Goal: Transaction & Acquisition: Purchase product/service

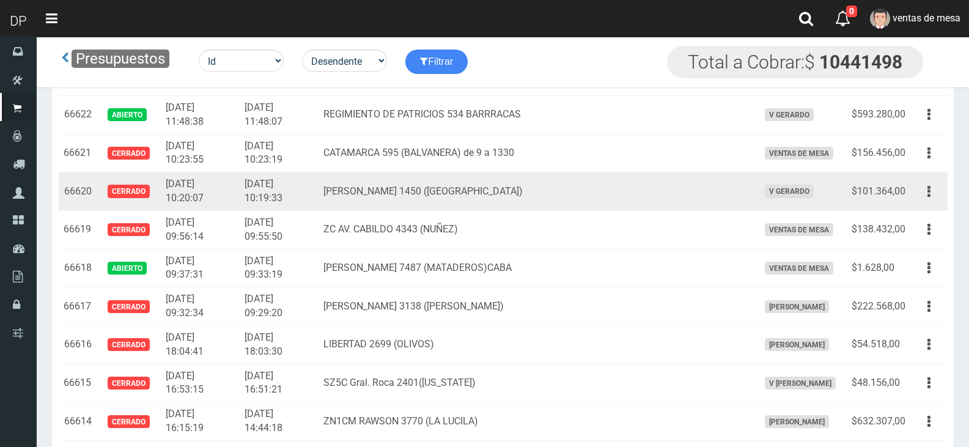
scroll to position [1528, 0]
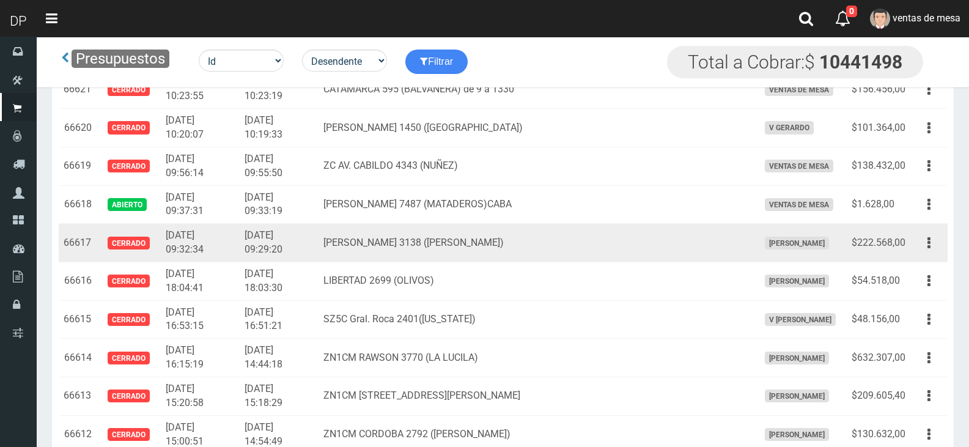
click at [365, 235] on td "EVA PERON 3138 (FLORES)" at bounding box center [536, 243] width 435 height 39
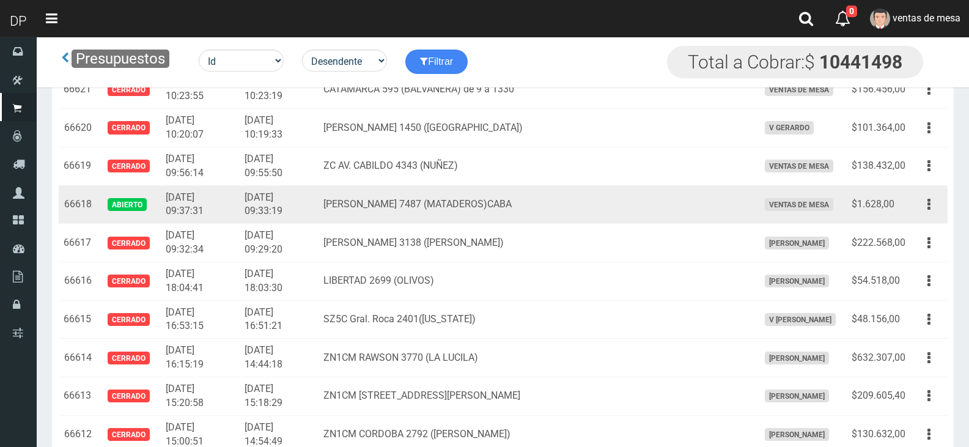
click at [404, 208] on td "JUAN B. ALBERDI 7487 (MATADEROS)CABA" at bounding box center [536, 204] width 435 height 39
click at [938, 210] on button "button" at bounding box center [929, 204] width 28 height 21
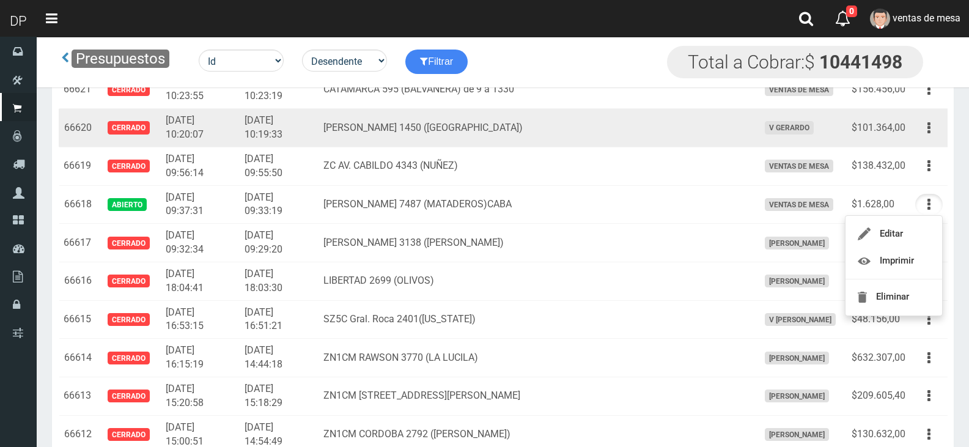
click at [317, 141] on td "2025-09-17 10:19:33" at bounding box center [279, 128] width 79 height 39
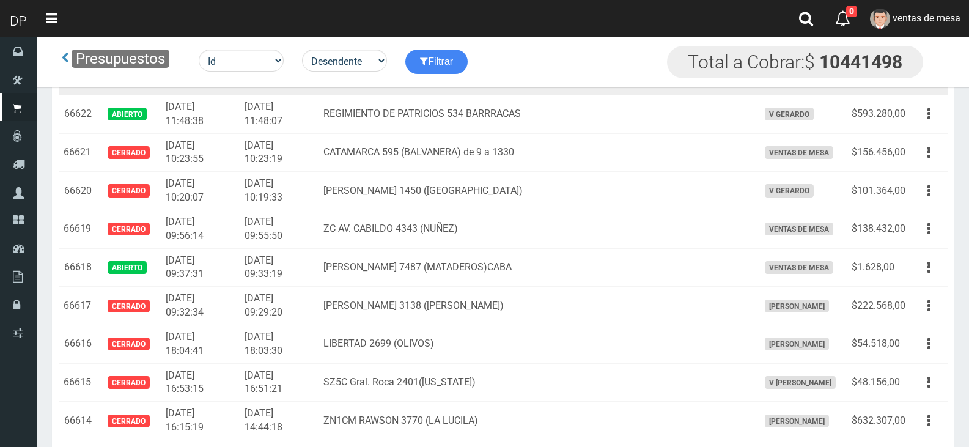
scroll to position [1406, 0]
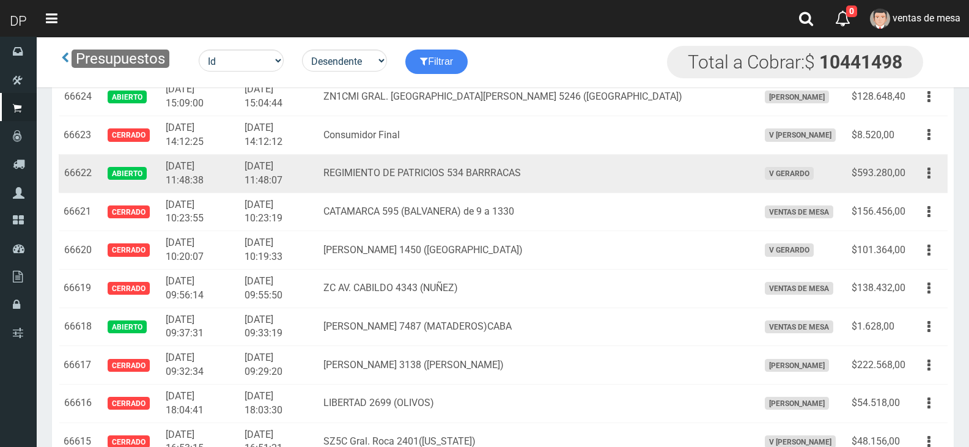
click at [496, 178] on td "REGIMIENTO DE PATRICIOS 534 BARRRACAS" at bounding box center [536, 173] width 435 height 39
click at [929, 182] on icon "button" at bounding box center [928, 173] width 3 height 21
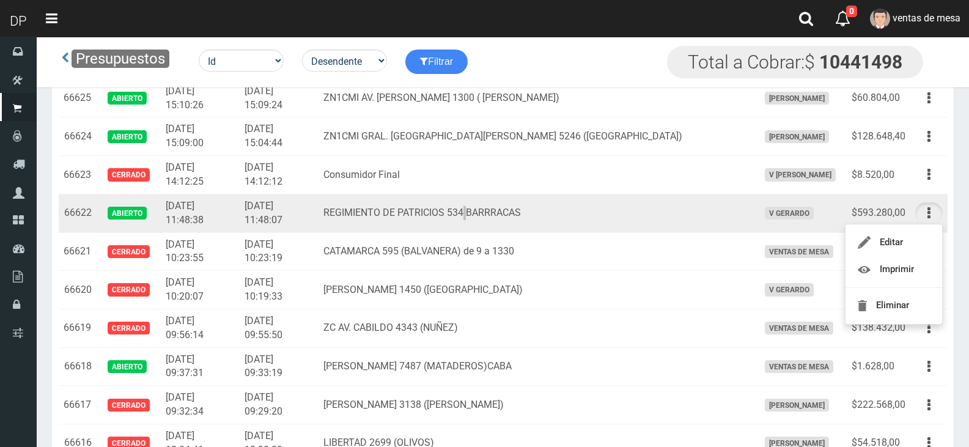
scroll to position [1345, 0]
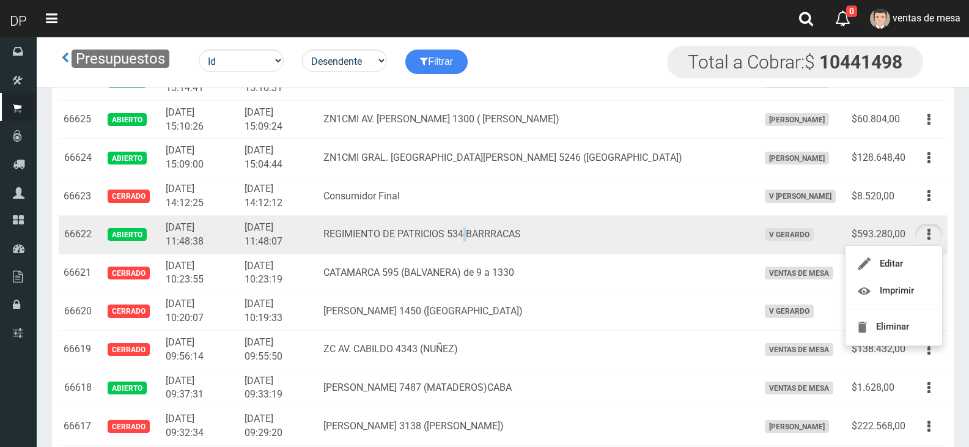
click at [926, 223] on td "Editar Imprimir Eliminar" at bounding box center [928, 234] width 37 height 39
click at [925, 226] on button "button" at bounding box center [929, 234] width 28 height 21
click at [428, 249] on td "REGIMIENTO DE PATRICIOS 534 BARRRACAS" at bounding box center [536, 234] width 435 height 39
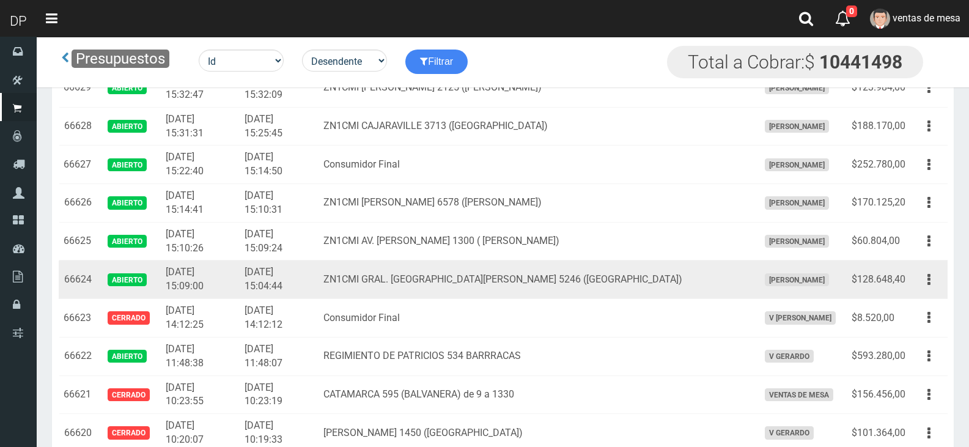
scroll to position [1223, 0]
click at [551, 289] on td "ZN1CMI GRAL. LAS HERAS 5246 (VILLA MARTELI)" at bounding box center [536, 280] width 435 height 39
click at [925, 287] on button "button" at bounding box center [929, 280] width 28 height 21
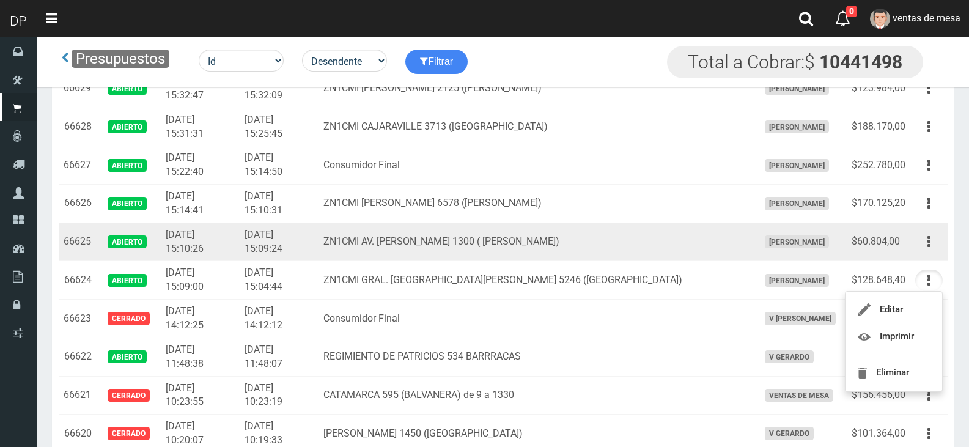
click at [929, 246] on icon "button" at bounding box center [928, 241] width 3 height 21
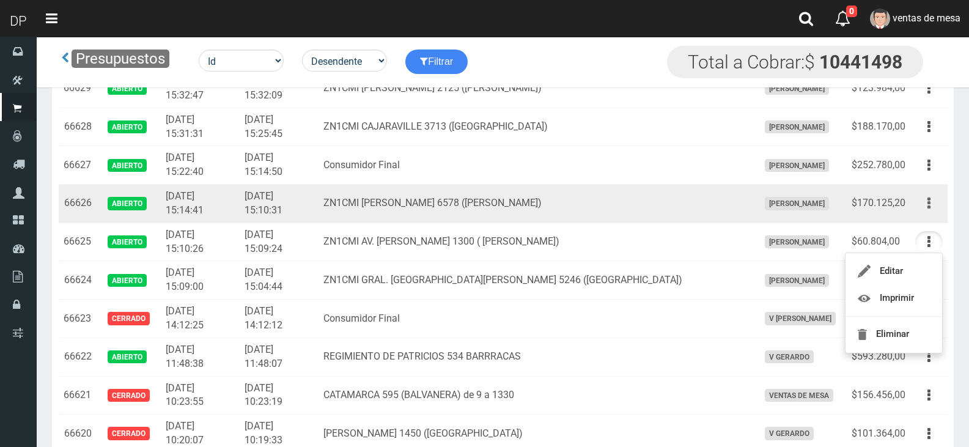
click at [932, 206] on button "button" at bounding box center [929, 203] width 28 height 21
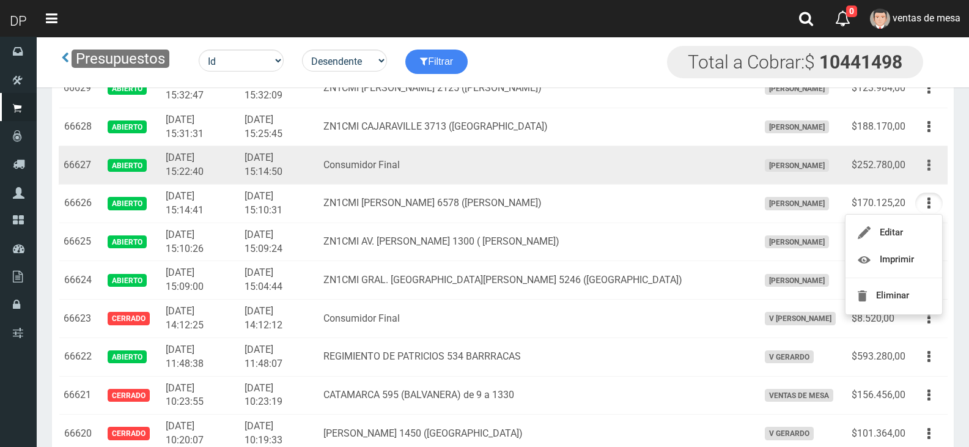
click at [928, 166] on icon "button" at bounding box center [928, 165] width 3 height 21
click at [920, 152] on td "Editar Imprimir Eliminar" at bounding box center [928, 165] width 37 height 39
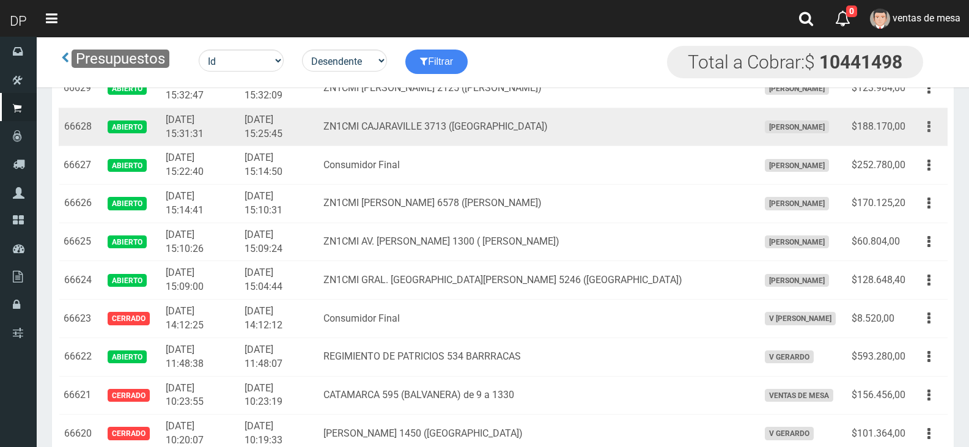
click at [927, 135] on icon "button" at bounding box center [928, 126] width 3 height 21
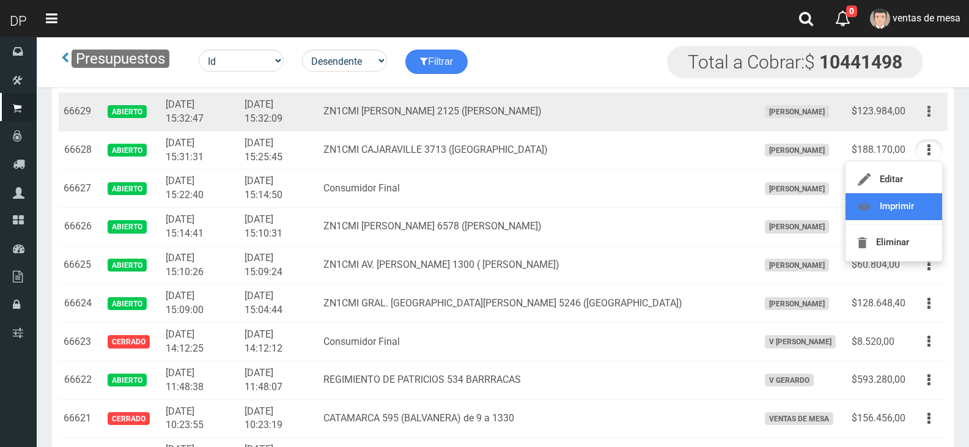
scroll to position [1162, 0]
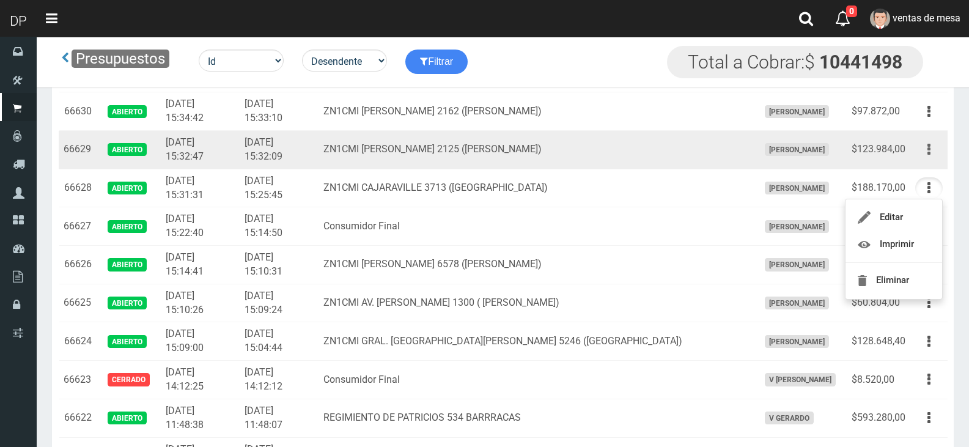
click at [920, 147] on button "button" at bounding box center [929, 149] width 28 height 21
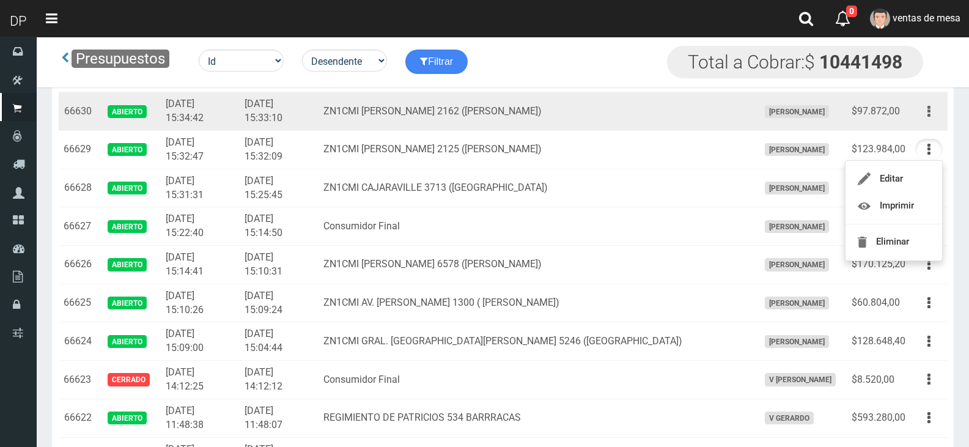
click at [931, 109] on button "button" at bounding box center [929, 111] width 28 height 21
click at [695, 129] on td "ZN1CMI SAAVEDRA 2162 (MUNRO)" at bounding box center [536, 111] width 435 height 39
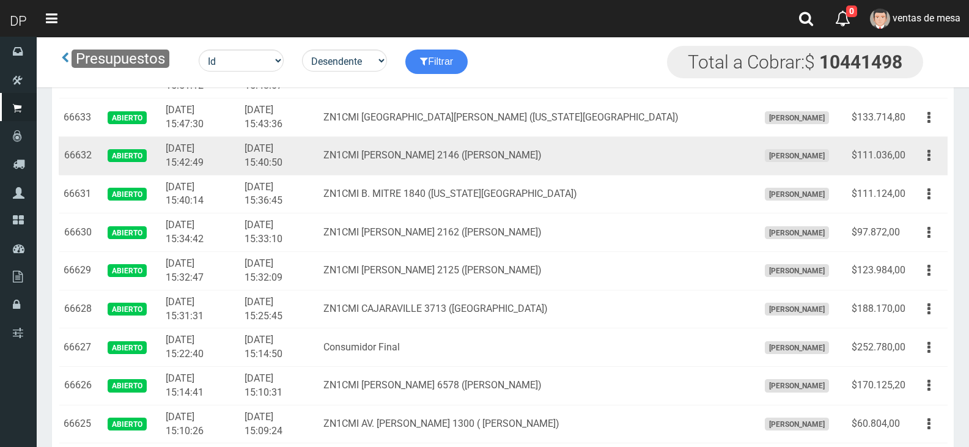
scroll to position [1039, 0]
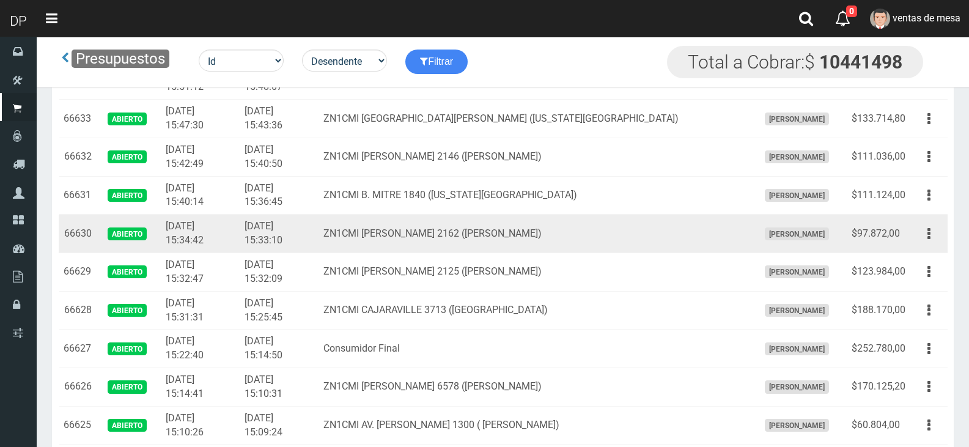
click at [754, 218] on td "FABRIZIO DURE" at bounding box center [800, 234] width 93 height 39
click at [926, 228] on button "button" at bounding box center [929, 233] width 28 height 21
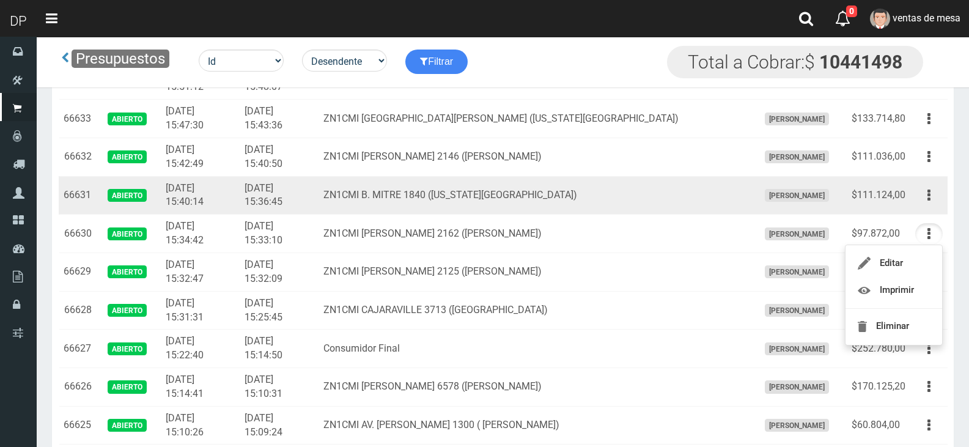
click at [902, 197] on td "$111.124,00" at bounding box center [879, 195] width 64 height 39
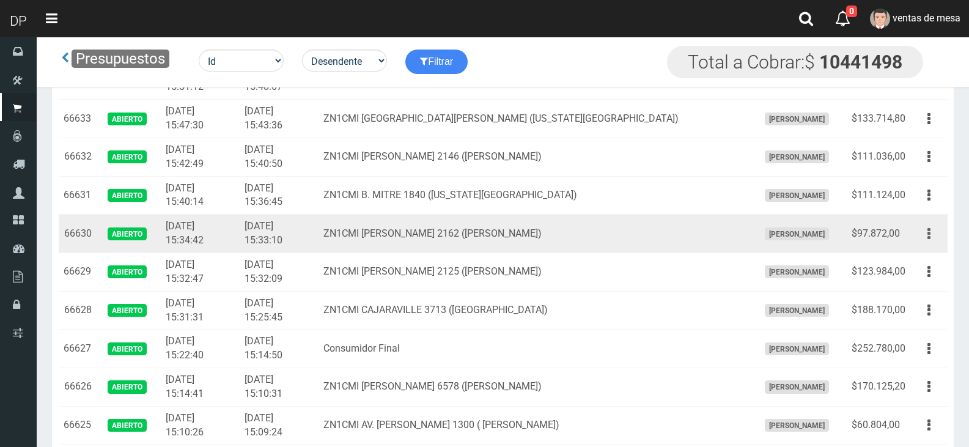
click at [924, 237] on button "button" at bounding box center [929, 233] width 28 height 21
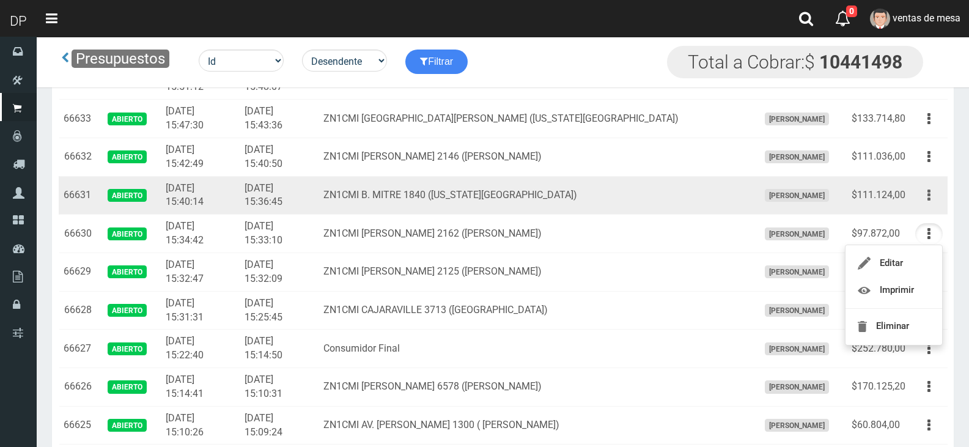
click at [926, 196] on button "button" at bounding box center [929, 195] width 28 height 21
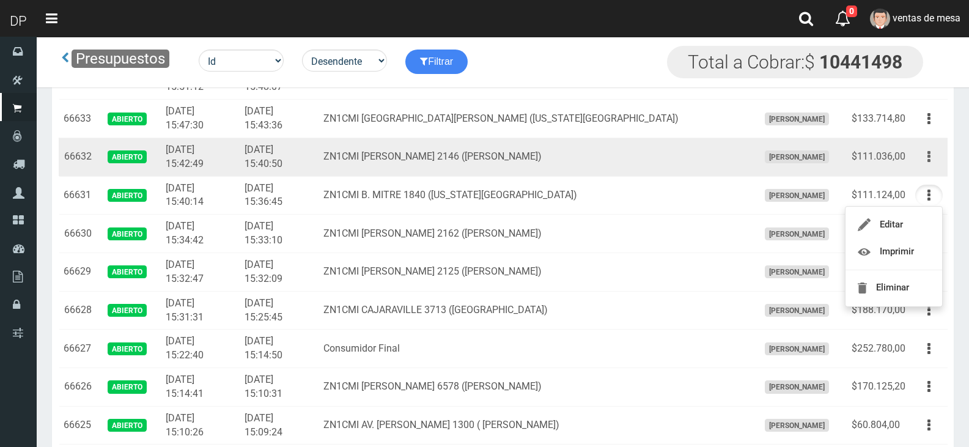
click at [931, 157] on button "button" at bounding box center [929, 156] width 28 height 21
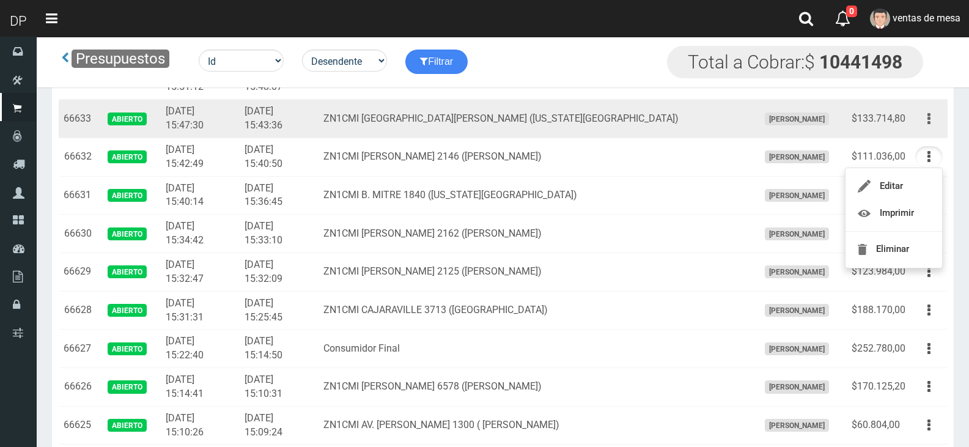
click at [927, 112] on button "button" at bounding box center [929, 118] width 28 height 21
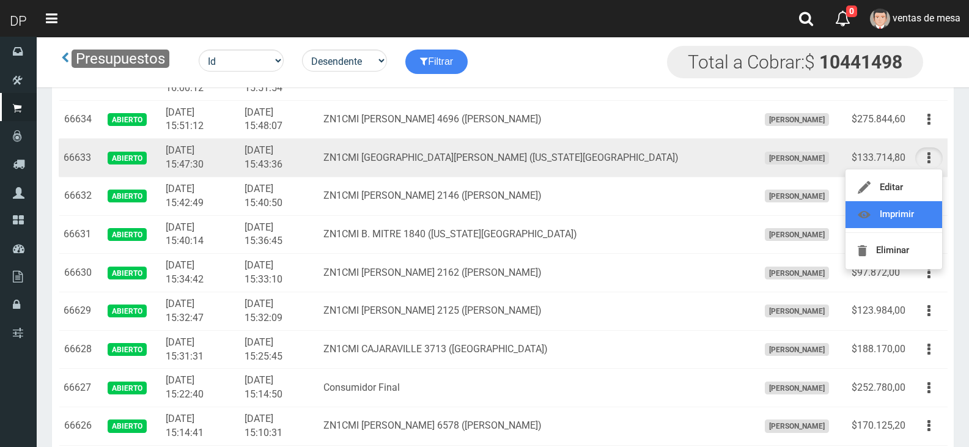
scroll to position [978, 0]
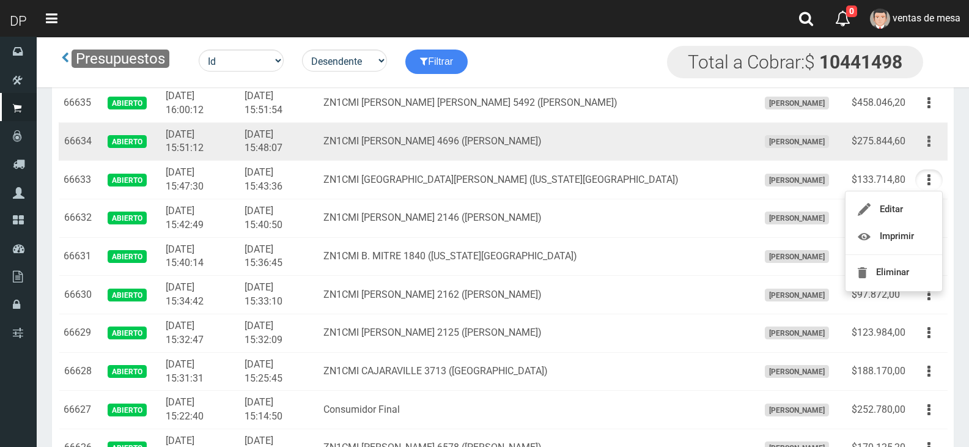
click at [927, 144] on button "button" at bounding box center [929, 141] width 28 height 21
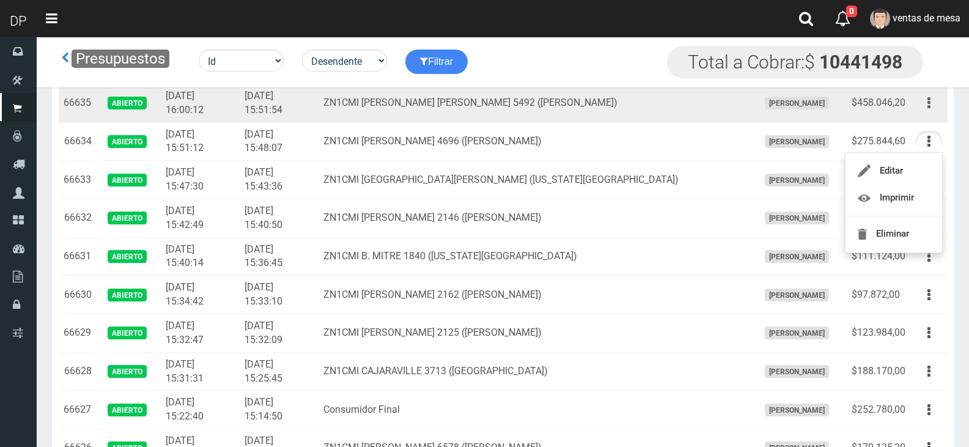
click at [930, 101] on button "button" at bounding box center [929, 102] width 28 height 21
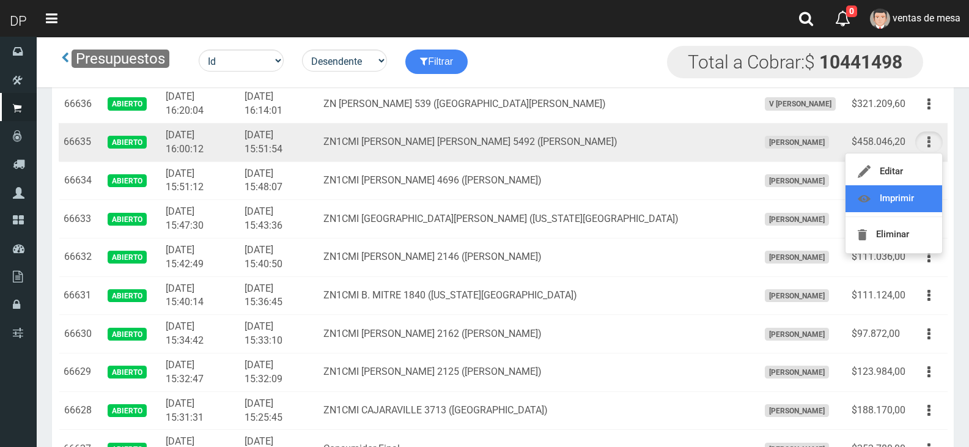
scroll to position [917, 0]
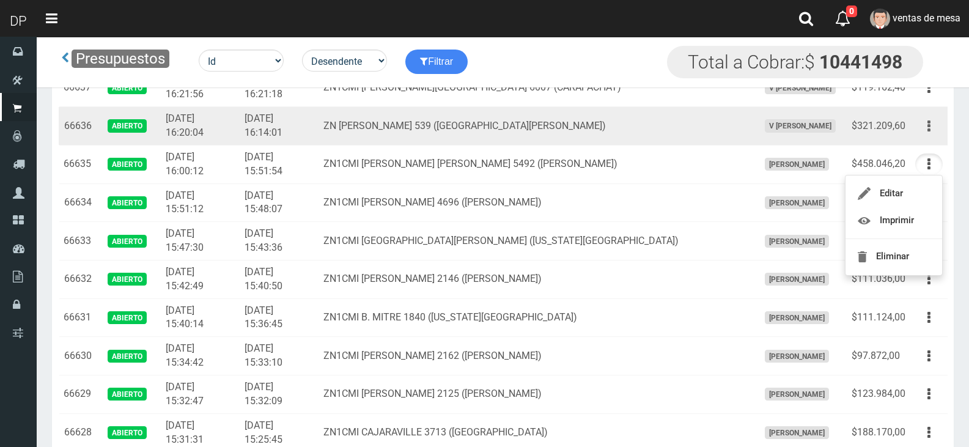
click at [934, 133] on button "button" at bounding box center [929, 126] width 28 height 21
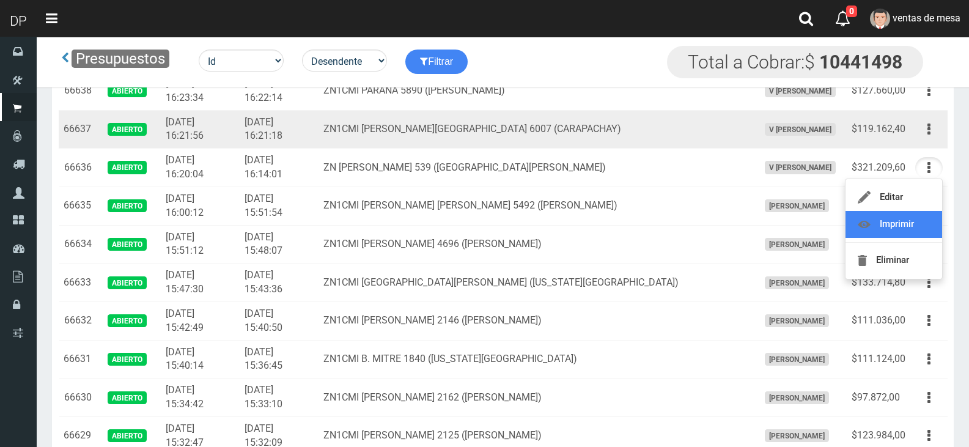
scroll to position [856, 0]
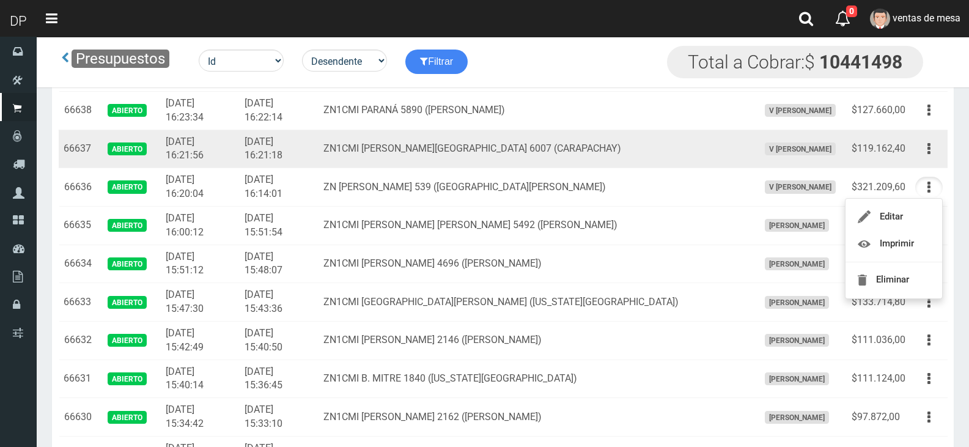
click at [932, 136] on td "Editar Imprimir Eliminar" at bounding box center [928, 149] width 37 height 39
click at [926, 158] on button "button" at bounding box center [929, 148] width 28 height 21
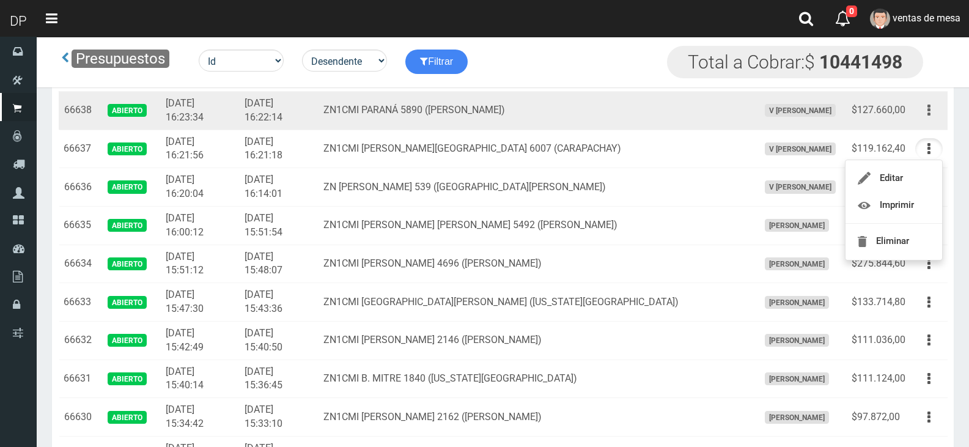
click at [921, 118] on button "button" at bounding box center [929, 110] width 28 height 21
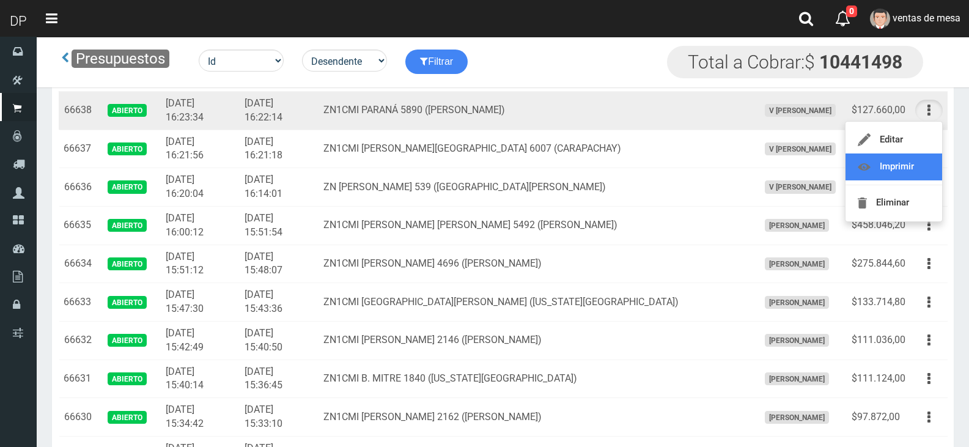
scroll to position [795, 0]
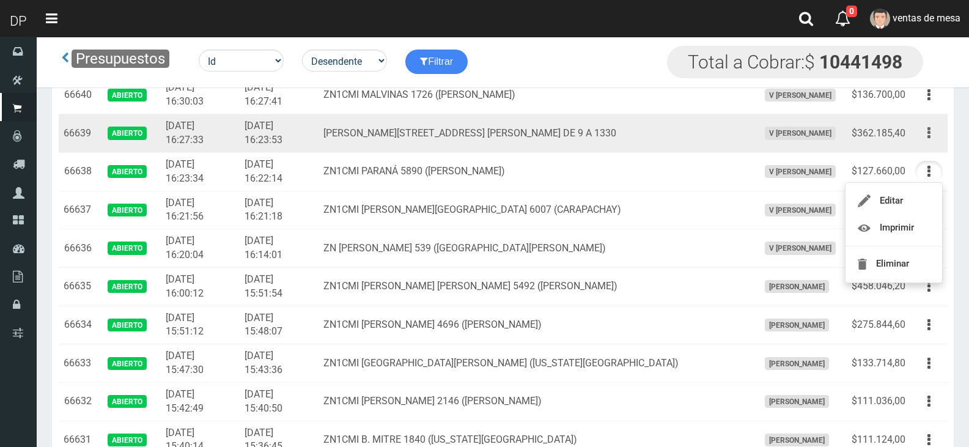
click at [929, 136] on icon "button" at bounding box center [928, 132] width 3 height 21
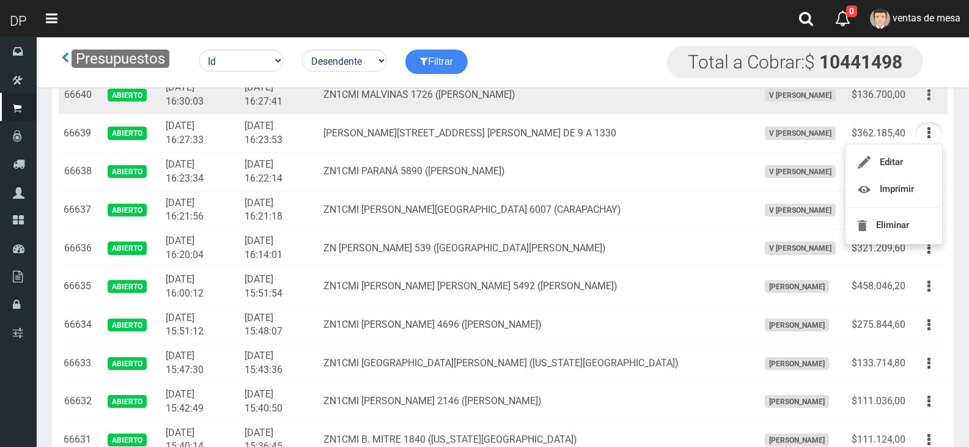
click at [930, 100] on icon "button" at bounding box center [928, 94] width 3 height 21
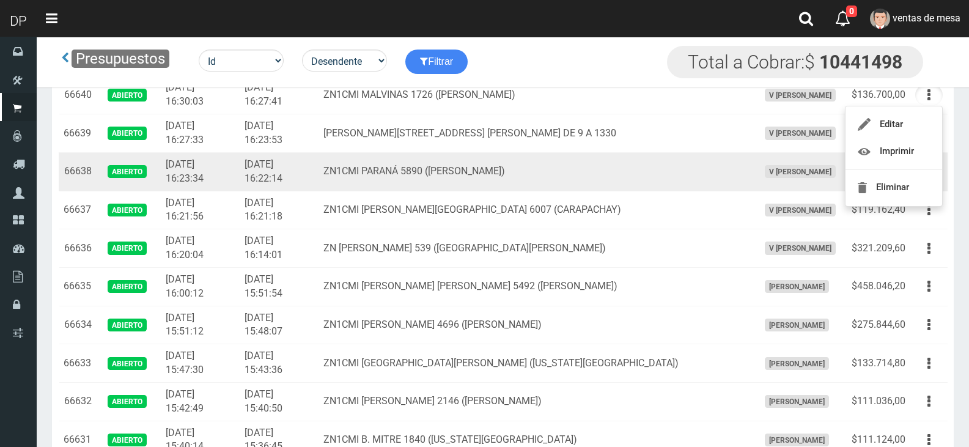
click at [580, 166] on td "ZN1CMI PARANÁ 5890 (VILLA ADELINA)" at bounding box center [536, 171] width 435 height 39
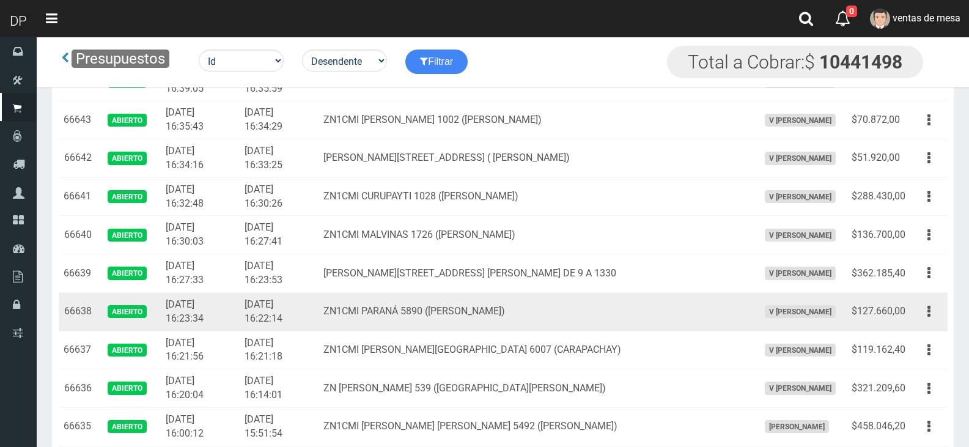
scroll to position [611, 0]
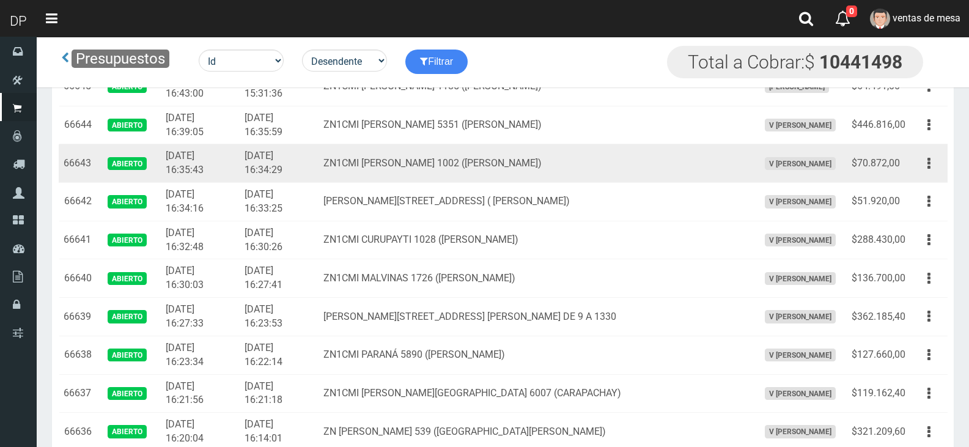
drag, startPoint x: 580, startPoint y: 170, endPoint x: 581, endPoint y: 182, distance: 12.2
click at [580, 174] on td "ZN1CMI MIGUEL CANE 1002 (VILLA ADELINA)" at bounding box center [536, 163] width 435 height 39
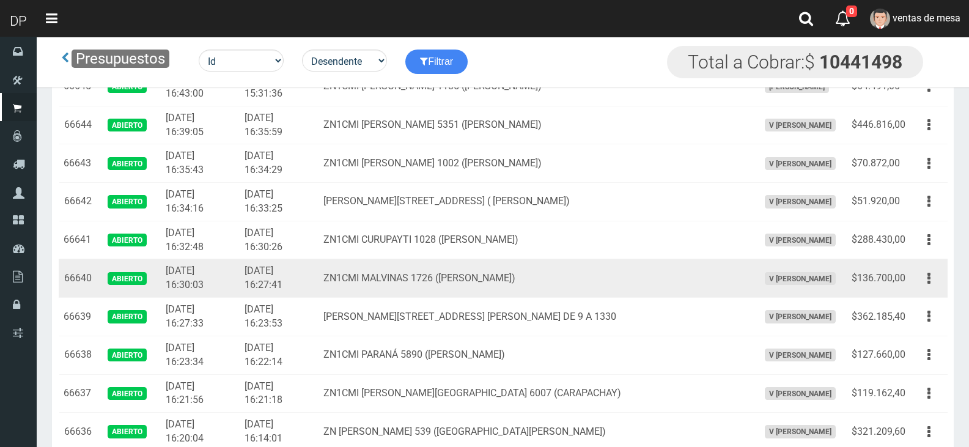
click at [628, 262] on td "ZN1CMI MALVINAS 1726 (VILLA ADELINA)" at bounding box center [536, 278] width 435 height 39
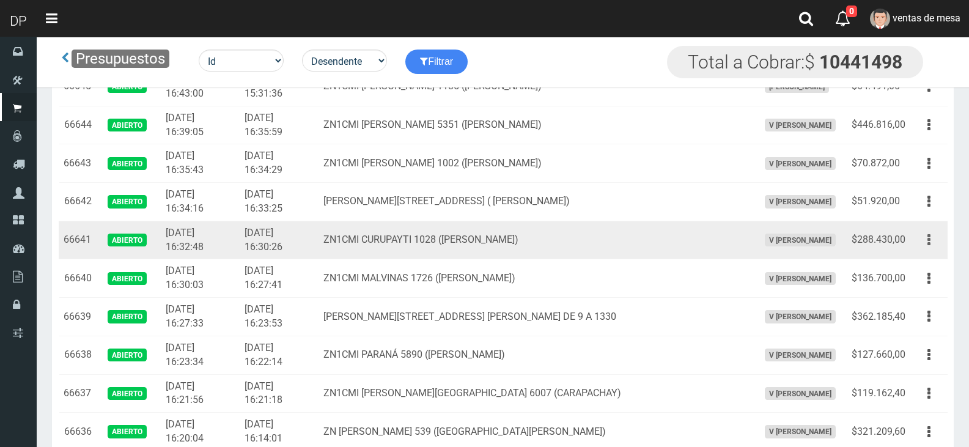
click at [918, 238] on button "button" at bounding box center [929, 239] width 28 height 21
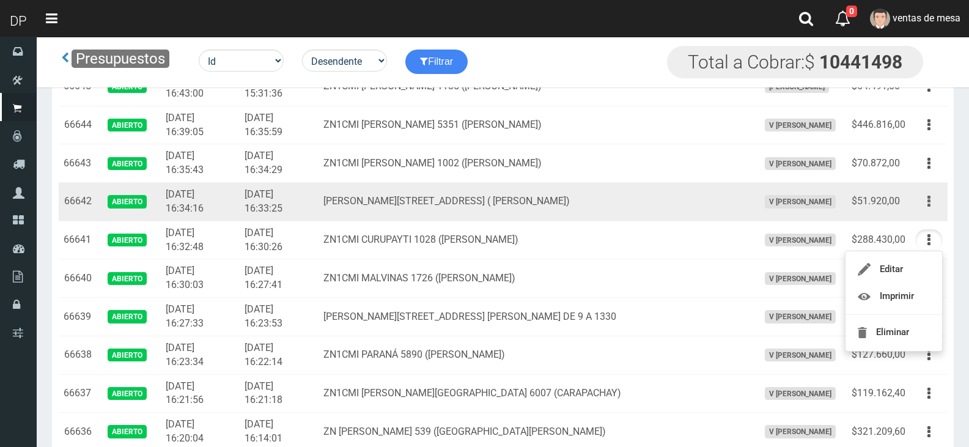
click at [926, 208] on button "button" at bounding box center [929, 201] width 28 height 21
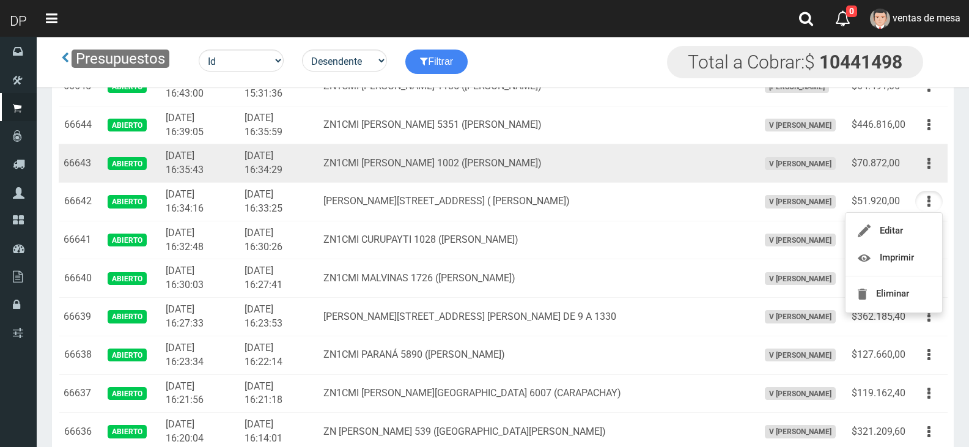
drag, startPoint x: 920, startPoint y: 164, endPoint x: 921, endPoint y: 194, distance: 30.6
click at [921, 163] on button "button" at bounding box center [929, 163] width 28 height 21
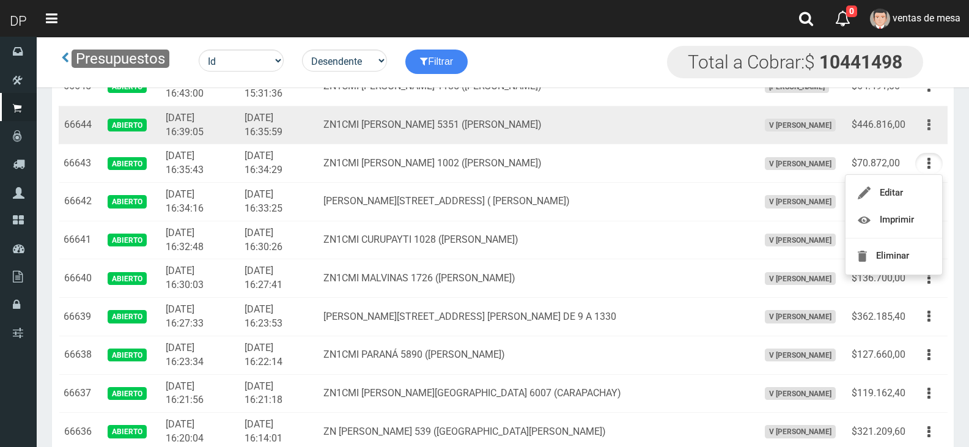
click at [930, 119] on icon "button" at bounding box center [928, 124] width 3 height 21
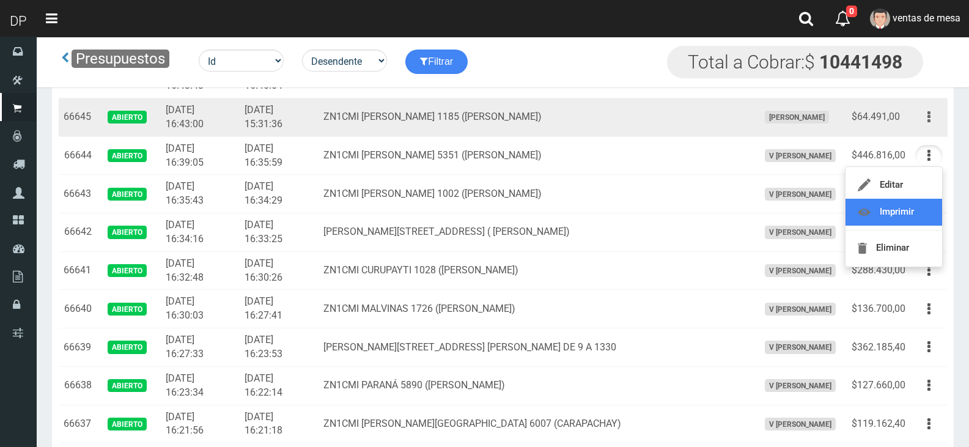
scroll to position [550, 0]
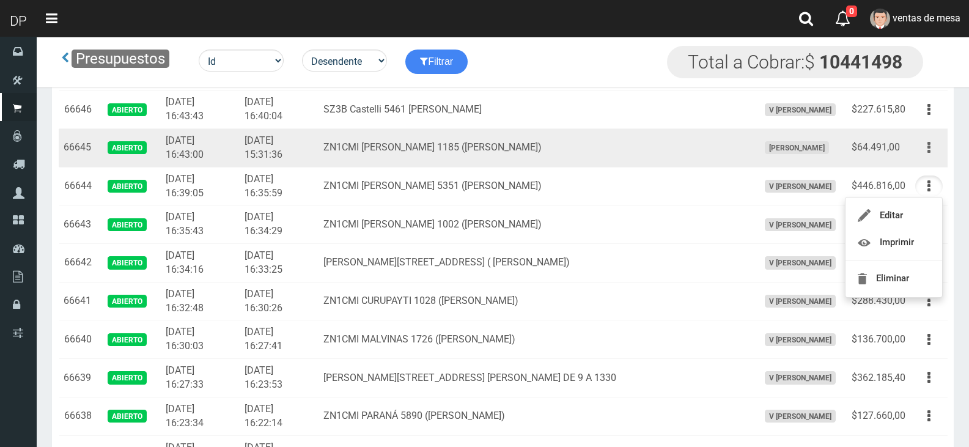
click at [924, 149] on button "button" at bounding box center [929, 147] width 28 height 21
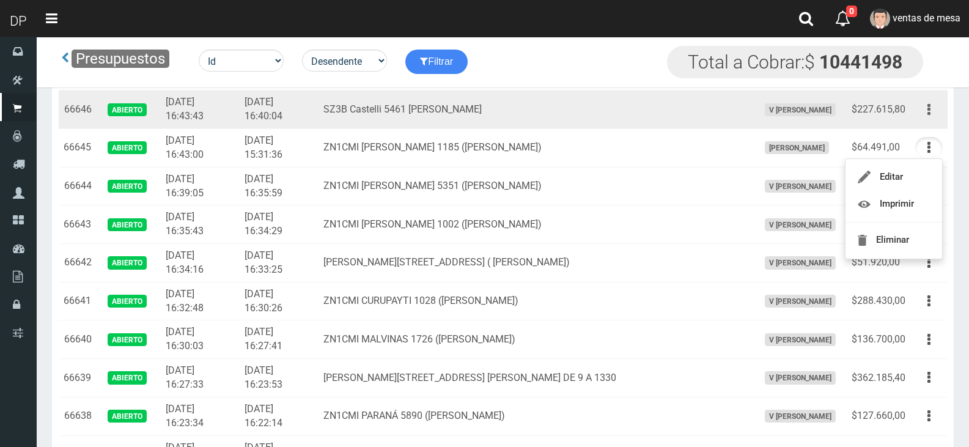
click at [922, 114] on button "button" at bounding box center [929, 109] width 28 height 21
drag, startPoint x: 912, startPoint y: 186, endPoint x: 909, endPoint y: 180, distance: 6.6
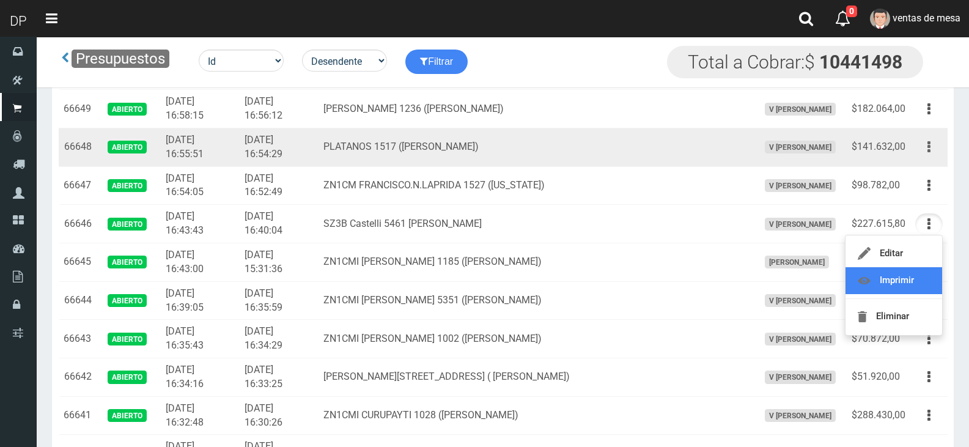
scroll to position [426, 0]
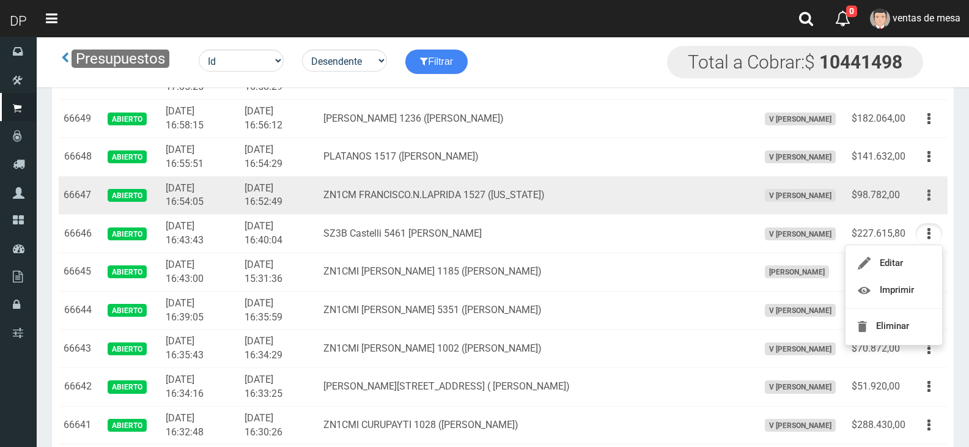
click at [930, 192] on button "button" at bounding box center [929, 195] width 28 height 21
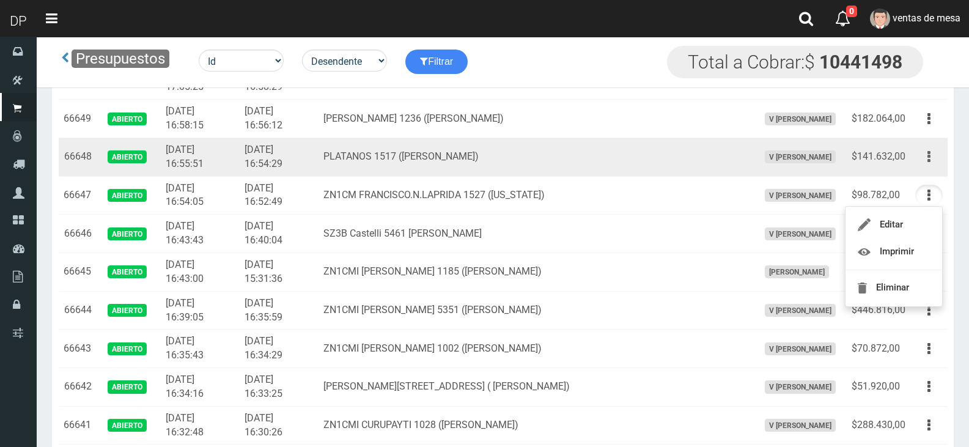
click at [924, 147] on button "button" at bounding box center [929, 156] width 28 height 21
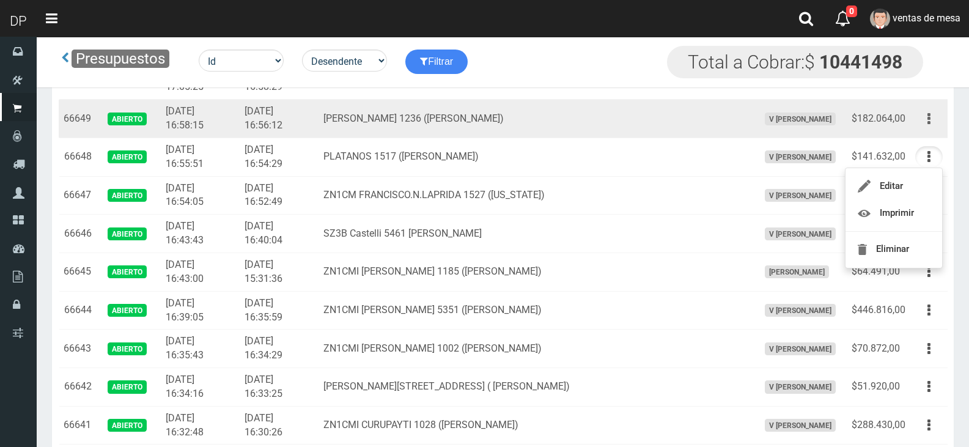
click at [924, 114] on button "button" at bounding box center [929, 118] width 28 height 21
click at [927, 120] on button "button" at bounding box center [929, 118] width 28 height 21
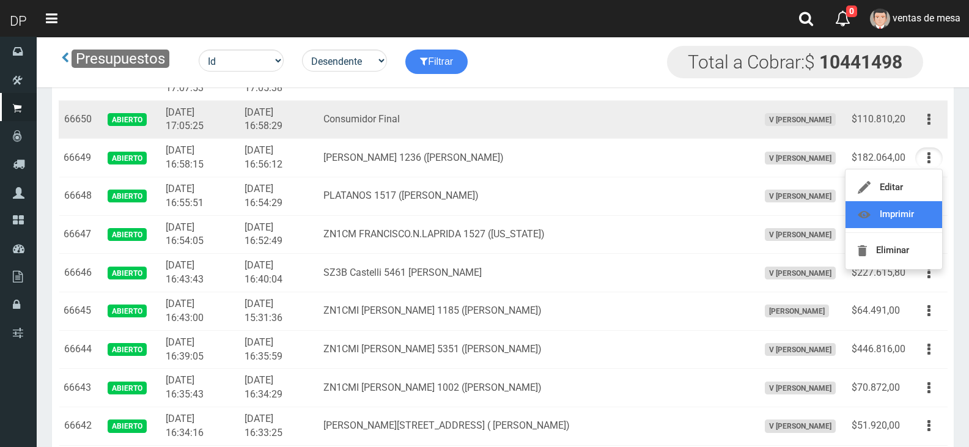
scroll to position [365, 0]
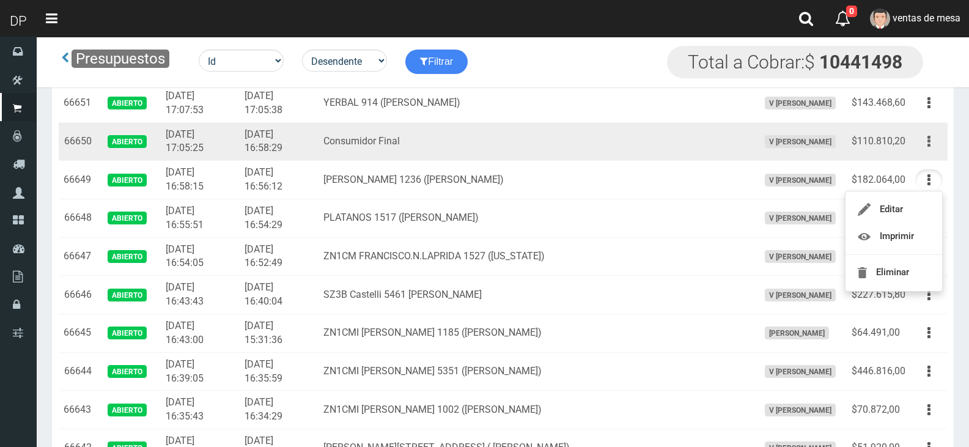
click at [927, 145] on button "button" at bounding box center [929, 141] width 28 height 21
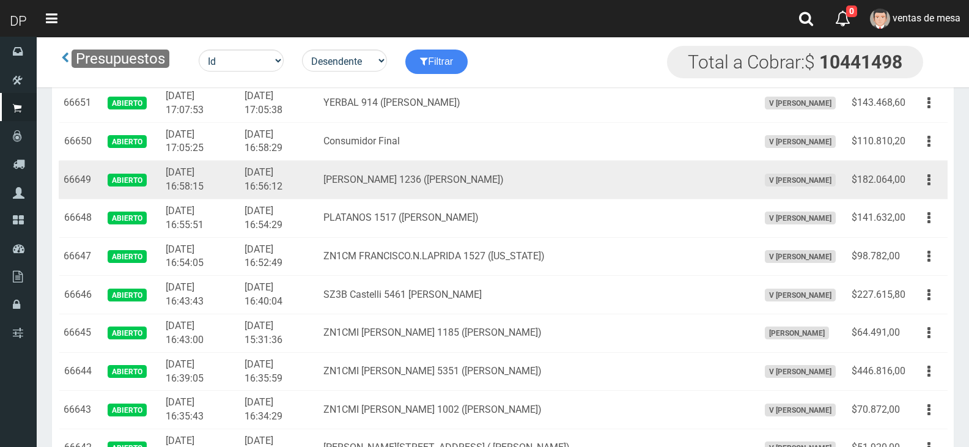
click at [371, 164] on td "Miguel de Azcuenaga 1236 (Vicente Lopez)" at bounding box center [536, 180] width 435 height 39
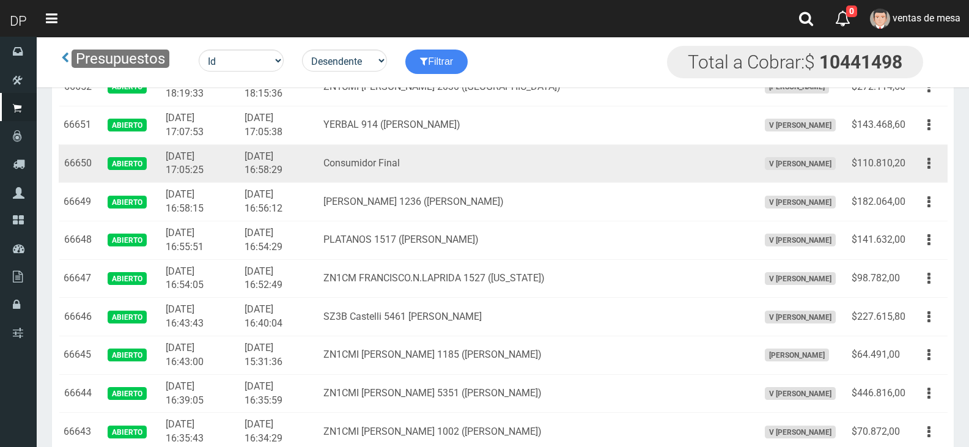
scroll to position [304, 0]
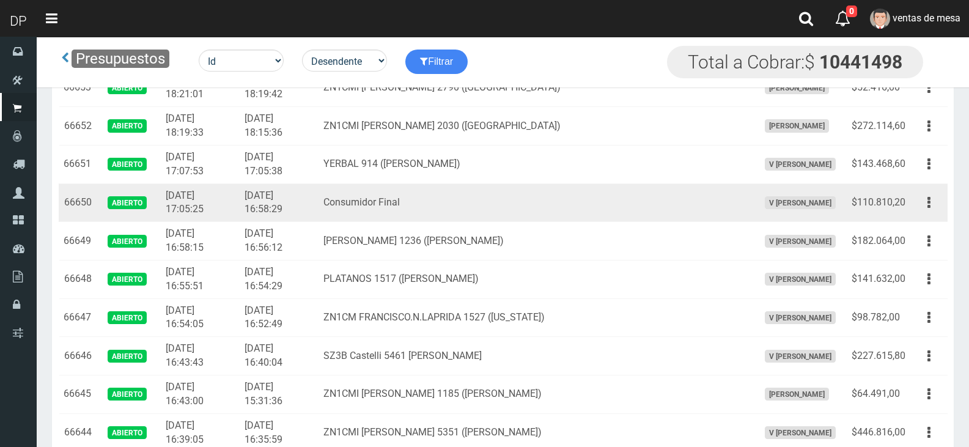
drag, startPoint x: 477, startPoint y: 214, endPoint x: 650, endPoint y: 203, distance: 173.4
click at [477, 214] on td "Consumidor Final" at bounding box center [536, 202] width 435 height 39
click at [924, 202] on button "button" at bounding box center [929, 202] width 28 height 21
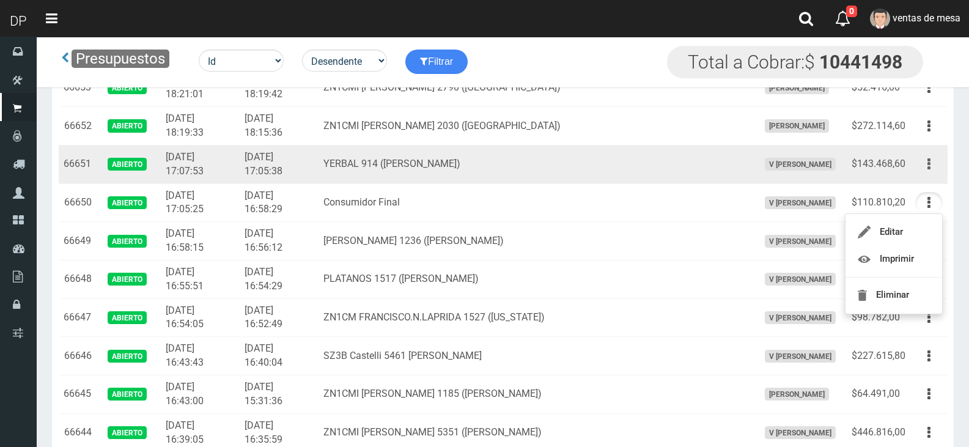
click at [932, 167] on button "button" at bounding box center [929, 163] width 28 height 21
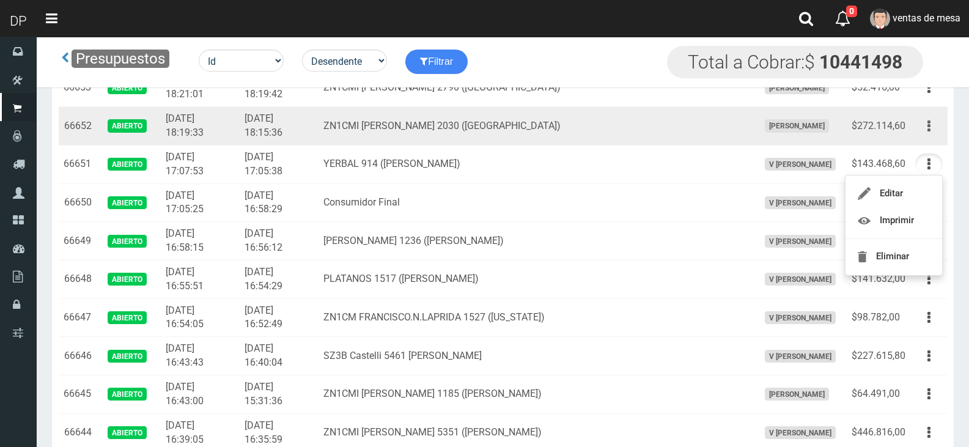
click at [921, 126] on button "button" at bounding box center [929, 126] width 28 height 21
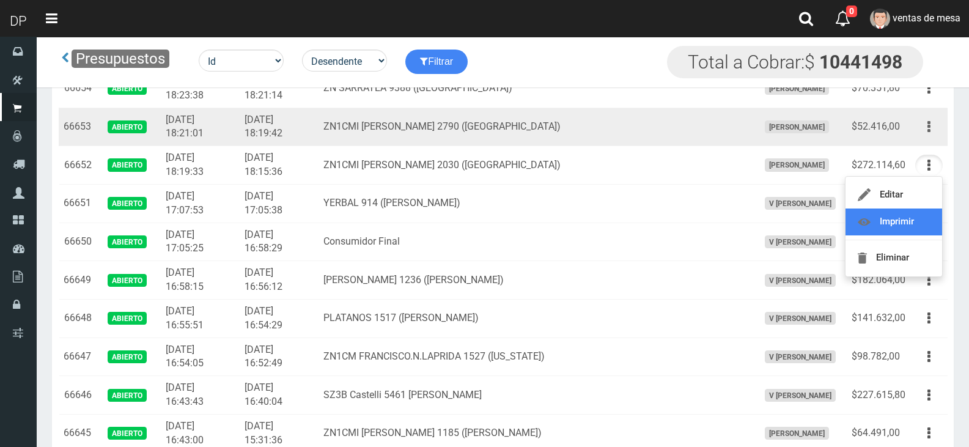
scroll to position [243, 0]
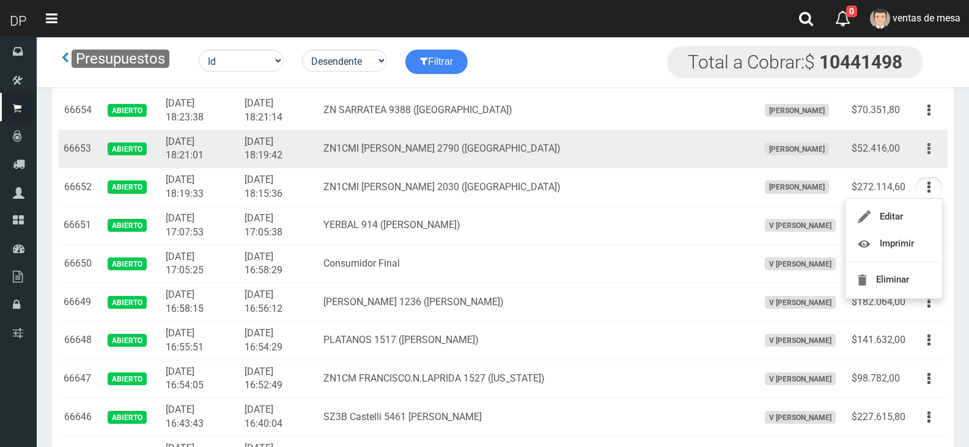
click at [921, 150] on button "button" at bounding box center [929, 148] width 28 height 21
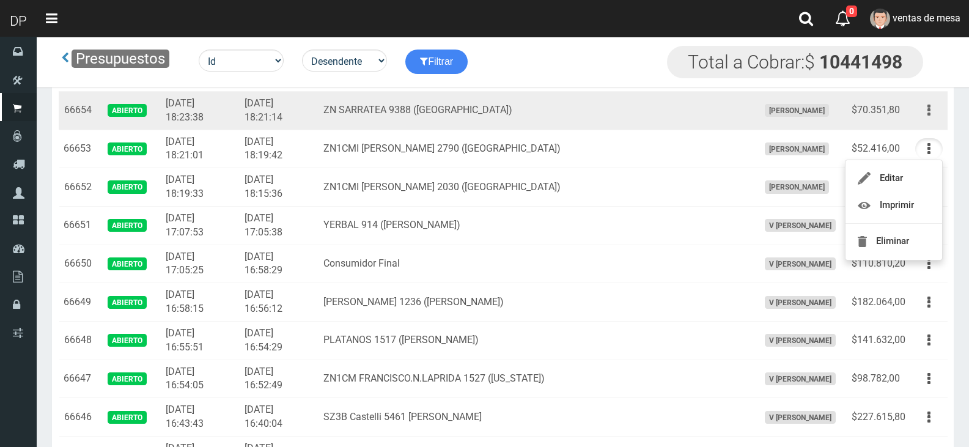
click at [932, 109] on button "button" at bounding box center [929, 110] width 28 height 21
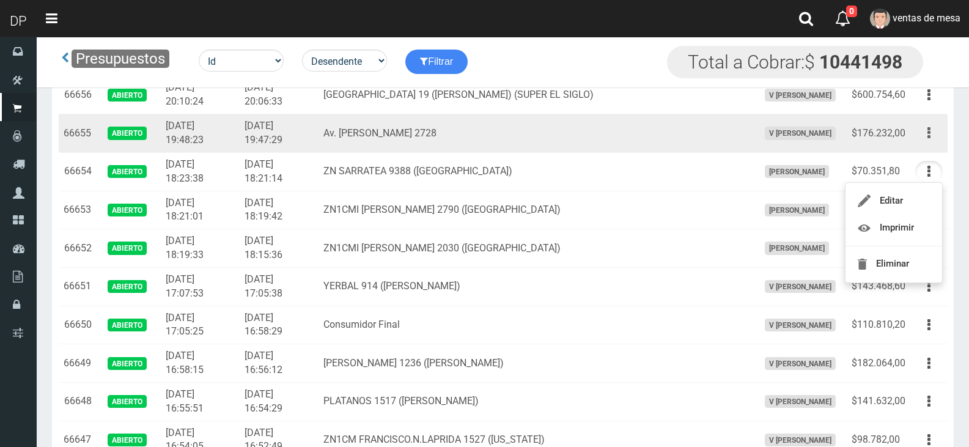
click at [932, 140] on button "button" at bounding box center [929, 132] width 28 height 21
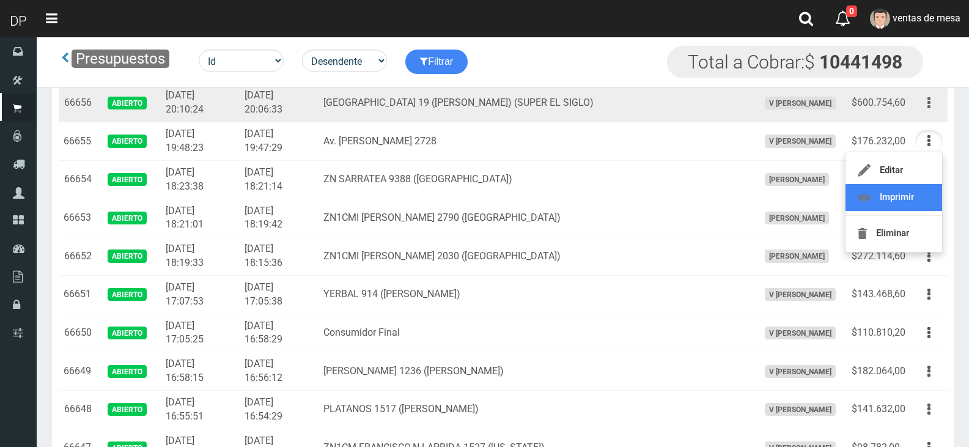
scroll to position [120, 0]
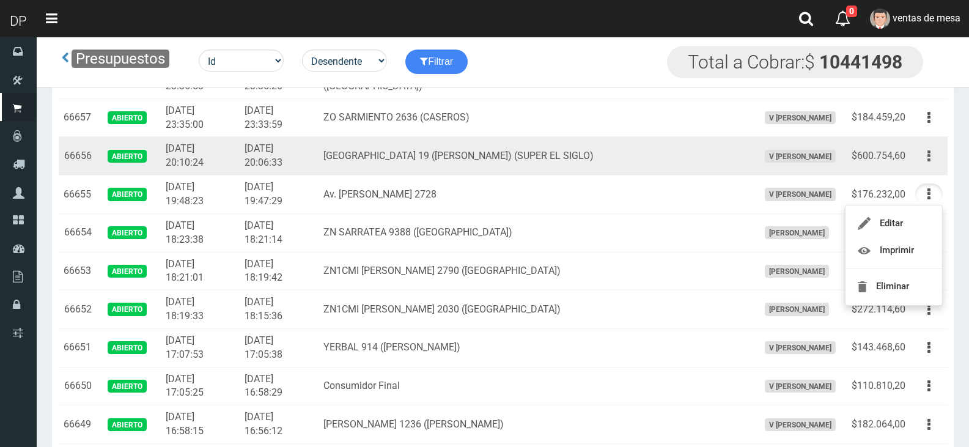
click at [931, 155] on button "button" at bounding box center [929, 155] width 28 height 21
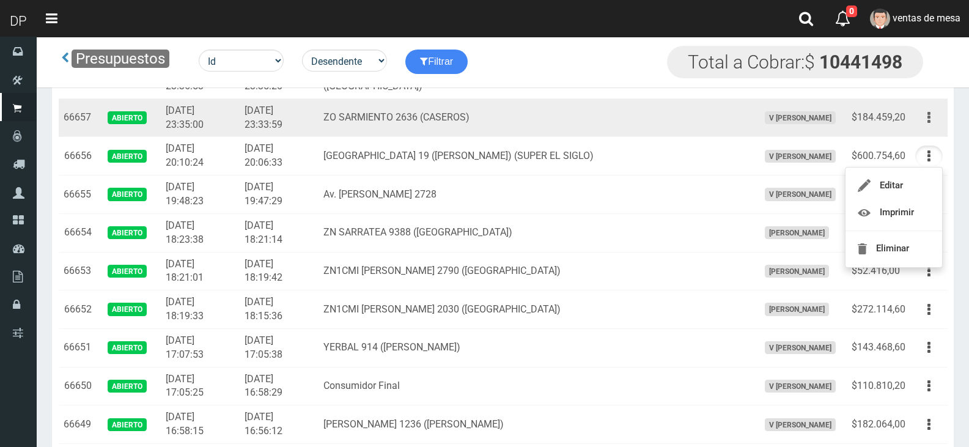
click at [932, 122] on button "button" at bounding box center [929, 117] width 28 height 21
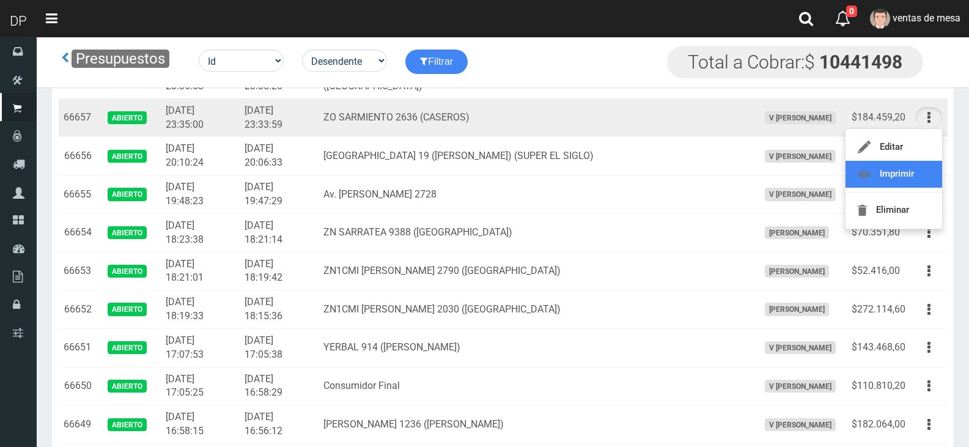
scroll to position [59, 0]
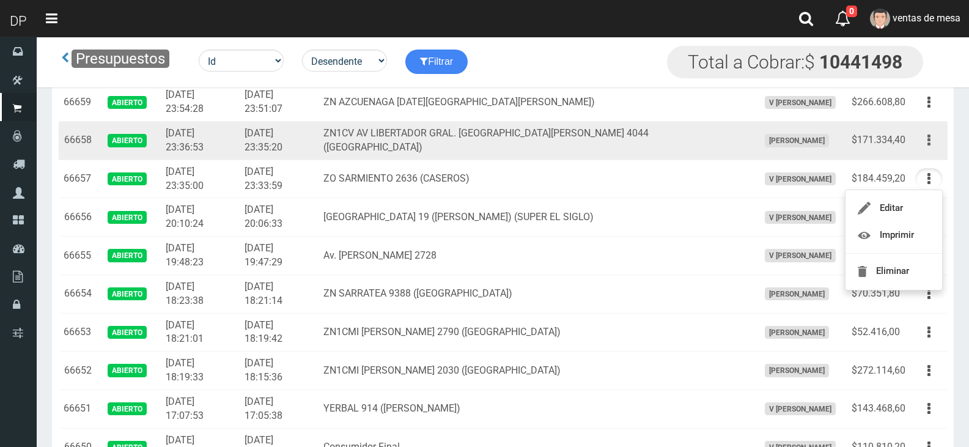
click at [930, 143] on icon "button" at bounding box center [928, 140] width 3 height 21
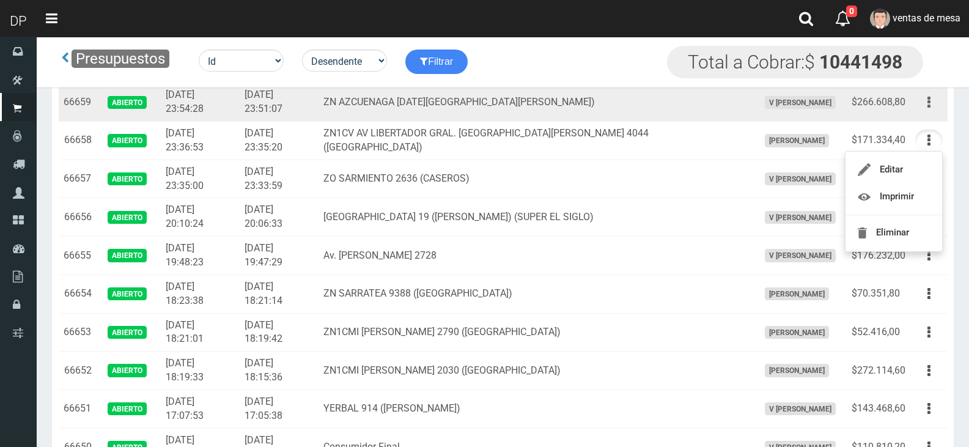
click at [932, 106] on button "button" at bounding box center [929, 102] width 28 height 21
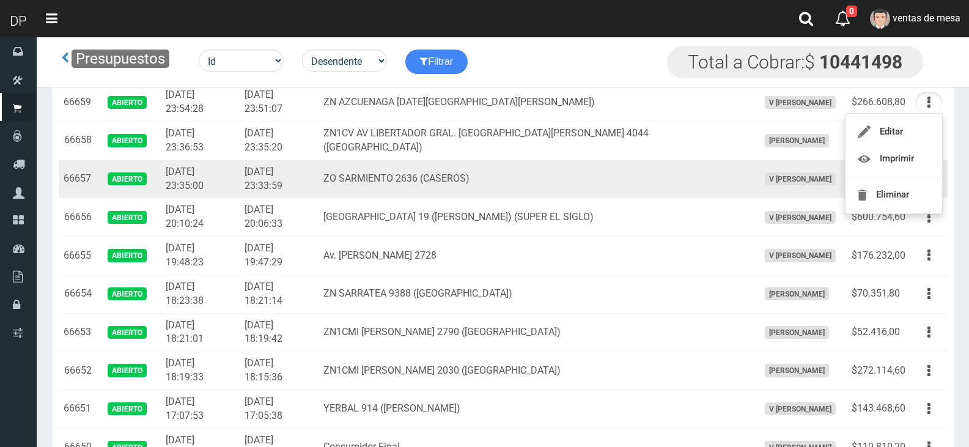
click at [319, 168] on td "2025-09-17 23:33:59" at bounding box center [279, 179] width 79 height 39
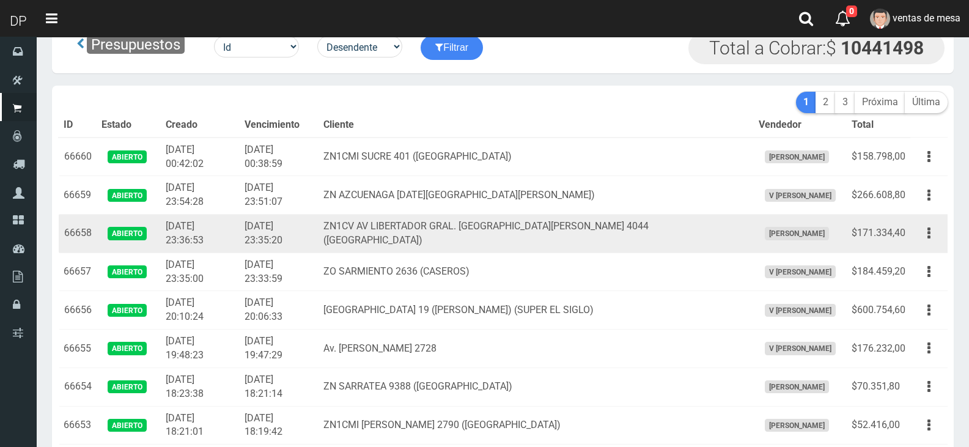
scroll to position [0, 0]
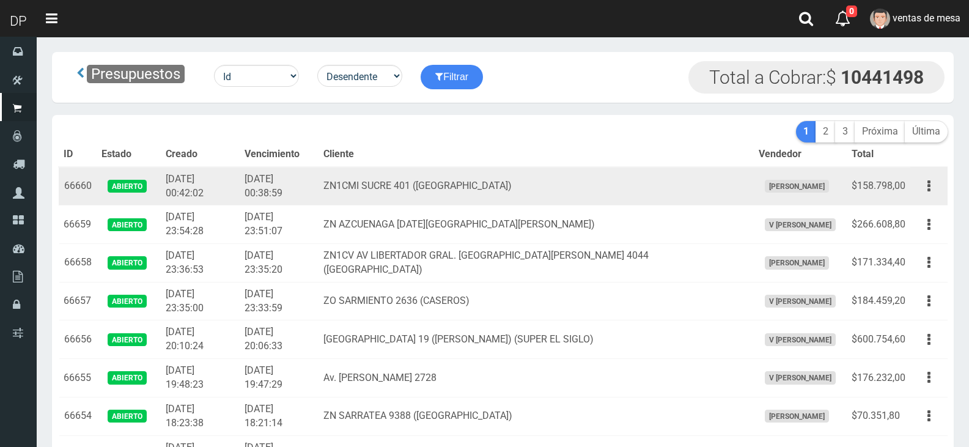
click at [350, 190] on td "ZN1CMI SUCRE 401 (BOULOGNE)" at bounding box center [536, 186] width 435 height 39
drag, startPoint x: 917, startPoint y: 191, endPoint x: 927, endPoint y: 186, distance: 10.7
click at [919, 189] on button "button" at bounding box center [929, 185] width 28 height 21
click at [927, 186] on button "button" at bounding box center [929, 185] width 28 height 21
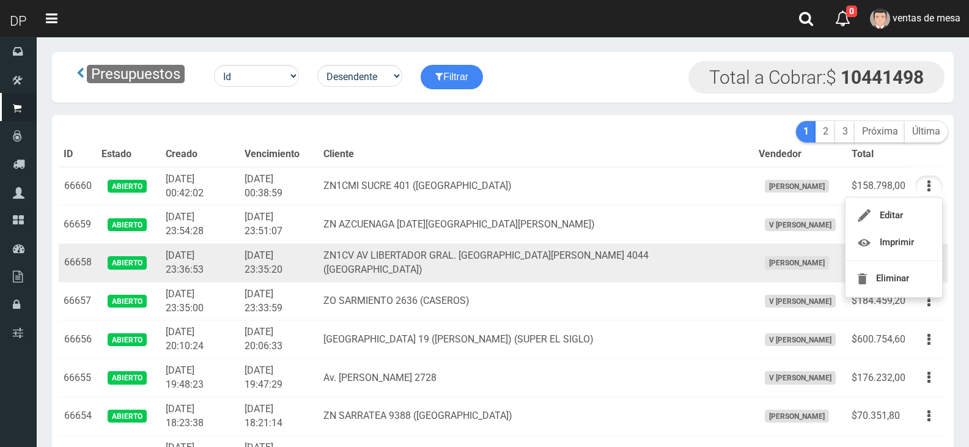
click at [240, 251] on td "2025-09-17 23:36:53" at bounding box center [200, 263] width 79 height 39
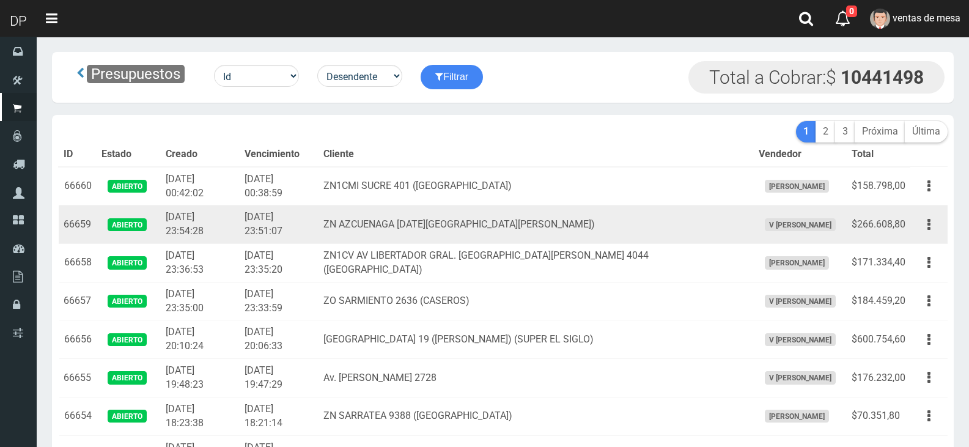
click at [281, 226] on td "2025-09-17 23:51:07" at bounding box center [279, 224] width 79 height 39
click at [276, 239] on td "2025-09-17 23:51:07" at bounding box center [279, 224] width 79 height 39
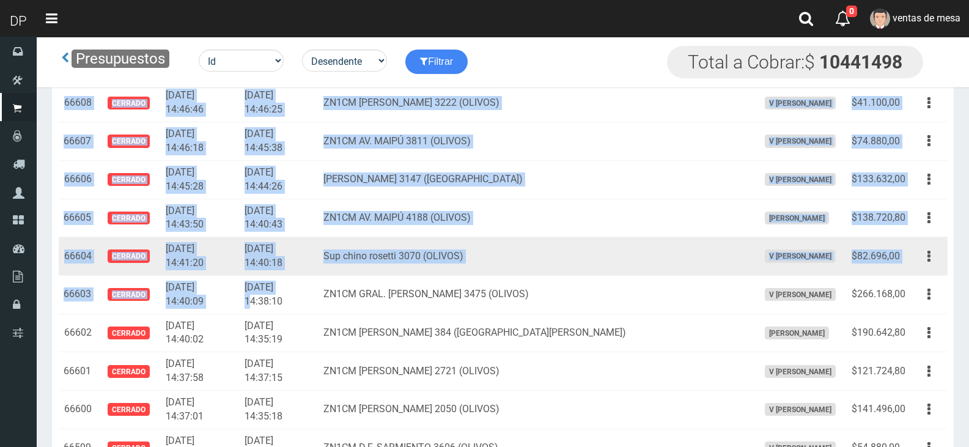
drag, startPoint x: 63, startPoint y: 230, endPoint x: 297, endPoint y: 272, distance: 237.8
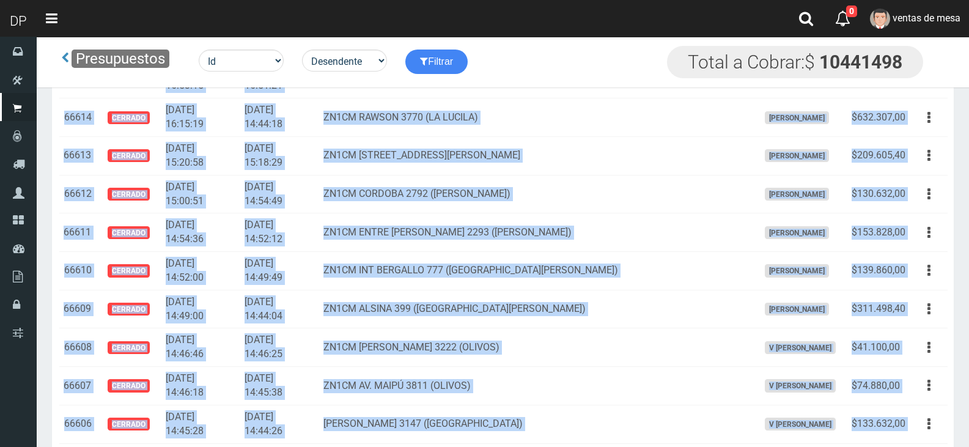
click at [297, 272] on td "2025-09-16 14:49:49" at bounding box center [279, 271] width 79 height 39
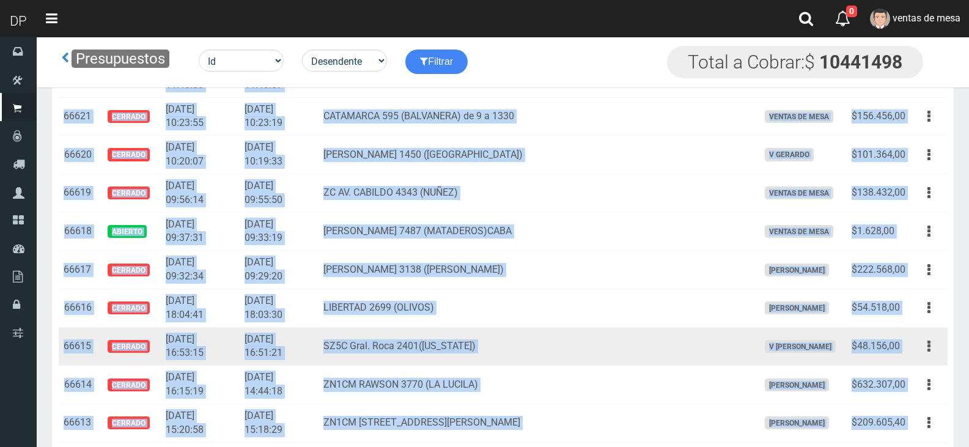
scroll to position [1463, 0]
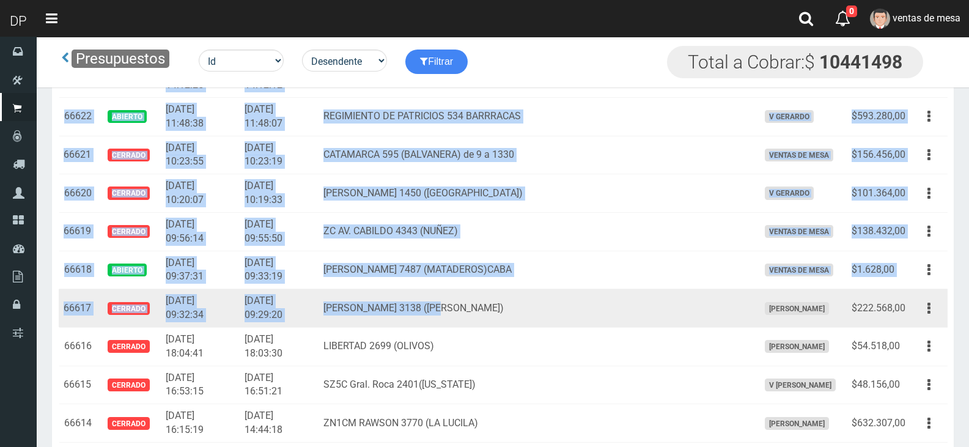
click at [520, 300] on td "EVA PERON 3138 (FLORES)" at bounding box center [536, 308] width 435 height 39
click at [908, 306] on td "$222.568,00" at bounding box center [879, 308] width 64 height 39
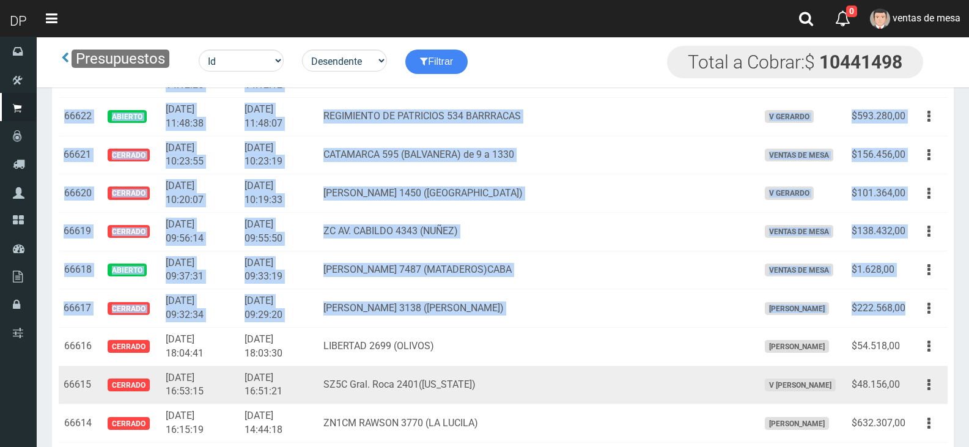
copy tbody "66659 Abierto 2025-09-17 23:54:28 2025-09-17 23:51:07 ZN AZCUENAGA 3563 (SAN MI…"
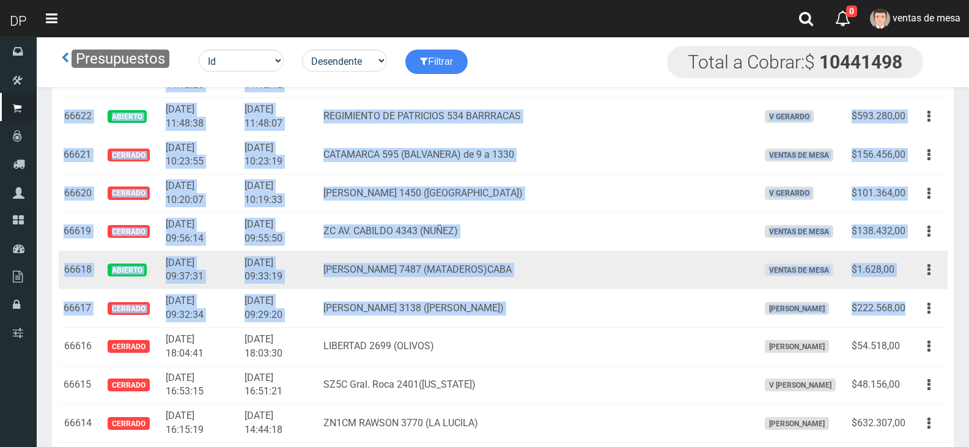
drag, startPoint x: 368, startPoint y: 257, endPoint x: 380, endPoint y: 196, distance: 62.9
click at [370, 257] on td "JUAN B. ALBERDI 7487 (MATADEROS)CABA" at bounding box center [536, 270] width 435 height 39
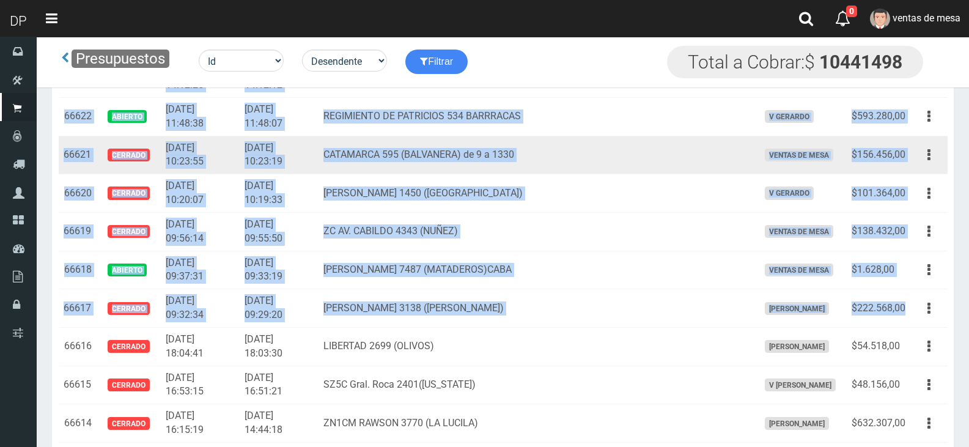
click at [356, 169] on td "CATAMARCA 595 (BALVANERA) de 9 a 1330" at bounding box center [536, 155] width 435 height 39
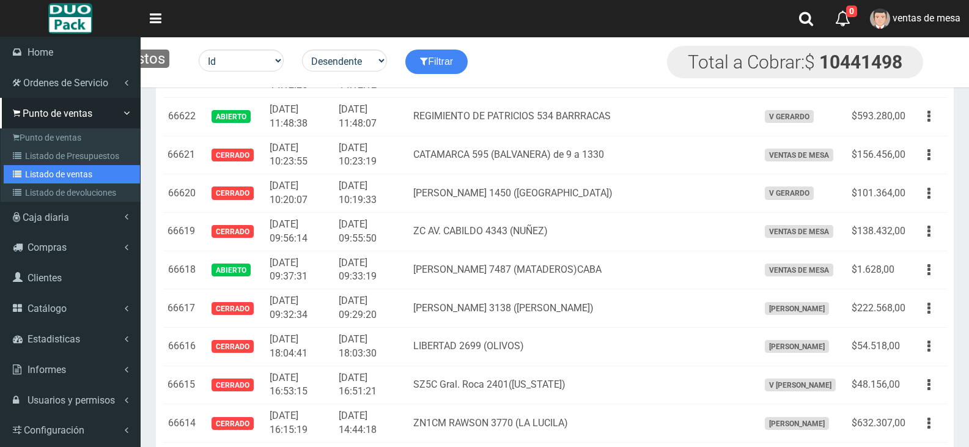
click at [59, 172] on link "Listado de ventas" at bounding box center [72, 174] width 136 height 18
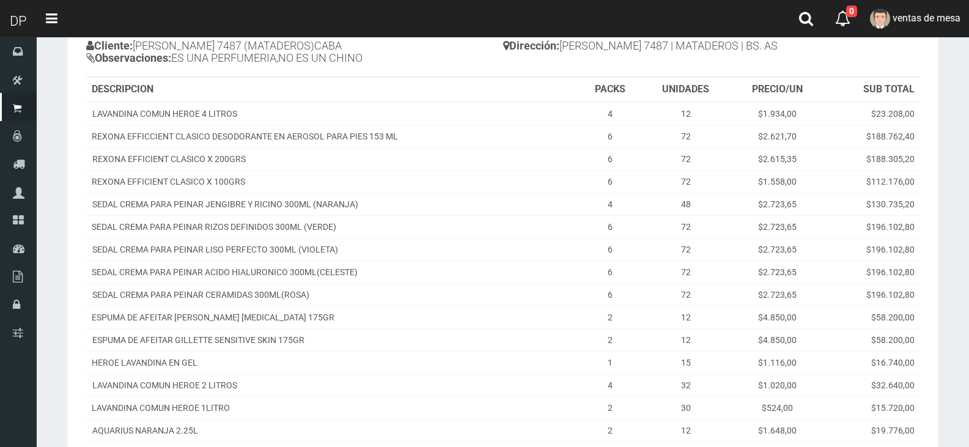
scroll to position [295, 0]
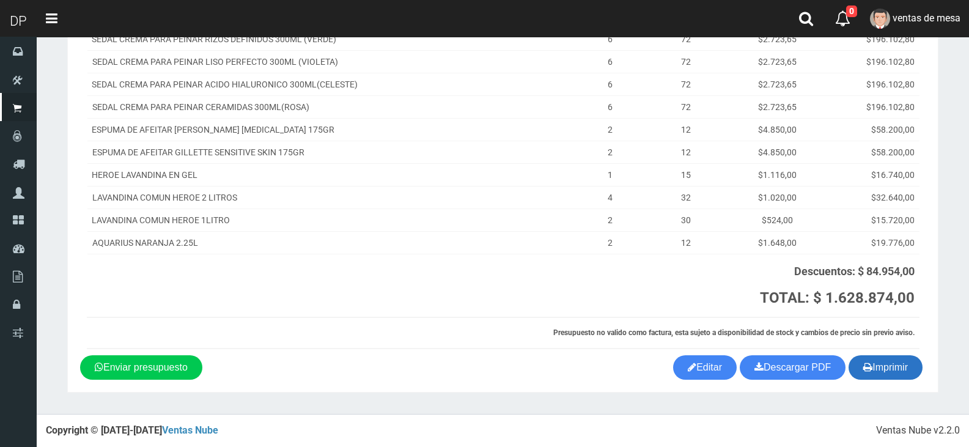
click at [857, 363] on button "Imprimir" at bounding box center [886, 367] width 74 height 24
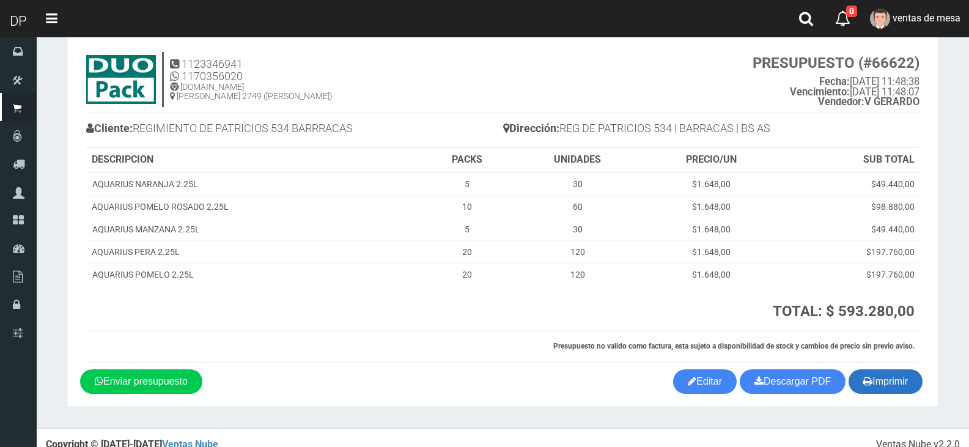
scroll to position [39, 0]
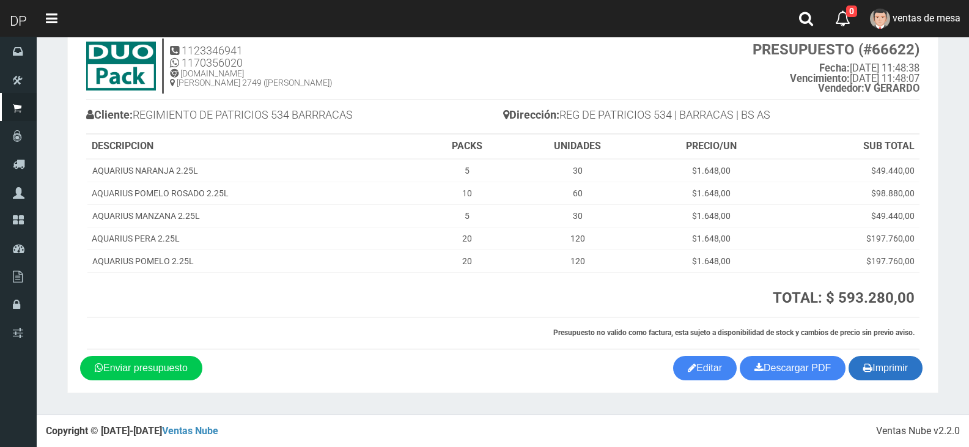
click at [902, 368] on button "Imprimir" at bounding box center [886, 368] width 74 height 24
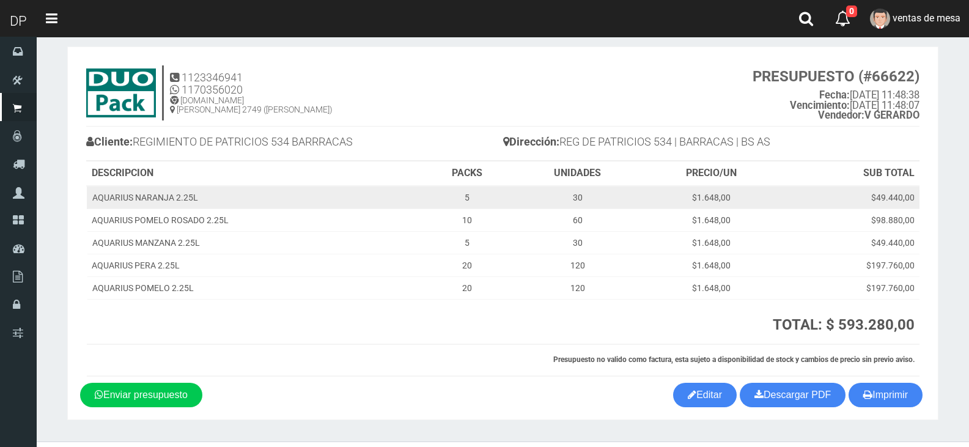
scroll to position [0, 0]
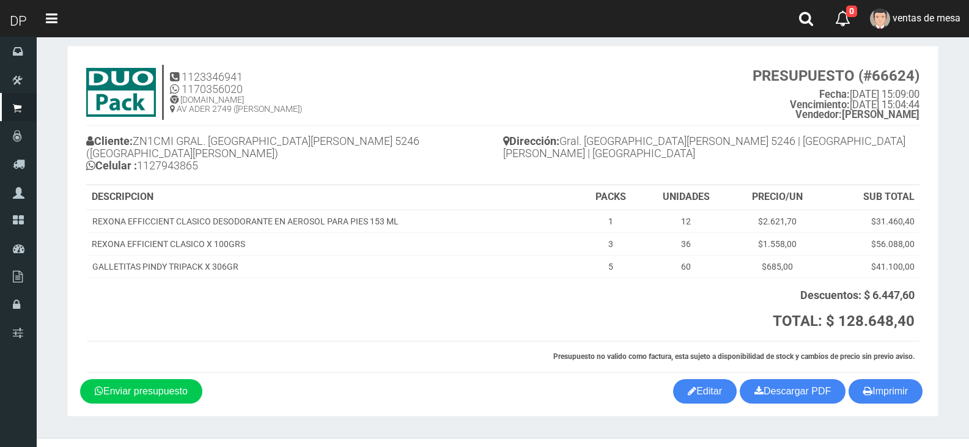
scroll to position [24, 0]
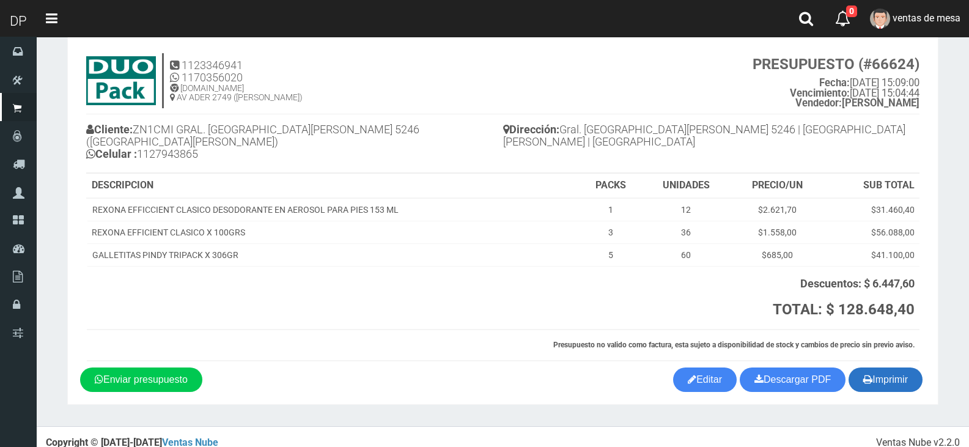
click at [907, 372] on button "Imprimir" at bounding box center [886, 379] width 74 height 24
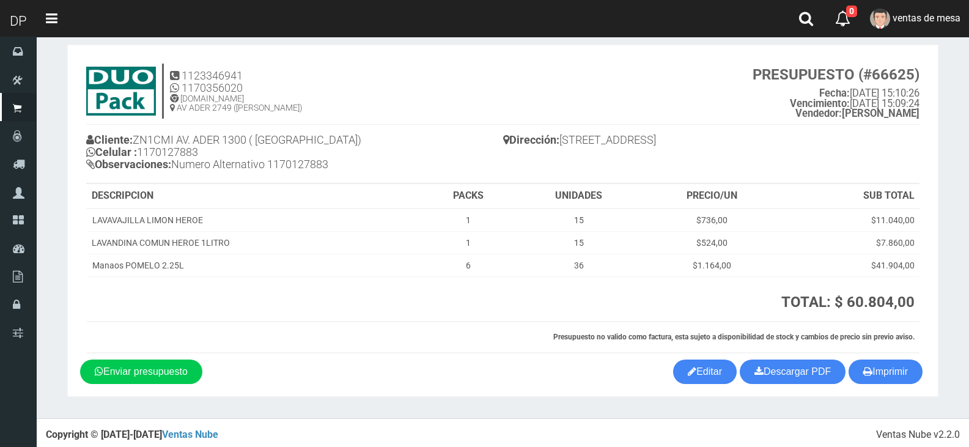
scroll to position [18, 0]
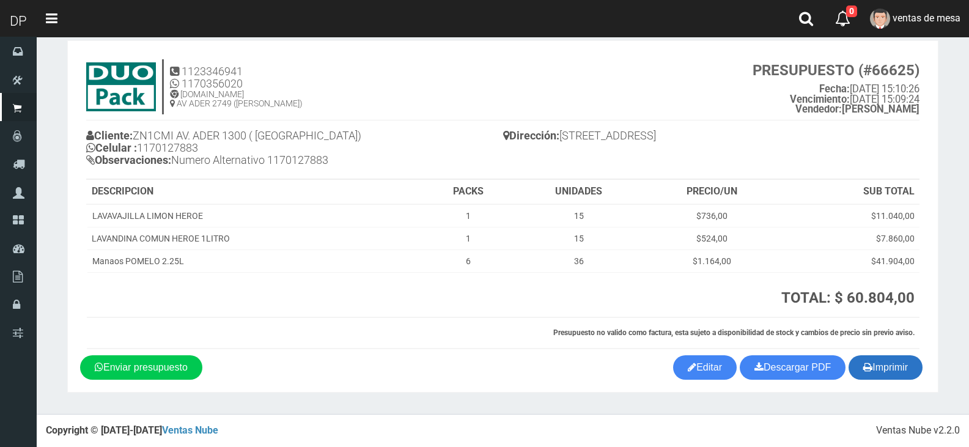
click at [887, 372] on button "Imprimir" at bounding box center [886, 367] width 74 height 24
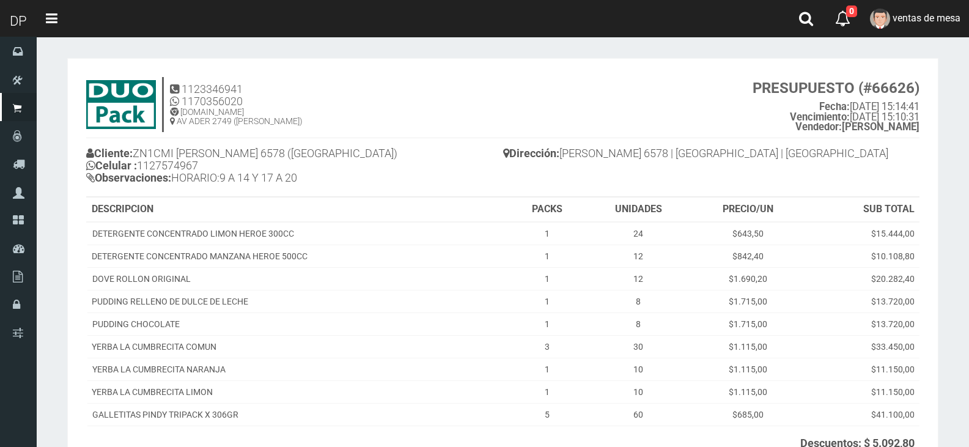
scroll to position [172, 0]
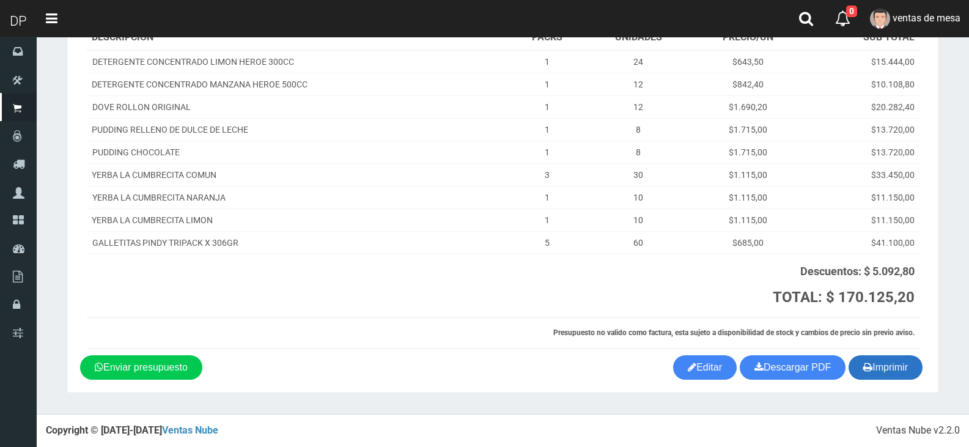
click at [916, 357] on button "Imprimir" at bounding box center [886, 367] width 74 height 24
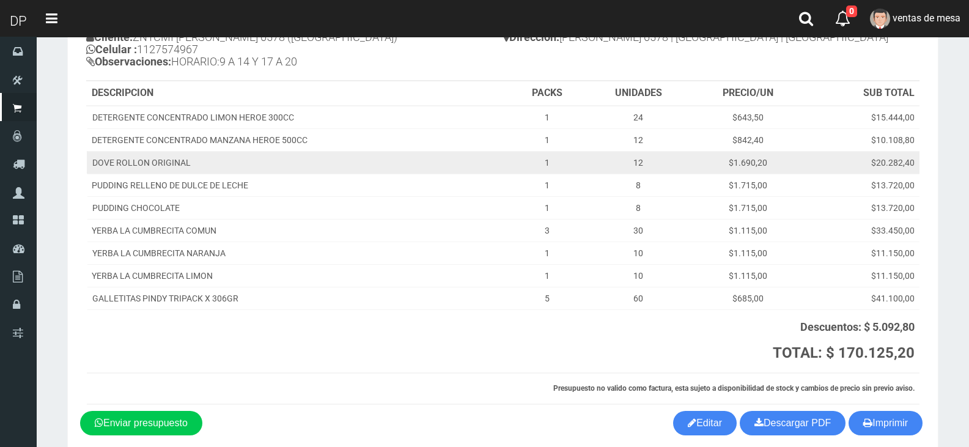
scroll to position [0, 0]
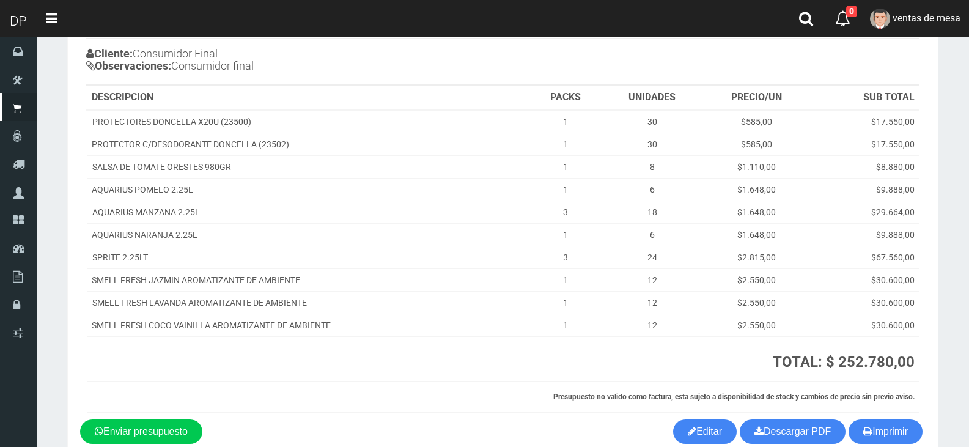
scroll to position [164, 0]
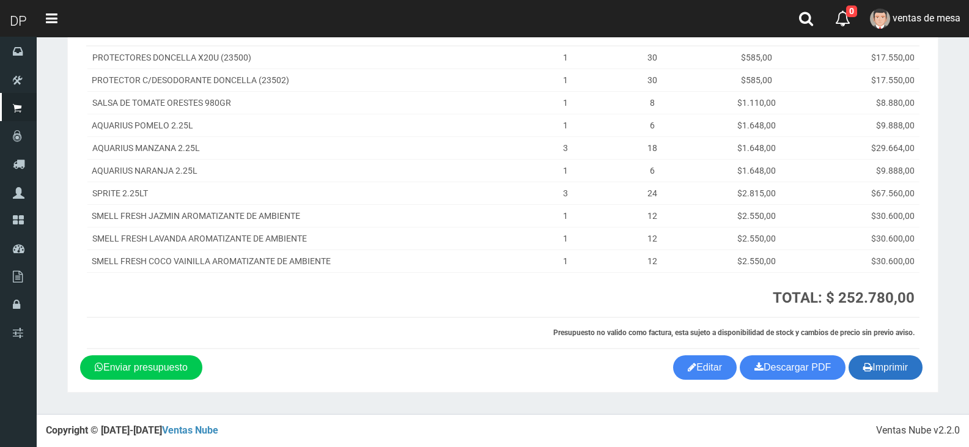
drag, startPoint x: 921, startPoint y: 369, endPoint x: 912, endPoint y: 370, distance: 8.6
click at [920, 370] on button "Imprimir" at bounding box center [886, 367] width 74 height 24
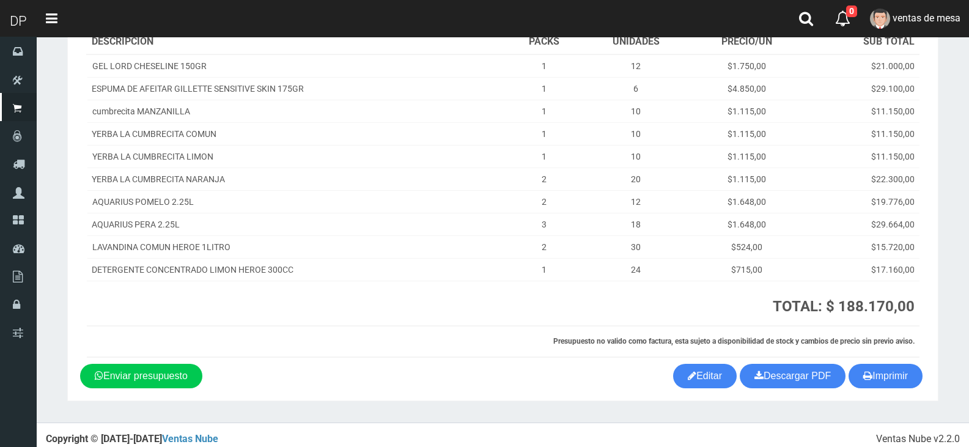
scroll to position [164, 0]
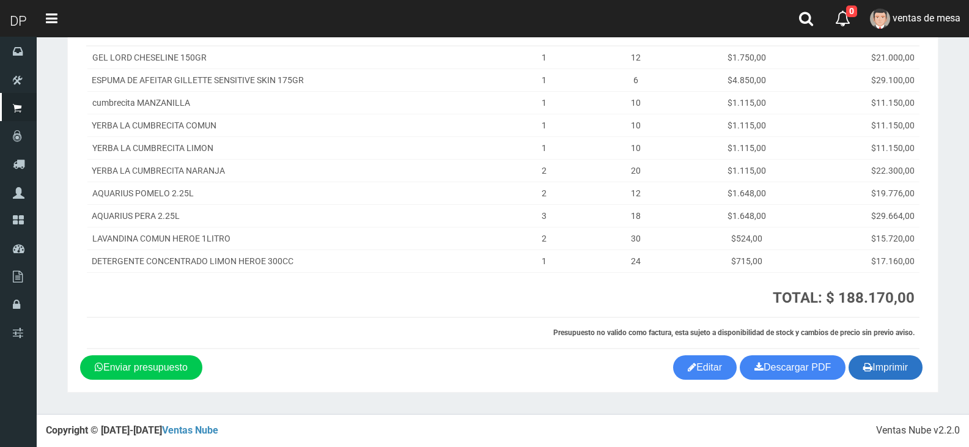
click at [880, 359] on button "Imprimir" at bounding box center [886, 367] width 74 height 24
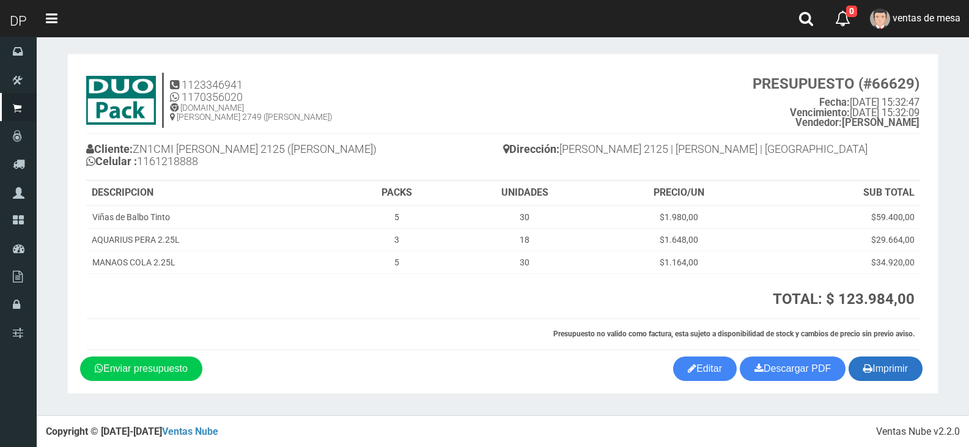
scroll to position [6, 0]
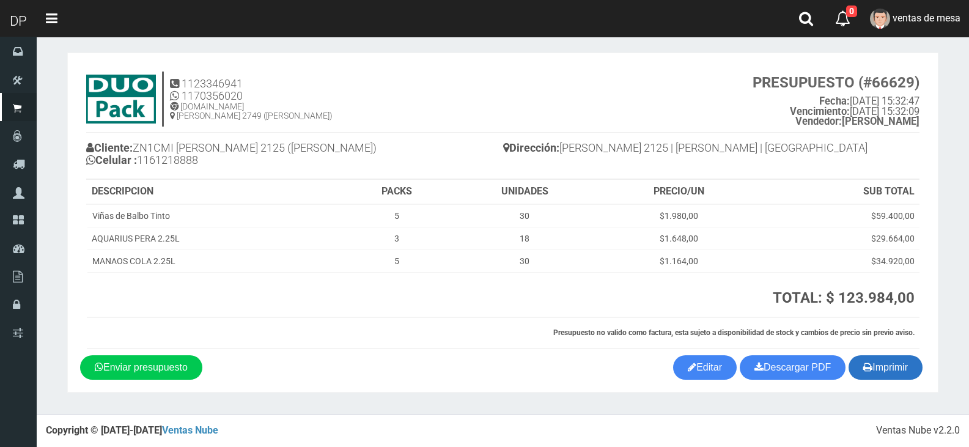
click at [910, 361] on button "Imprimir" at bounding box center [886, 367] width 74 height 24
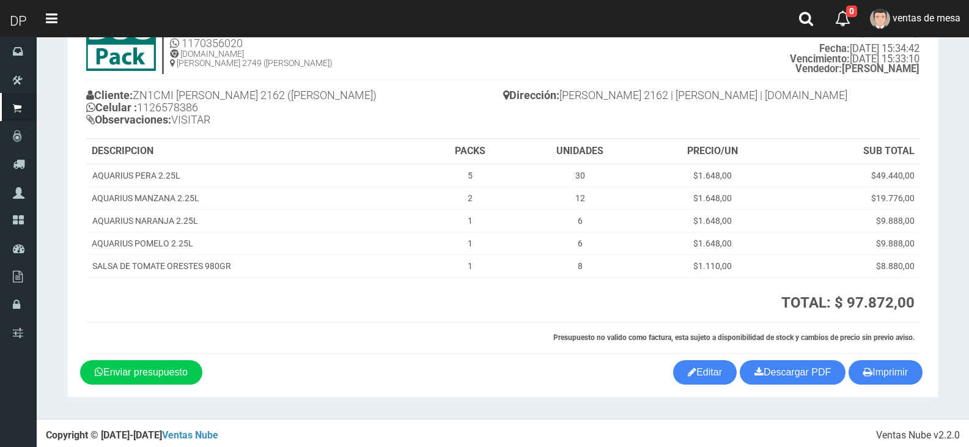
scroll to position [63, 0]
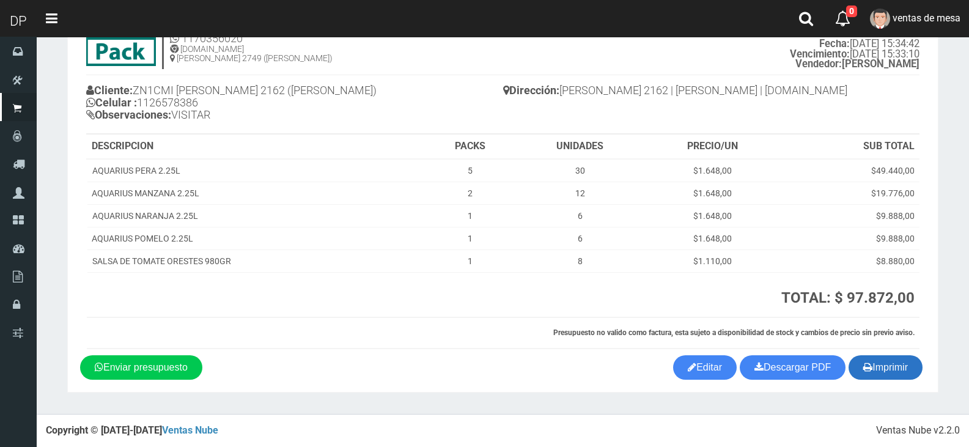
click at [879, 366] on button "Imprimir" at bounding box center [886, 367] width 74 height 24
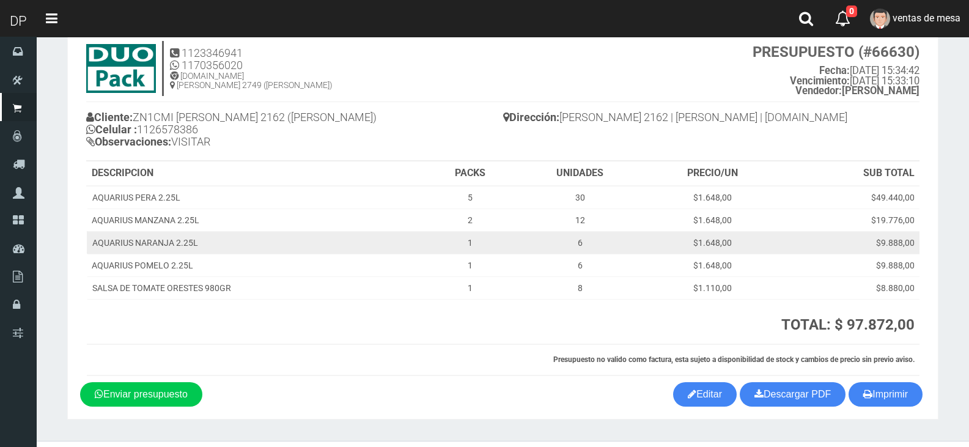
scroll to position [0, 0]
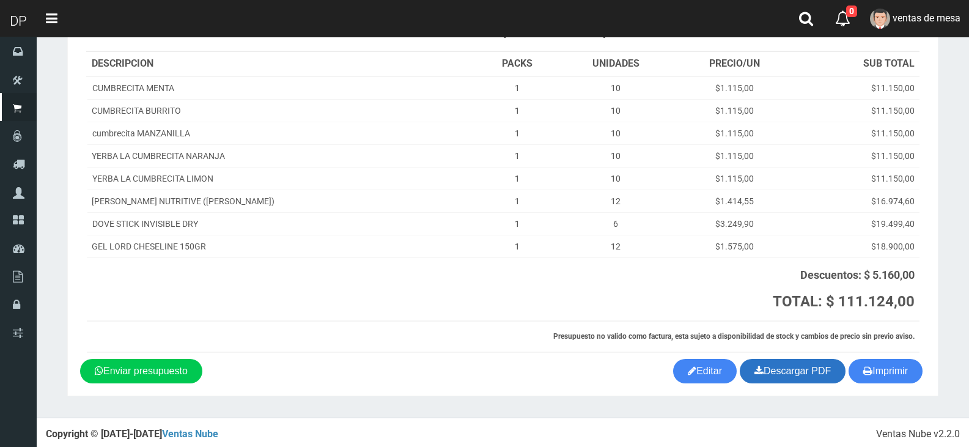
scroll to position [137, 0]
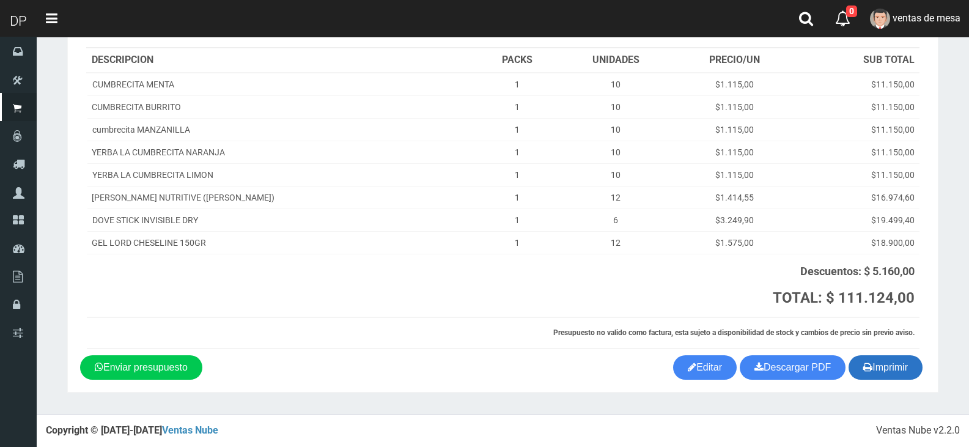
click at [913, 368] on button "Imprimir" at bounding box center [886, 367] width 74 height 24
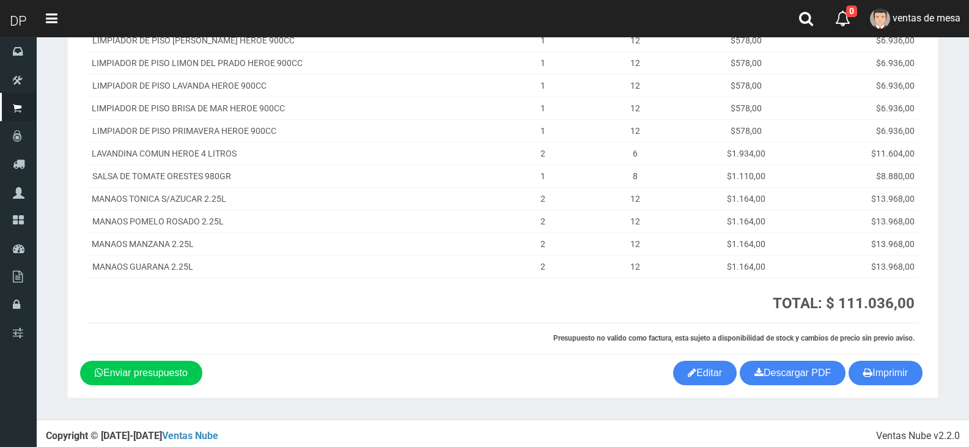
scroll to position [186, 0]
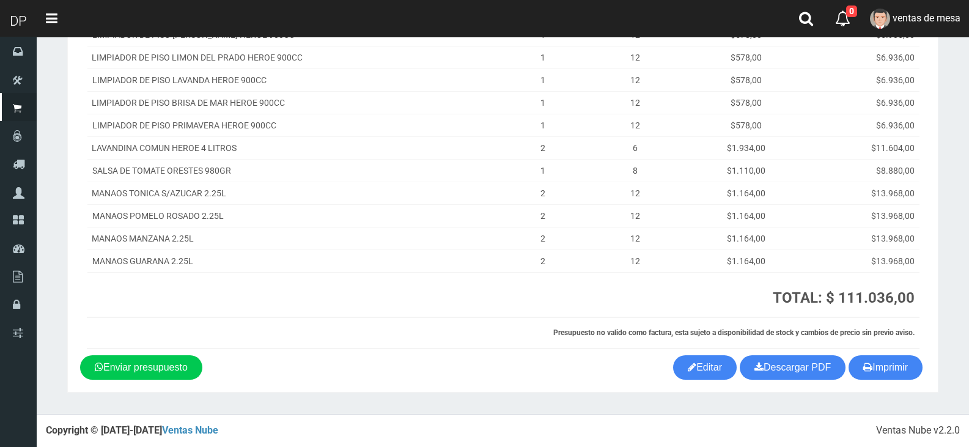
click at [907, 383] on section "1123346941 1170356020 WWW.DUOPACKS.COM.AR AV ADER 2749 (MUNRO) PRESUPUESTO (#66…" at bounding box center [502, 132] width 871 height 521
click at [899, 372] on button "Imprimir" at bounding box center [886, 367] width 74 height 24
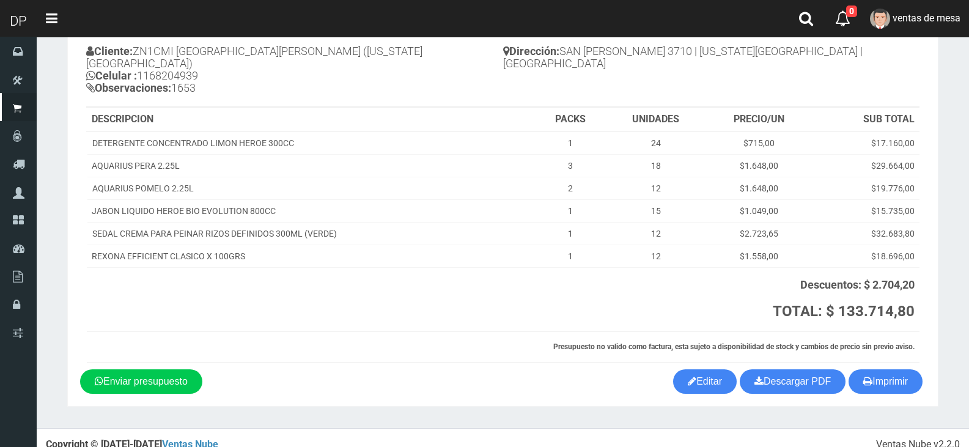
scroll to position [104, 0]
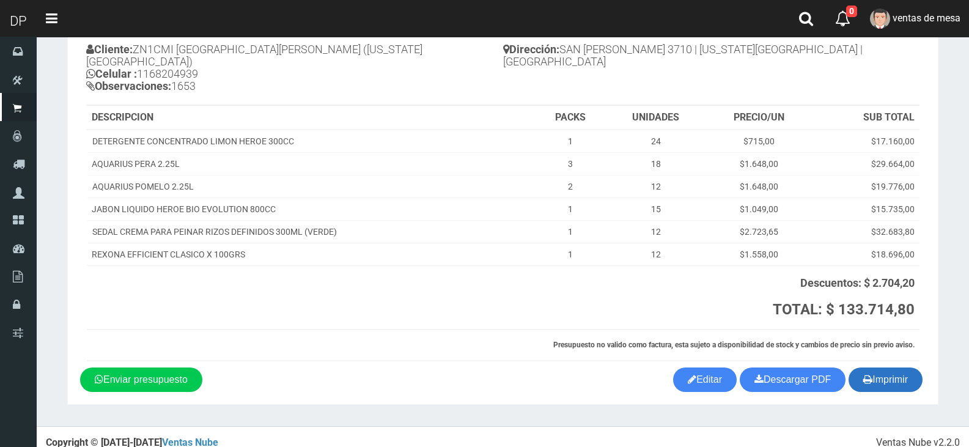
click at [883, 370] on button "Imprimir" at bounding box center [886, 379] width 74 height 24
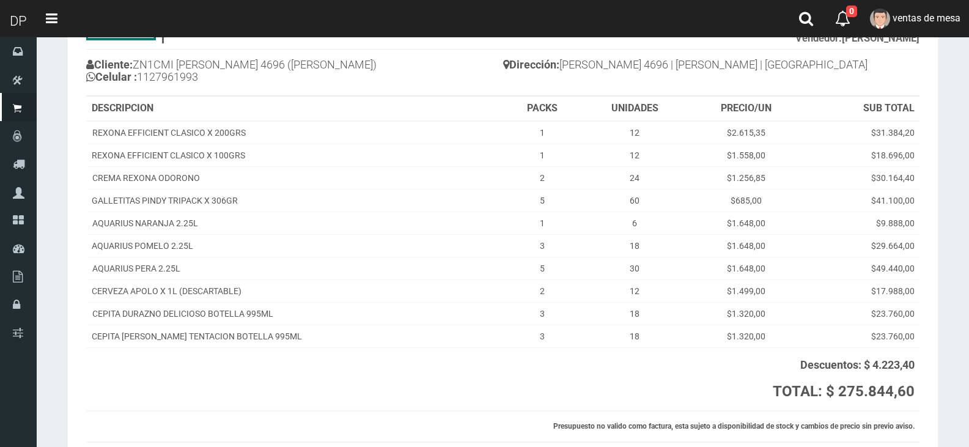
scroll to position [182, 0]
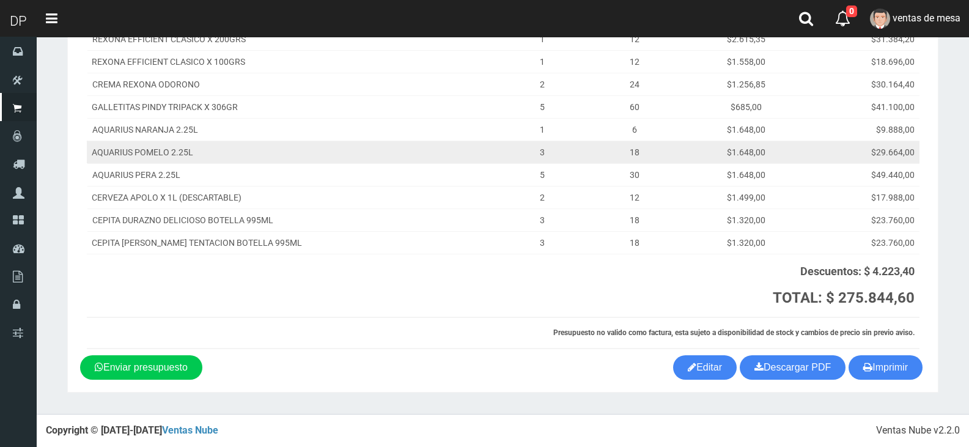
click at [828, 143] on td "$29.664,00" at bounding box center [861, 152] width 116 height 23
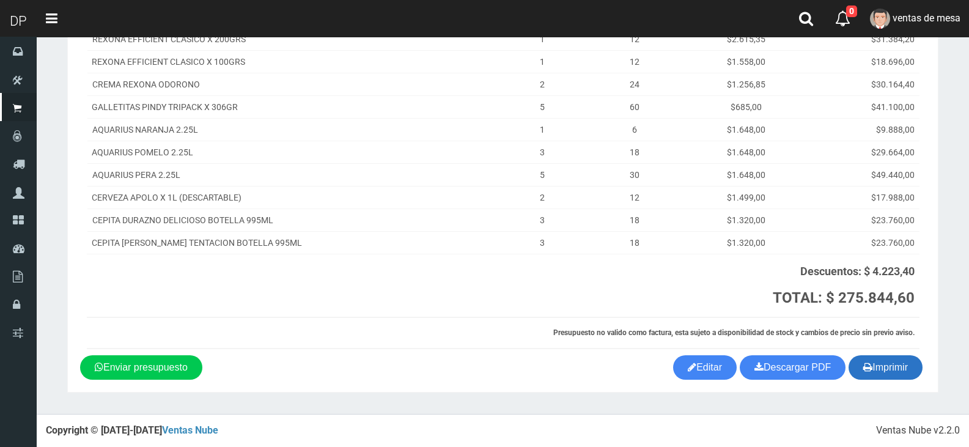
click at [873, 355] on button "Imprimir" at bounding box center [886, 367] width 74 height 24
click at [874, 360] on button "Imprimir" at bounding box center [886, 367] width 74 height 24
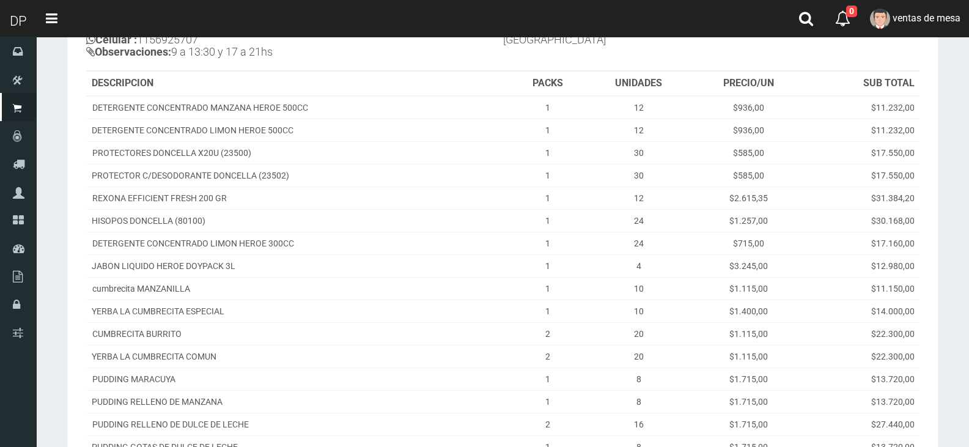
scroll to position [367, 0]
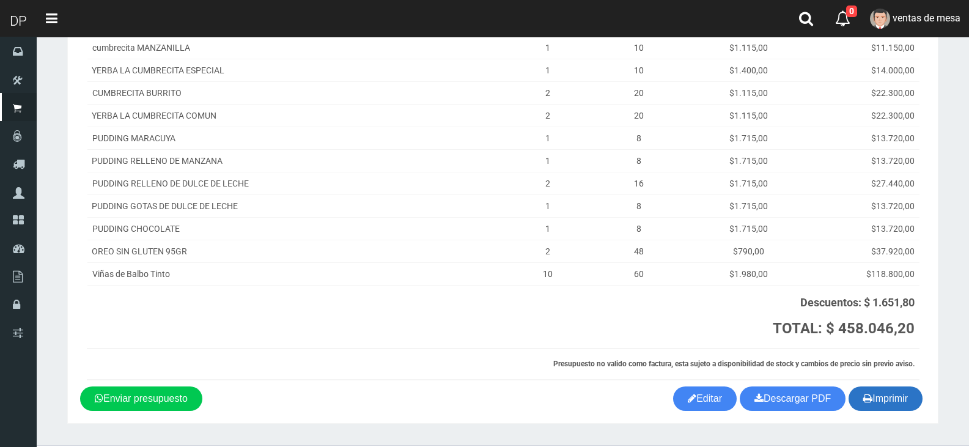
click at [889, 400] on button "Imprimir" at bounding box center [886, 398] width 74 height 24
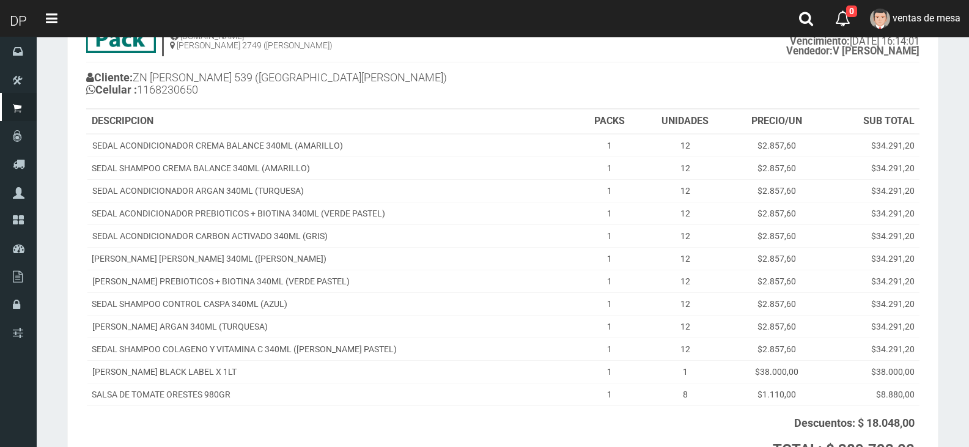
scroll to position [227, 0]
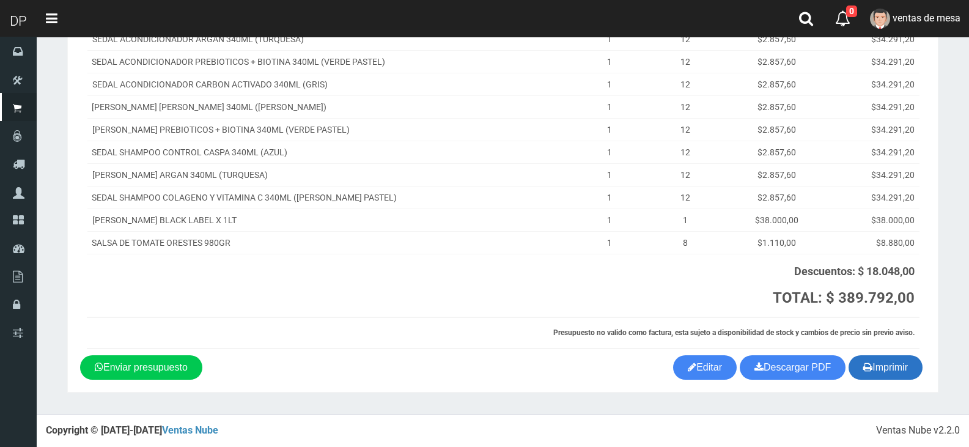
click at [867, 367] on icon "button" at bounding box center [867, 366] width 9 height 17
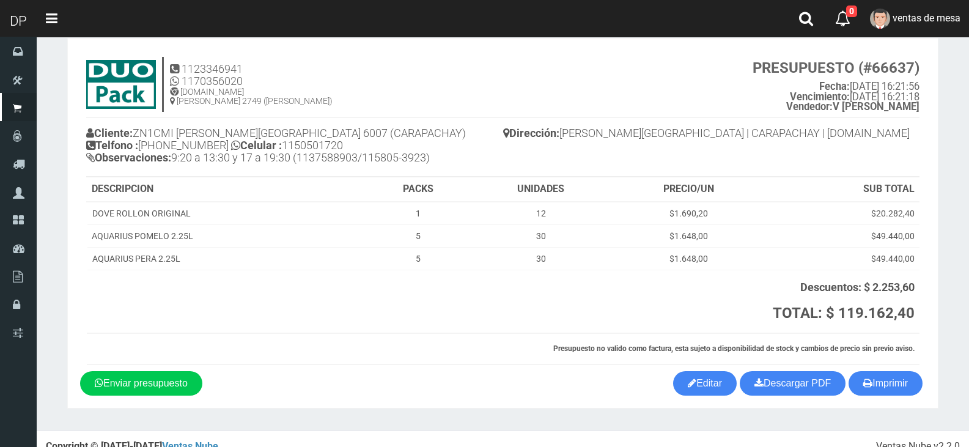
scroll to position [36, 0]
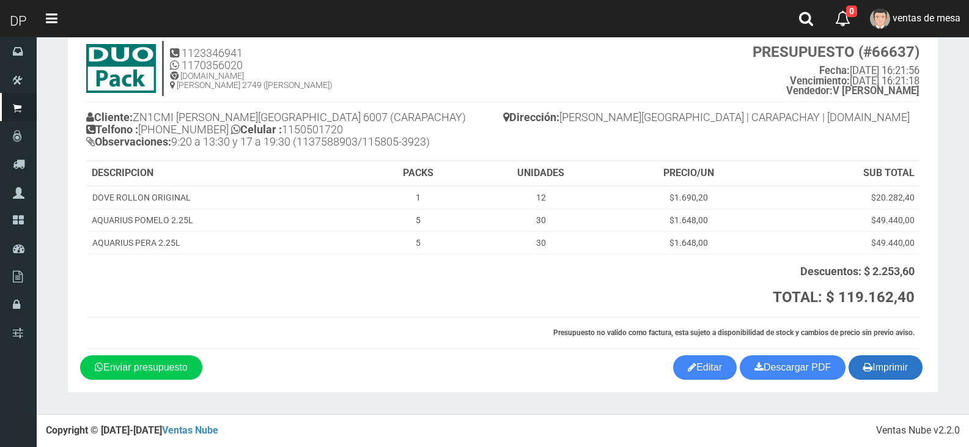
click at [910, 372] on button "Imprimir" at bounding box center [886, 367] width 74 height 24
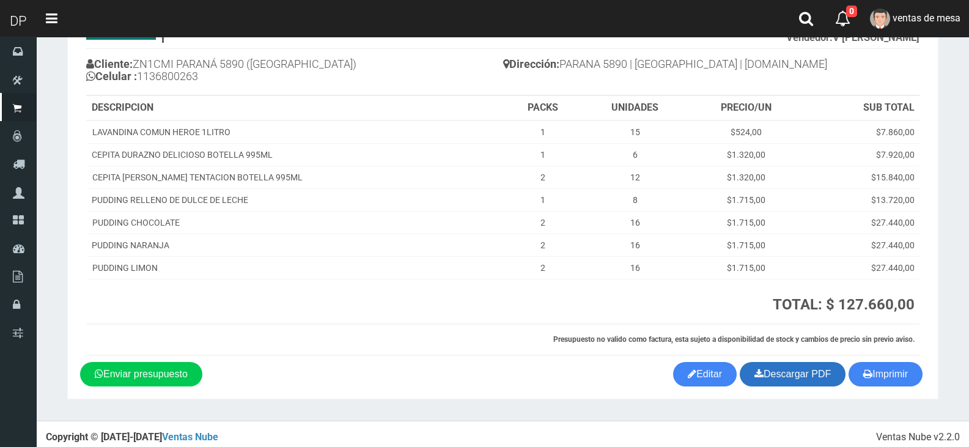
scroll to position [96, 0]
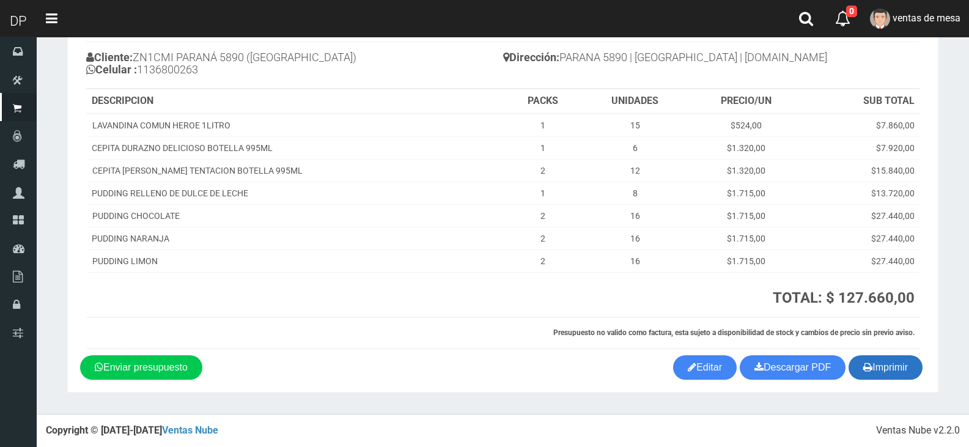
click at [863, 363] on icon "button" at bounding box center [867, 366] width 9 height 17
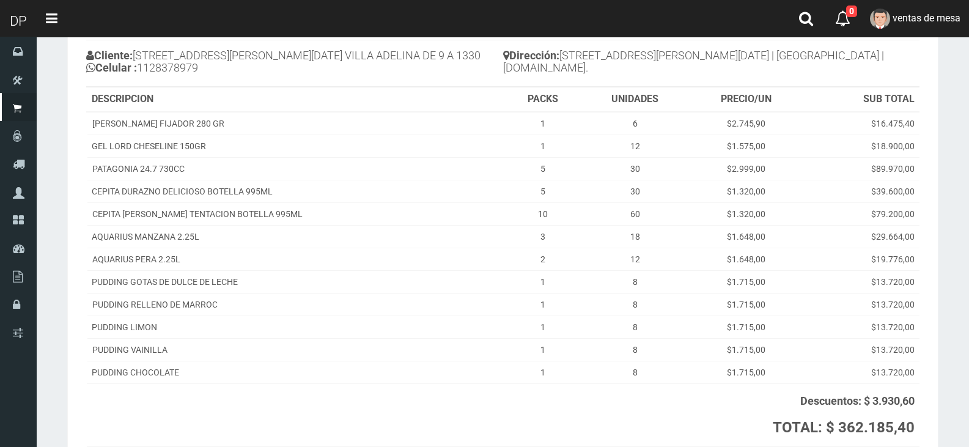
scroll to position [227, 0]
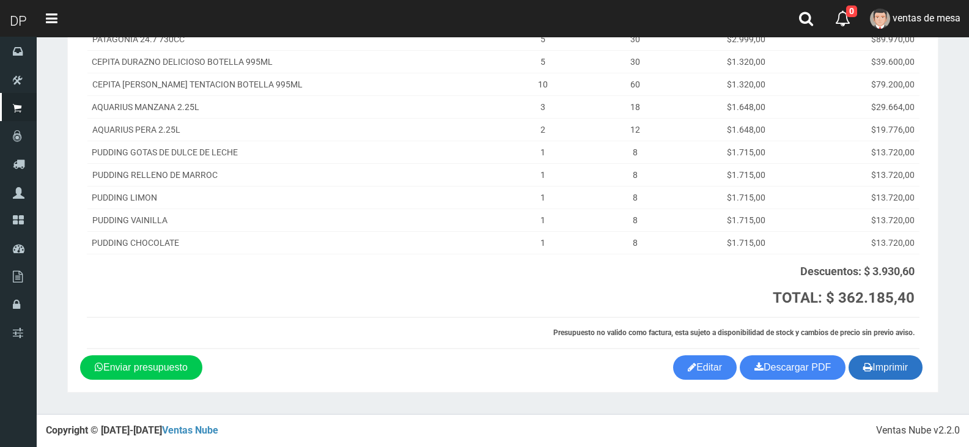
click at [875, 369] on button "Imprimir" at bounding box center [886, 367] width 74 height 24
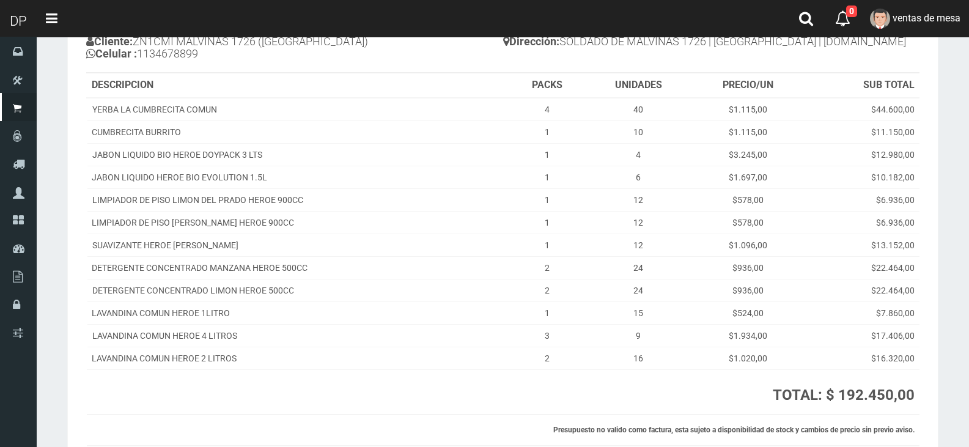
scroll to position [209, 0]
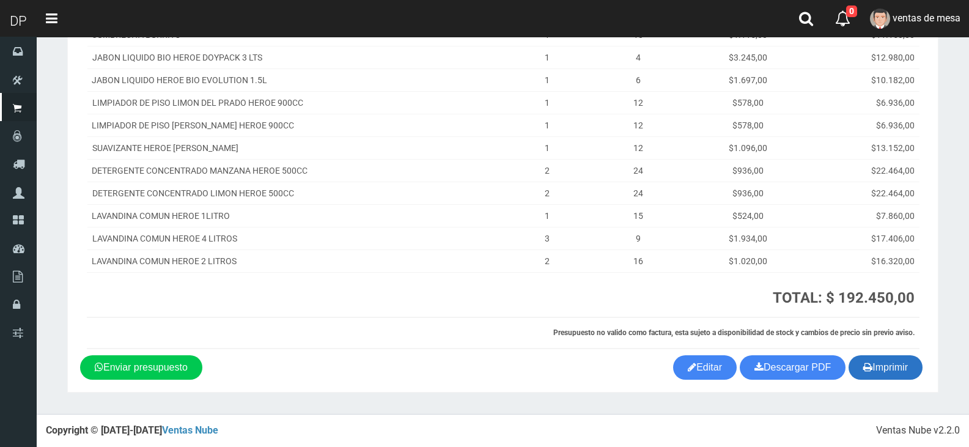
click at [882, 364] on button "Imprimir" at bounding box center [886, 367] width 74 height 24
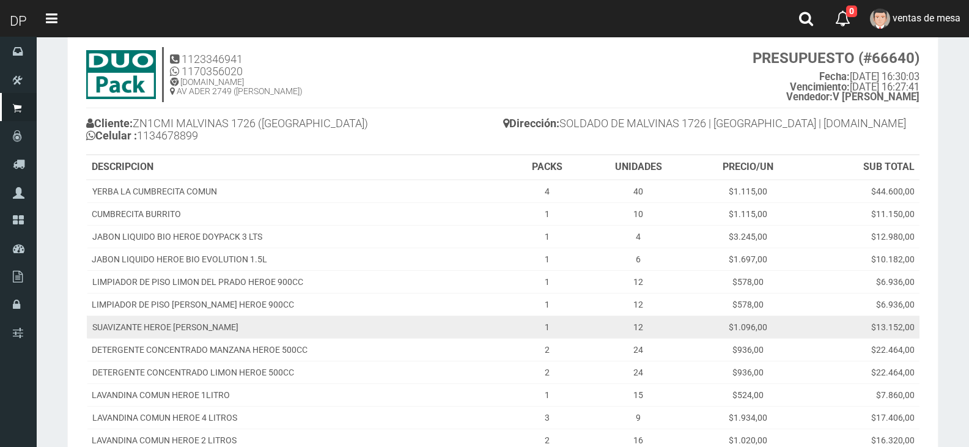
scroll to position [0, 0]
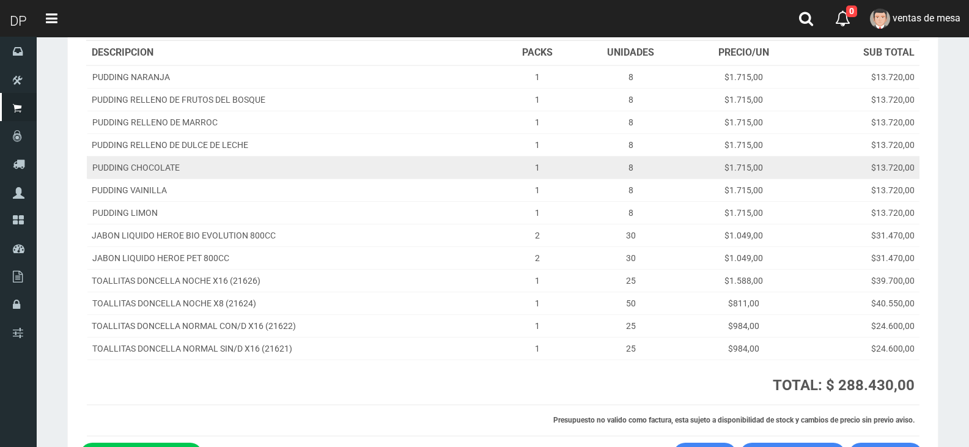
scroll to position [232, 0]
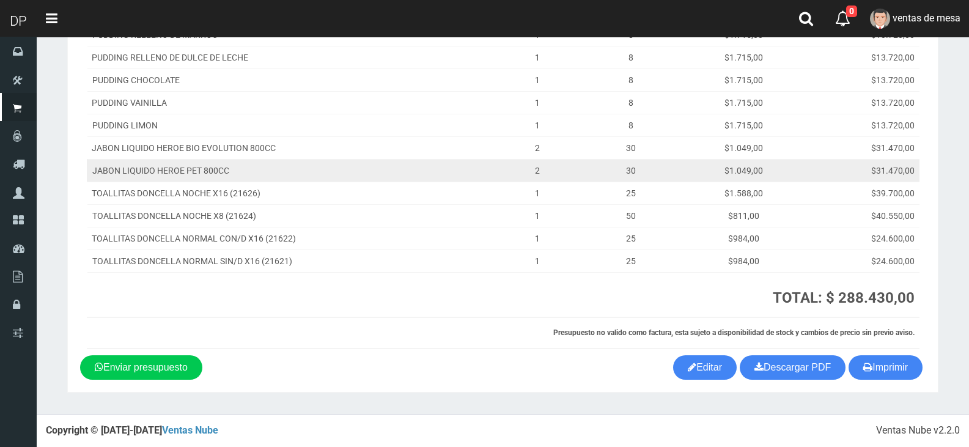
click at [827, 160] on td "$31.470,00" at bounding box center [860, 170] width 117 height 23
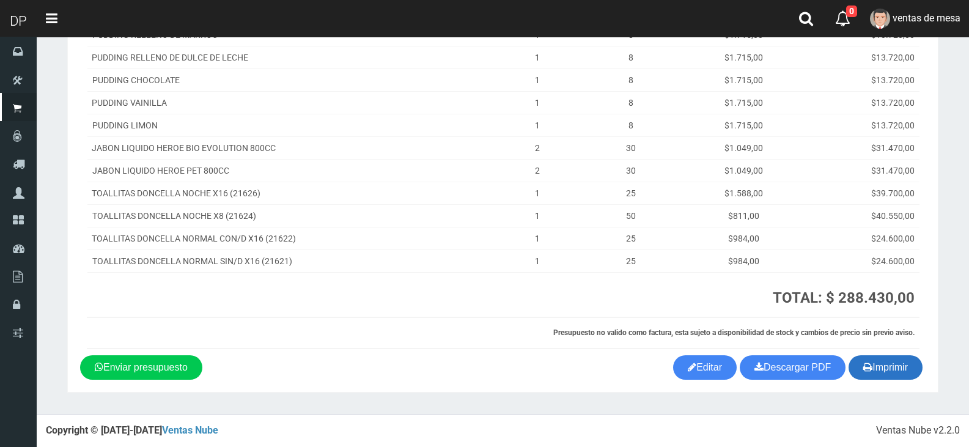
click at [875, 375] on button "Imprimir" at bounding box center [886, 367] width 74 height 24
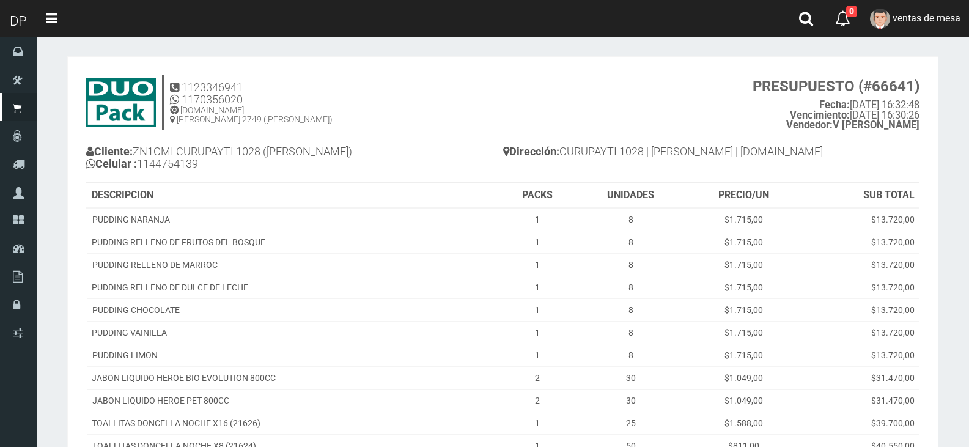
scroll to position [0, 0]
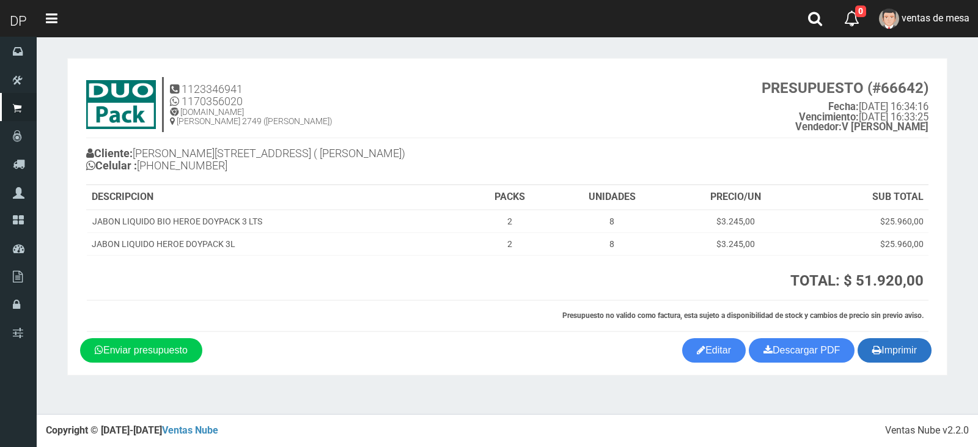
click at [891, 351] on button "Imprimir" at bounding box center [895, 350] width 74 height 24
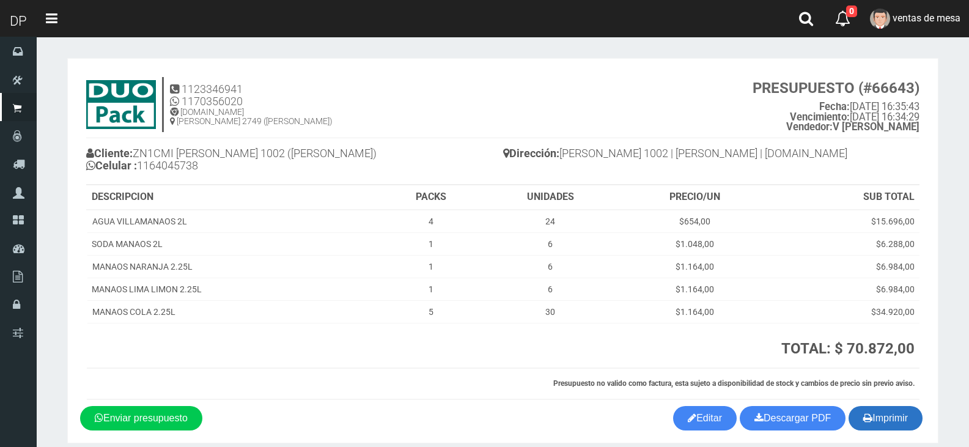
click at [883, 419] on button "Imprimir" at bounding box center [886, 418] width 74 height 24
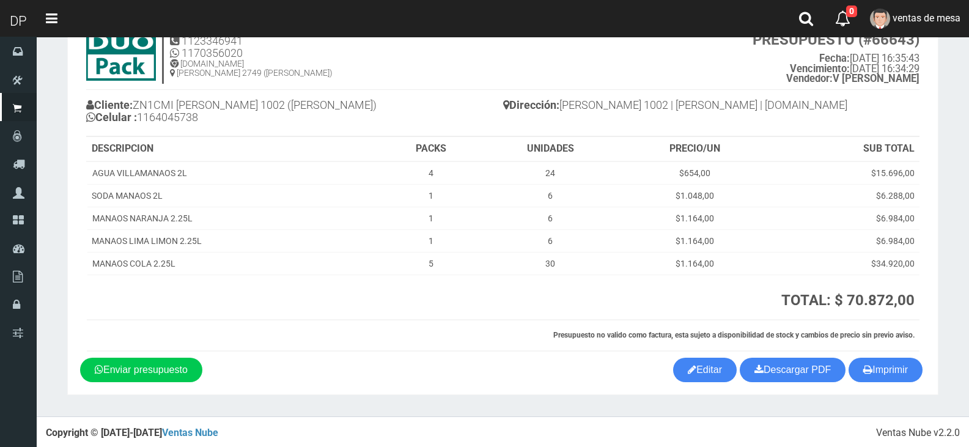
scroll to position [51, 0]
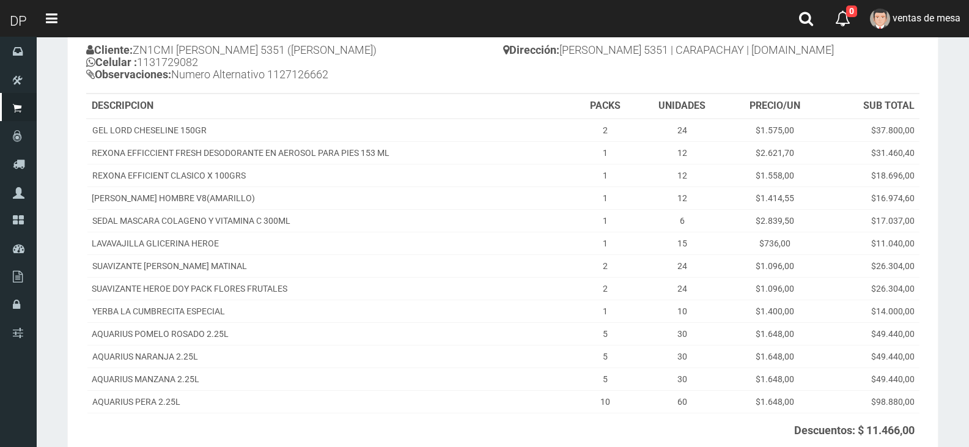
scroll to position [262, 0]
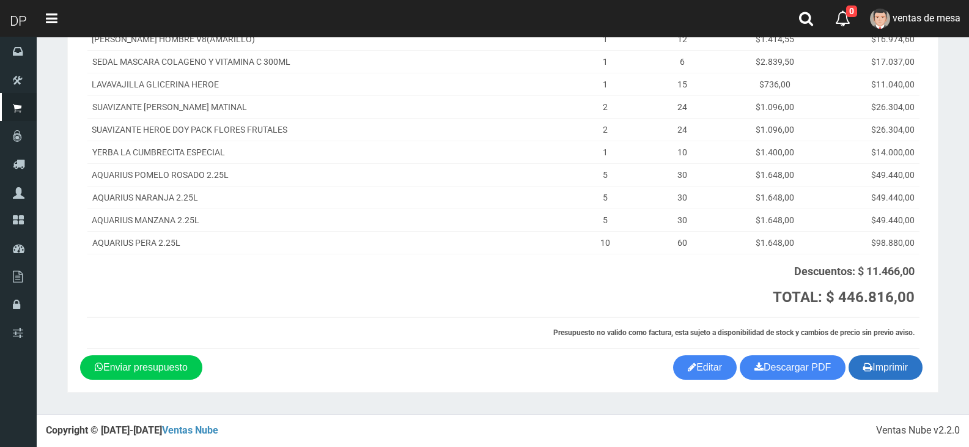
click at [889, 367] on button "Imprimir" at bounding box center [886, 367] width 74 height 24
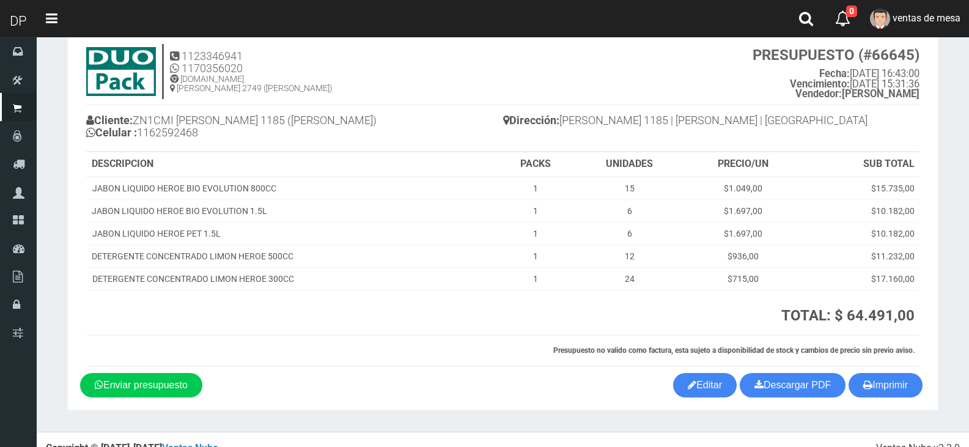
scroll to position [51, 0]
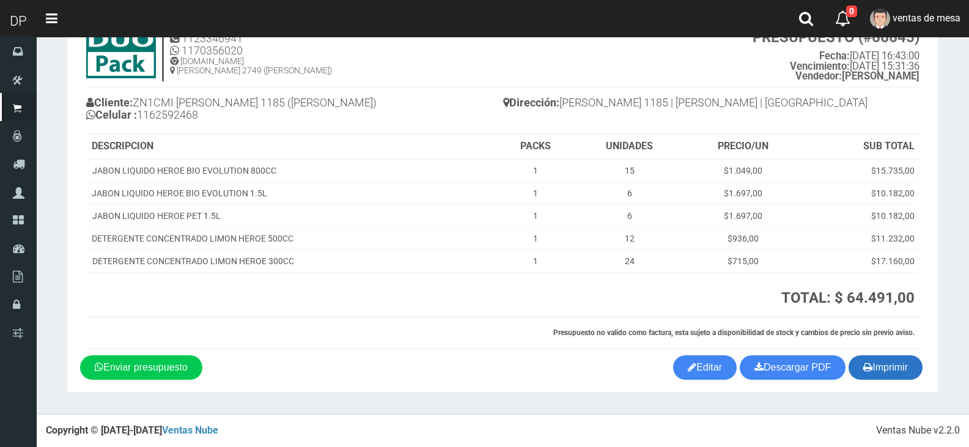
click at [873, 357] on button "Imprimir" at bounding box center [886, 367] width 74 height 24
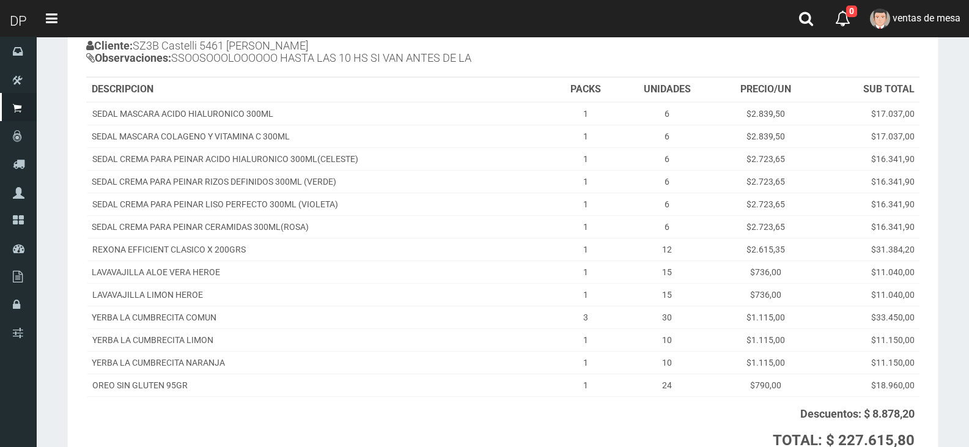
scroll to position [250, 0]
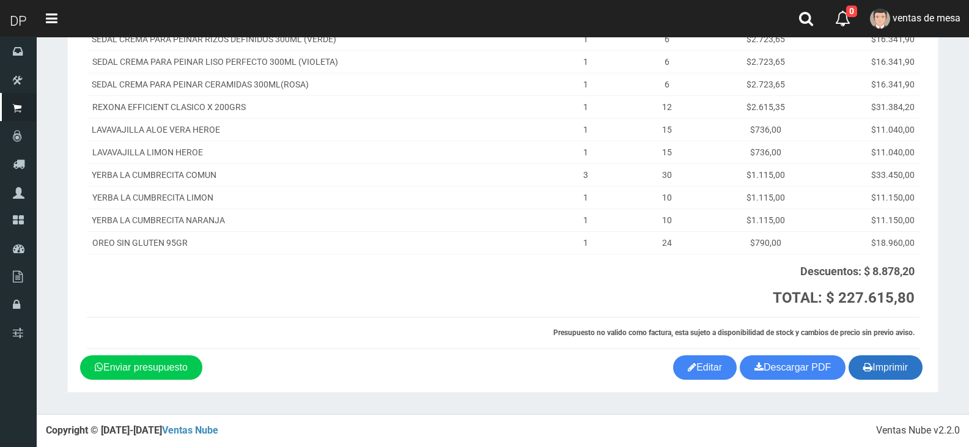
click at [863, 366] on icon "button" at bounding box center [867, 366] width 9 height 17
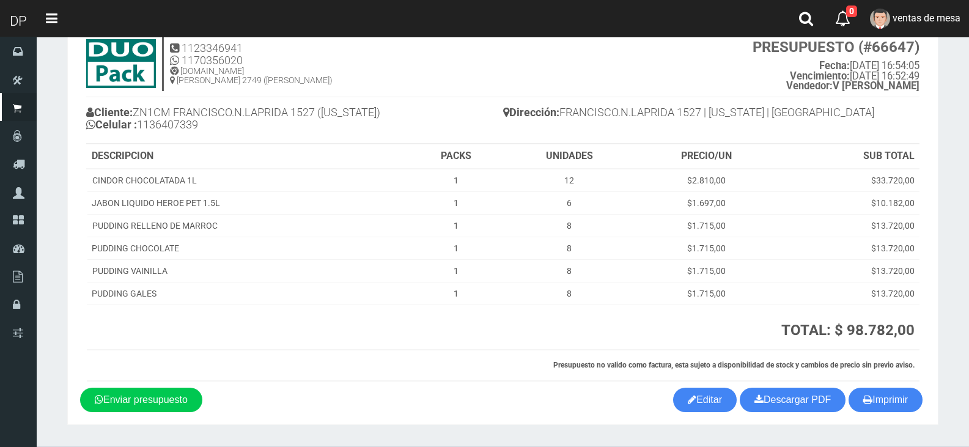
scroll to position [73, 0]
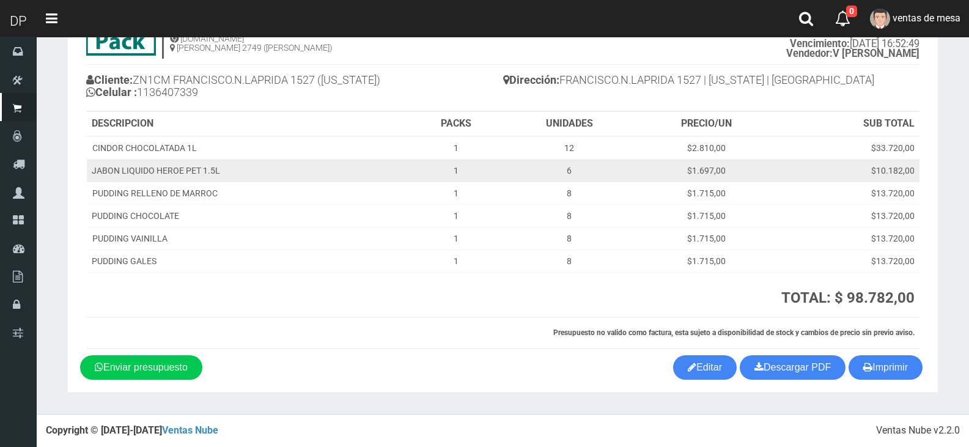
click at [779, 159] on td "$10.182,00" at bounding box center [848, 170] width 142 height 23
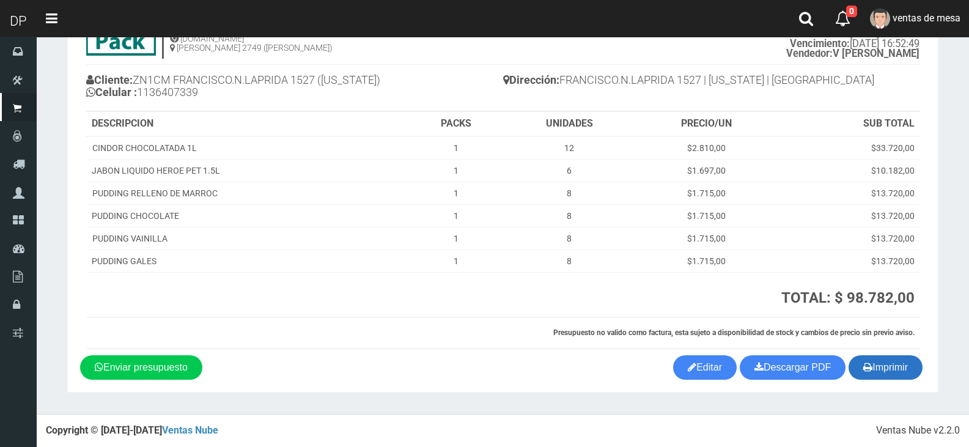
click at [874, 361] on button "Imprimir" at bounding box center [886, 367] width 74 height 24
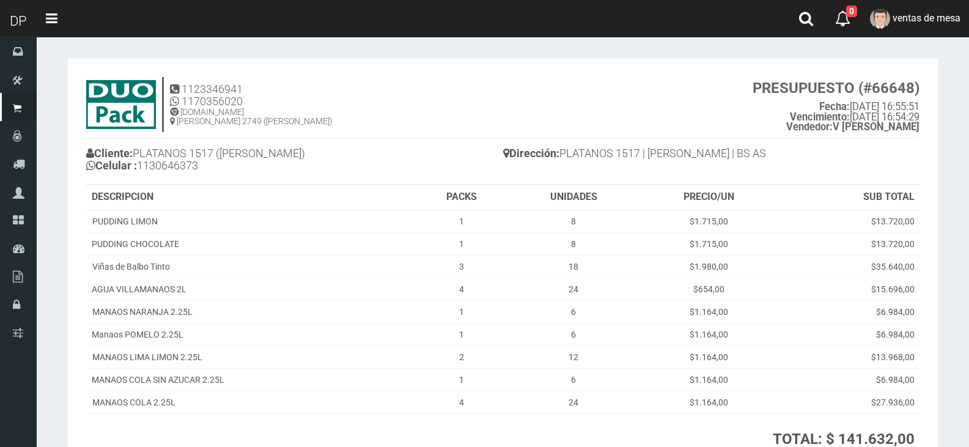
scroll to position [141, 0]
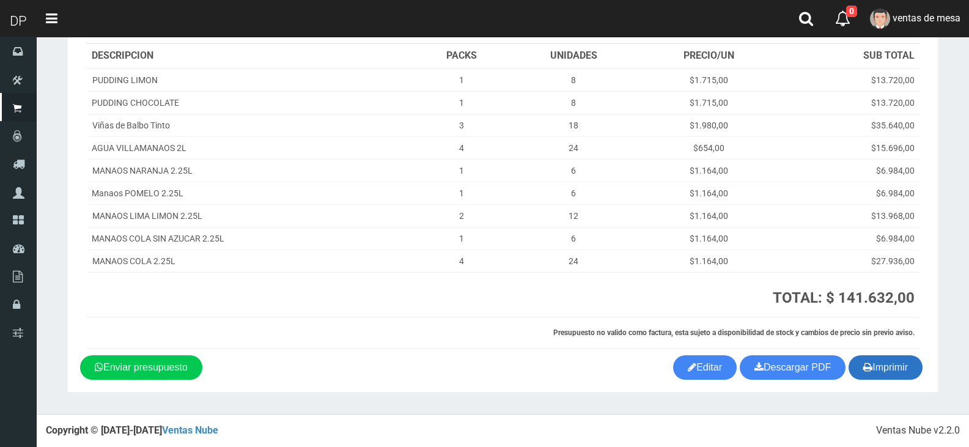
click at [872, 364] on button "Imprimir" at bounding box center [886, 367] width 74 height 24
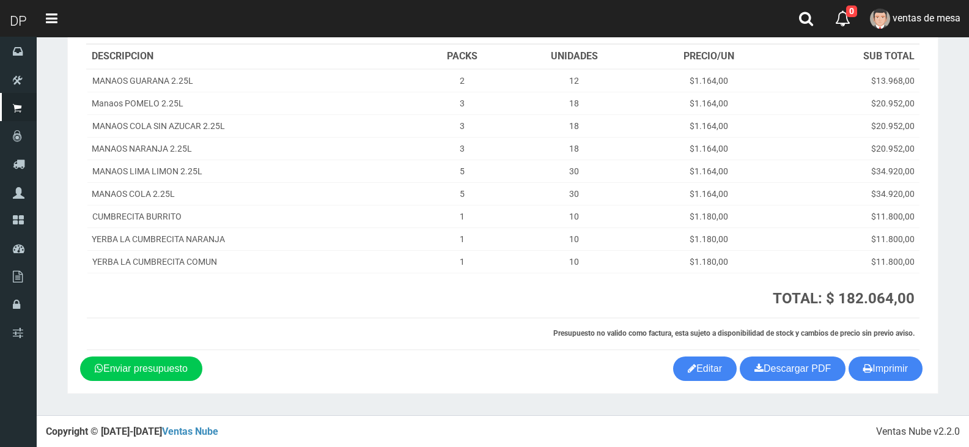
scroll to position [129, 0]
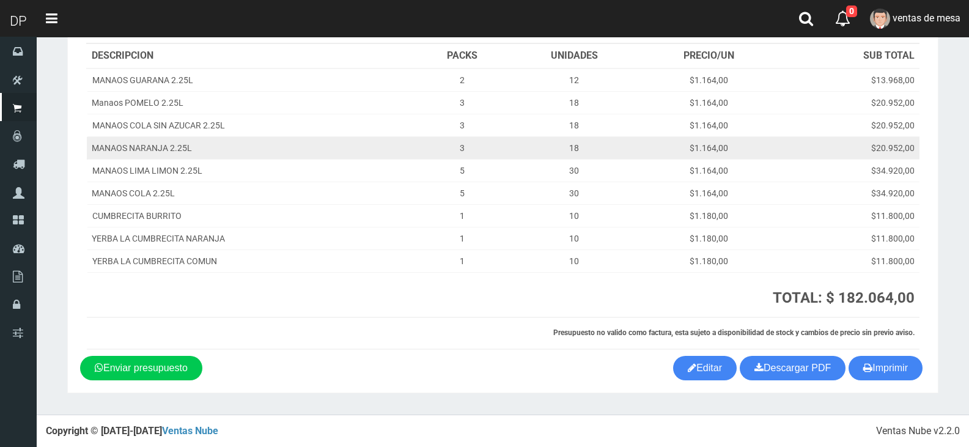
click at [875, 154] on td "$20.952,00" at bounding box center [849, 148] width 141 height 23
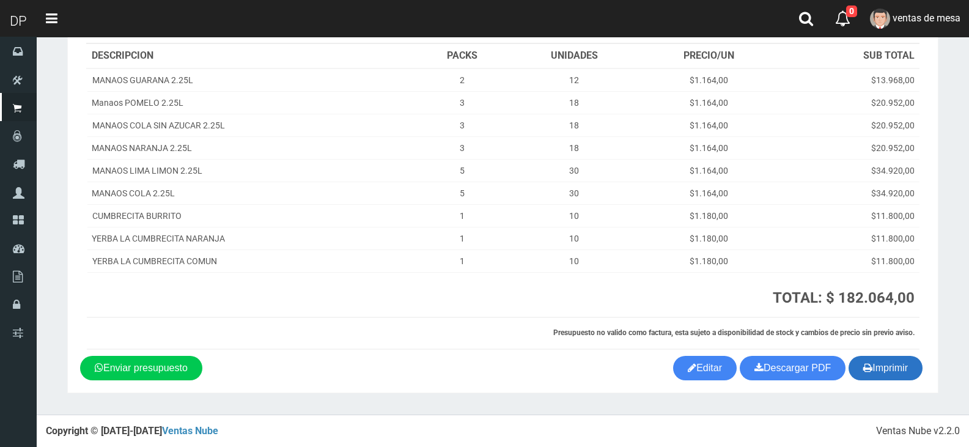
click at [892, 361] on button "Imprimir" at bounding box center [886, 368] width 74 height 24
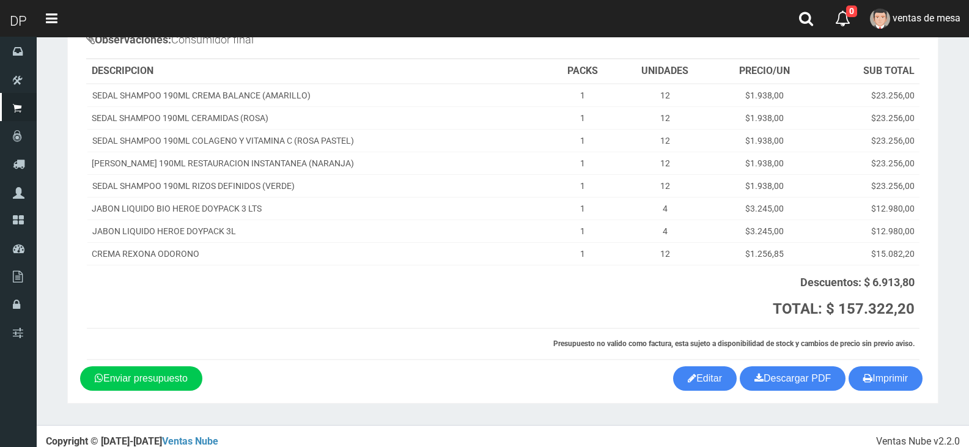
scroll to position [137, 0]
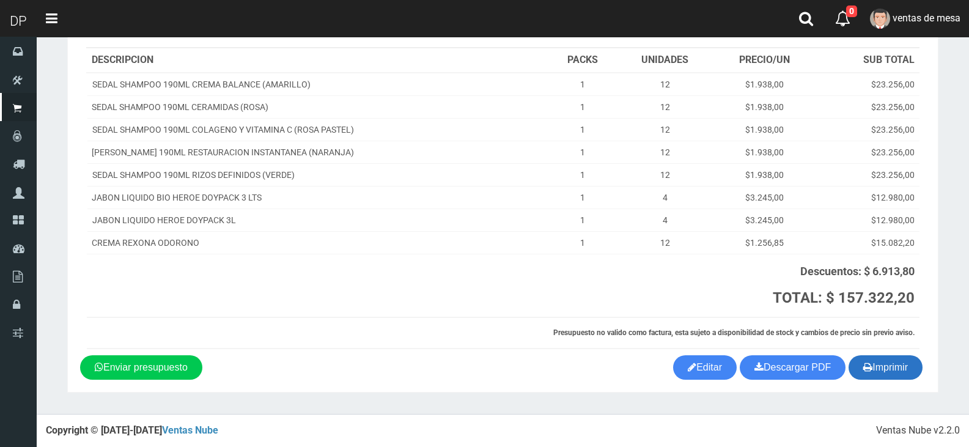
click at [893, 379] on button "Imprimir" at bounding box center [886, 367] width 74 height 24
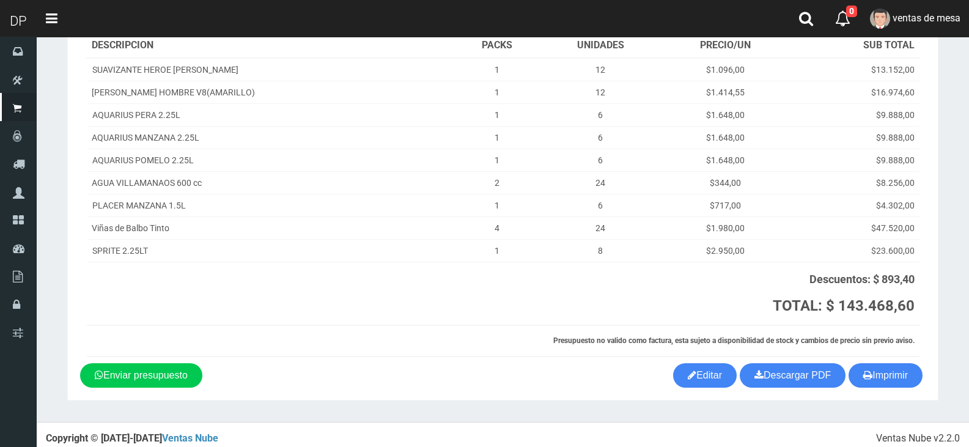
scroll to position [160, 0]
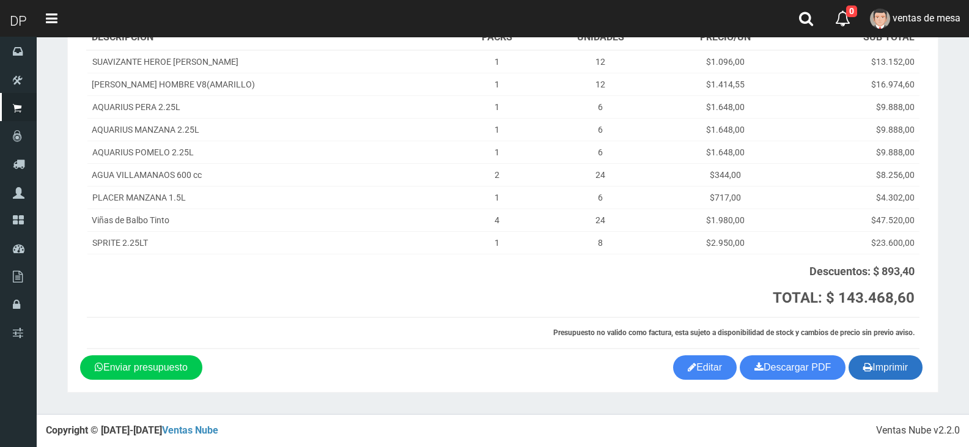
click at [893, 367] on button "Imprimir" at bounding box center [886, 367] width 74 height 24
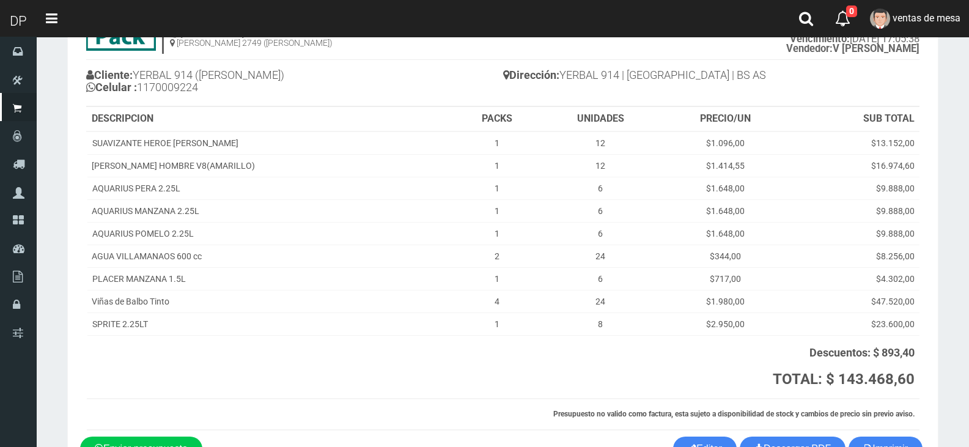
scroll to position [0, 0]
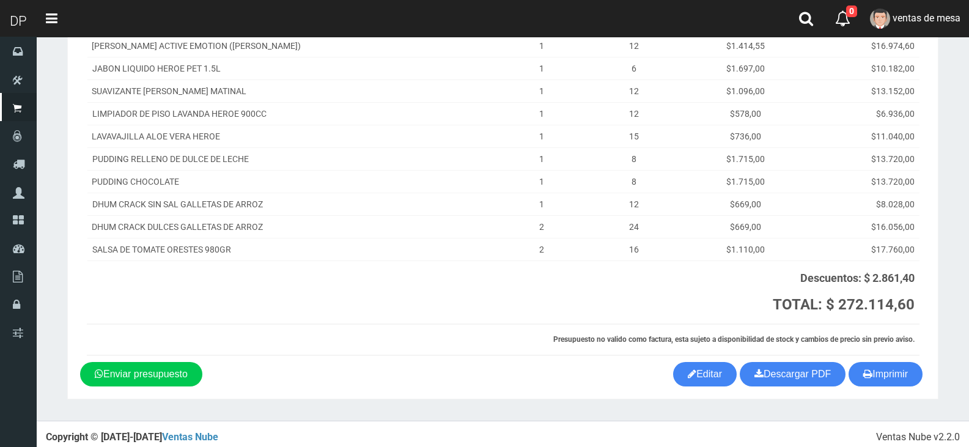
scroll to position [341, 0]
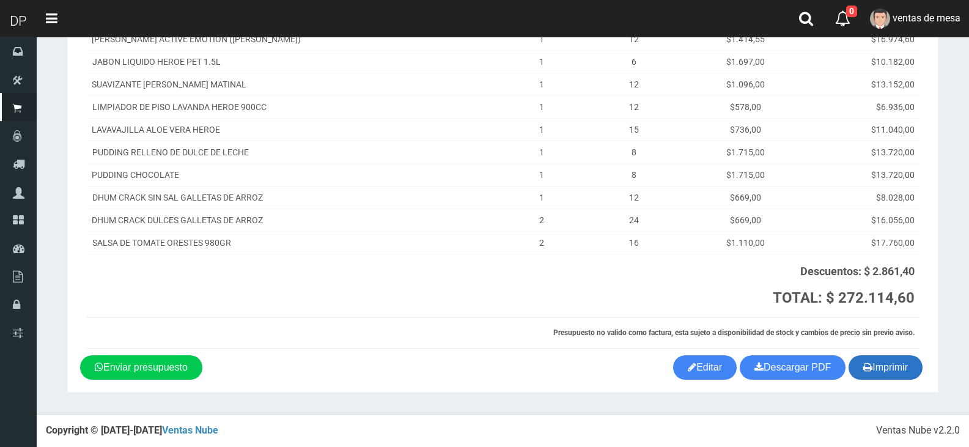
click at [908, 367] on button "Imprimir" at bounding box center [886, 367] width 74 height 24
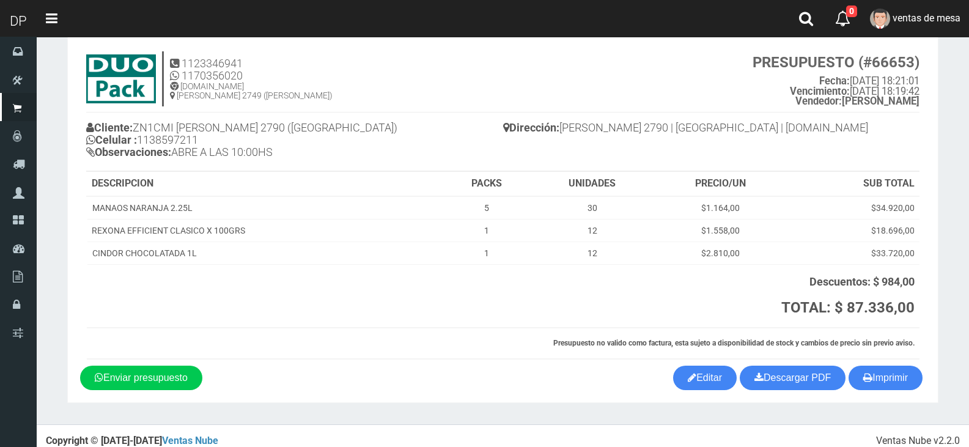
scroll to position [36, 0]
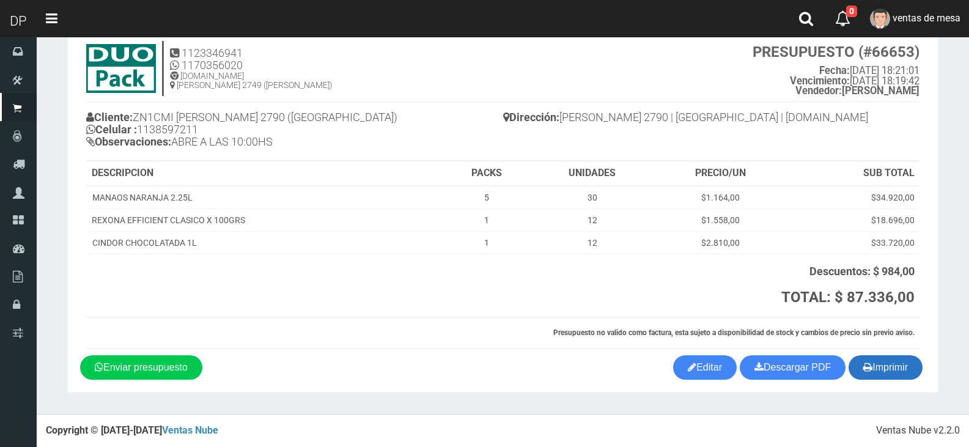
click at [888, 372] on button "Imprimir" at bounding box center [886, 367] width 74 height 24
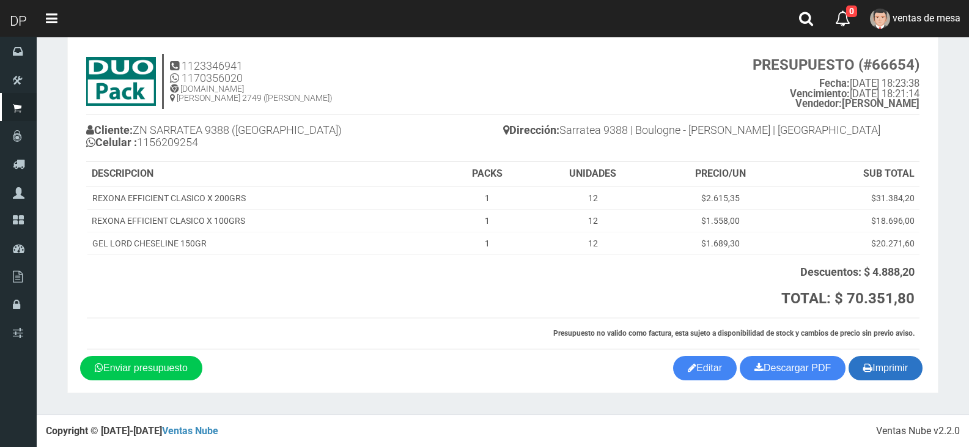
scroll to position [24, 0]
click at [886, 366] on button "Imprimir" at bounding box center [886, 367] width 74 height 24
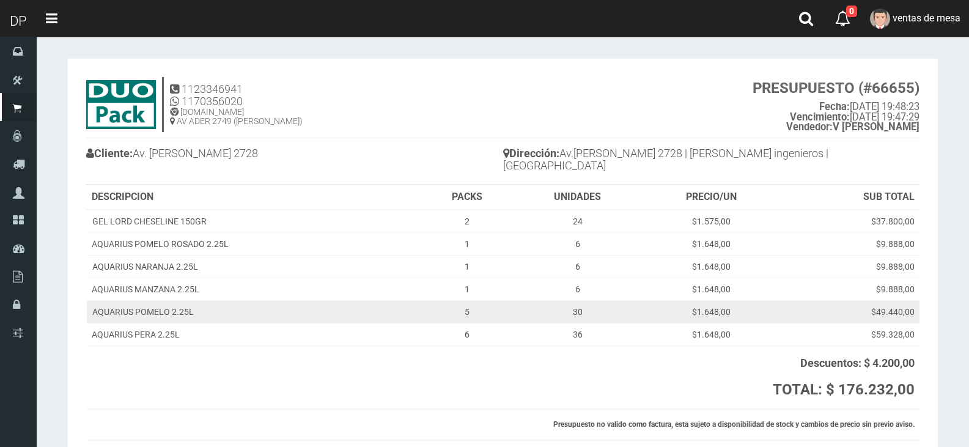
scroll to position [79, 0]
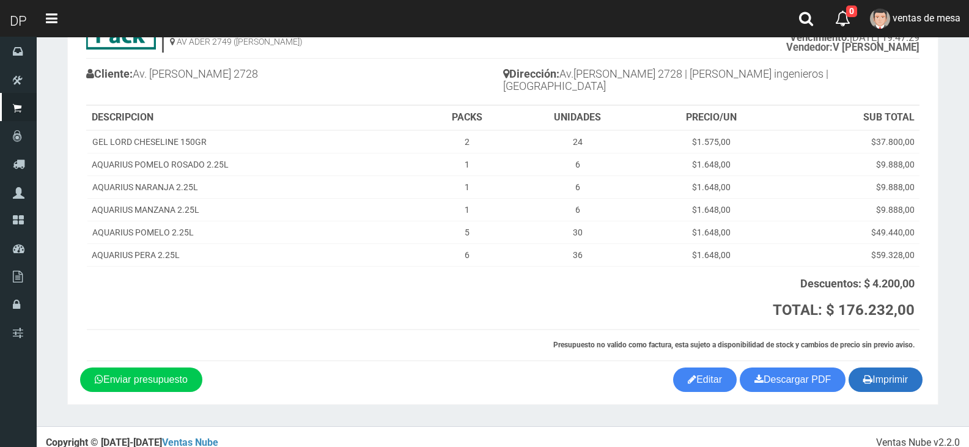
click at [863, 370] on icon "button" at bounding box center [867, 378] width 9 height 17
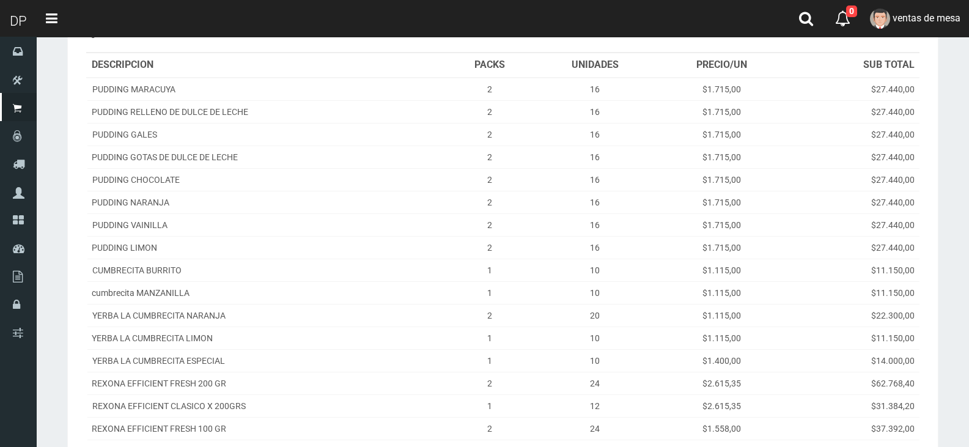
scroll to position [353, 0]
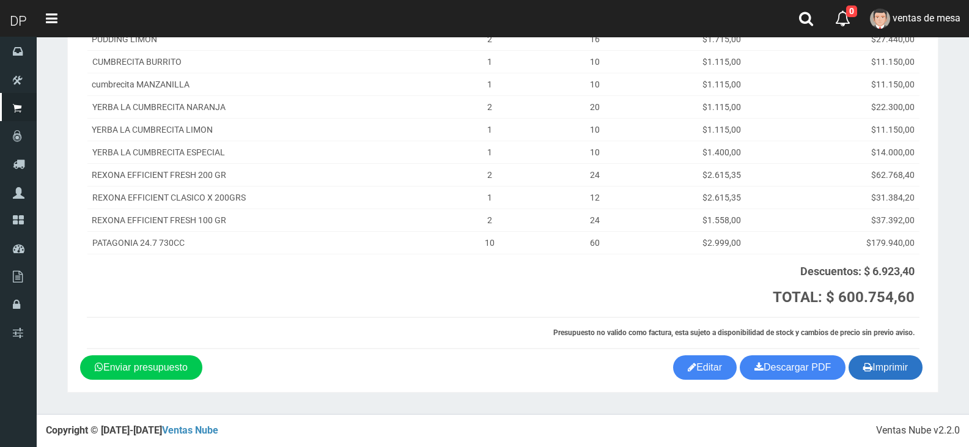
click at [852, 366] on button "Imprimir" at bounding box center [886, 367] width 74 height 24
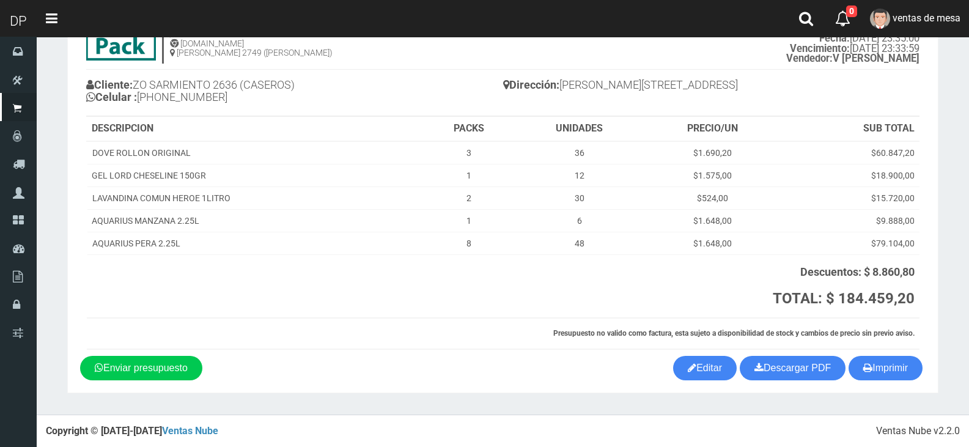
scroll to position [69, 0]
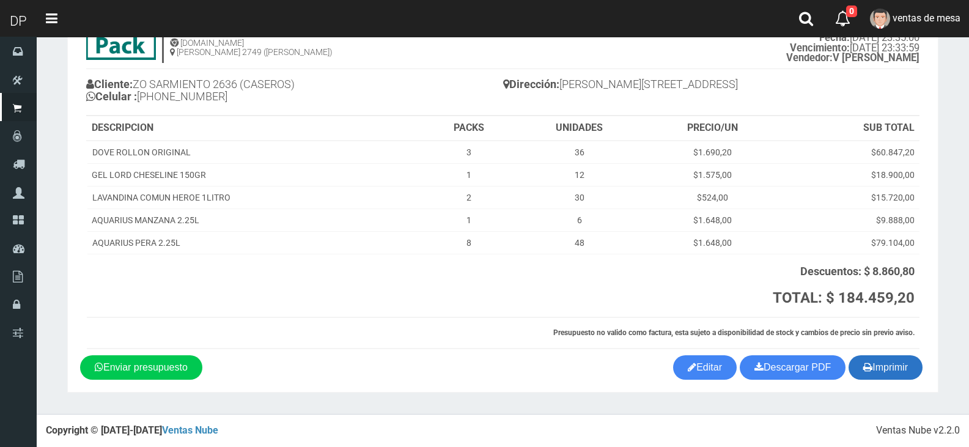
click at [882, 363] on button "Imprimir" at bounding box center [886, 367] width 74 height 24
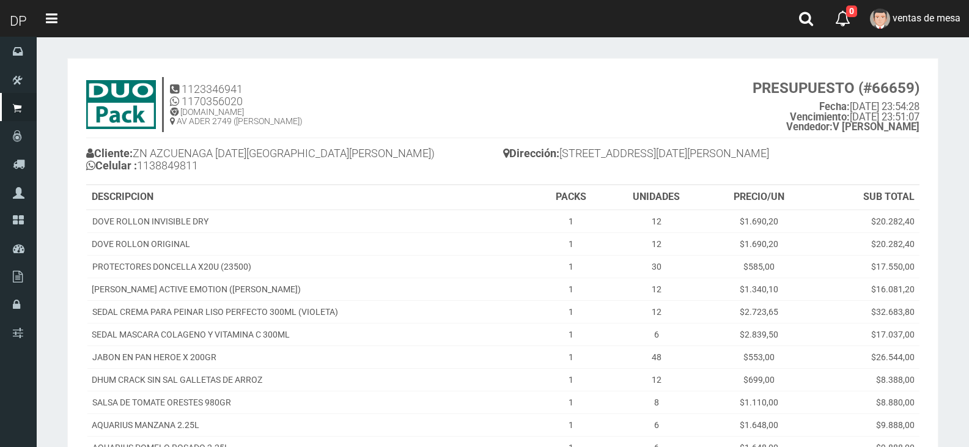
click at [459, 128] on h4 "1123346941 1170356020 [DOMAIN_NAME] AV ADER 2749 ([PERSON_NAME]) PRESUPUESTO (#…" at bounding box center [502, 107] width 833 height 61
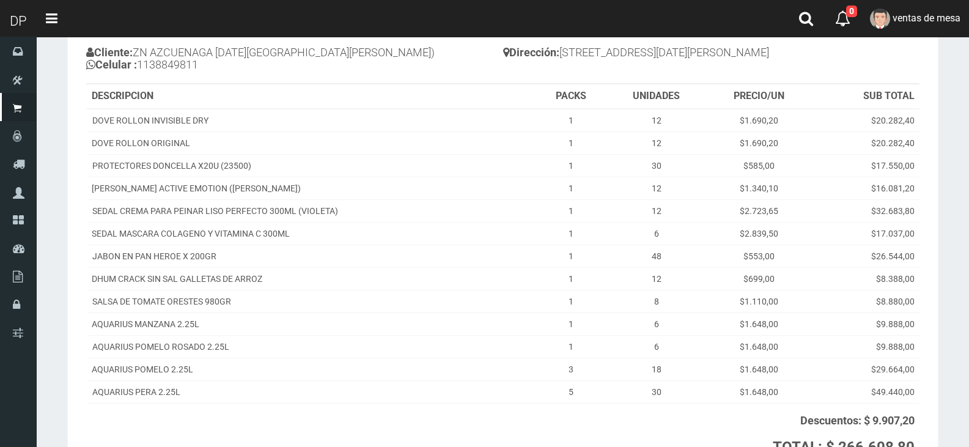
scroll to position [250, 0]
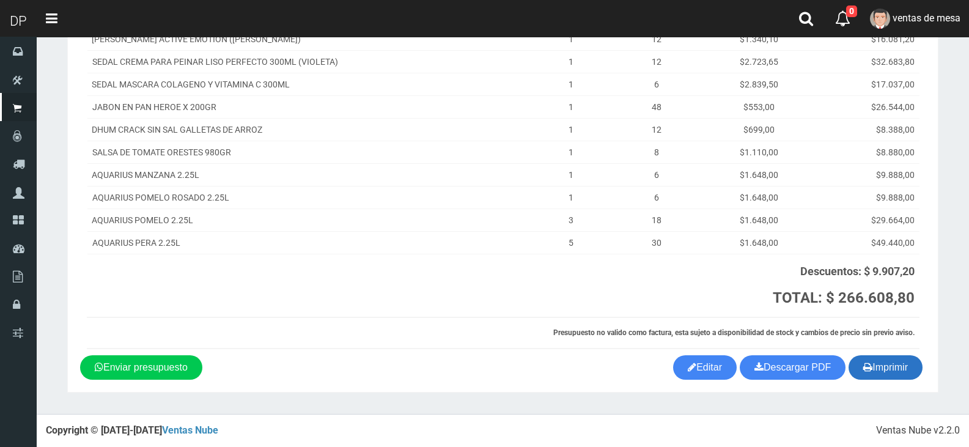
click at [875, 359] on button "Imprimir" at bounding box center [886, 367] width 74 height 24
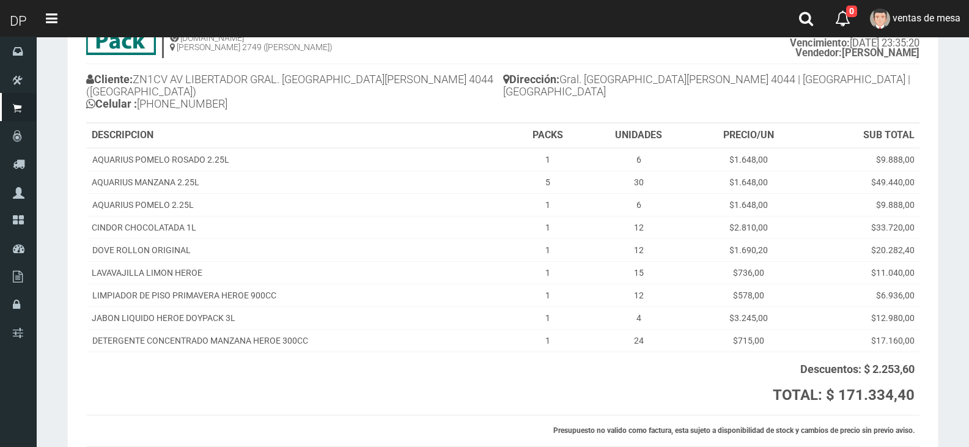
scroll to position [160, 0]
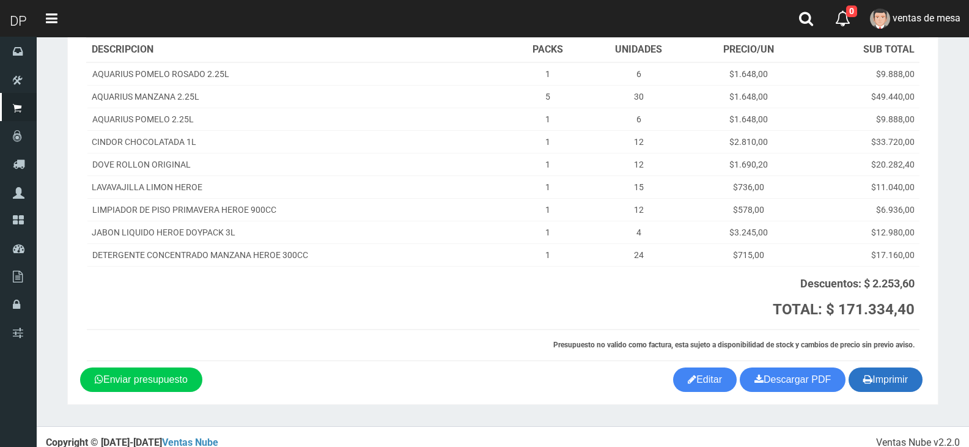
click at [888, 367] on button "Imprimir" at bounding box center [886, 379] width 74 height 24
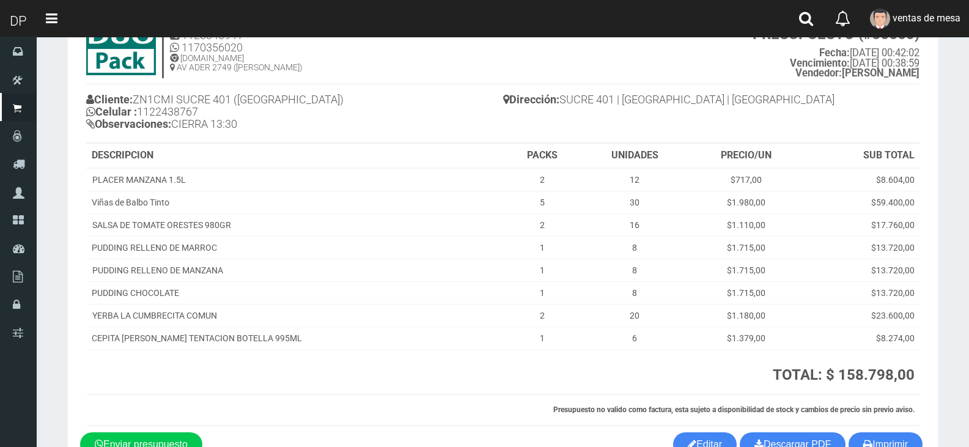
scroll to position [61, 0]
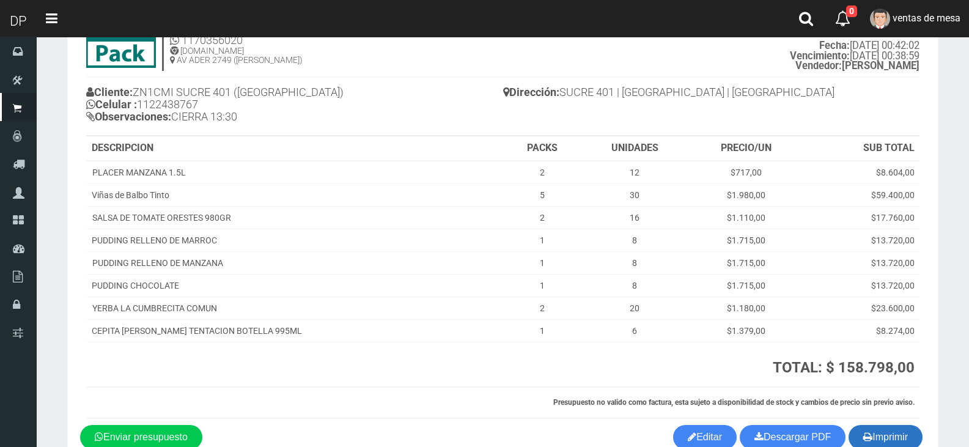
click at [893, 436] on button "Imprimir" at bounding box center [886, 437] width 74 height 24
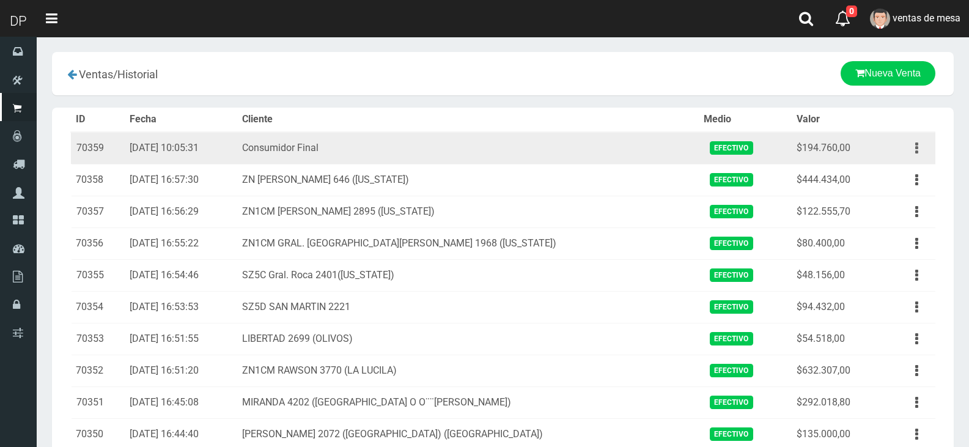
click at [921, 145] on button "button" at bounding box center [917, 148] width 28 height 21
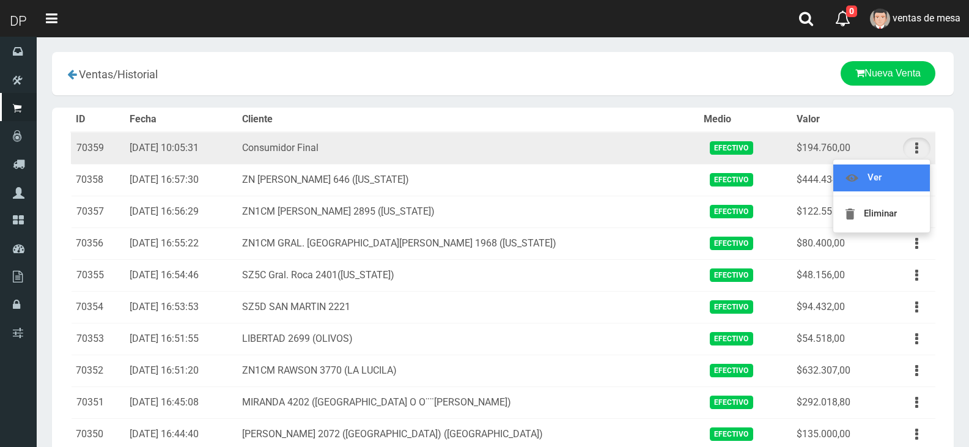
click at [919, 175] on link "Ver" at bounding box center [881, 177] width 97 height 27
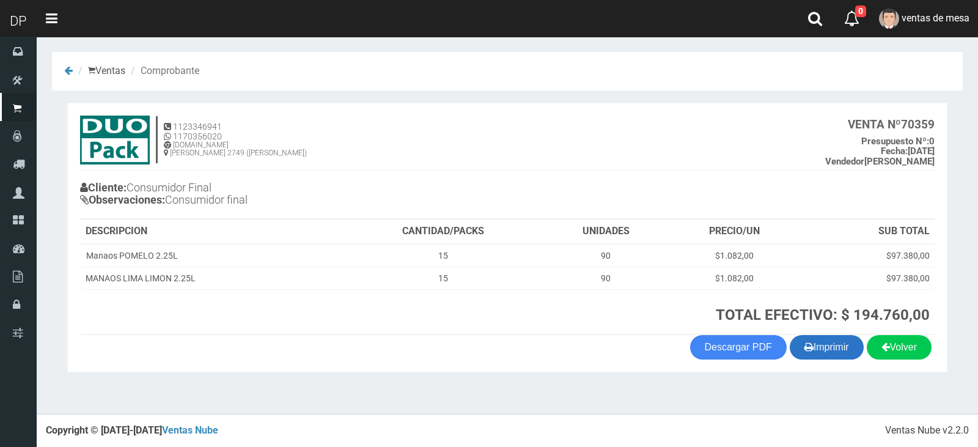
click at [839, 349] on button "Imprimir" at bounding box center [827, 347] width 74 height 24
drag, startPoint x: 498, startPoint y: 318, endPoint x: 499, endPoint y: 290, distance: 28.1
click at [498, 318] on h3 "TOTAL EFECTIVO: $ 194.760,00" at bounding box center [639, 315] width 582 height 16
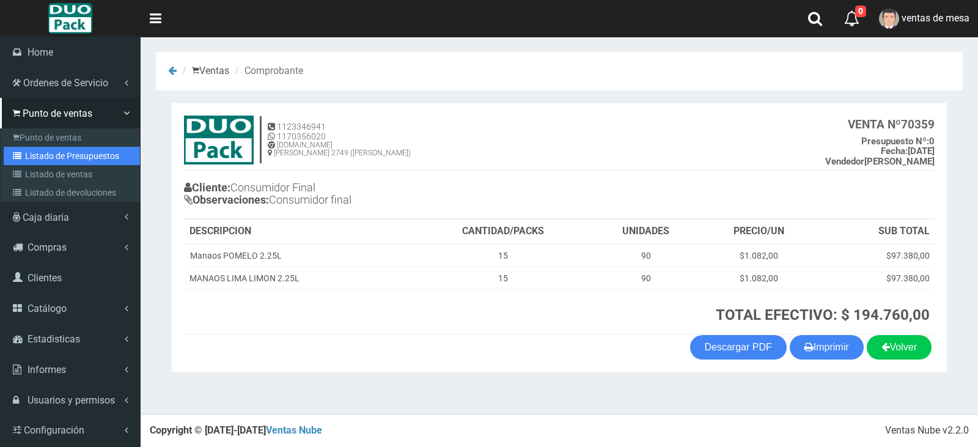
click at [28, 156] on link "Listado de Presupuestos" at bounding box center [72, 156] width 136 height 18
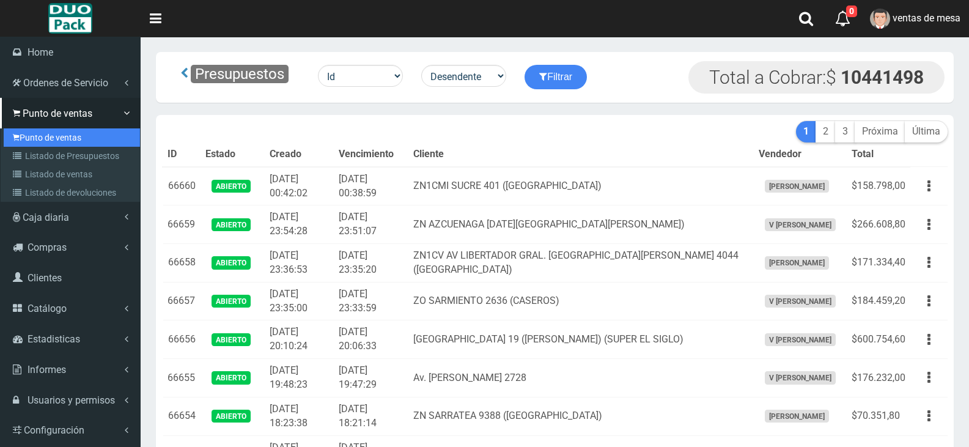
click at [29, 130] on link "Punto de ventas" at bounding box center [72, 137] width 136 height 18
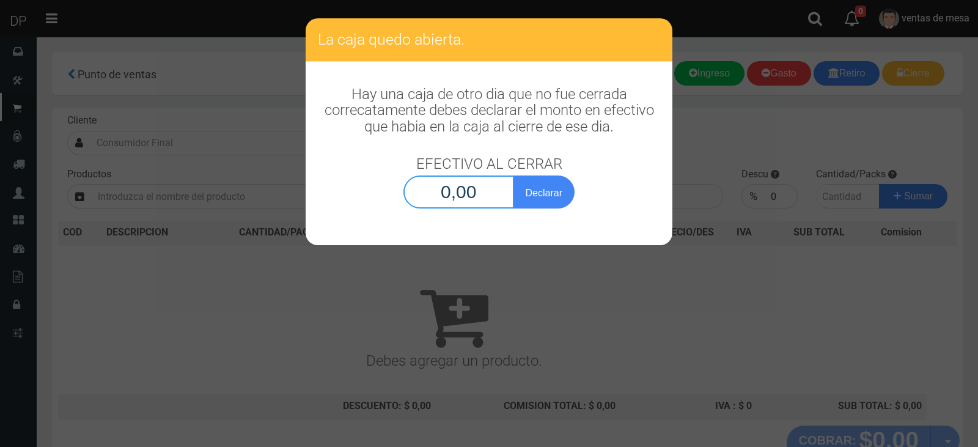
click at [421, 202] on input "0,00" at bounding box center [458, 191] width 111 height 33
type input "1,00"
click at [514, 175] on button "Declarar" at bounding box center [544, 191] width 61 height 33
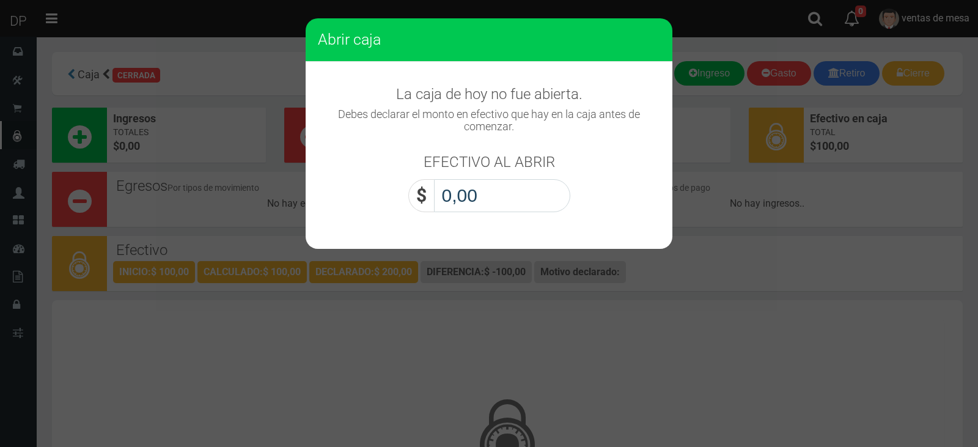
click at [465, 211] on input "0,00" at bounding box center [502, 195] width 136 height 33
click at [492, 197] on input "0,00" at bounding box center [502, 195] width 136 height 33
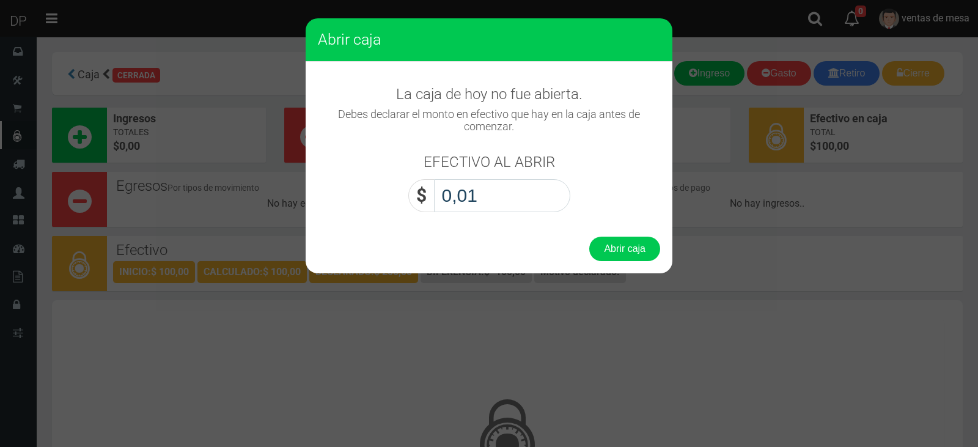
type input "0,10"
click at [589, 237] on button "Abrir caja" at bounding box center [624, 249] width 71 height 24
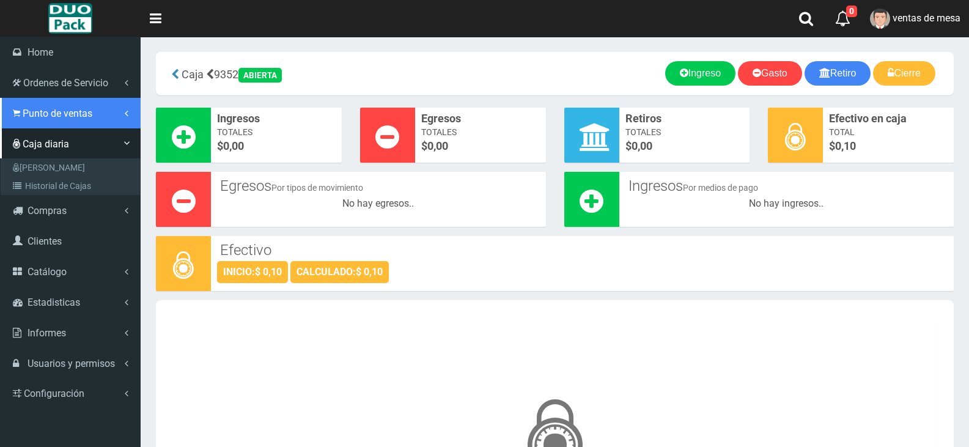
click at [44, 114] on span "Punto de ventas" at bounding box center [58, 114] width 70 height 12
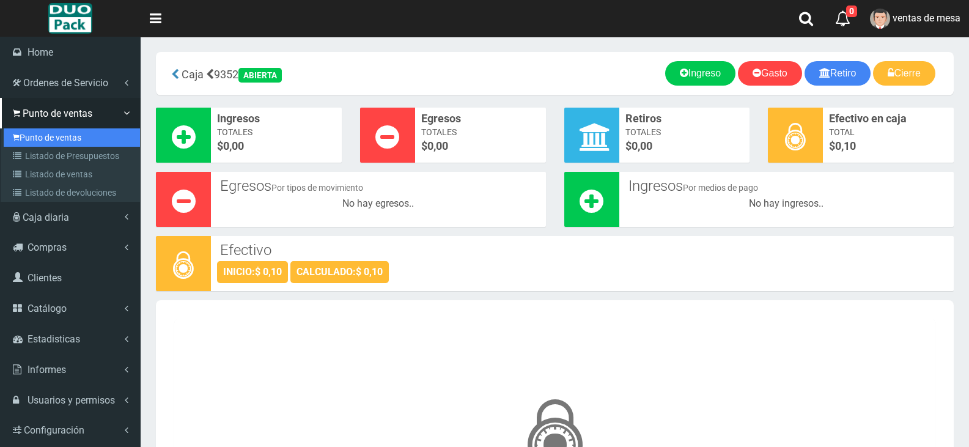
click at [83, 142] on link "Punto de ventas" at bounding box center [72, 137] width 136 height 18
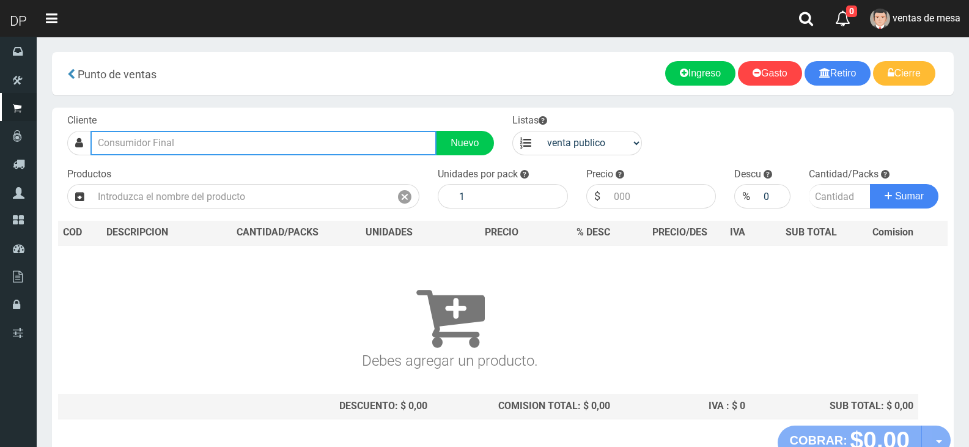
click at [115, 136] on input "text" at bounding box center [263, 143] width 346 height 24
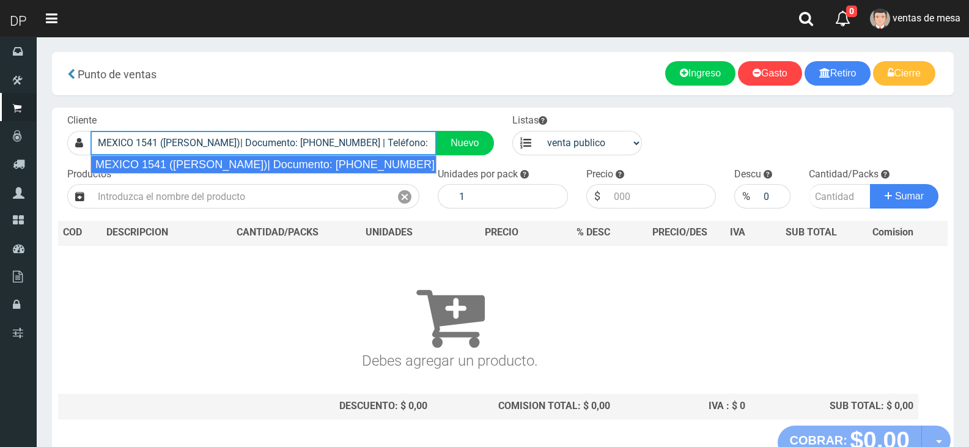
type input "MEXICO 1541 ([PERSON_NAME])| Documento: [PHONE_NUMBER] | Teléfono:"
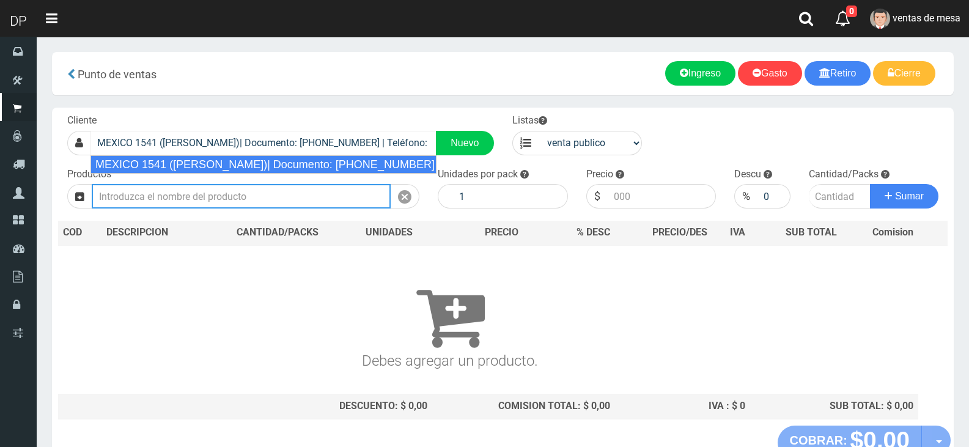
select select "2"
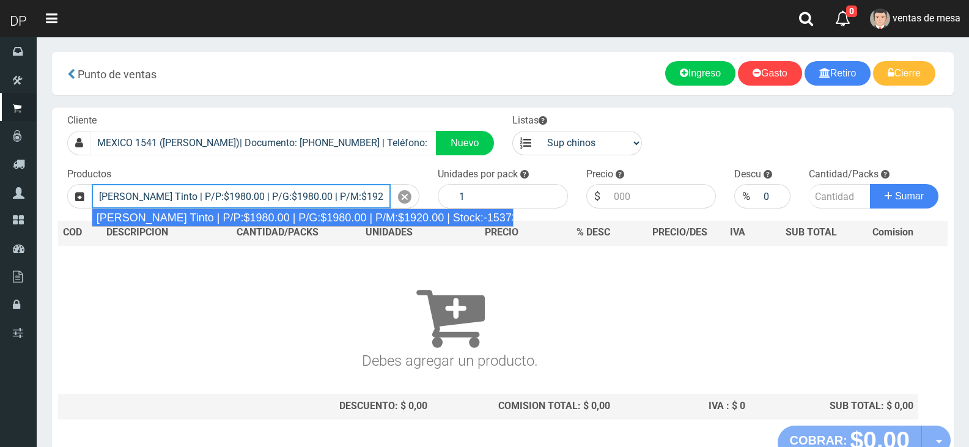
type input "[PERSON_NAME] Tinto | P/P:$1980.00 | P/G:$1980.00 | P/M:$1920.00 | Stock:-15373"
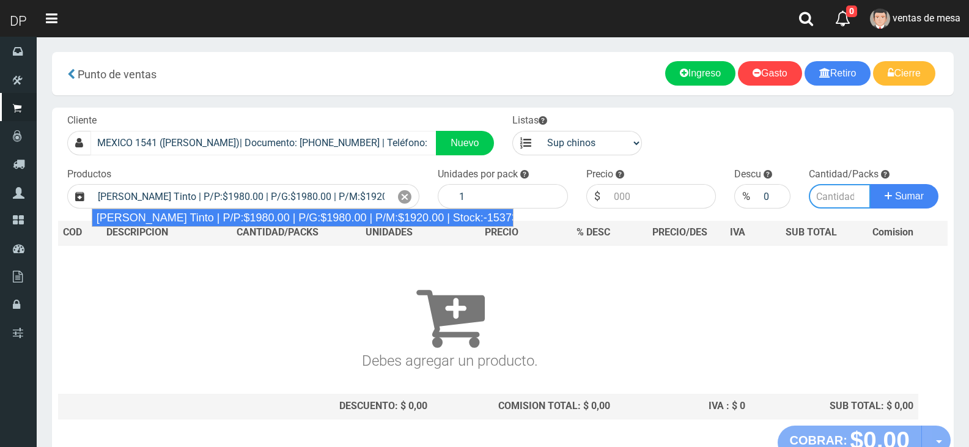
type input "6"
type input "1980.00"
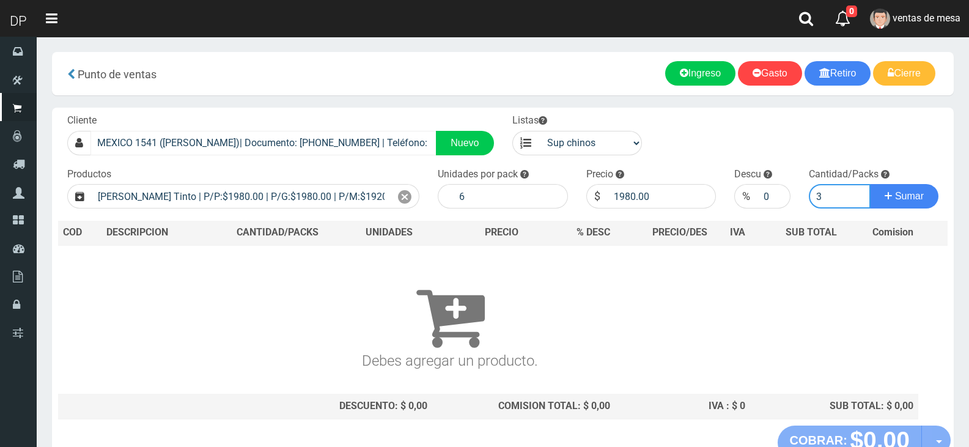
type input "3"
click at [870, 184] on button "Sumar" at bounding box center [904, 196] width 68 height 24
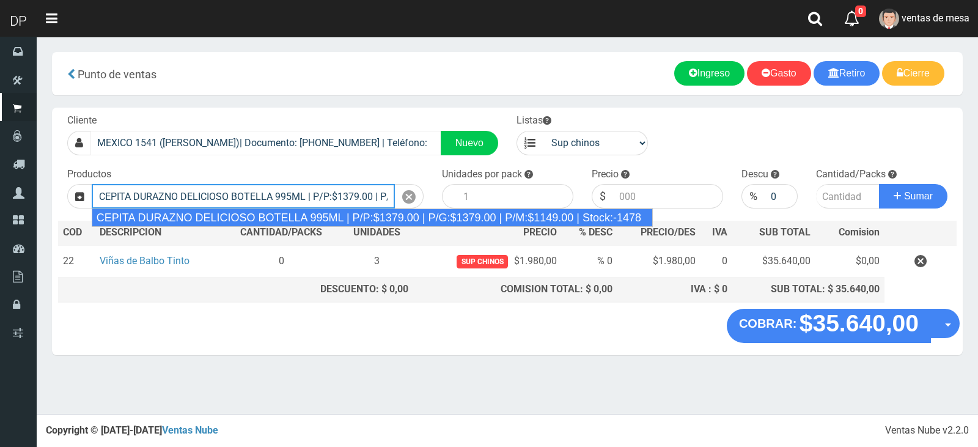
type input "CEPITA DURAZNO DELICIOSO BOTELLA 995ML | P/P:$1379.00 | P/G:$1379.00 | P/M:$114…"
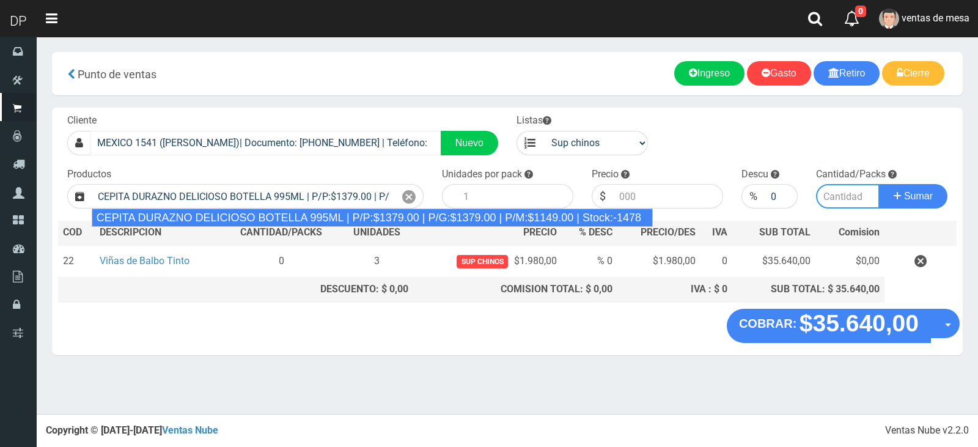
type input "6"
type input "1379.00"
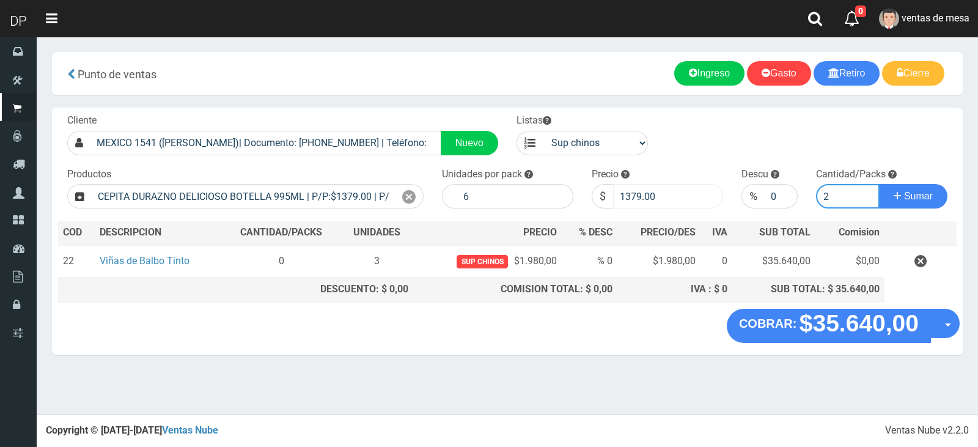
type input "2"
drag, startPoint x: 629, startPoint y: 196, endPoint x: 679, endPoint y: 186, distance: 51.1
click at [678, 186] on input "1379.00" at bounding box center [668, 196] width 110 height 24
click at [679, 186] on input "1379.00" at bounding box center [668, 196] width 110 height 24
type input "1320"
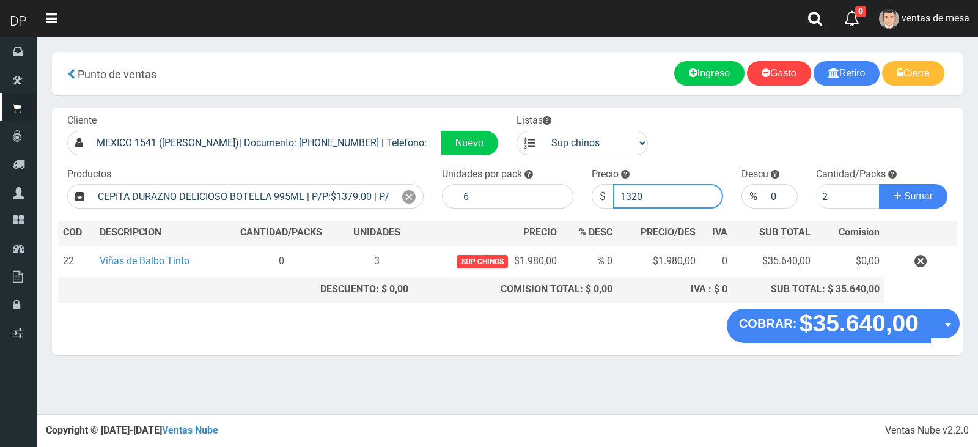
click at [879, 184] on button "Sumar" at bounding box center [913, 196] width 68 height 24
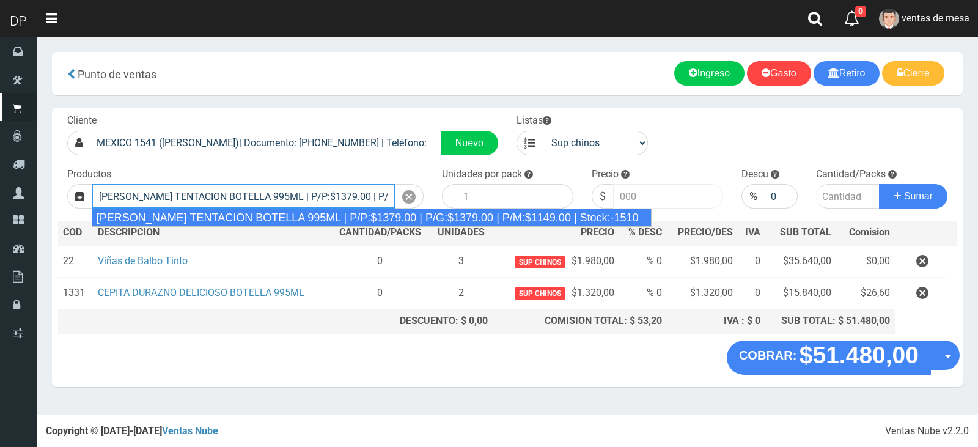
type input "CEPITA NARANJA TENTACION BOTELLA 995ML | P/P:$1379.00 | P/G:$1379.00 | P/M:$114…"
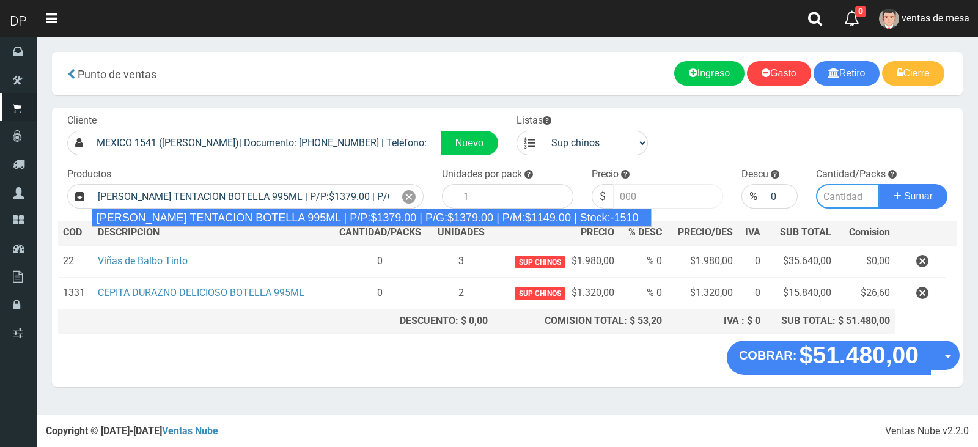
type input "6"
type input "1379.00"
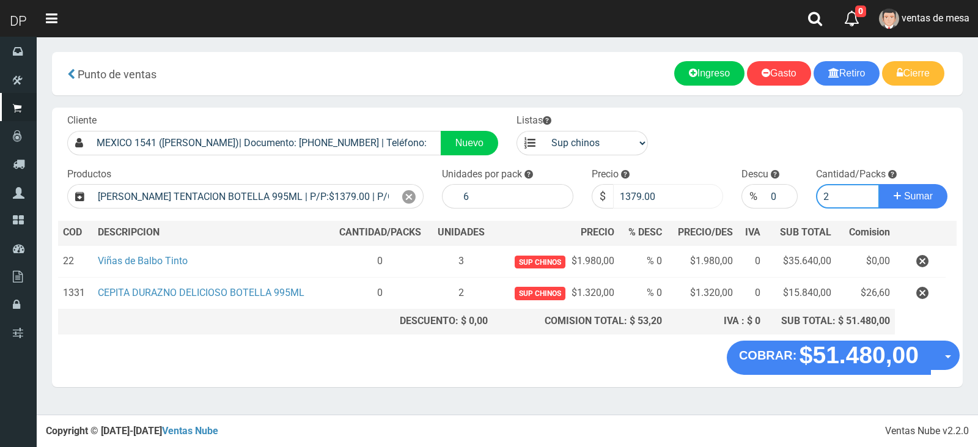
type input "2"
drag, startPoint x: 631, startPoint y: 196, endPoint x: 745, endPoint y: 193, distance: 114.4
click at [745, 114] on form "Cliente MEXICO 1541 (MONSERRAT)| Documento: 45464123 | Teléfono: Nuevo Listas v…" at bounding box center [507, 114] width 899 height 0
type input "1320"
click at [879, 184] on button "Sumar" at bounding box center [913, 196] width 68 height 24
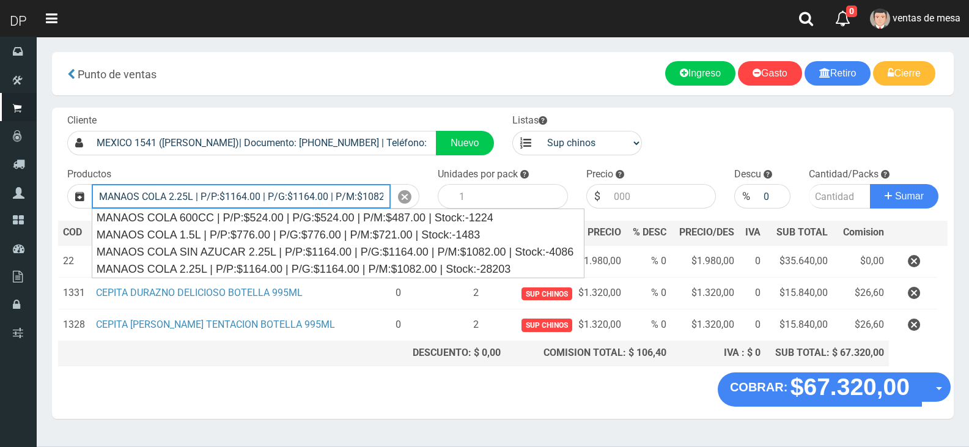
type input "MANAOS COLA 2.25L | P/P:$1164.00 | P/G:$1164.00 | P/M:$1082.00 | Stock:-28203"
click at [870, 184] on button "Sumar" at bounding box center [904, 196] width 68 height 24
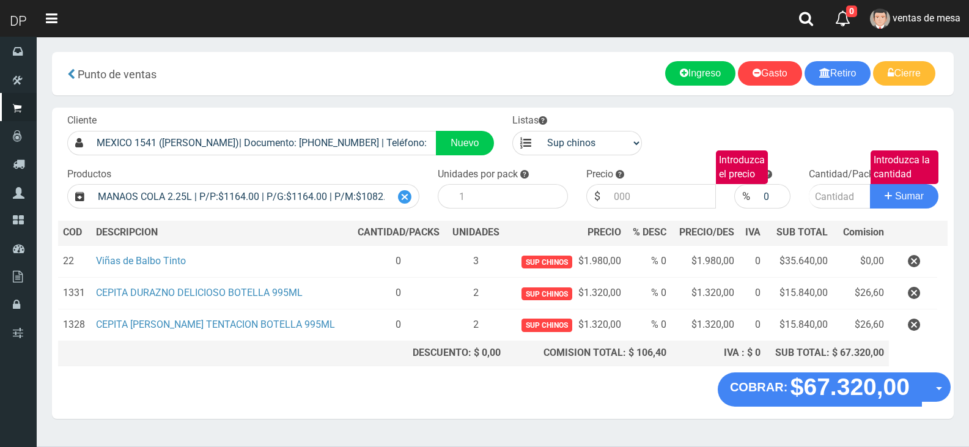
click at [405, 195] on icon at bounding box center [404, 197] width 13 height 18
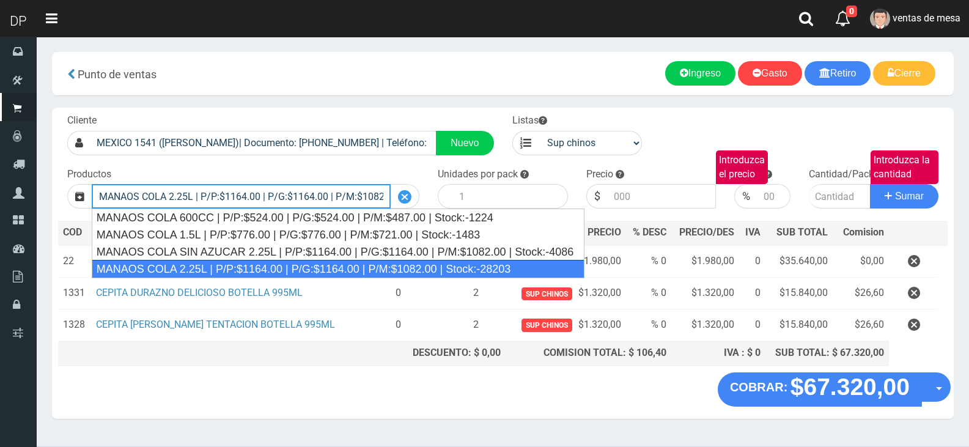
type input "MANAOS COLA 2.25L | P/P:$1164.00 | P/G:$1164.00 | P/M:$1082.00 | Stock:-28203"
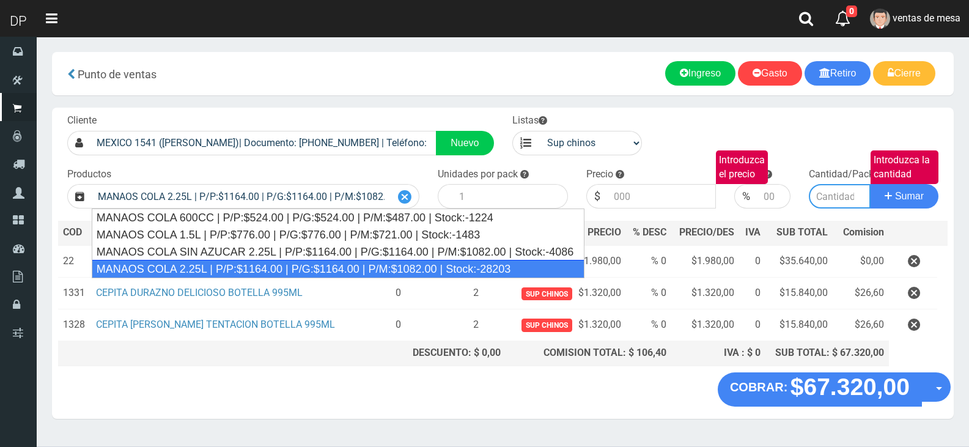
type input "6"
type input "1164.00"
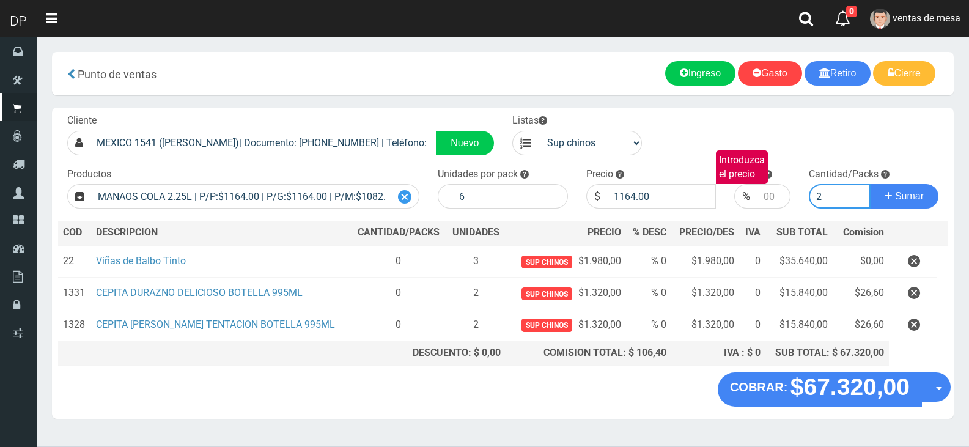
type input "2"
click at [870, 184] on button "Sumar" at bounding box center [904, 196] width 68 height 24
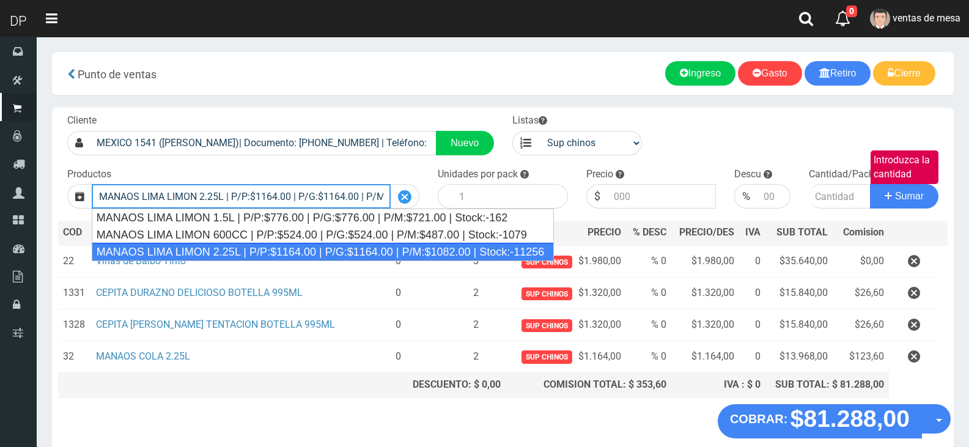
type input "MANAOS LIMA LIMON 2.25L | P/P:$1164.00 | P/G:$1164.00 | P/M:$1082.00 | Stock:-1…"
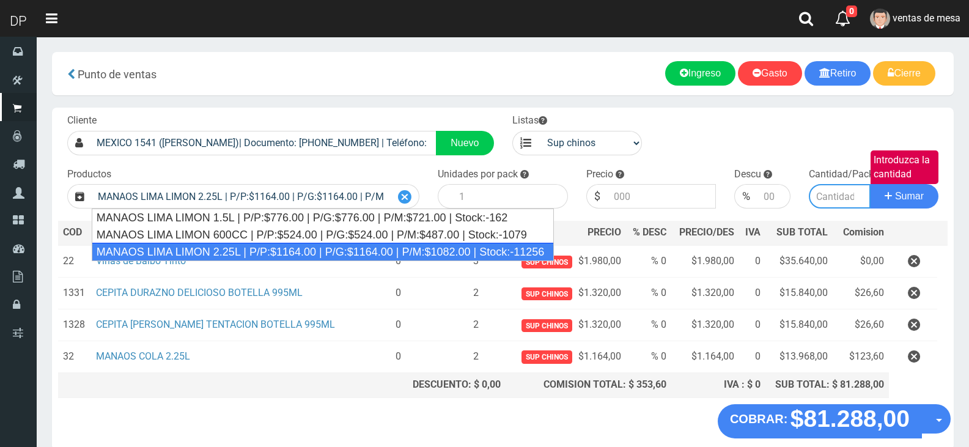
type input "6"
type input "1164.00"
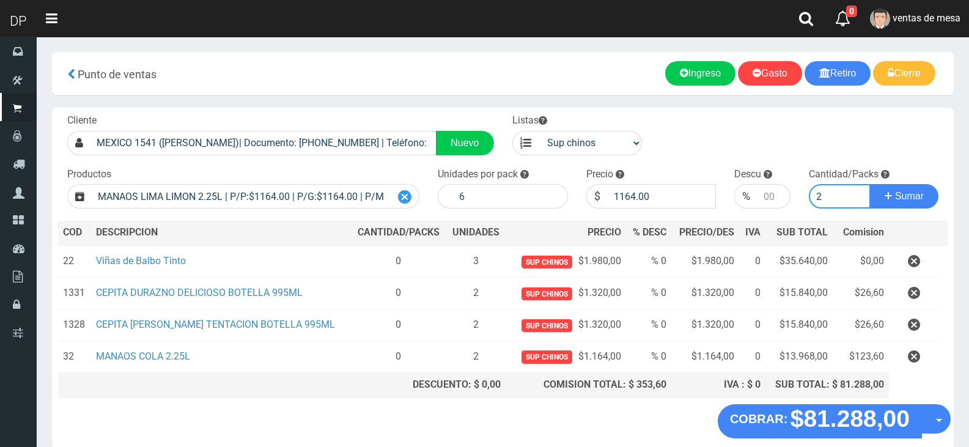
type input "2"
click at [870, 184] on button "Sumar" at bounding box center [904, 196] width 68 height 24
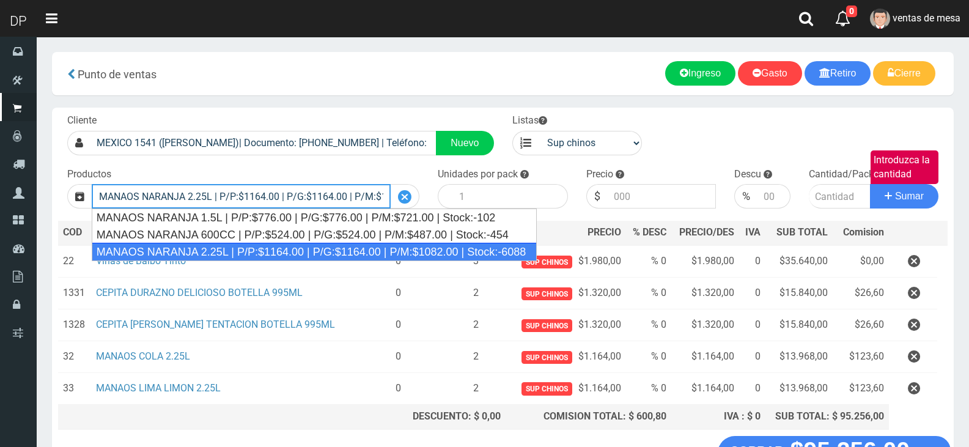
type input "MANAOS NARANJA 2.25L | P/P:$1164.00 | P/G:$1164.00 | P/M:$1082.00 | Stock:-6088"
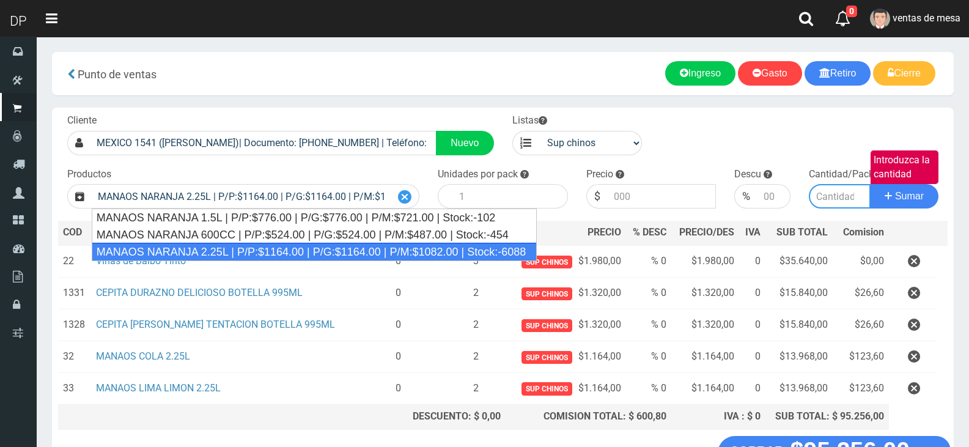
type input "6"
type input "1164.00"
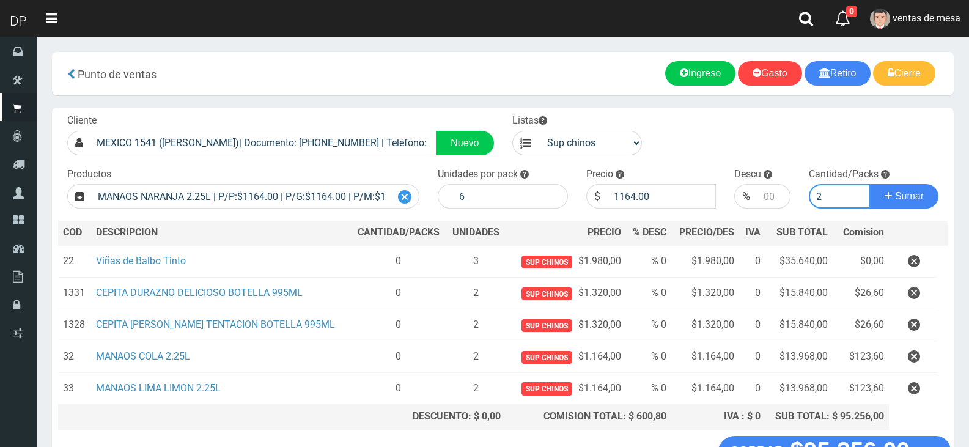
type input "2"
click at [870, 184] on button "Sumar" at bounding box center [904, 196] width 68 height 24
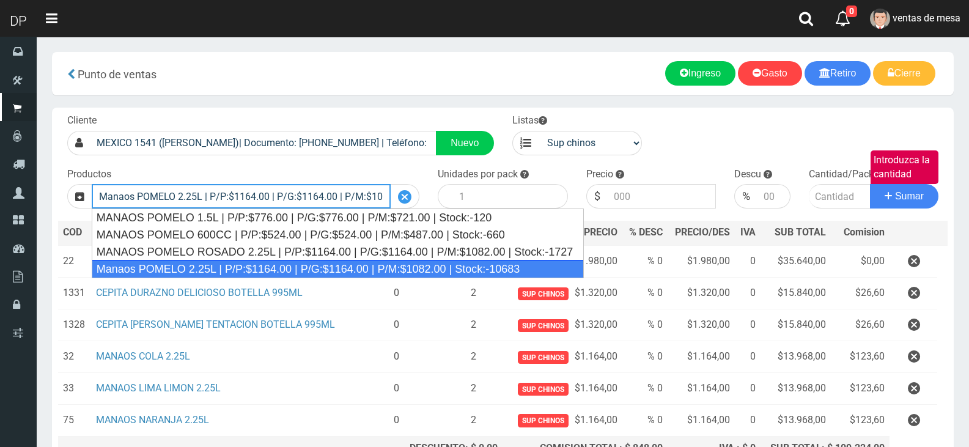
type input "Manaos POMELO 2.25L | P/P:$1164.00 | P/G:$1164.00 | P/M:$1082.00 | Stock:-10683"
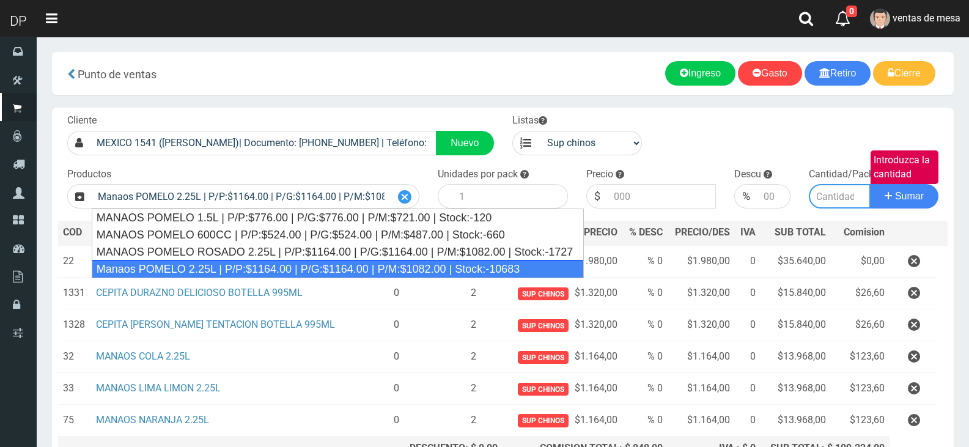
type input "6"
type input "1164.00"
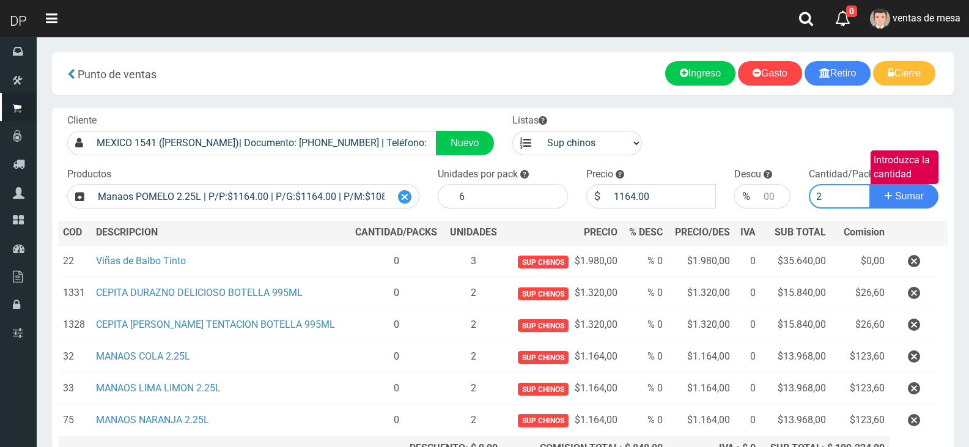
type input "2"
click at [870, 184] on button "Sumar" at bounding box center [904, 196] width 68 height 24
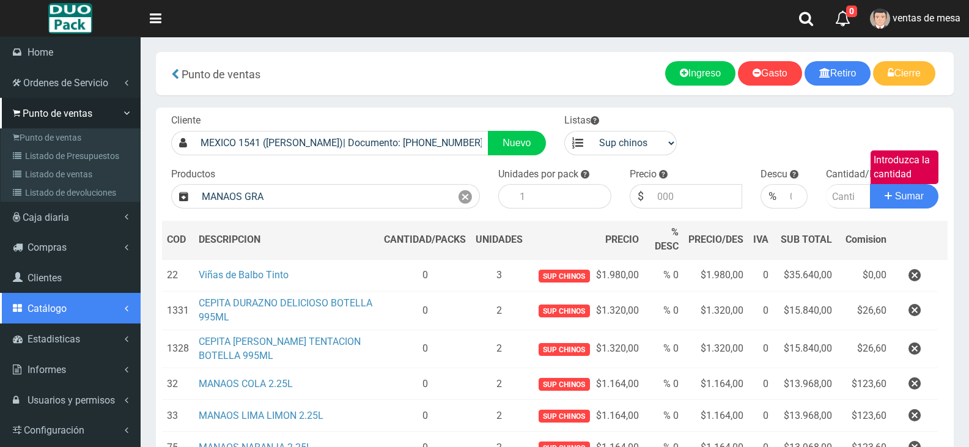
click at [53, 311] on span "Catálogo" at bounding box center [47, 309] width 39 height 12
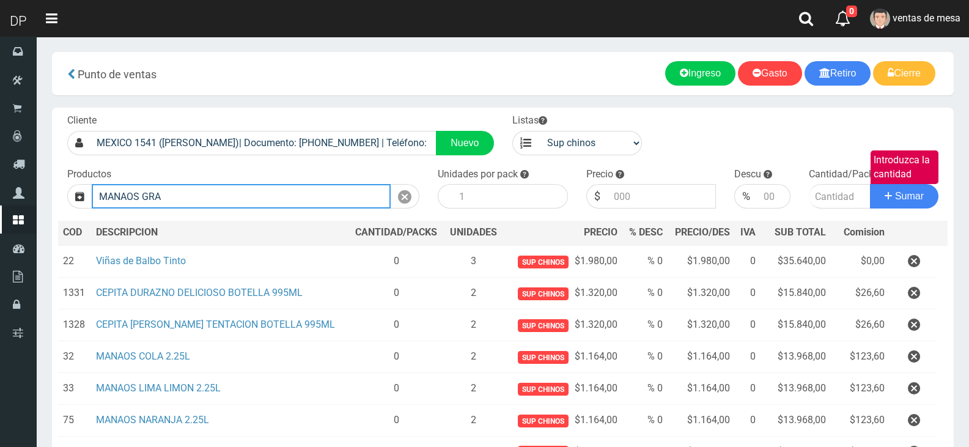
click at [315, 186] on input "MANAOS GRA" at bounding box center [241, 196] width 299 height 24
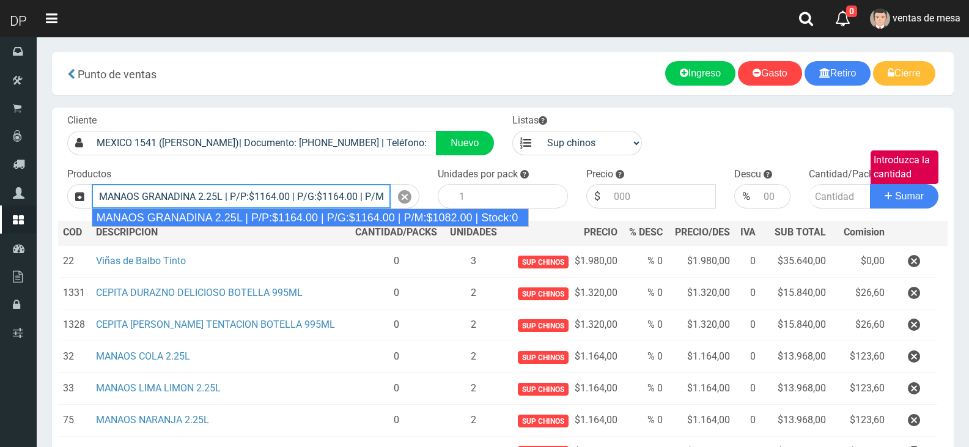
type input "MANAOS GRANADINA 2.25L | P/P:$1164.00 | P/G:$1164.00 | P/M:$1082.00 | Stock:0"
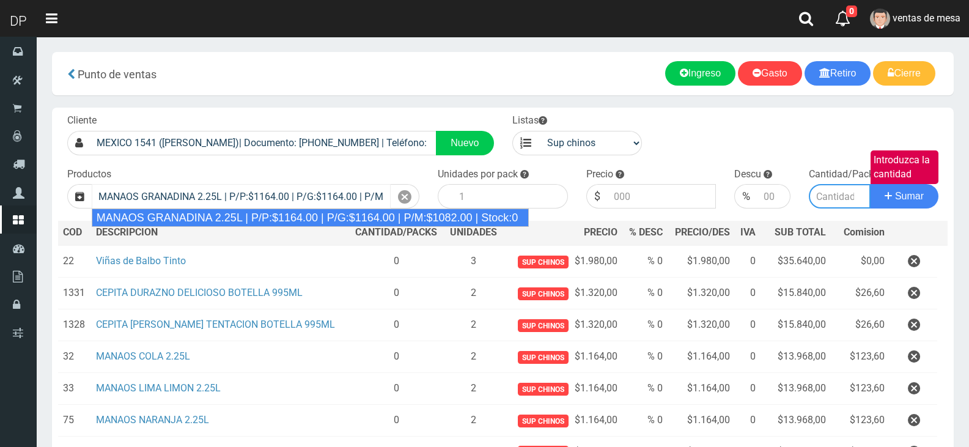
type input "6"
type input "1164.00"
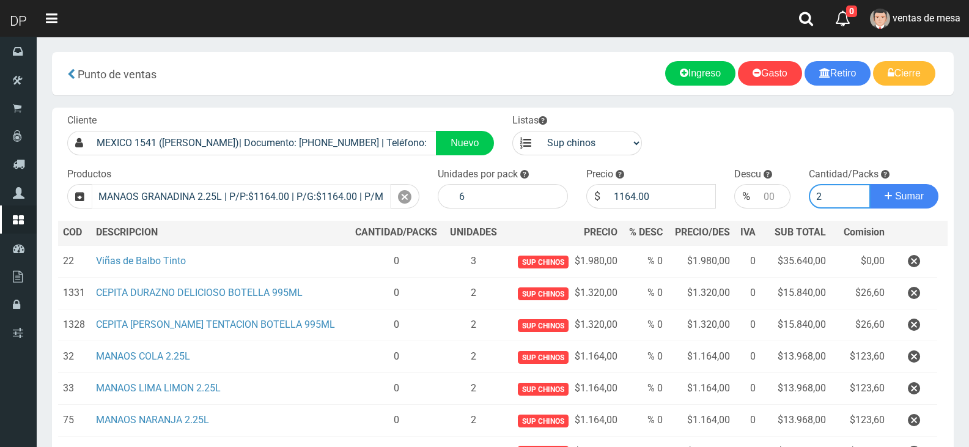
type input "2"
click at [870, 184] on button "Sumar" at bounding box center [904, 196] width 68 height 24
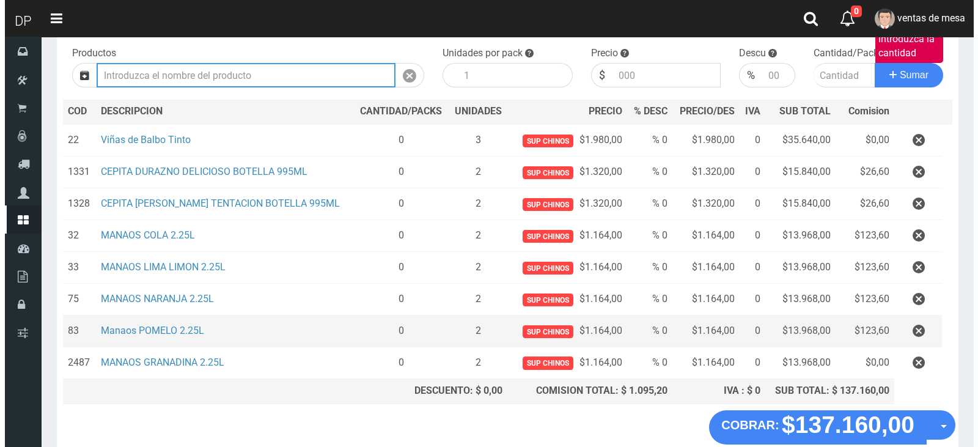
scroll to position [196, 0]
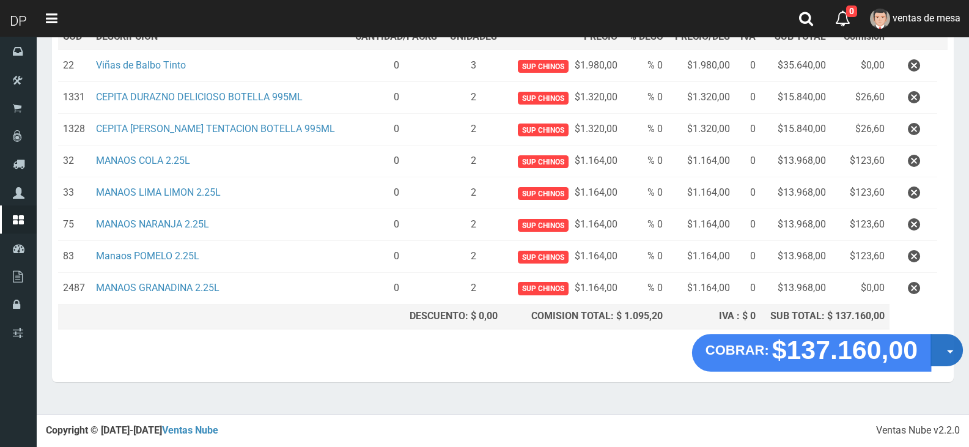
click at [950, 355] on button "Opciones" at bounding box center [946, 350] width 32 height 32
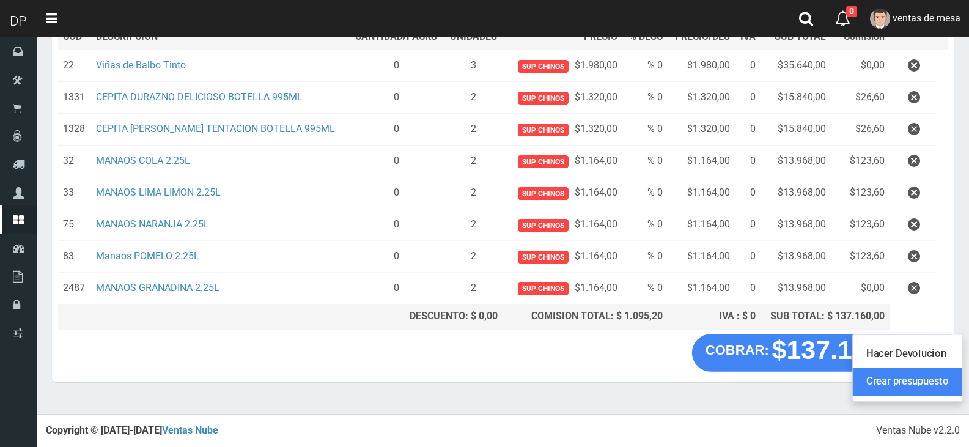
click at [934, 382] on link "Crear presupuesto" at bounding box center [907, 381] width 109 height 28
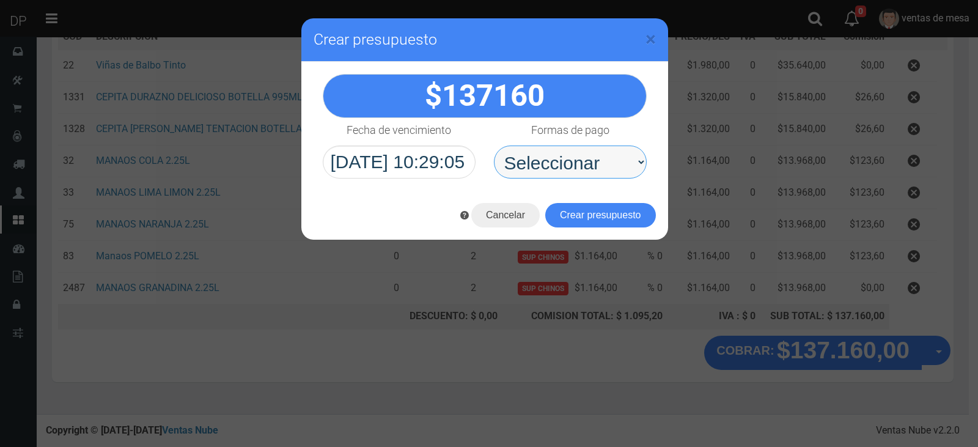
click at [598, 153] on select "Seleccionar Efectivo Tarjeta de Crédito Depósito Débito" at bounding box center [570, 161] width 153 height 33
click at [494, 145] on select "Seleccionar Efectivo Tarjeta de Crédito Depósito Débito" at bounding box center [570, 161] width 153 height 33
click at [592, 204] on button "Crear presupuesto" at bounding box center [600, 215] width 111 height 24
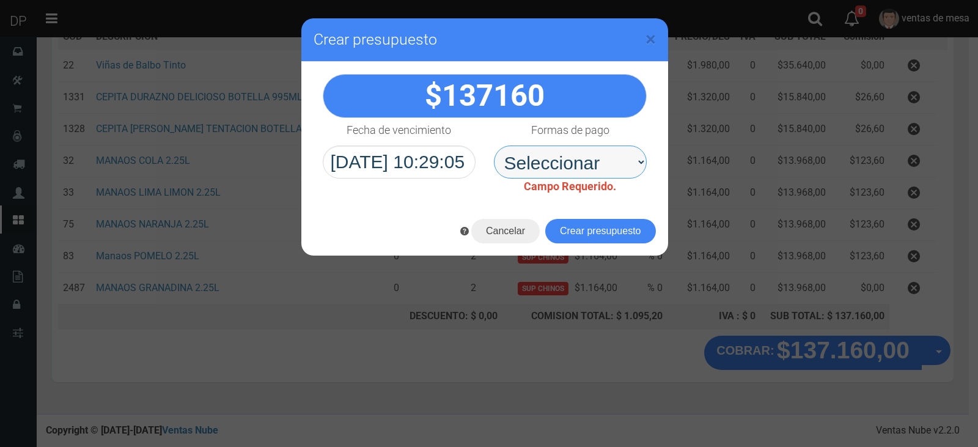
click at [594, 158] on select "Seleccionar Efectivo Tarjeta de Crédito Depósito Débito" at bounding box center [570, 161] width 153 height 33
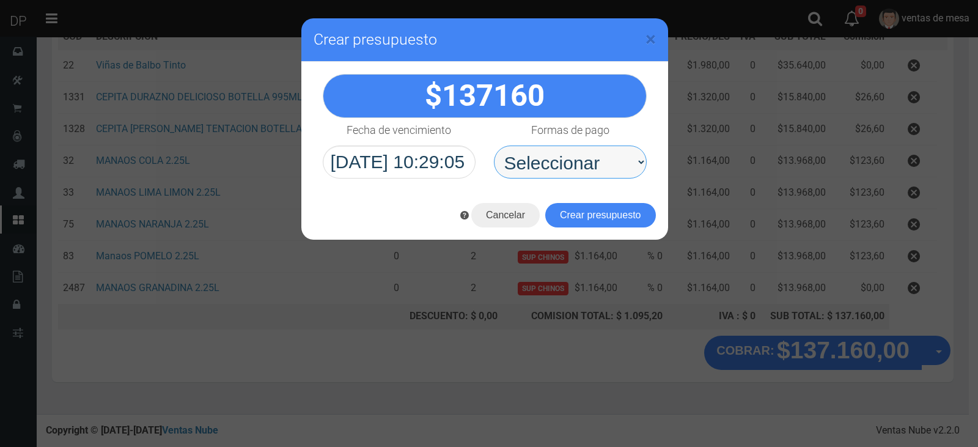
drag, startPoint x: 592, startPoint y: 166, endPoint x: 591, endPoint y: 176, distance: 10.5
click at [592, 166] on select "Seleccionar Efectivo Tarjeta de Crédito Depósito Débito" at bounding box center [570, 161] width 153 height 33
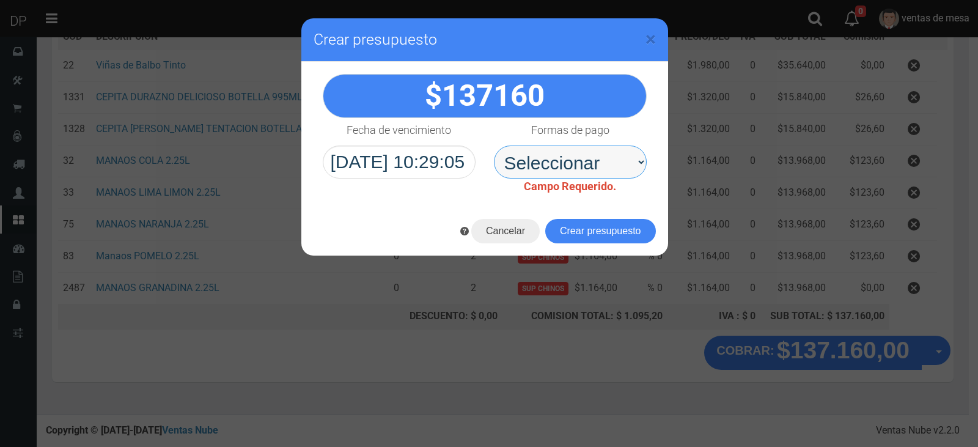
select select "Efectivo"
click at [494, 145] on select "Seleccionar Efectivo Tarjeta de Crédito Depósito Débito" at bounding box center [570, 161] width 153 height 33
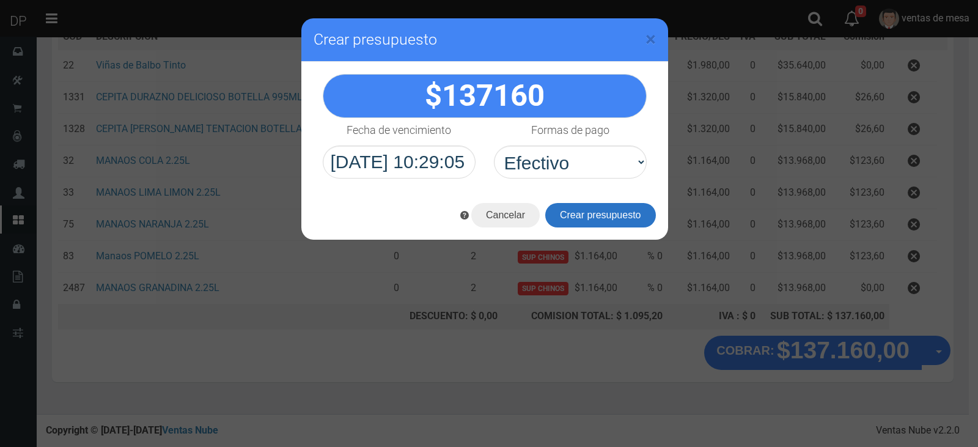
click at [589, 206] on button "Crear presupuesto" at bounding box center [600, 215] width 111 height 24
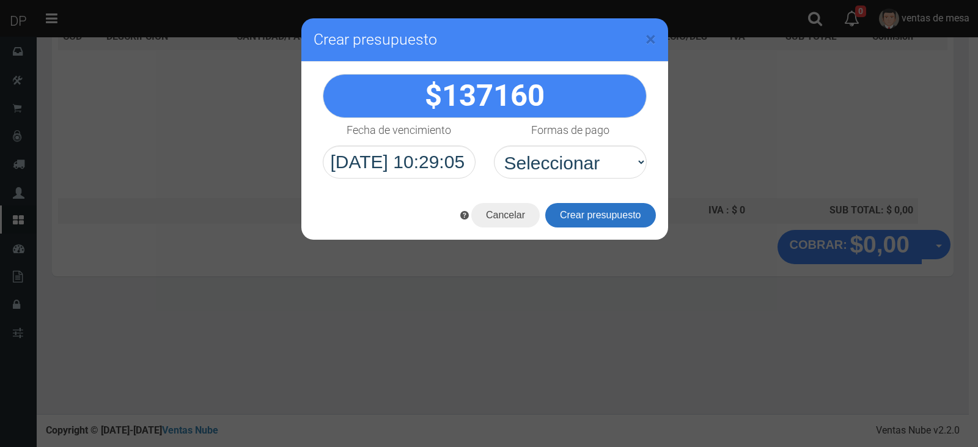
scroll to position [184, 0]
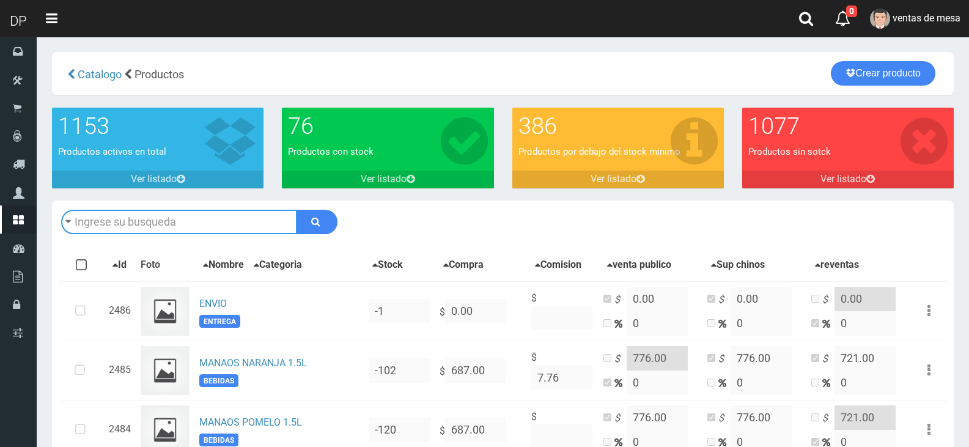
click at [286, 222] on input "text" at bounding box center [179, 222] width 236 height 24
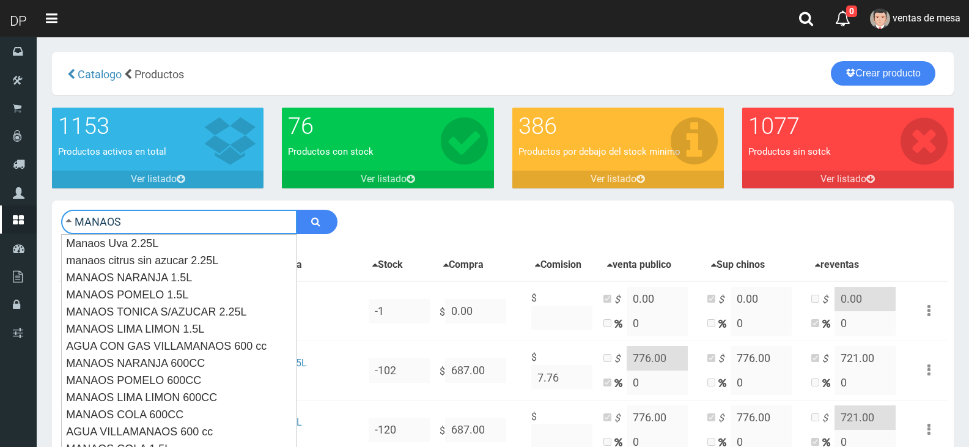
type input "MANAOS"
click at [296, 210] on button "submit" at bounding box center [316, 222] width 41 height 24
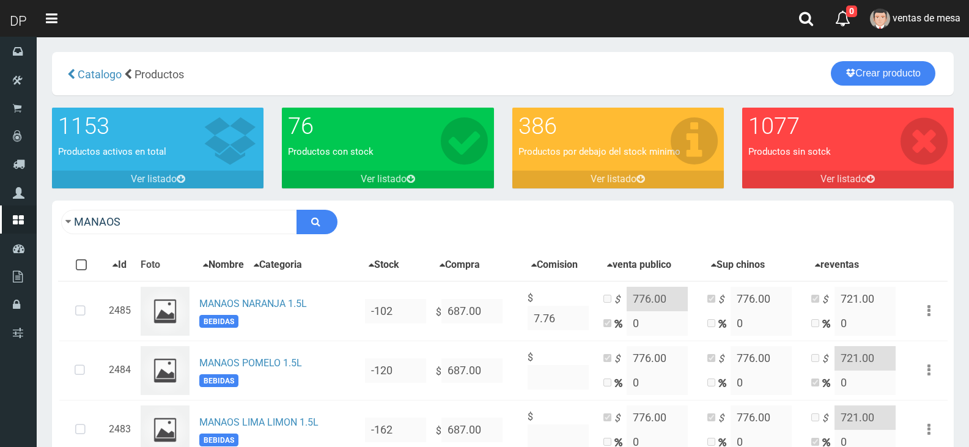
click at [884, 86] on div "Catalogo Productos Crear producto Crear producto" at bounding box center [503, 73] width 902 height 43
click at [884, 79] on link "Crear producto" at bounding box center [883, 73] width 105 height 24
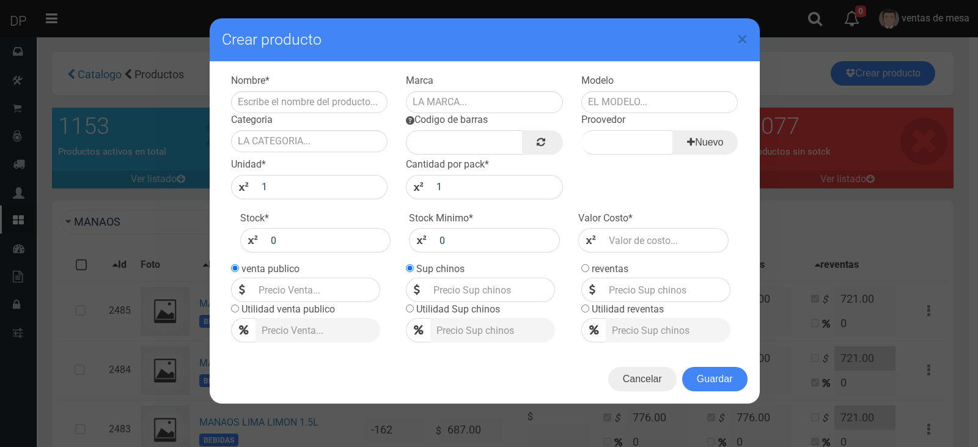
click at [343, 118] on div "Categoria" at bounding box center [309, 132] width 175 height 39
drag, startPoint x: 343, startPoint y: 118, endPoint x: 344, endPoint y: 105, distance: 13.5
click at [343, 118] on div "Categoria" at bounding box center [309, 132] width 175 height 39
click at [344, 104] on input "text" at bounding box center [309, 102] width 157 height 22
type input "MANAOS GRANADINA 2.25L"
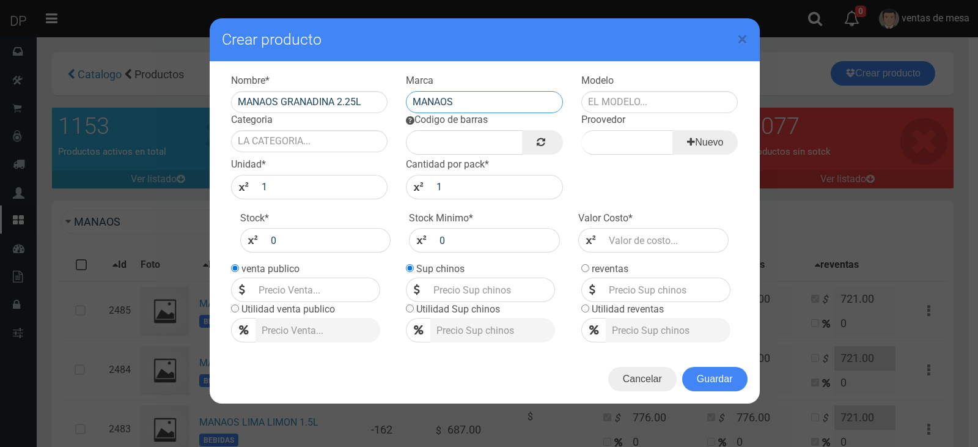
type input "MANAOS"
type input "2.25L"
type input "BEBIDAS"
type input "MANAOS"
click at [548, 141] on link at bounding box center [542, 142] width 40 height 24
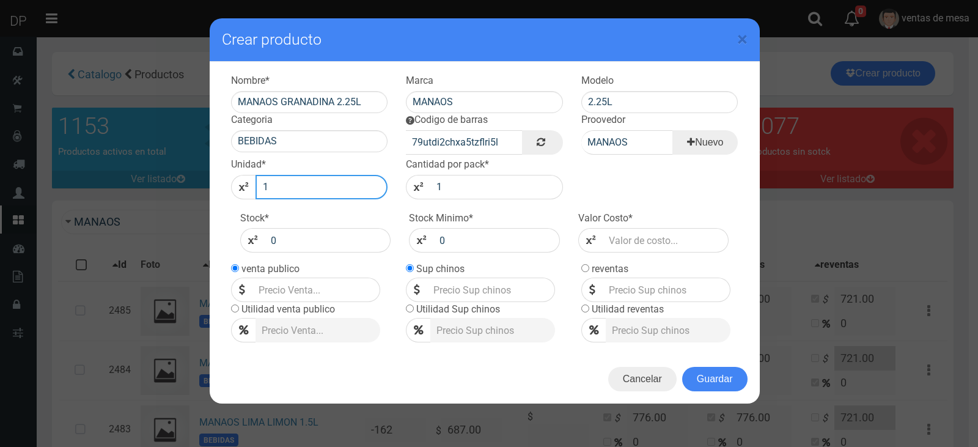
click at [331, 191] on input "1" at bounding box center [322, 187] width 133 height 24
type input "6"
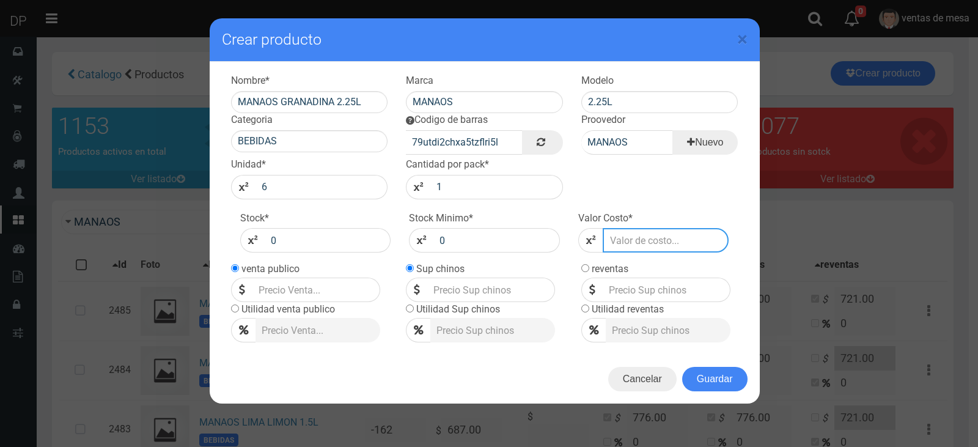
click at [642, 241] on input "number" at bounding box center [666, 240] width 127 height 24
type input "6"
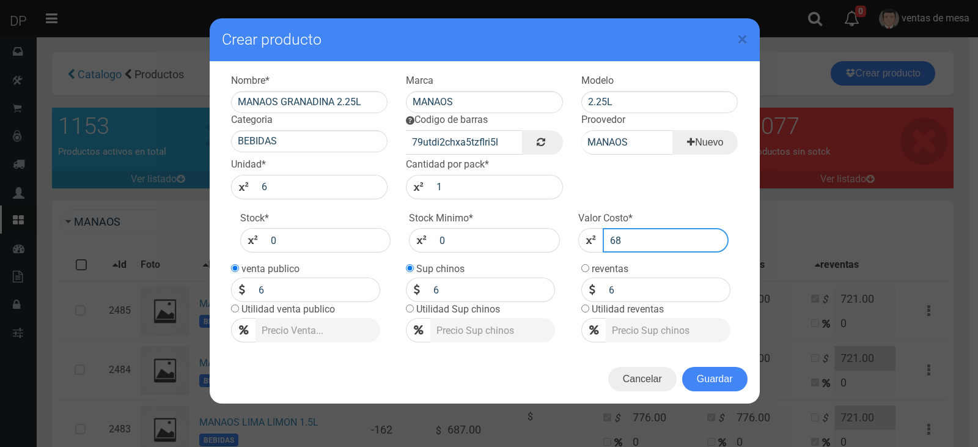
type input "687"
click at [639, 239] on input "687" at bounding box center [666, 240] width 127 height 24
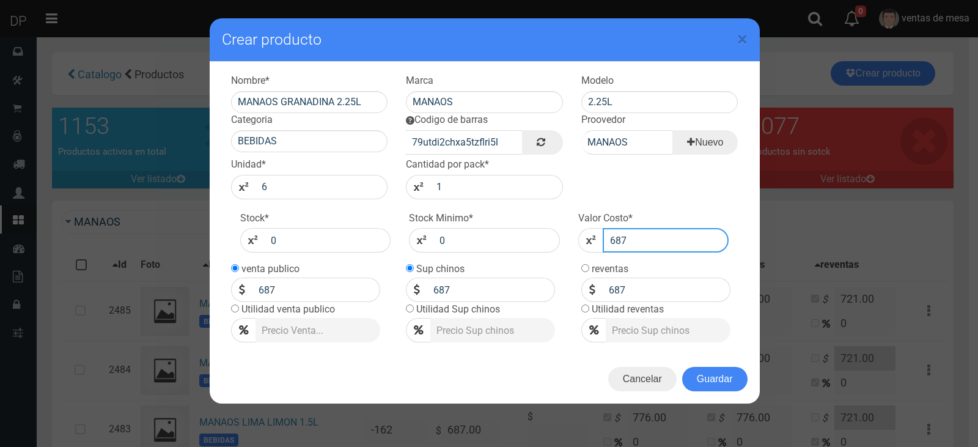
click at [639, 239] on input "687" at bounding box center [666, 240] width 127 height 24
type input "68"
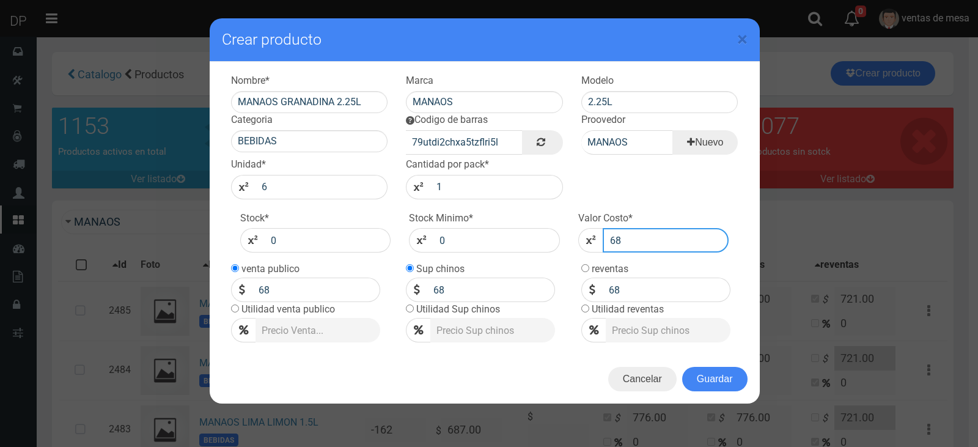
type input "6"
type input "1"
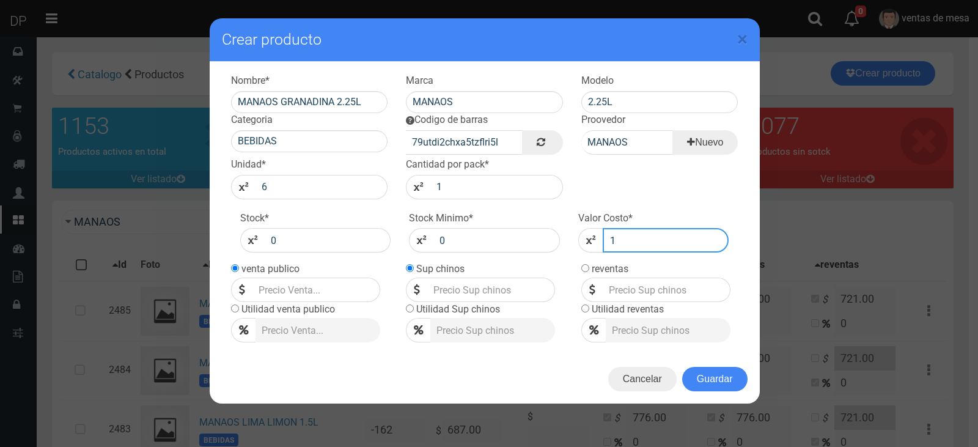
type input "1"
type input "10"
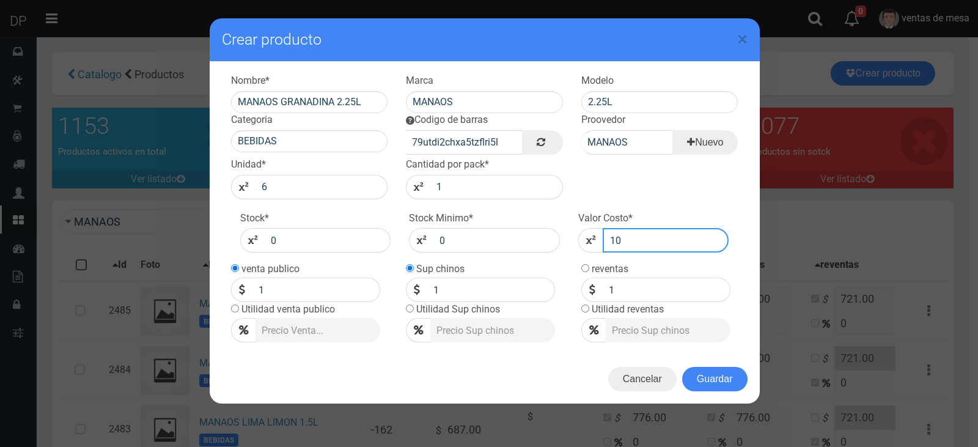
type input "10"
type input "103"
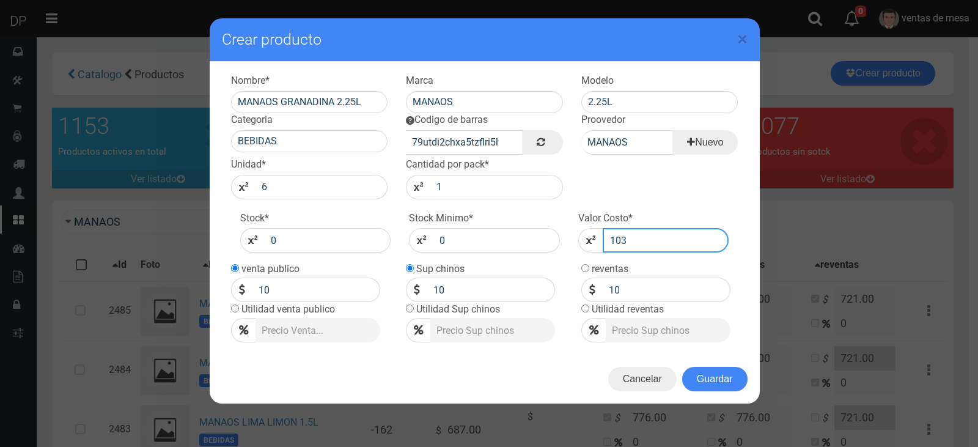
type input "103"
type input "1030"
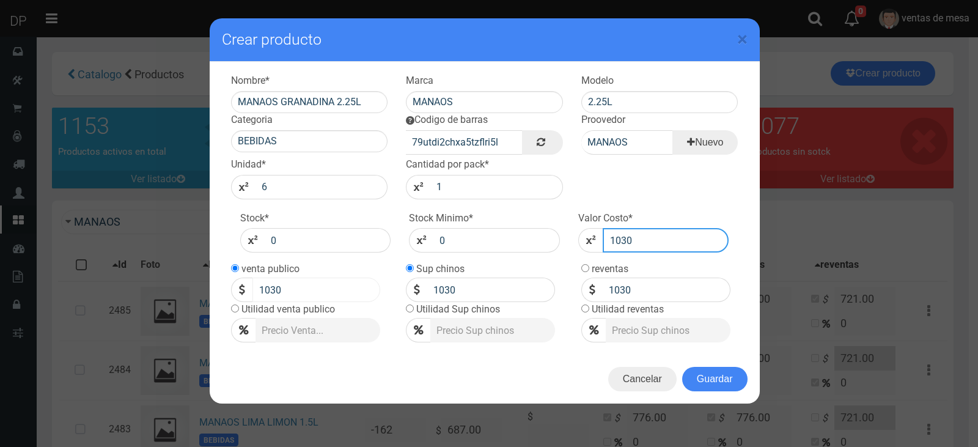
type input "1030"
click at [293, 289] on input "1030" at bounding box center [316, 290] width 128 height 24
type input "1164"
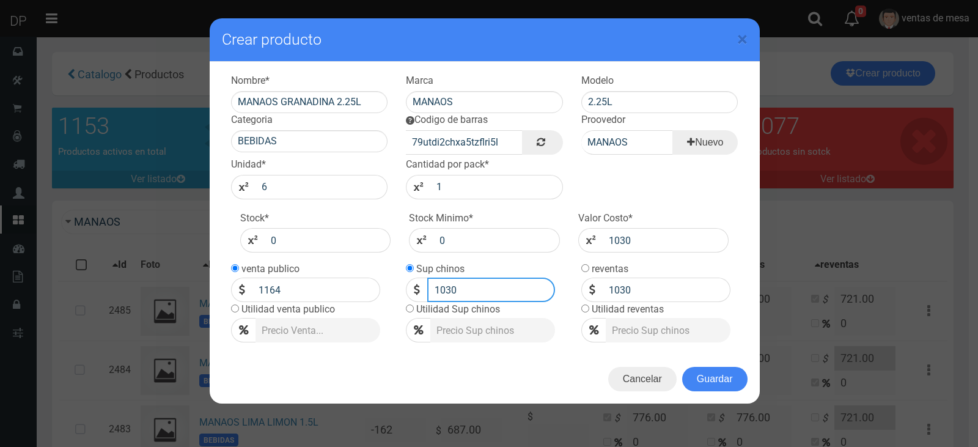
click at [443, 289] on input "1030" at bounding box center [491, 290] width 128 height 24
type input "1164"
click at [647, 285] on input "1030" at bounding box center [667, 290] width 128 height 24
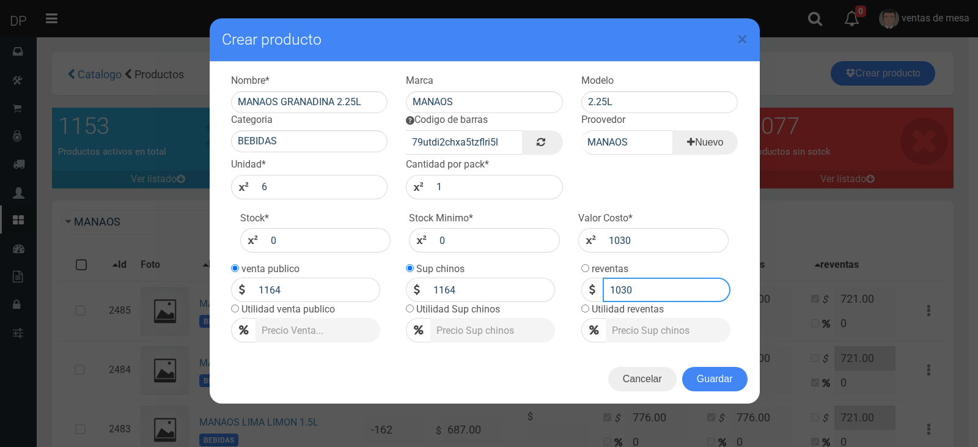
click at [647, 285] on input "1030" at bounding box center [667, 290] width 128 height 24
type input "1082"
click at [721, 386] on button "Guardar" at bounding box center [714, 379] width 65 height 24
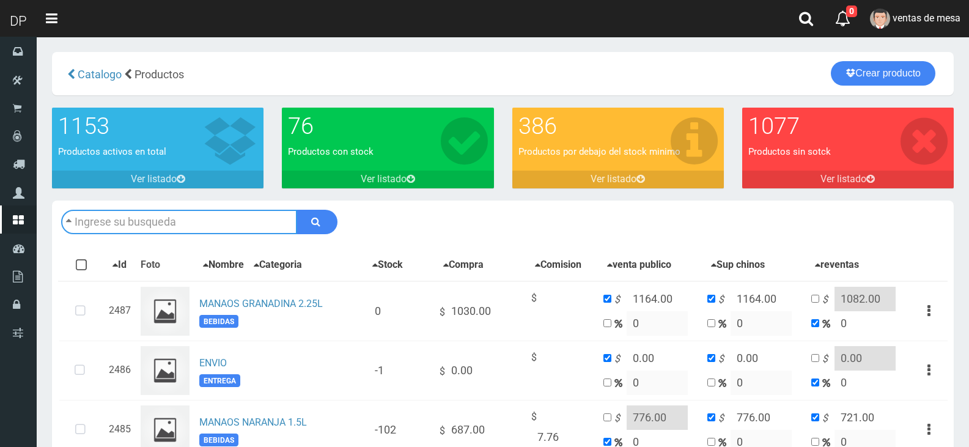
click at [216, 226] on input "text" at bounding box center [179, 222] width 236 height 24
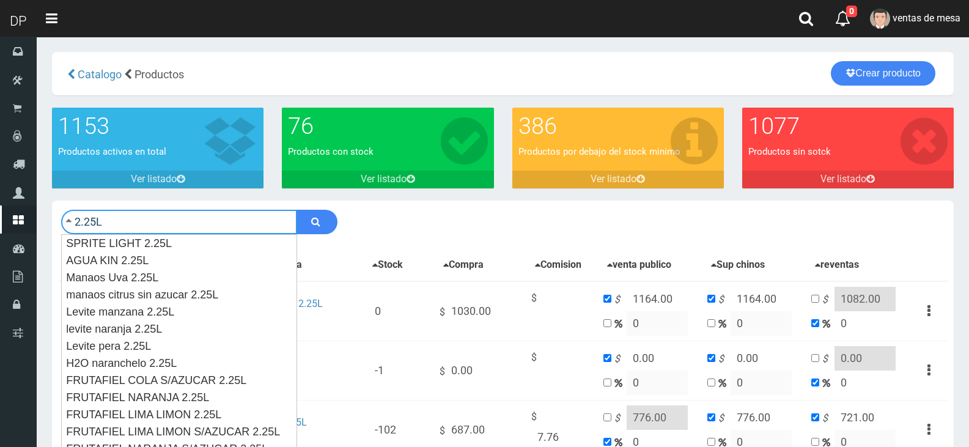
type input "2.25L"
click at [296, 210] on button "submit" at bounding box center [316, 222] width 41 height 24
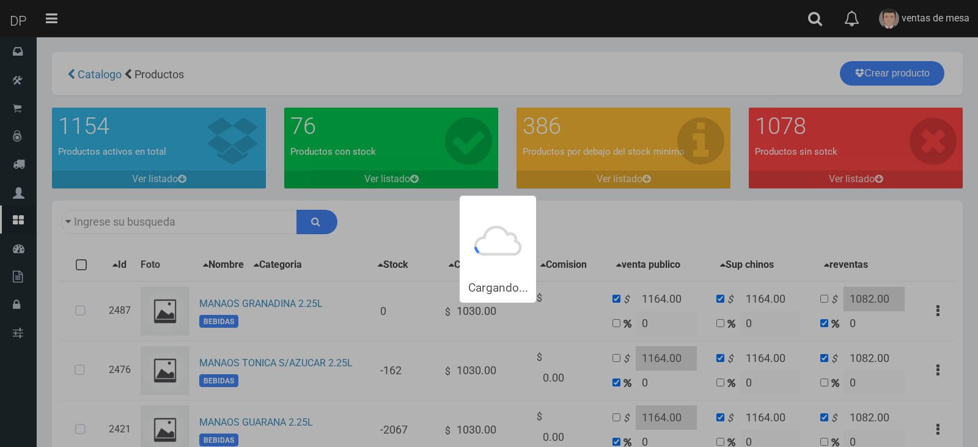
type input "2.25L"
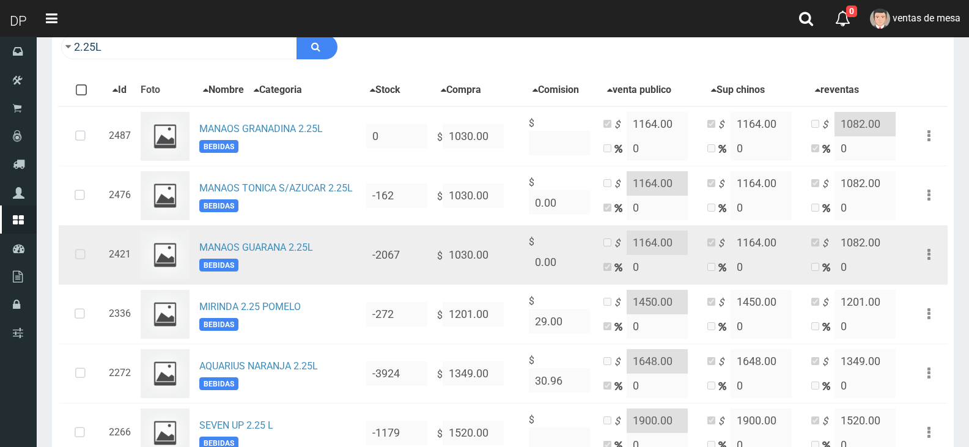
scroll to position [183, 0]
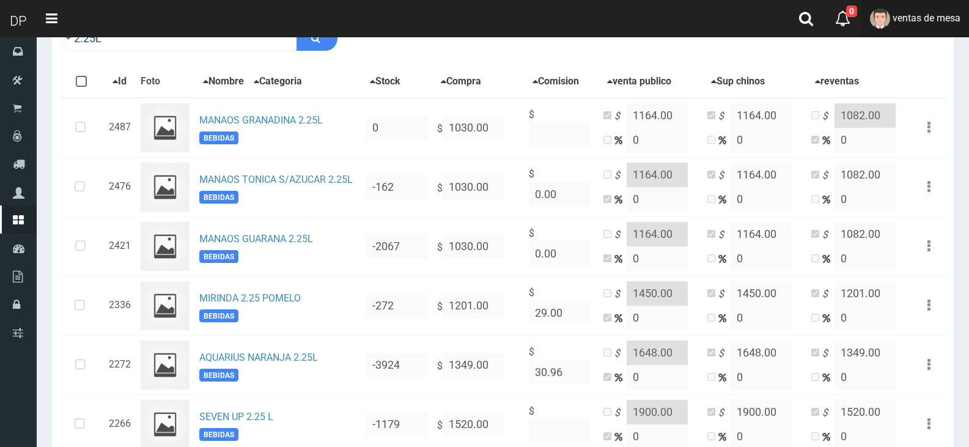
click at [921, 30] on link "ventas de mesa" at bounding box center [915, 18] width 108 height 37
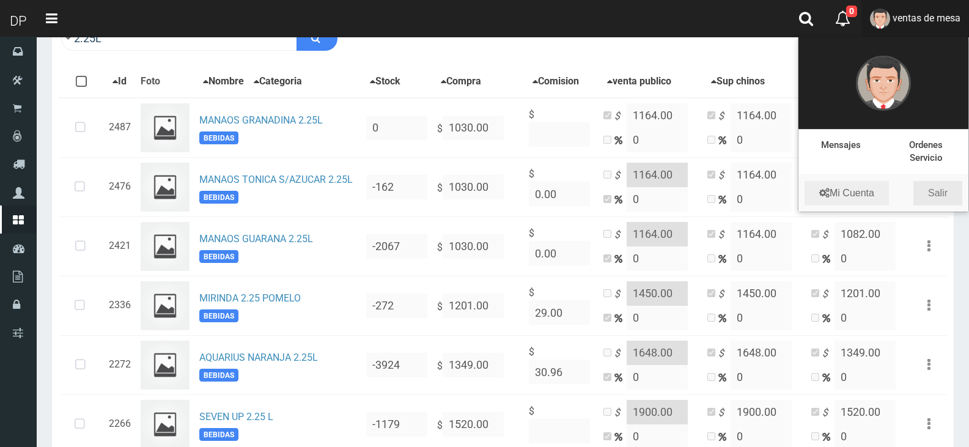
click at [952, 184] on link "Salir" at bounding box center [937, 193] width 49 height 24
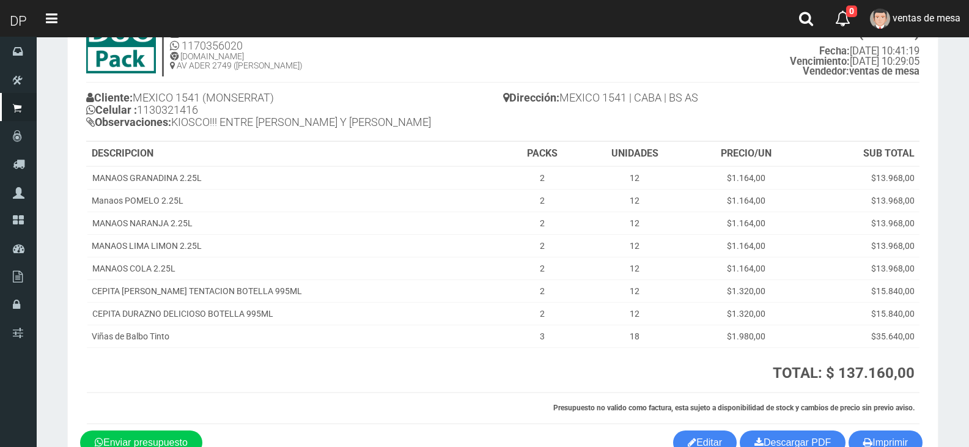
scroll to position [131, 0]
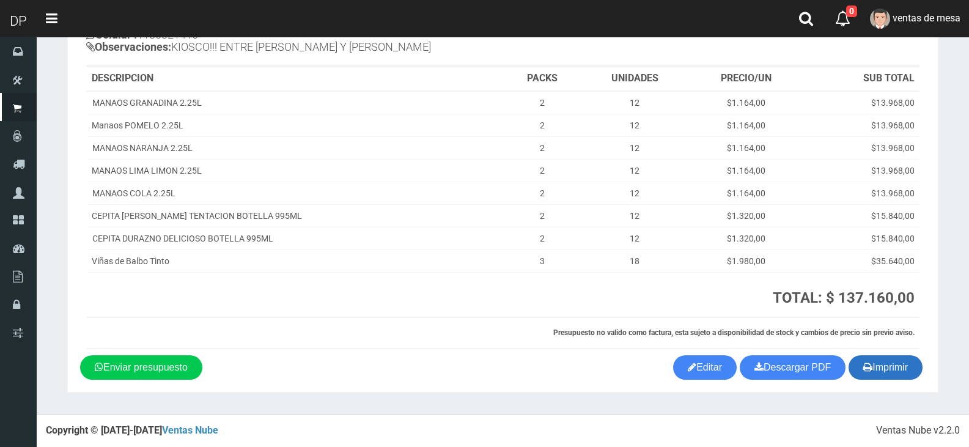
click at [886, 369] on button "Imprimir" at bounding box center [886, 367] width 74 height 24
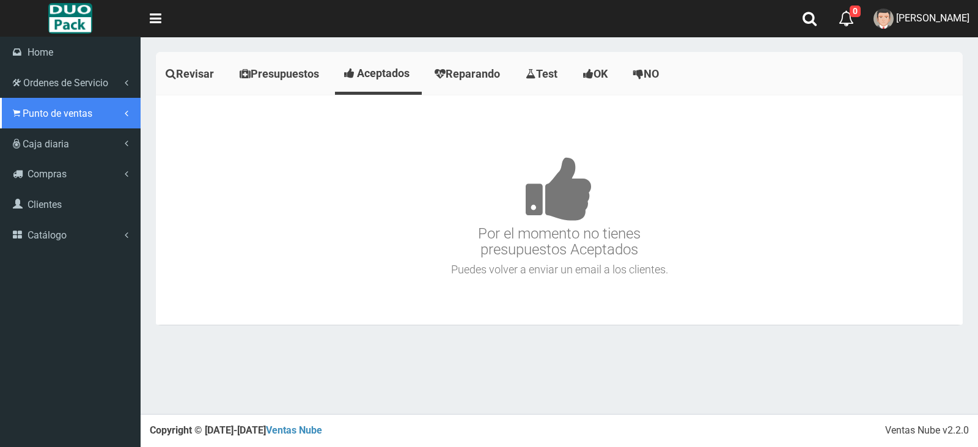
drag, startPoint x: 7, startPoint y: 111, endPoint x: 23, endPoint y: 125, distance: 21.2
click at [7, 111] on link "Punto de ventas" at bounding box center [70, 113] width 141 height 31
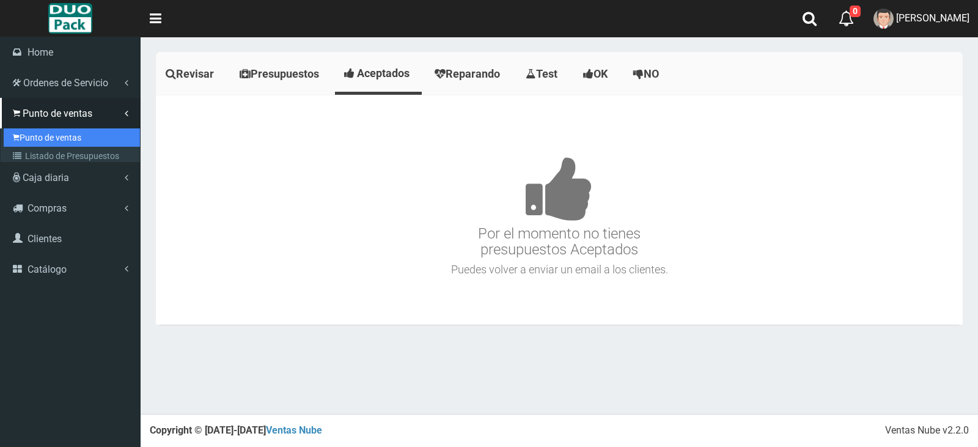
click at [40, 139] on link "Punto de ventas" at bounding box center [72, 137] width 136 height 18
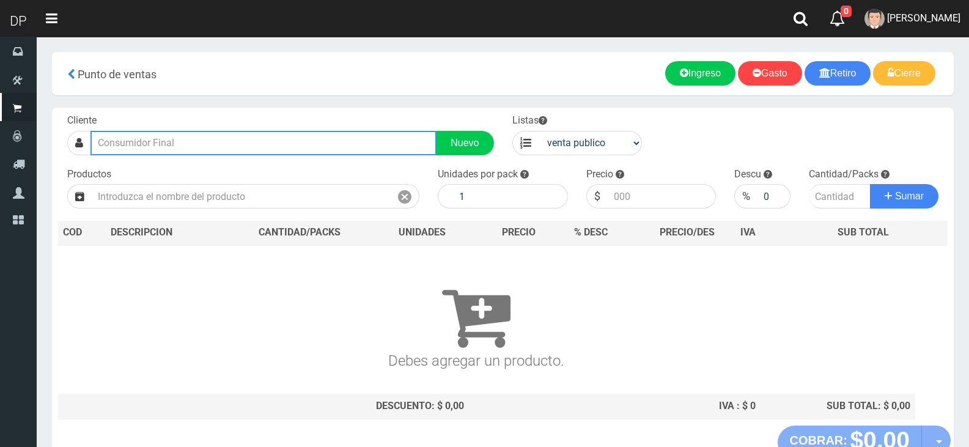
click at [337, 135] on input "text" at bounding box center [263, 143] width 346 height 24
type input "CURAPALIGUE 87"
click at [314, 153] on input "CURAPALIGUE 87" at bounding box center [263, 143] width 346 height 24
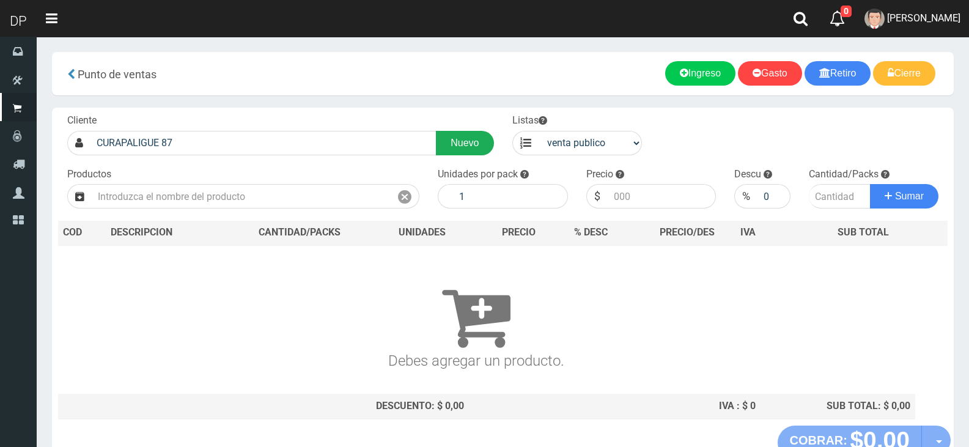
click at [492, 137] on link "Nuevo" at bounding box center [464, 143] width 57 height 24
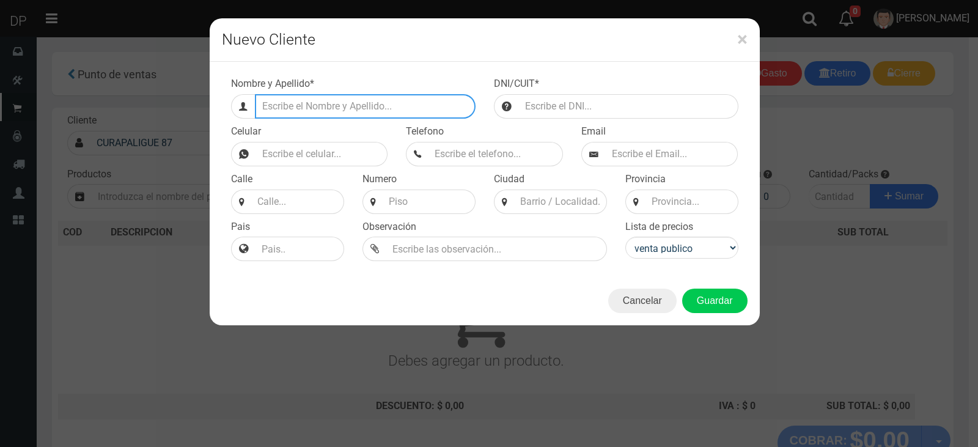
click at [349, 112] on input "Efectivo a retirar" at bounding box center [365, 106] width 221 height 24
type input "CURAPALIGUE 874 (FLORES)"
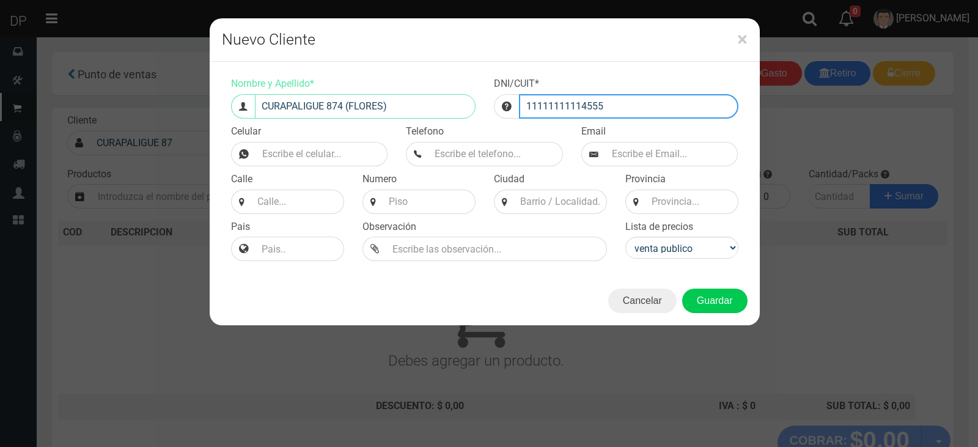
type input "11111111114555"
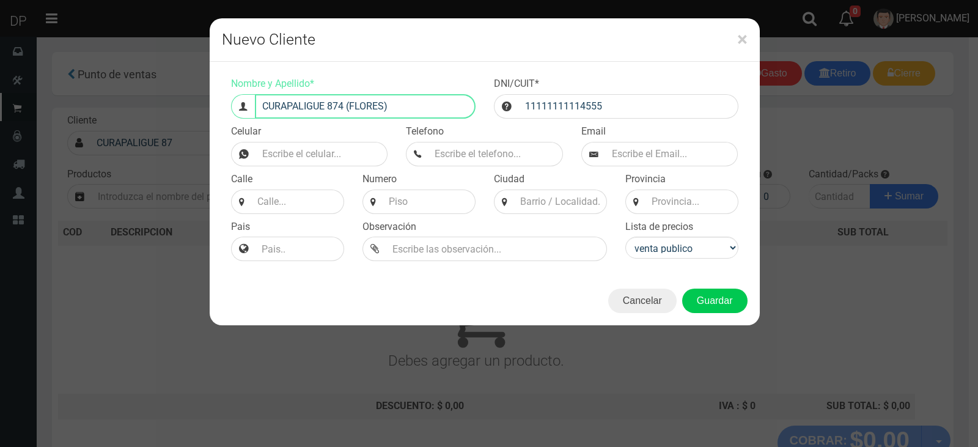
click at [380, 103] on input "CURAPALIGUE 874 (FLORES)" at bounding box center [365, 106] width 221 height 24
type input "CURAPALIGUE 874 (FLORES SUR)"
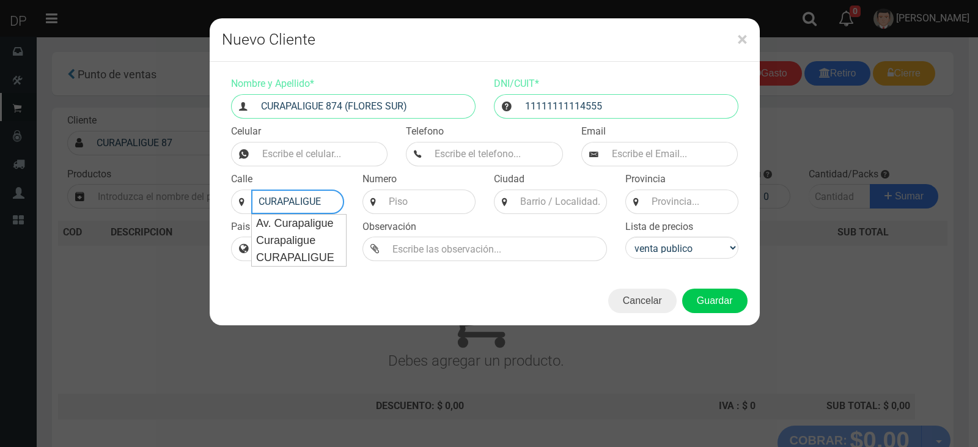
type input "CURAPALIGUE"
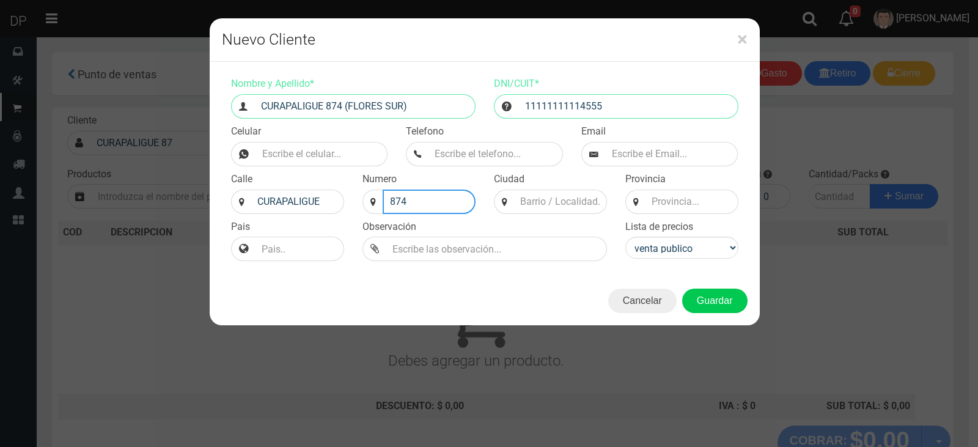
type input "874"
type input "CABA"
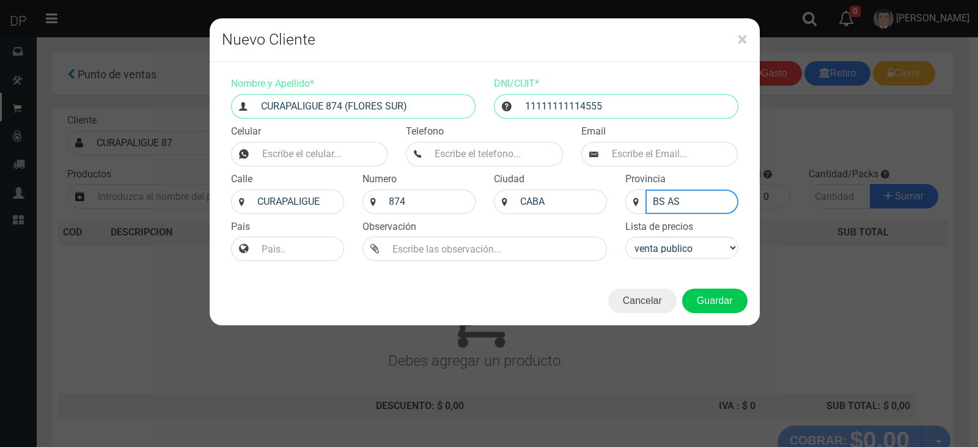
type input "BS AS"
select select "2"
click at [737, 308] on button "Guardar" at bounding box center [714, 301] width 65 height 24
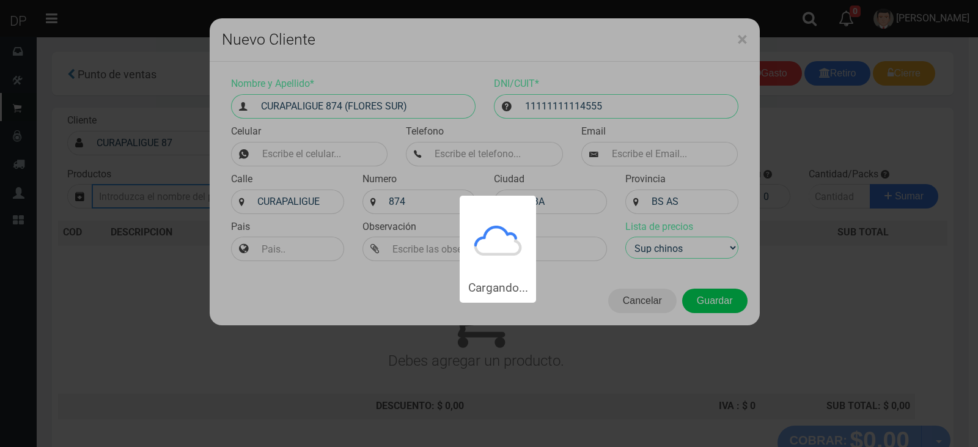
type input "CURAPALIGUE 874 (FLORES SUR) | Documento: 11111111114555"
select select "2"
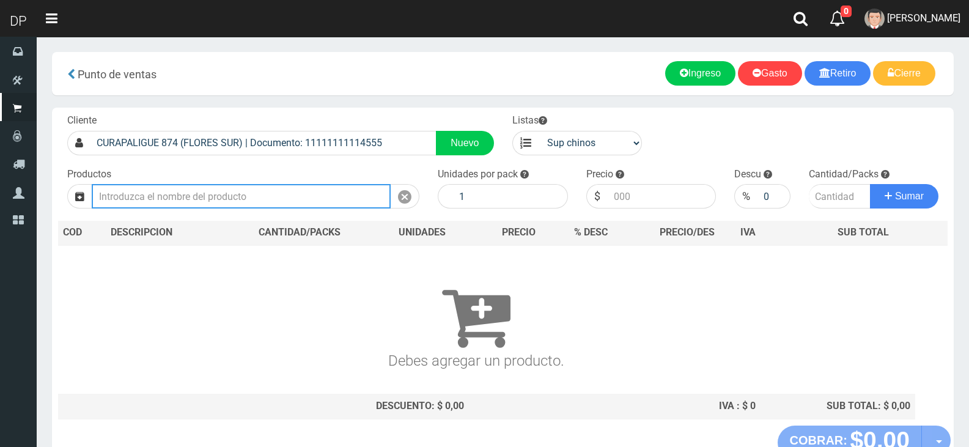
click at [249, 191] on input "text" at bounding box center [241, 196] width 299 height 24
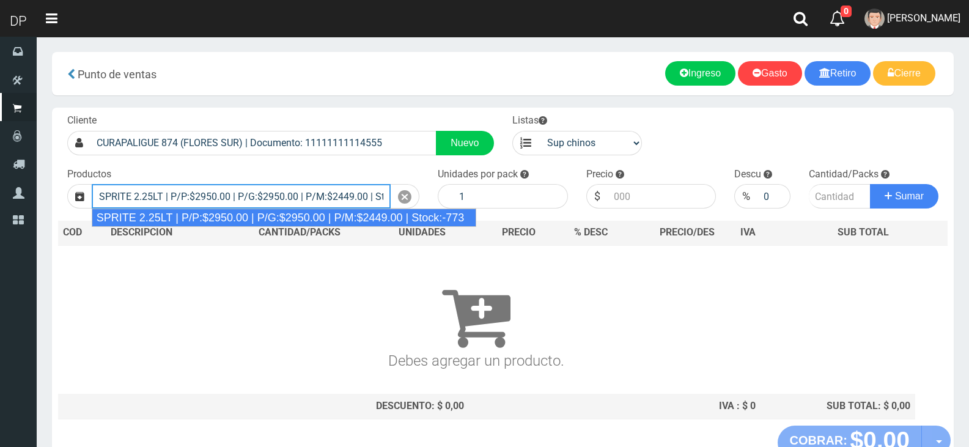
type input "SPRITE 2.25LT | P/P:$2950.00 | P/G:$2950.00 | P/M:$2449.00 | Stock:-773"
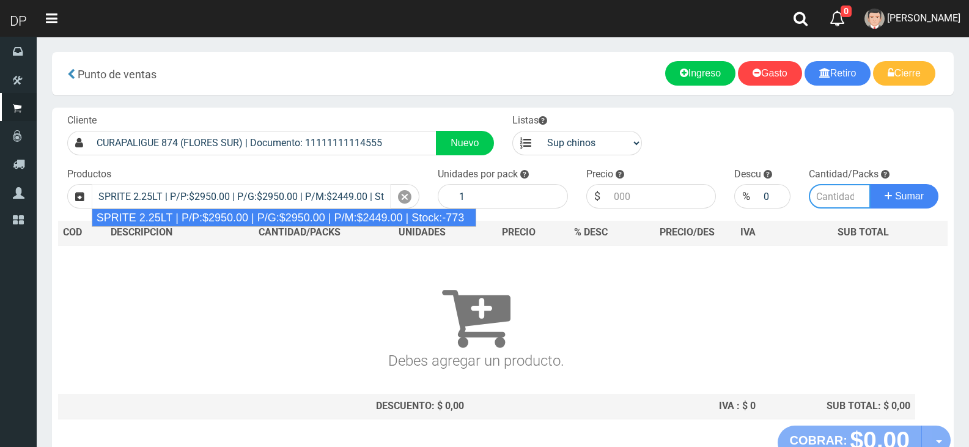
type input "8"
type input "2950.00"
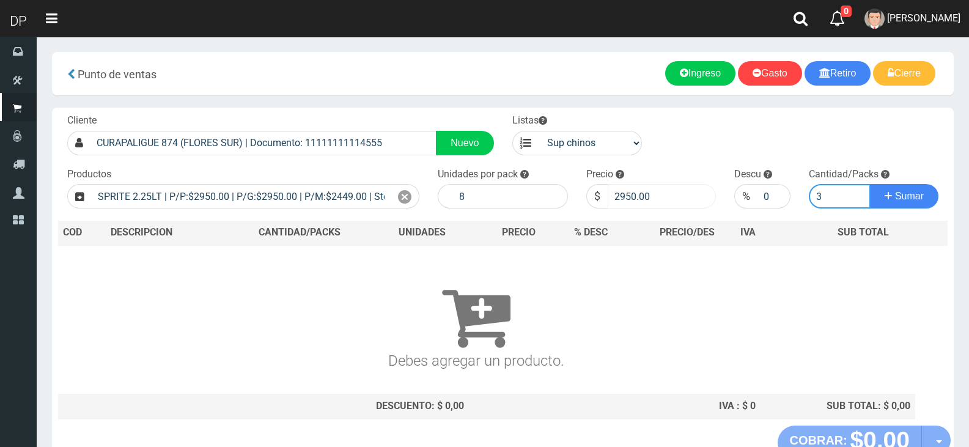
type input "3"
click at [630, 196] on input "2950.00" at bounding box center [662, 196] width 109 height 24
type input "2815"
click at [870, 184] on button "Sumar" at bounding box center [904, 196] width 68 height 24
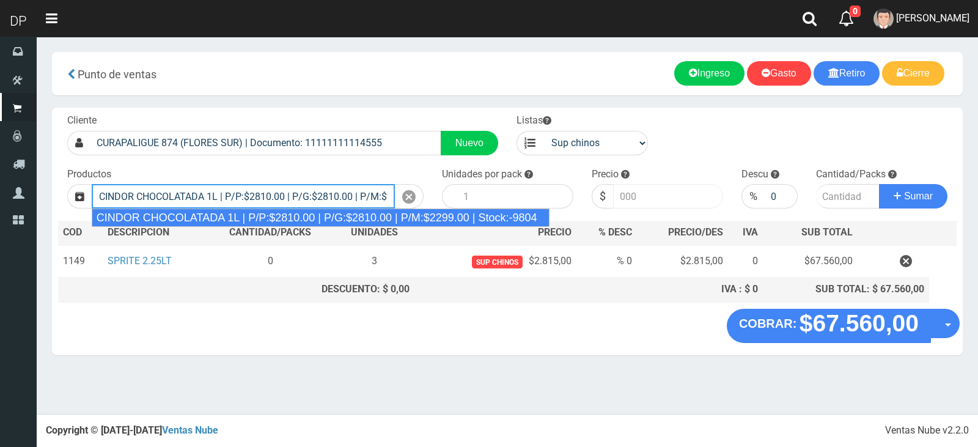
type input "CINDOR CHOCOLATADA 1L | P/P:$2810.00 | P/G:$2810.00 | P/M:$2299.00 | Stock:-9804"
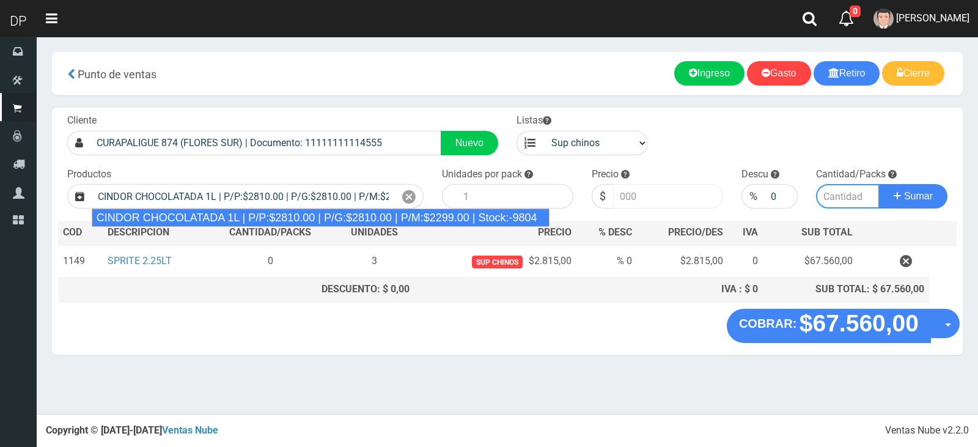
type input "12"
type input "2810.00"
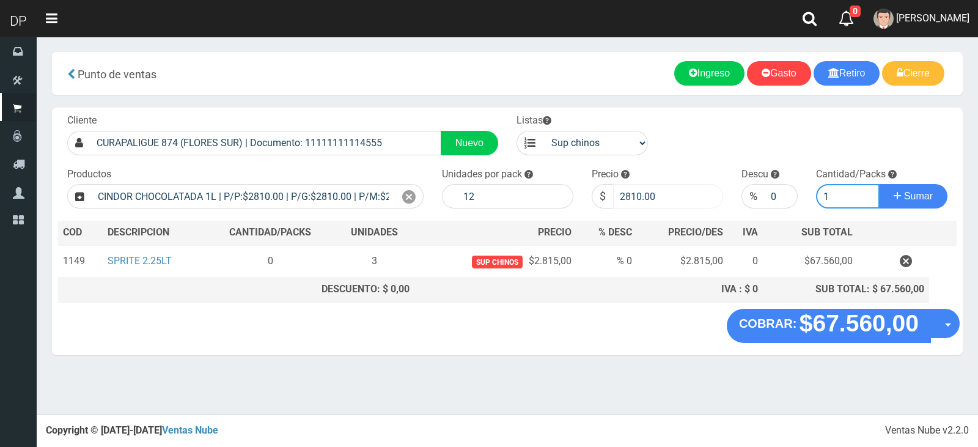
type input "1"
click at [879, 184] on button "Sumar" at bounding box center [913, 196] width 68 height 24
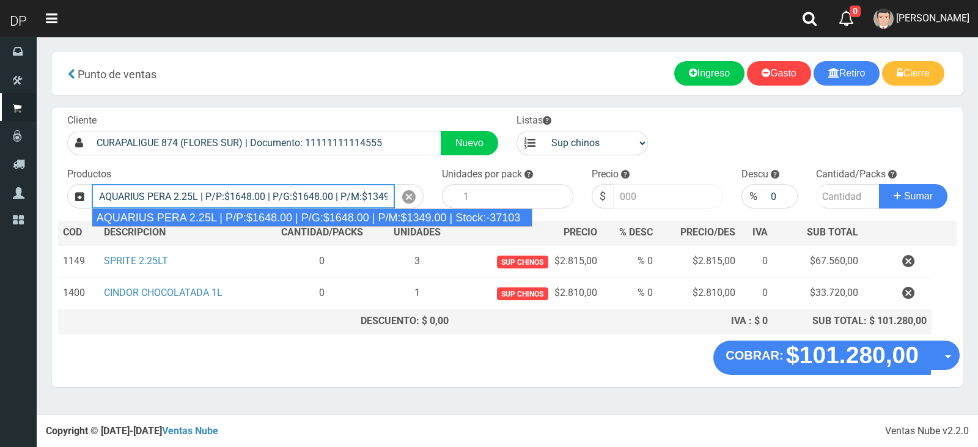
type input "AQUARIUS PERA 2.25L | P/P:$1648.00 | P/G:$1648.00 | P/M:$1349.00 | Stock:-37103"
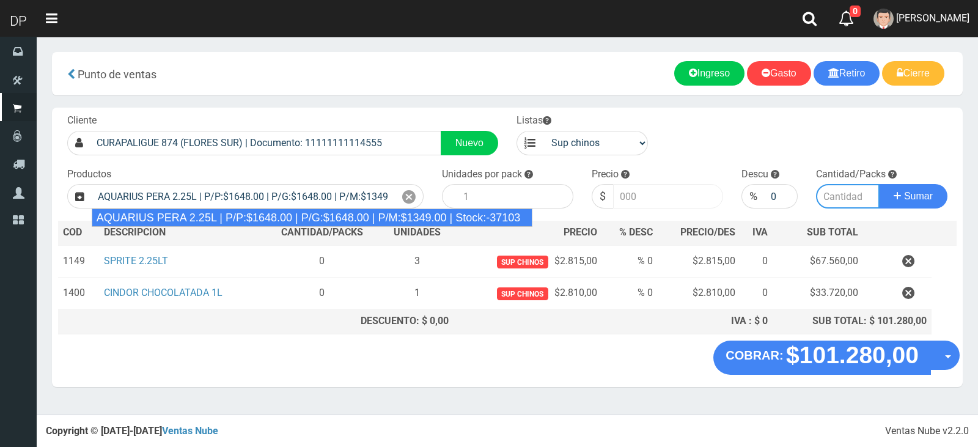
type input "6"
type input "1648.00"
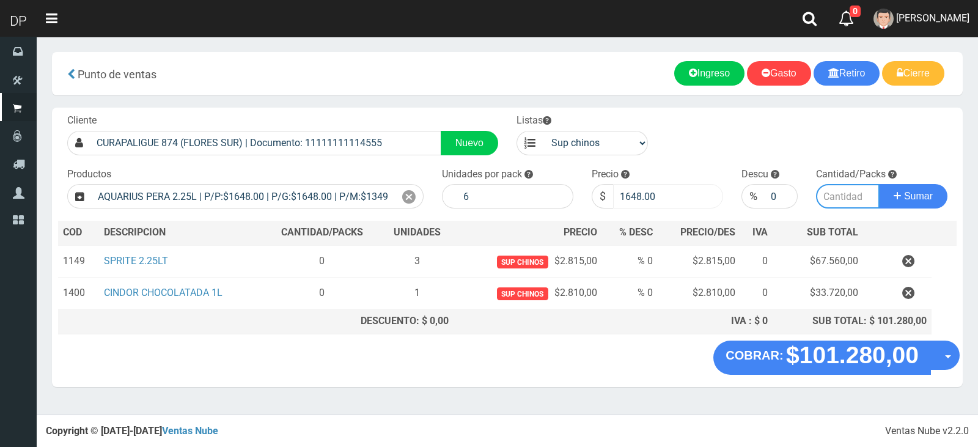
click at [879, 184] on button "Sumar" at bounding box center [913, 196] width 68 height 24
type input "2"
click at [879, 184] on button "Sumar" at bounding box center [913, 196] width 68 height 24
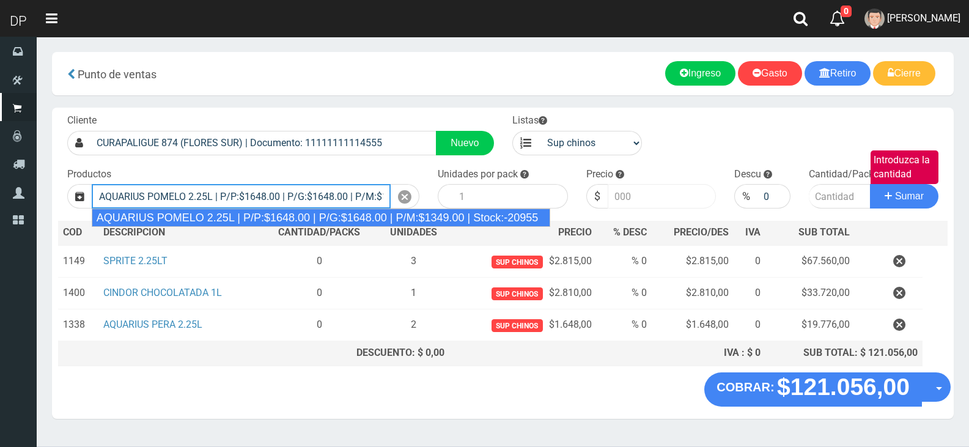
type input "AQUARIUS POMELO 2.25L | P/P:$1648.00 | P/G:$1648.00 | P/M:$1349.00 | Stock:-209…"
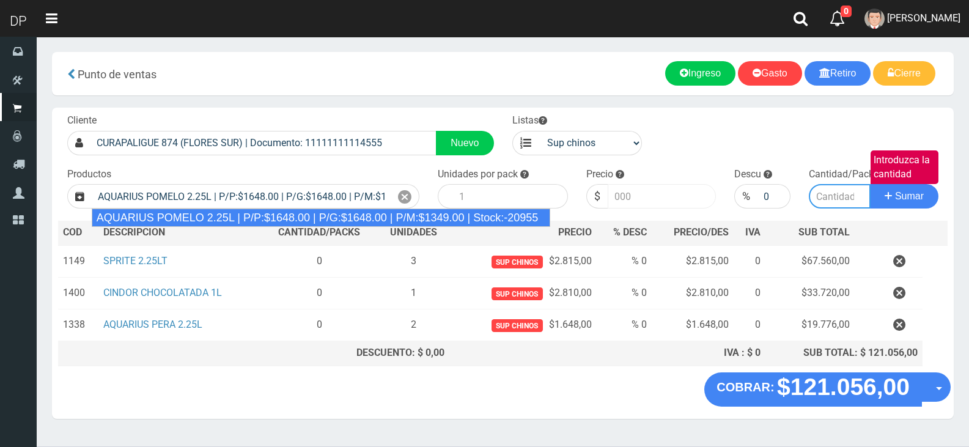
type input "6"
type input "1648.00"
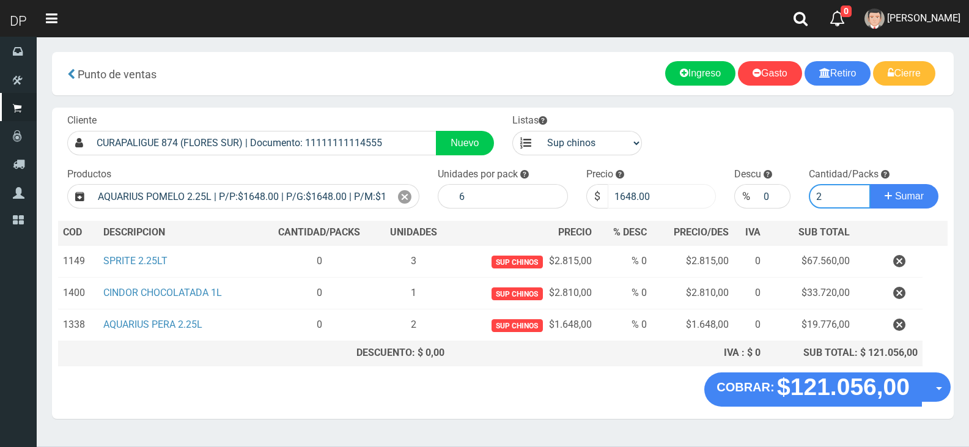
type input "2"
click at [870, 184] on button "Sumar" at bounding box center [904, 196] width 68 height 24
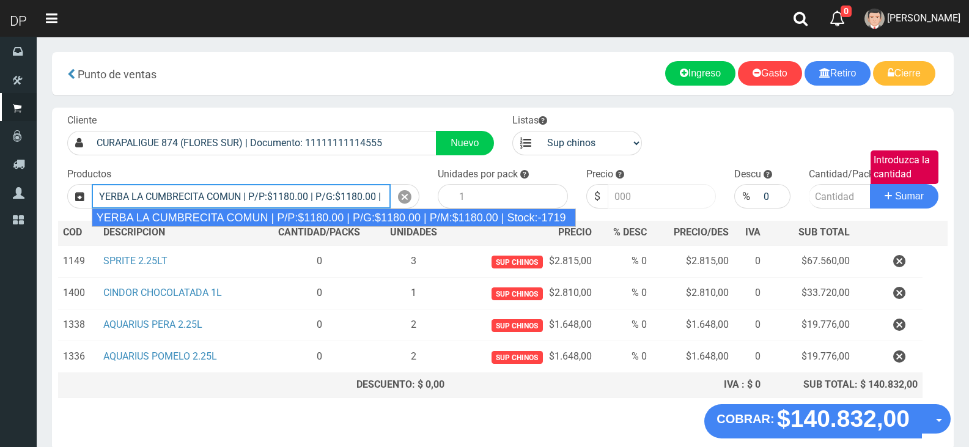
type input "YERBA LA CUMBRECITA COMUN | P/P:$1180.00 | P/G:$1180.00 | P/M:$1180.00 | Stock:…"
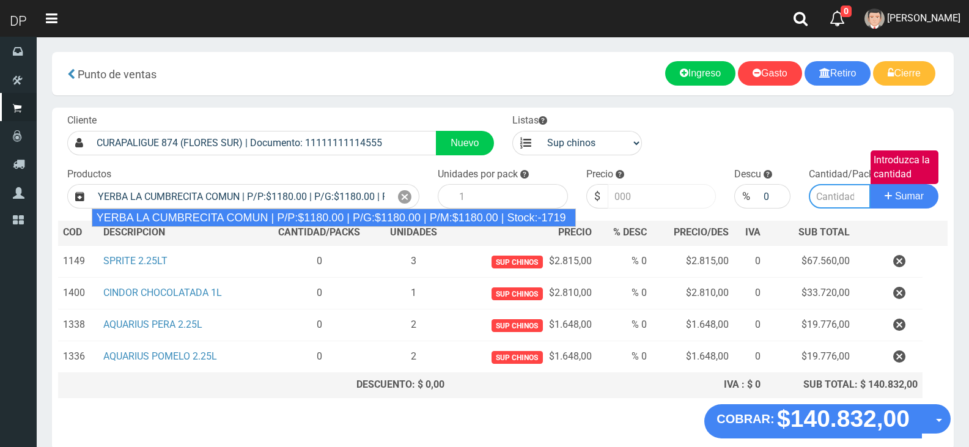
type input "10"
type input "1180.00"
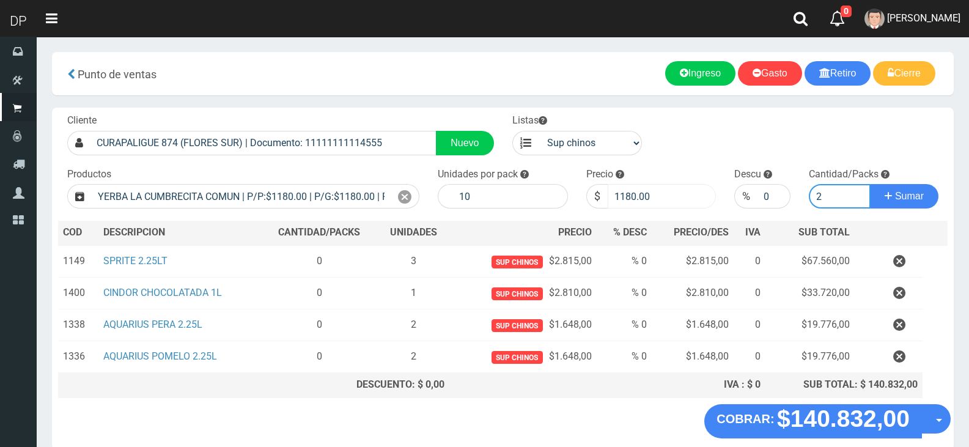
type input "2"
click at [630, 196] on input "1180.00" at bounding box center [662, 196] width 109 height 24
type input "1115"
click at [870, 184] on button "Sumar" at bounding box center [904, 196] width 68 height 24
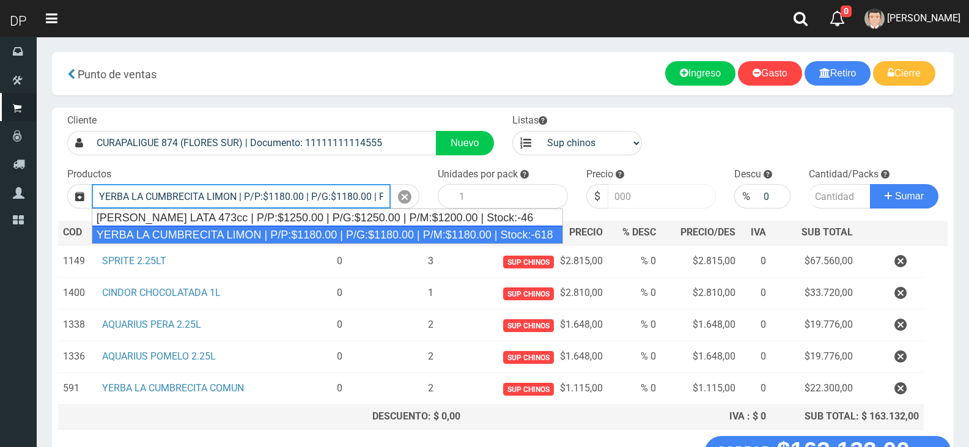
type input "YERBA LA CUMBRECITA LIMON | P/P:$1180.00 | P/G:$1180.00 | P/M:$1180.00 | Stock:…"
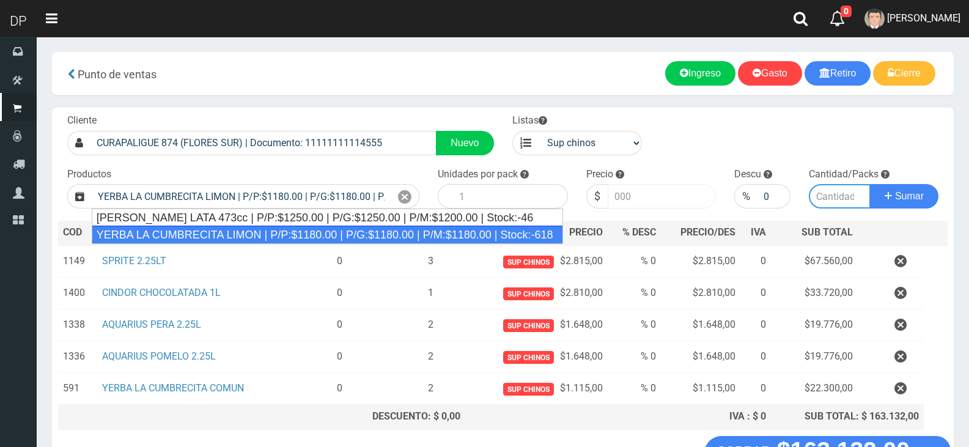
type input "10"
type input "1180.00"
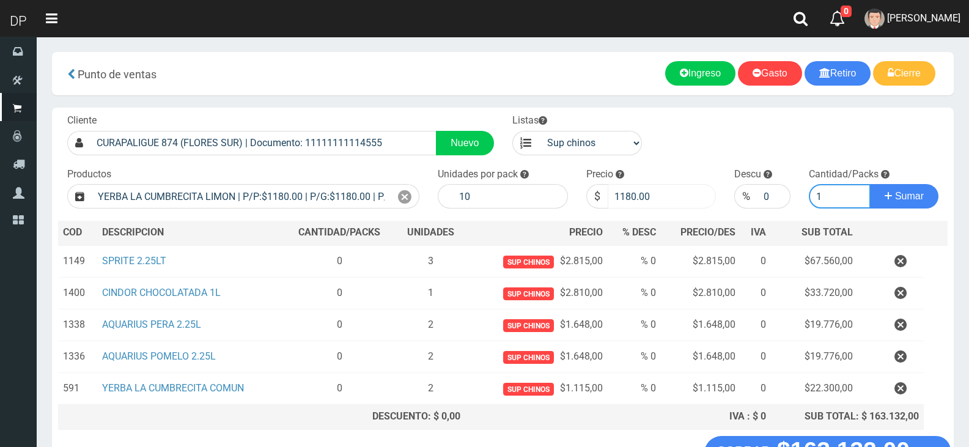
type input "1"
click at [630, 196] on input "1180.00" at bounding box center [662, 196] width 109 height 24
type input "1115"
click at [870, 184] on button "Sumar" at bounding box center [904, 196] width 68 height 24
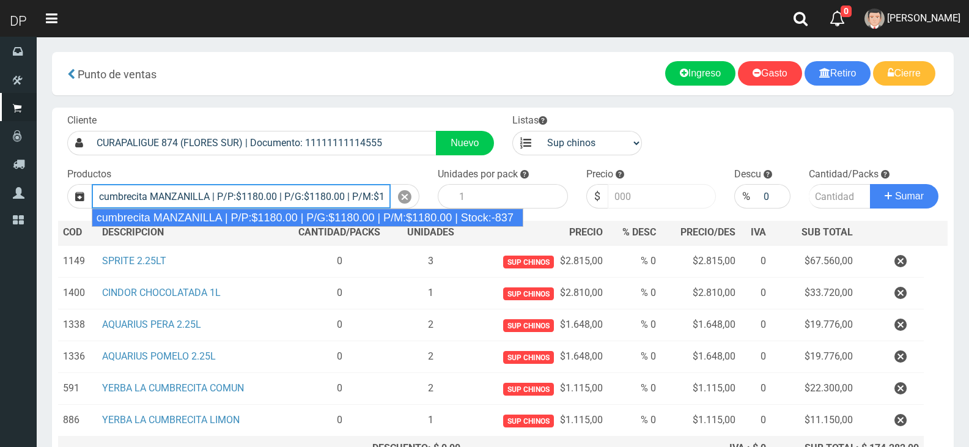
type input "cumbrecita MANZANILLA | P/P:$1180.00 | P/G:$1180.00 | P/M:$1180.00 | Stock:-837"
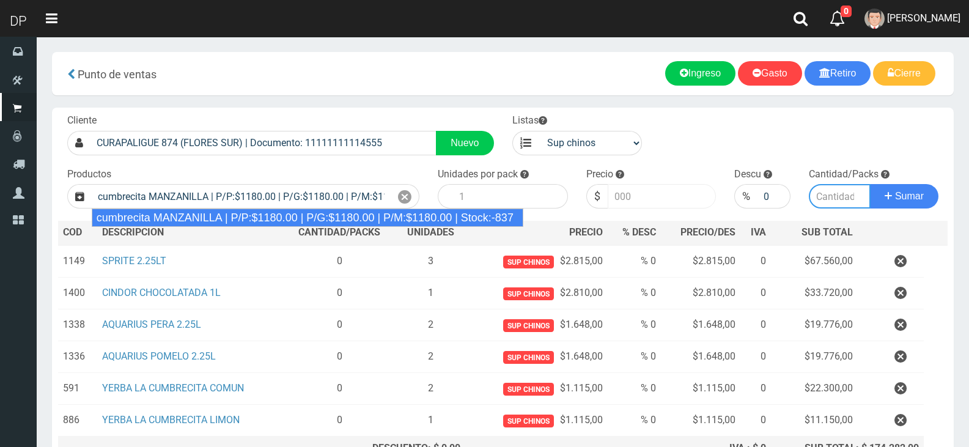
type input "10"
type input "1180.00"
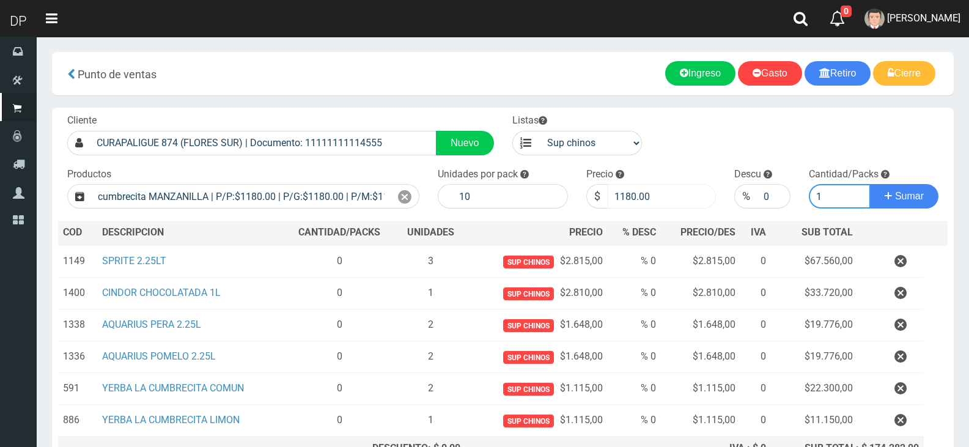
type input "1"
click at [630, 196] on input "1180.00" at bounding box center [662, 196] width 109 height 24
type input "1115"
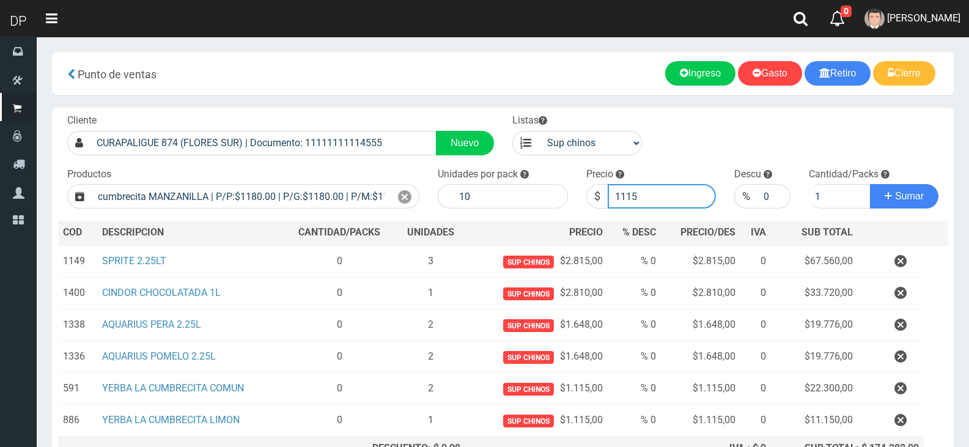
click at [870, 184] on button "Sumar" at bounding box center [904, 196] width 68 height 24
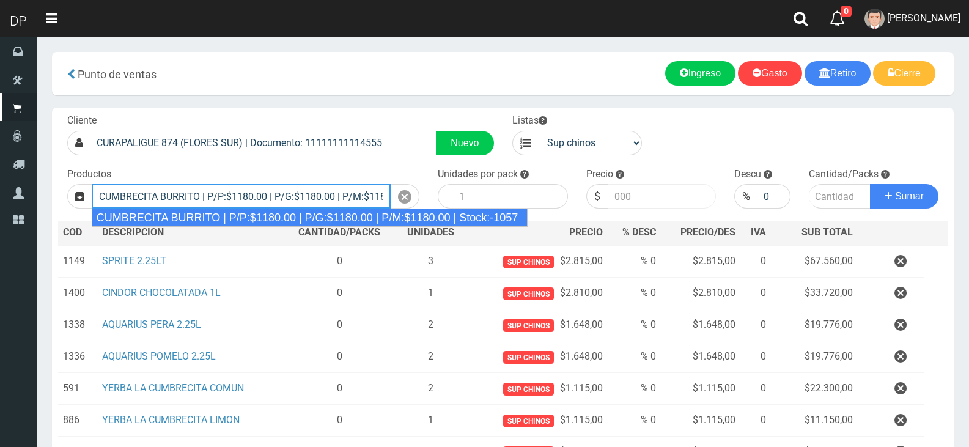
type input "CUMBRECITA BURRITO | P/P:$1180.00 | P/G:$1180.00 | P/M:$1180.00 | Stock:-1057"
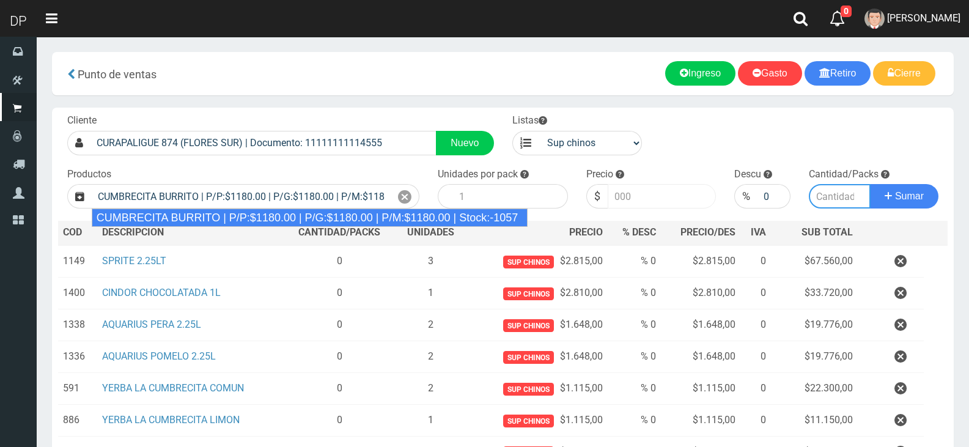
type input "10"
type input "1180.00"
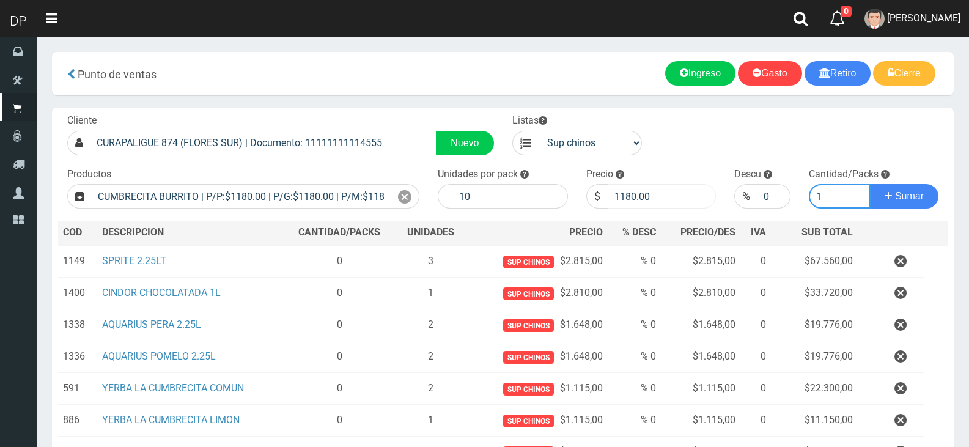
type input "1"
click at [630, 196] on input "1180.00" at bounding box center [662, 196] width 109 height 24
type input "1115"
click at [870, 184] on button "Sumar" at bounding box center [904, 196] width 68 height 24
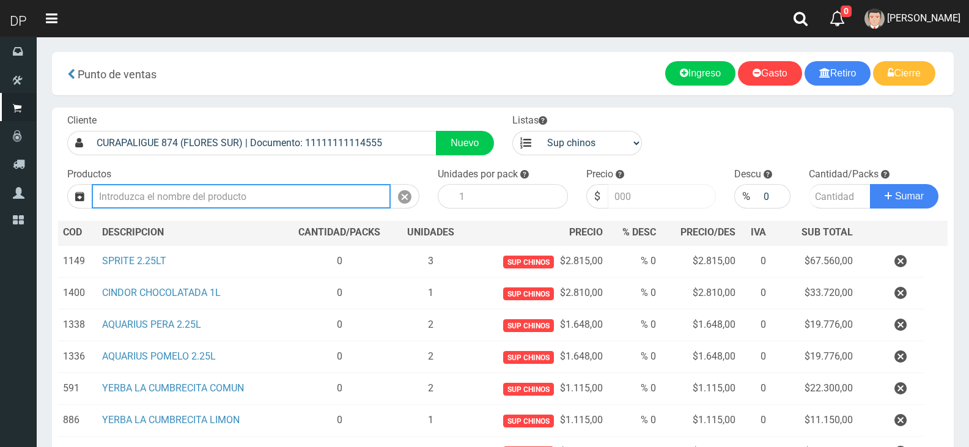
type input "1"
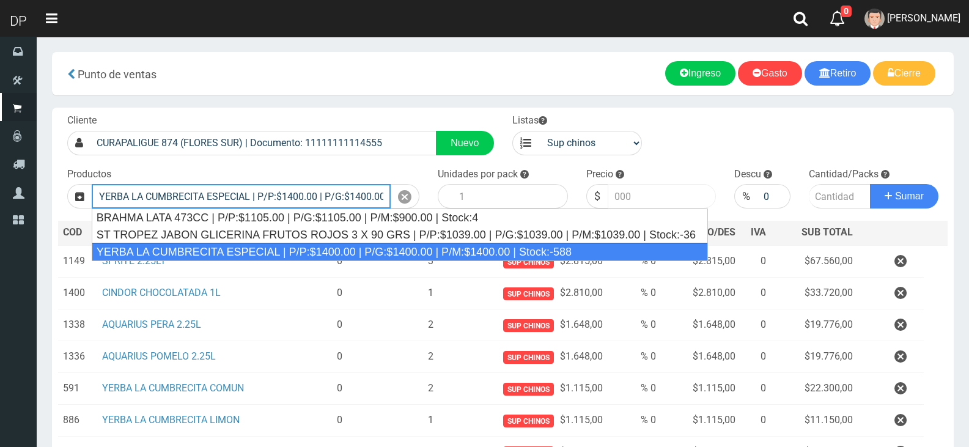
type input "YERBA LA CUMBRECITA ESPECIAL | P/P:$1400.00 | P/G:$1400.00 | P/M:$1400.00 | Sto…"
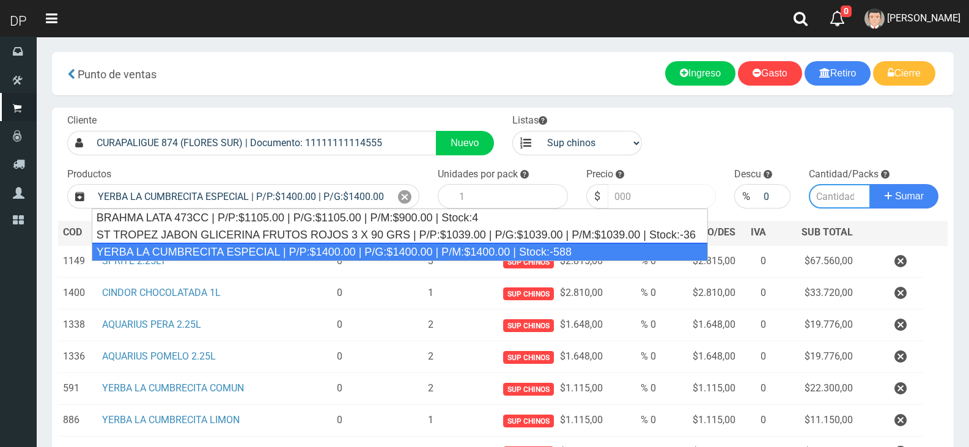
type input "10"
type input "1400.00"
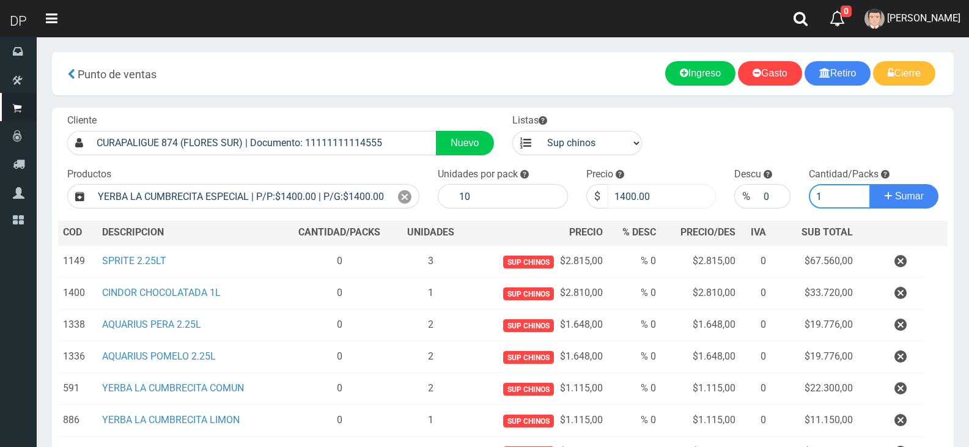
type input "1"
click at [870, 184] on button "Sumar" at bounding box center [904, 196] width 68 height 24
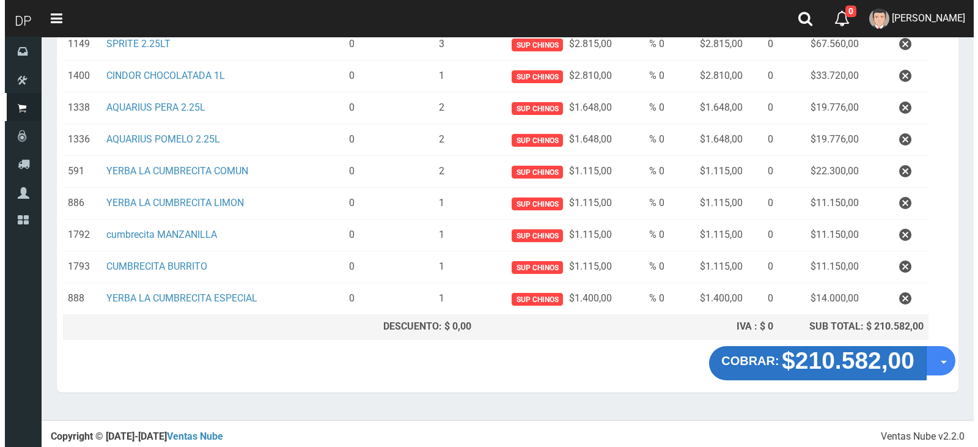
scroll to position [218, 0]
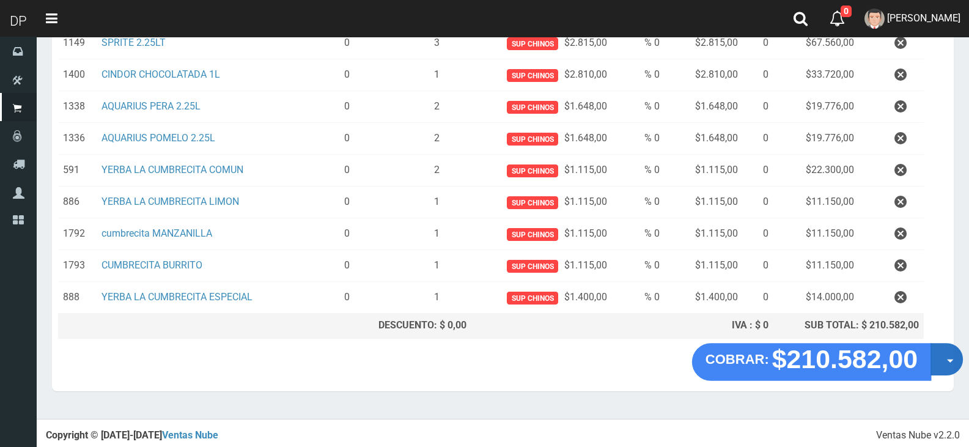
click at [940, 361] on button "Opciones" at bounding box center [946, 359] width 32 height 32
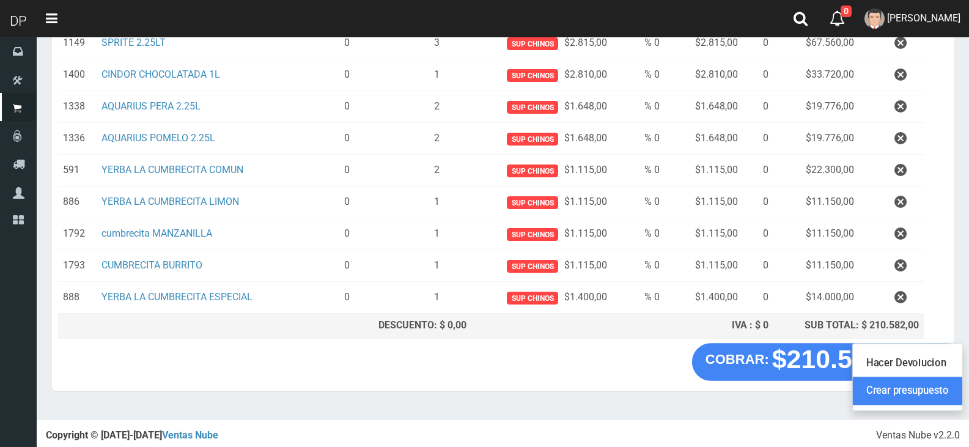
click at [935, 381] on link "Crear presupuesto" at bounding box center [907, 391] width 109 height 28
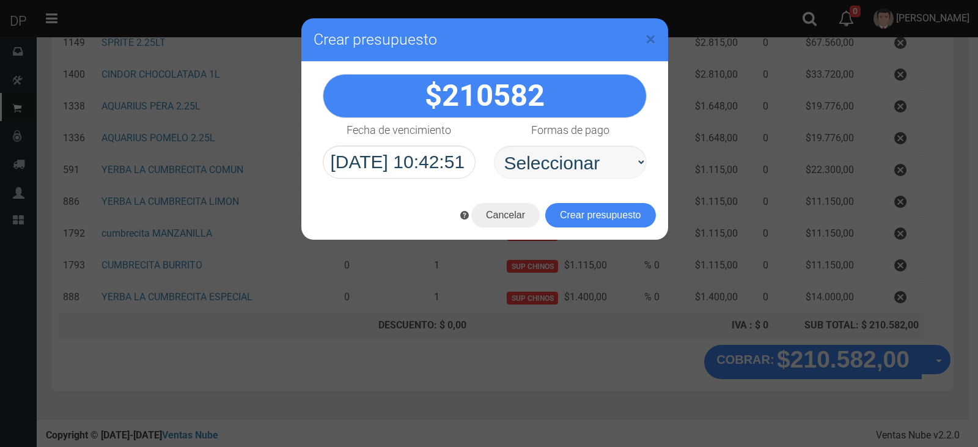
click at [591, 164] on select "Seleccionar Efectivo Tarjeta de Crédito Depósito Débito" at bounding box center [570, 161] width 153 height 33
select select "Efectivo"
click at [494, 145] on select "Seleccionar Efectivo Tarjeta de Crédito Depósito Débito" at bounding box center [570, 161] width 153 height 33
click at [594, 207] on button "Crear presupuesto" at bounding box center [600, 215] width 111 height 24
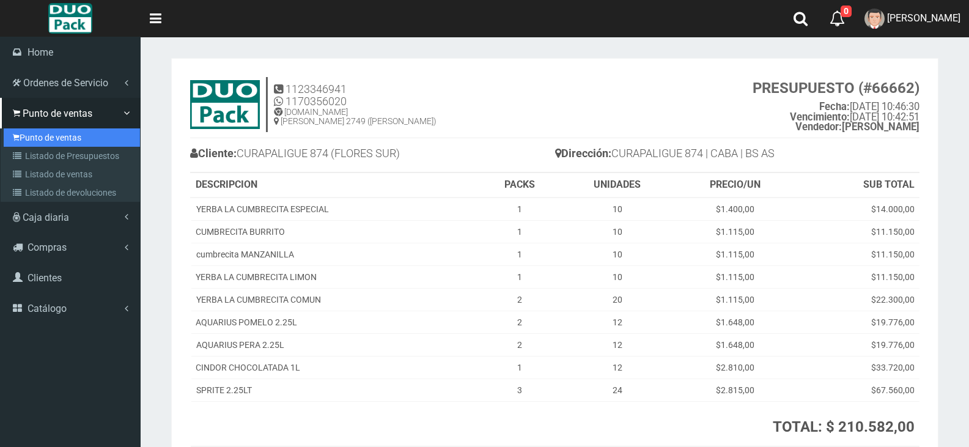
click at [34, 132] on link "Punto de ventas" at bounding box center [72, 137] width 136 height 18
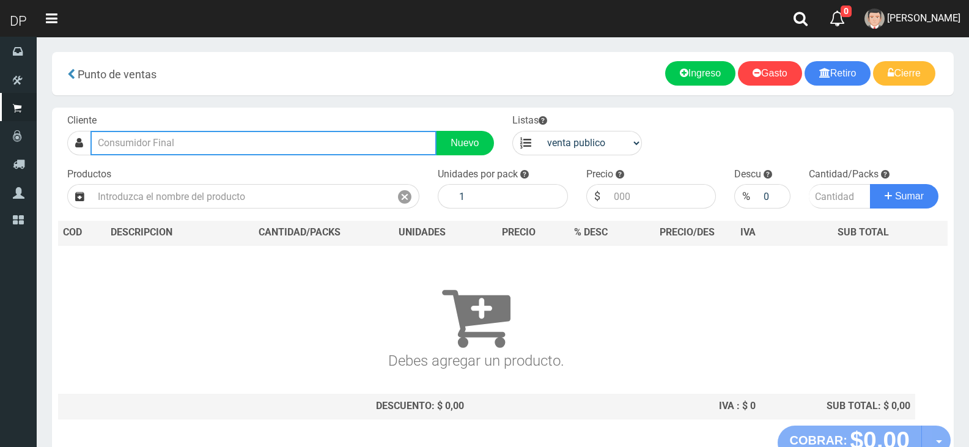
click at [239, 144] on input "text" at bounding box center [263, 143] width 346 height 24
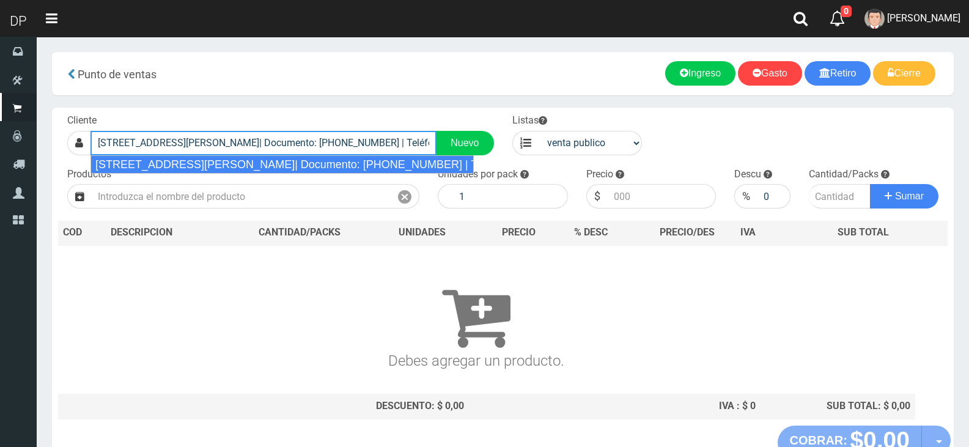
type input "[STREET_ADDRESS][PERSON_NAME]| Documento: [PHONE_NUMBER] | Teléfono:"
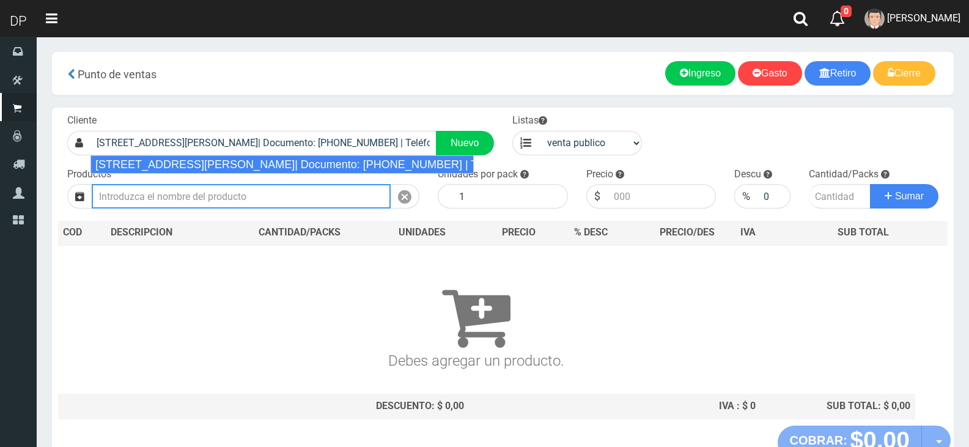
select select "2"
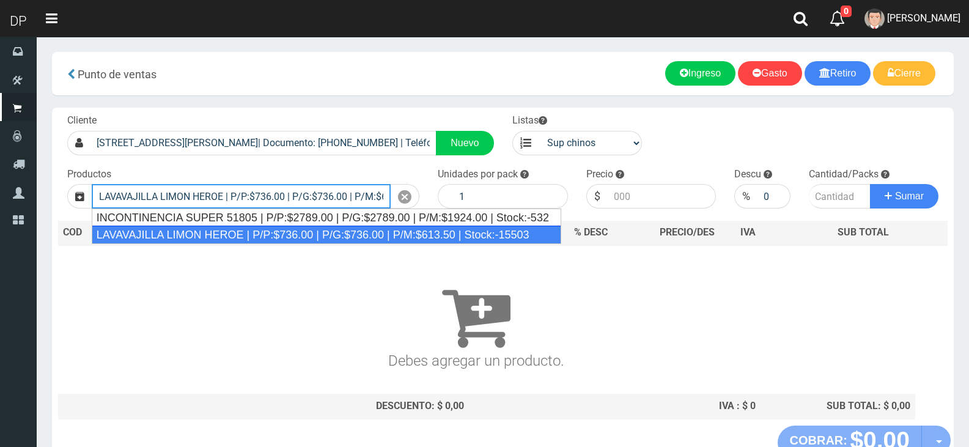
type input "LAVAVAJILLA LIMON HEROE | P/P:$736.00 | P/G:$736.00 | P/M:$613.50 | Stock:-15503"
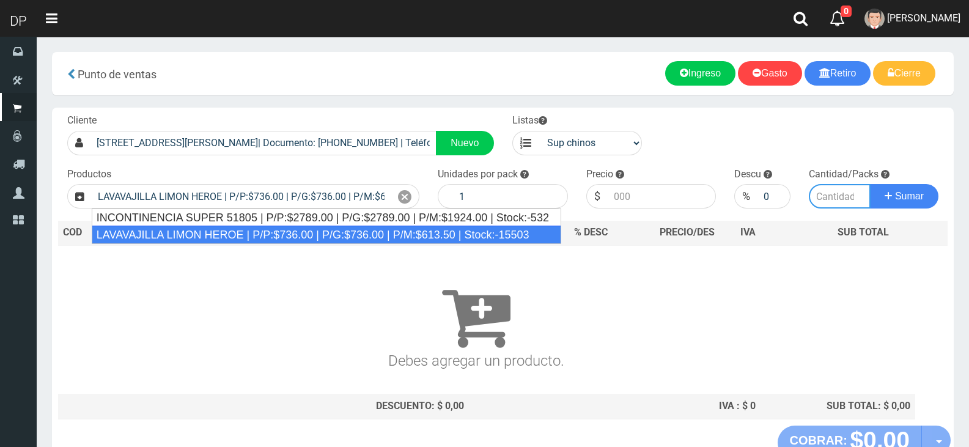
type input "15"
type input "736.00"
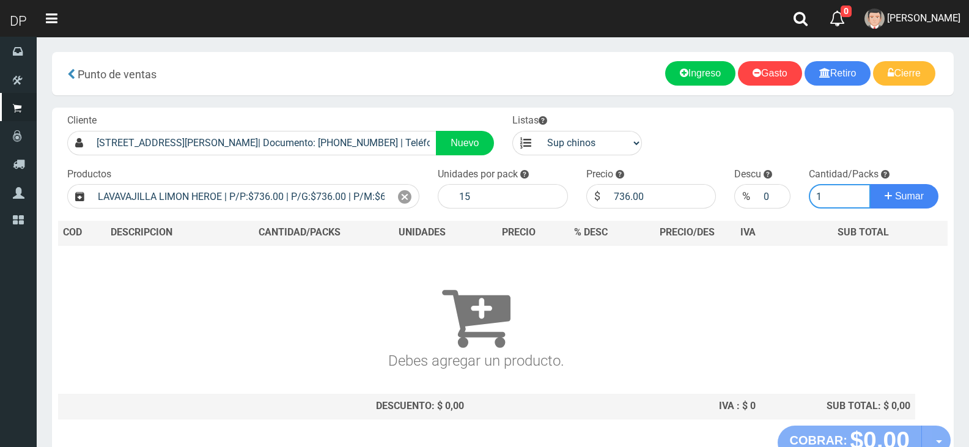
type input "1"
click at [870, 184] on button "Sumar" at bounding box center [904, 196] width 68 height 24
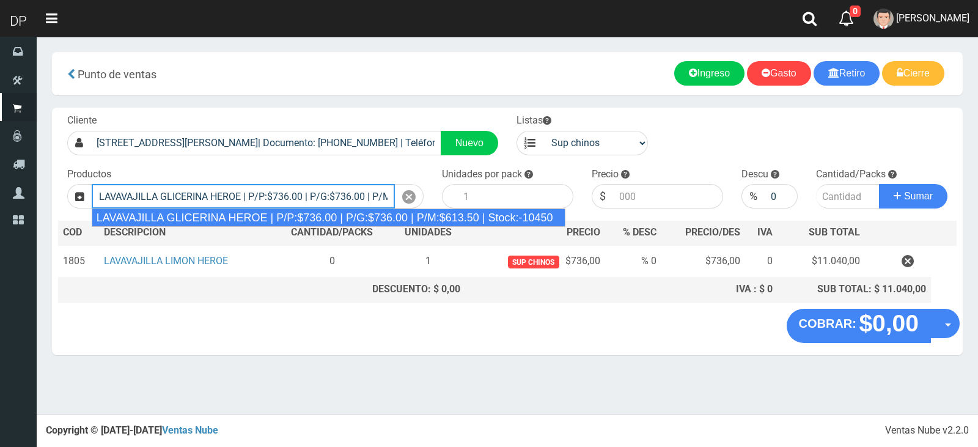
type input "LAVAVAJILLA GLICERINA HEROE | P/P:$736.00 | P/G:$736.00 | P/M:$613.50 | Stock:-…"
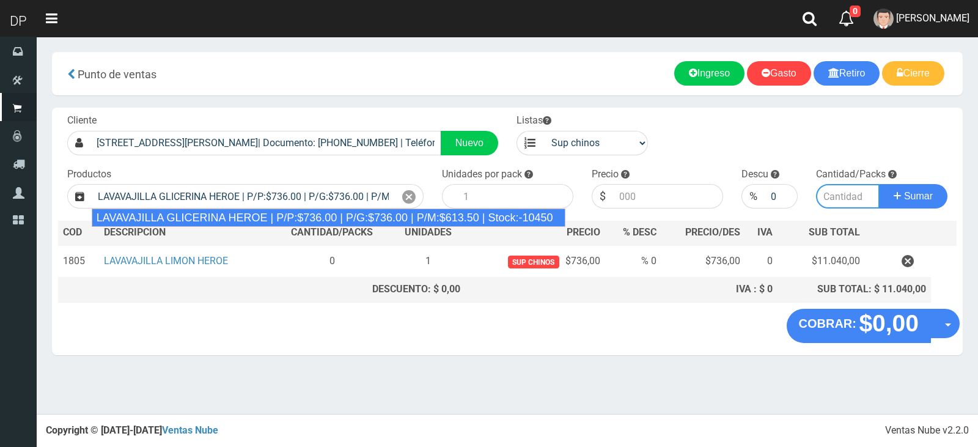
type input "15"
type input "736.00"
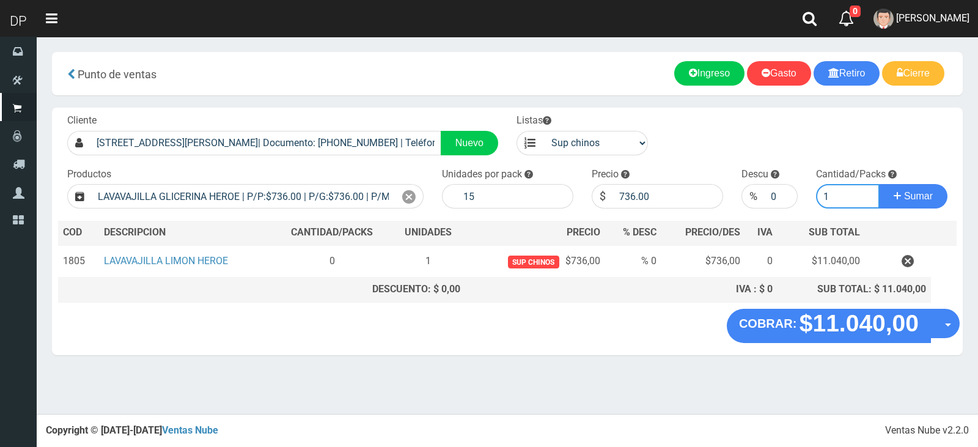
type input "1"
click at [879, 184] on button "Sumar" at bounding box center [913, 196] width 68 height 24
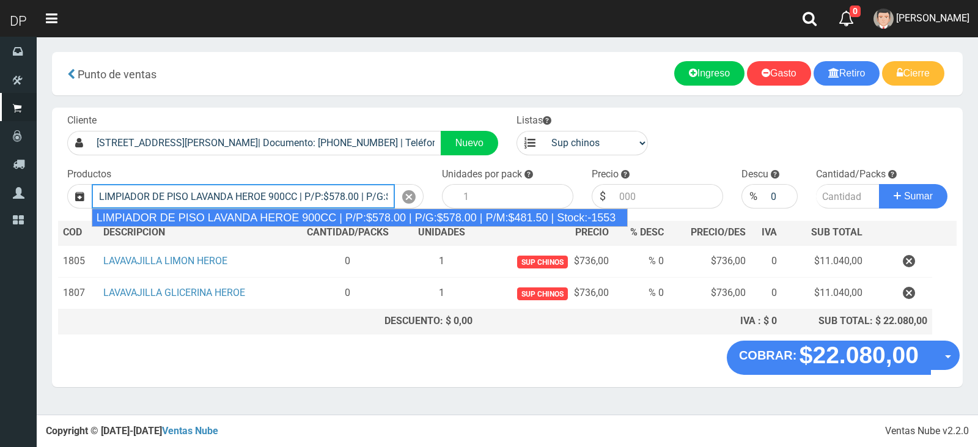
type input "LIMPIADOR DE PISO LAVANDA HEROE 900CC | P/P:$578.00 | P/G:$578.00 | P/M:$481.50…"
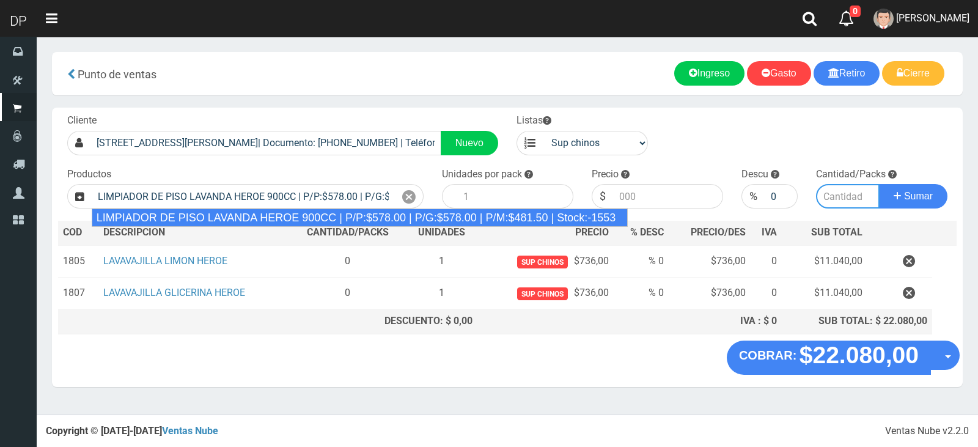
type input "12"
type input "578.00"
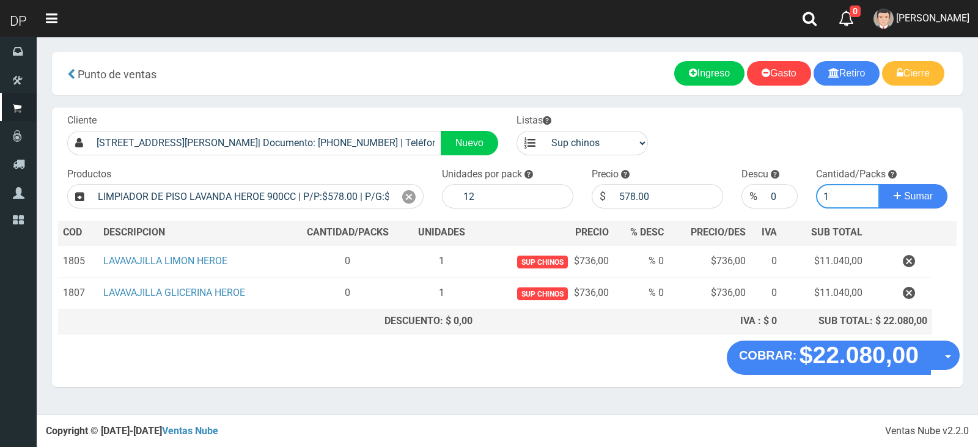
type input "1"
click at [879, 184] on button "Sumar" at bounding box center [913, 196] width 68 height 24
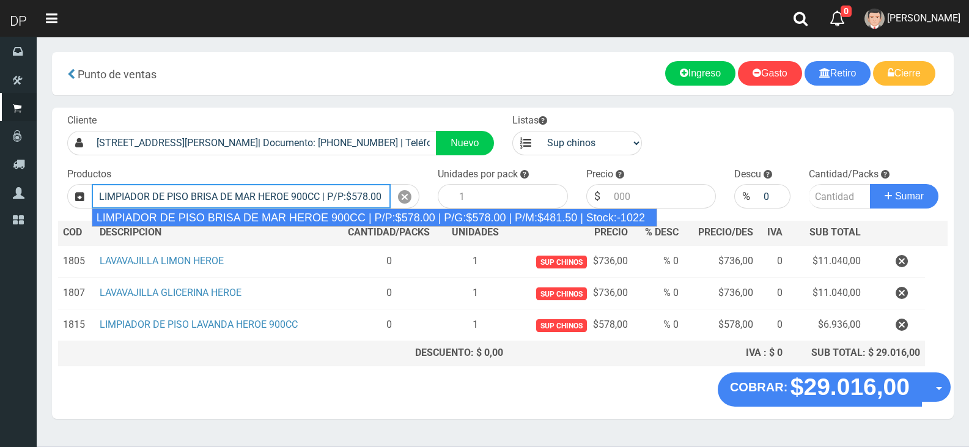
type input "LIMPIADOR DE PISO BRISA DE MAR HEROE 900CC | P/P:$578.00 | P/G:$578.00 | P/M:$4…"
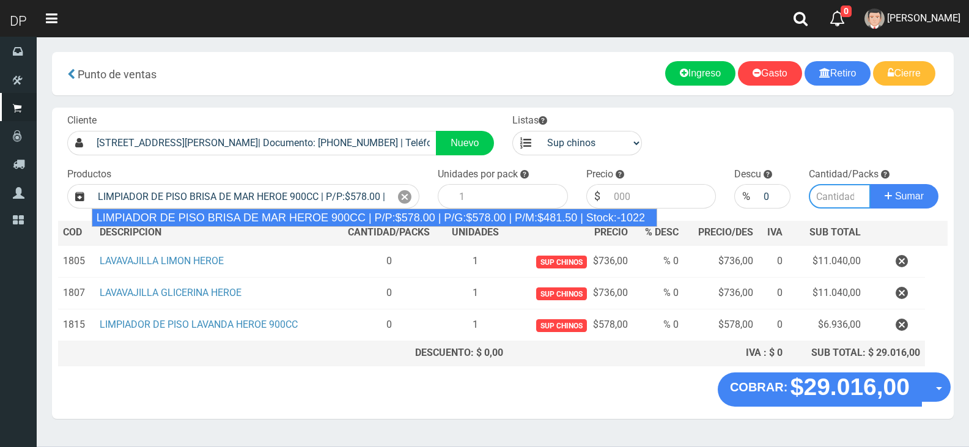
type input "12"
type input "578.00"
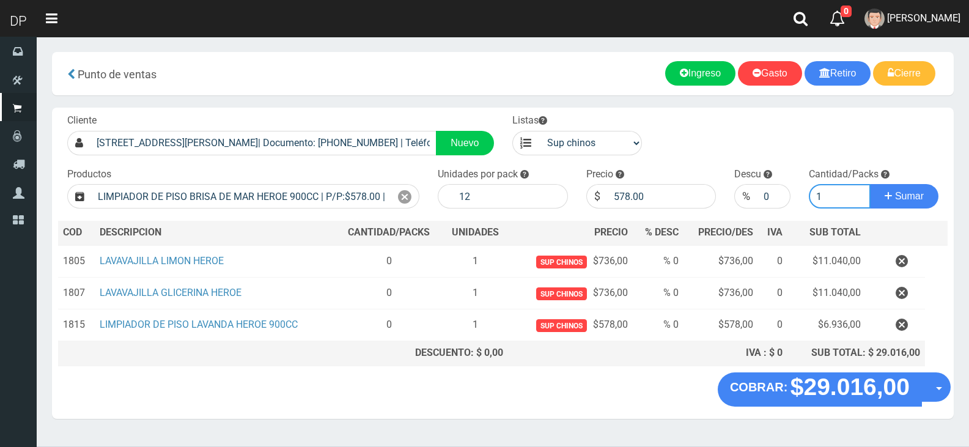
type input "1"
click at [870, 184] on button "Sumar" at bounding box center [904, 196] width 68 height 24
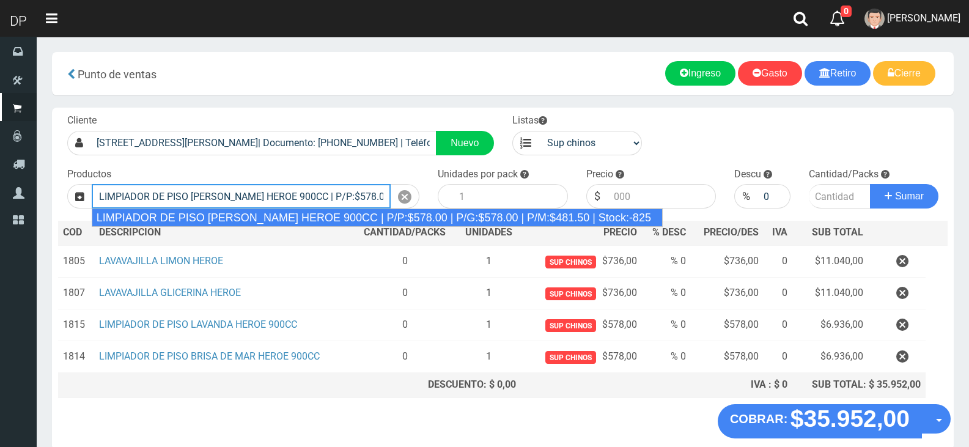
type input "LIMPIADOR DE PISO [PERSON_NAME] HEROE 900CC | P/P:$578.00 | P/G:$578.00 | P/M:$…"
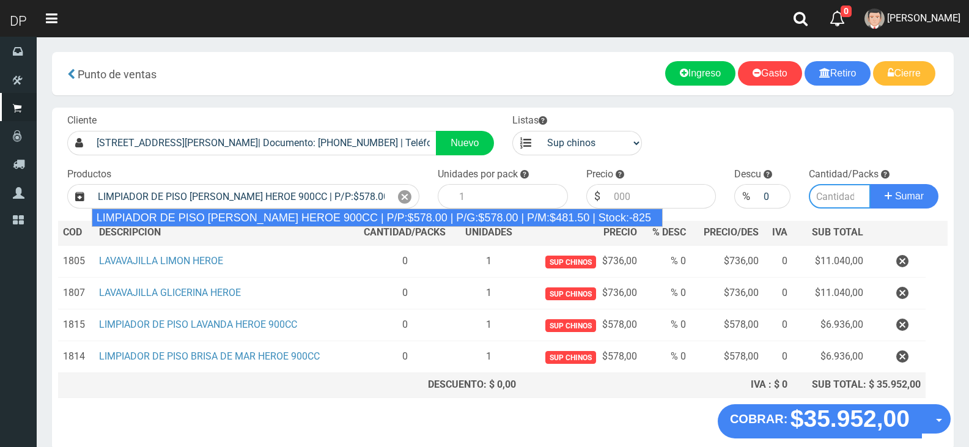
type input "12"
type input "578.00"
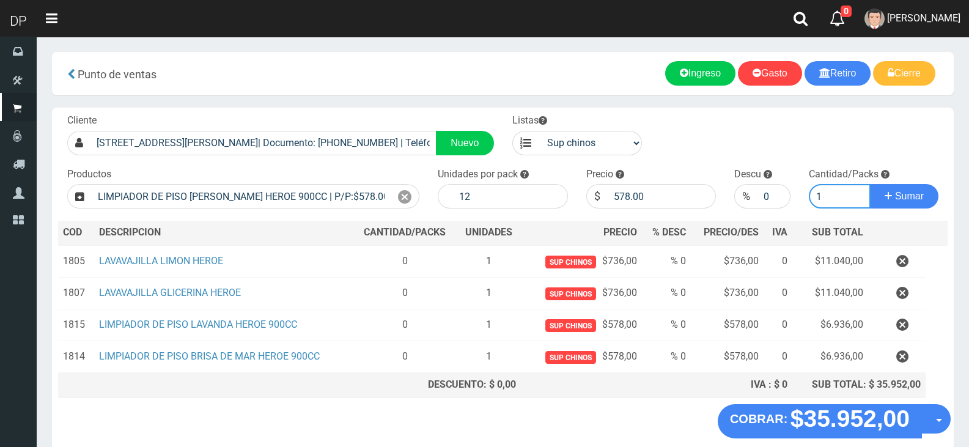
type input "1"
click at [870, 184] on button "Sumar" at bounding box center [904, 196] width 68 height 24
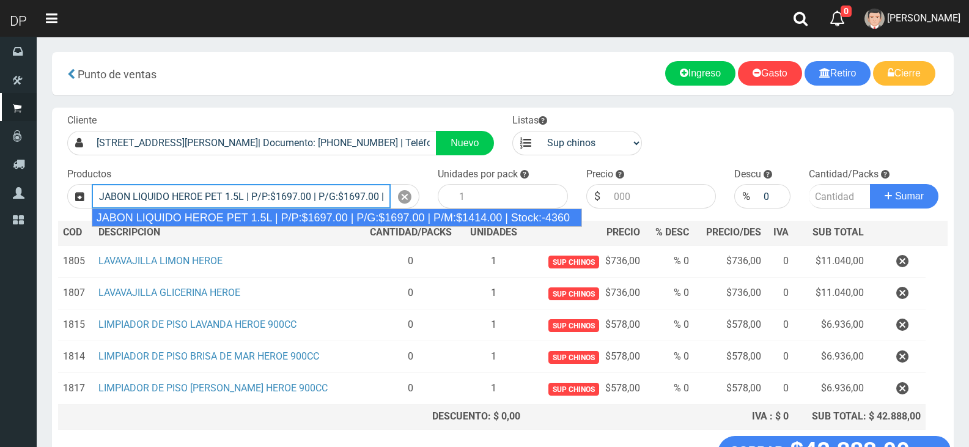
type input "JABON LIQUIDO HEROE PET 1.5L | P/P:$1697.00 | P/G:$1697.00 | P/M:$1414.00 | Sto…"
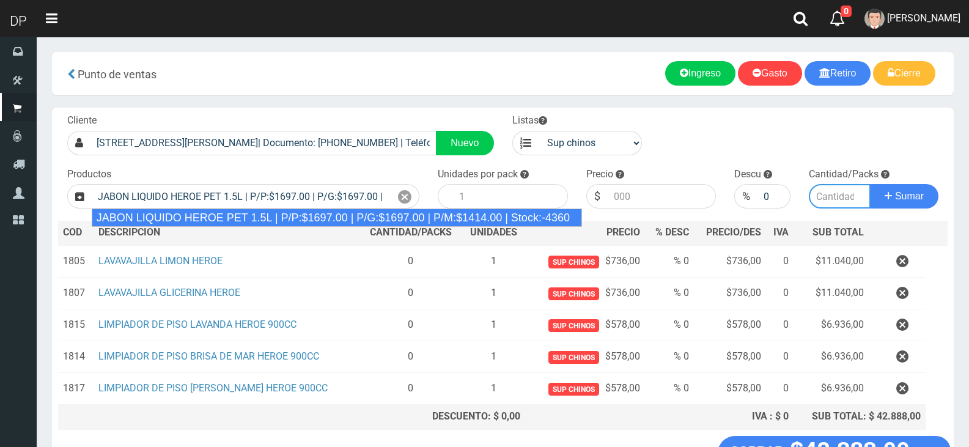
type input "6"
type input "1697.00"
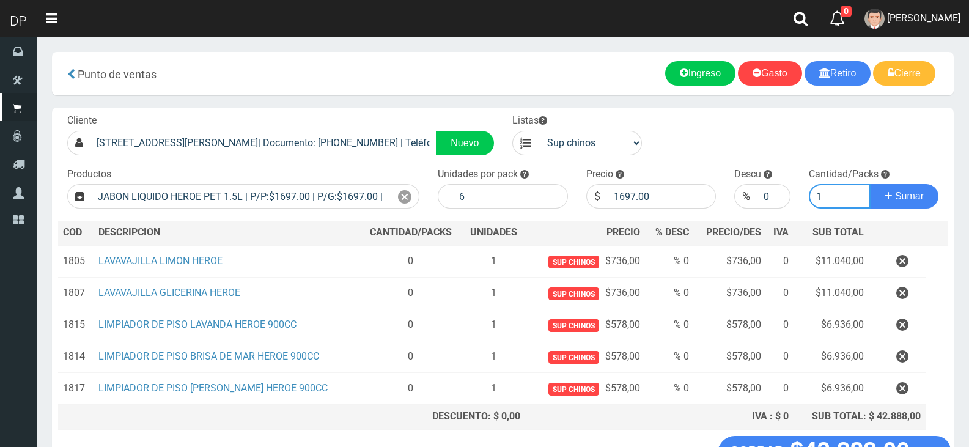
type input "1"
click at [870, 184] on button "Sumar" at bounding box center [904, 196] width 68 height 24
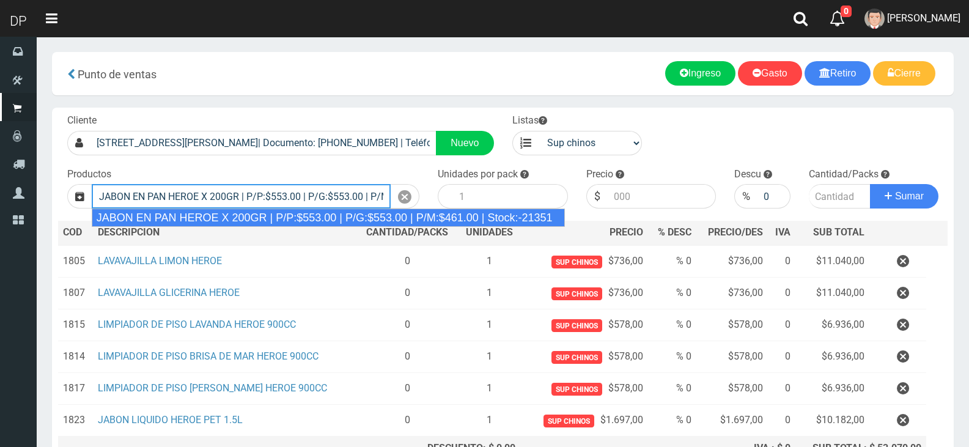
type input "JABON EN PAN HEROE X 200GR | P/P:$553.00 | P/G:$553.00 | P/M:$461.00 | Stock:-2…"
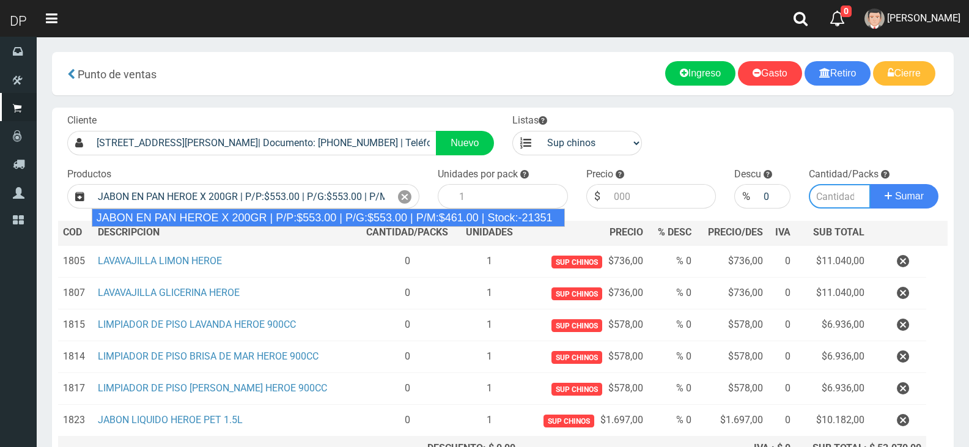
type input "48"
type input "553.00"
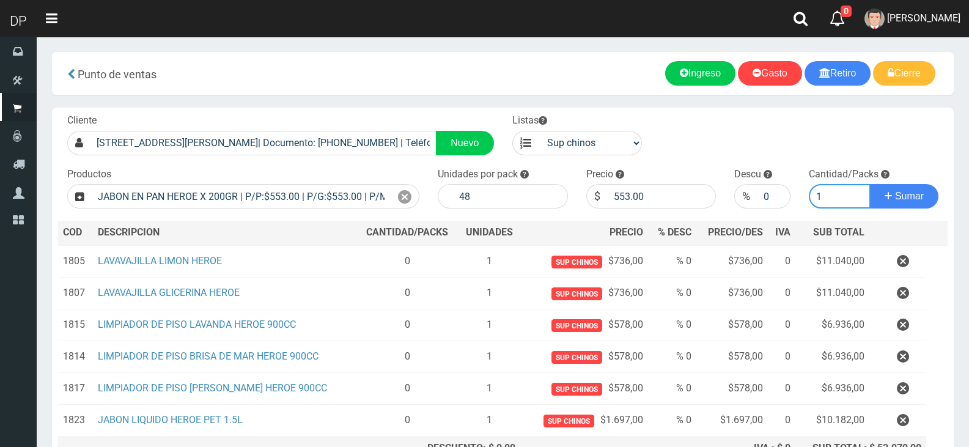
type input "1"
click at [870, 184] on button "Sumar" at bounding box center [904, 196] width 68 height 24
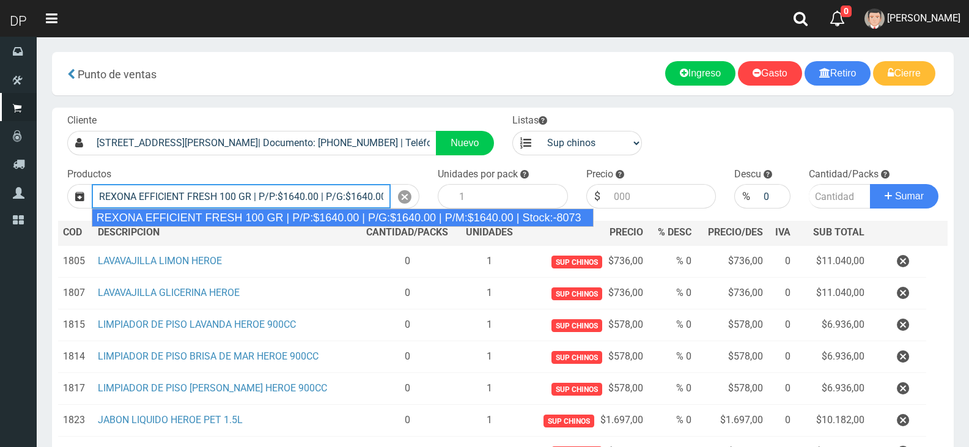
type input "REXONA EFFICIENT FRESH 100 GR | P/P:$1640.00 | P/G:$1640.00 | P/M:$1640.00 | St…"
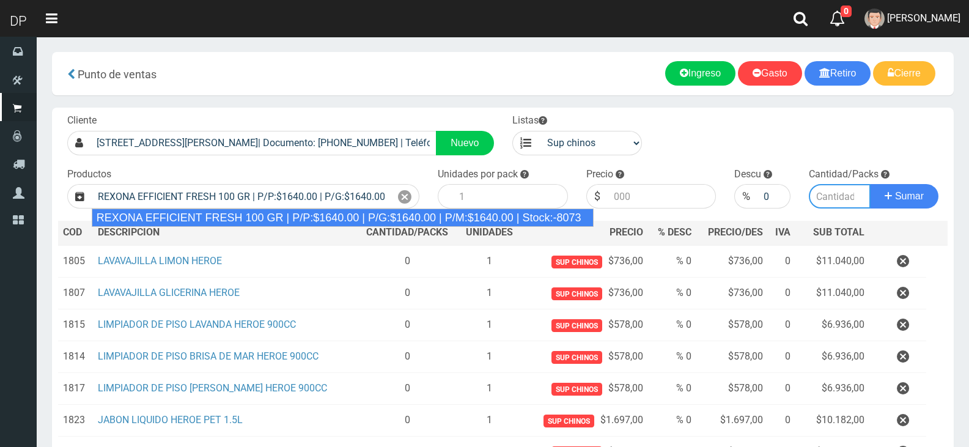
type input "12"
type input "1640.00"
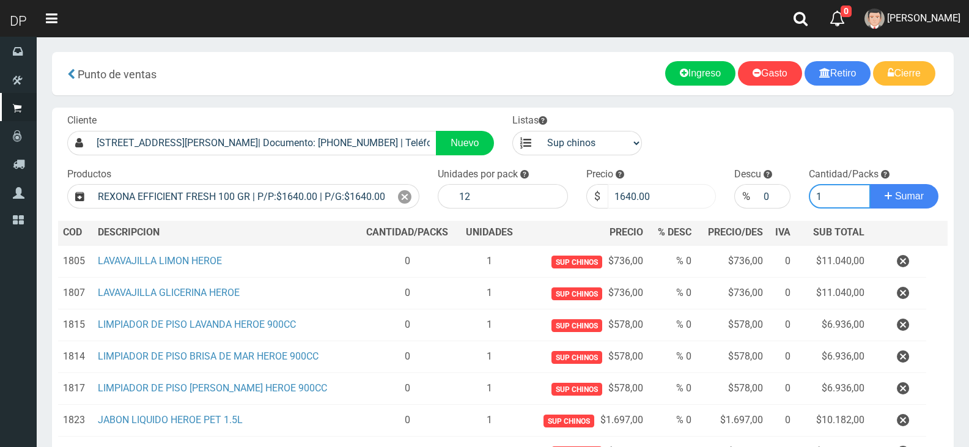
type input "1"
drag, startPoint x: 688, startPoint y: 187, endPoint x: 781, endPoint y: 149, distance: 100.6
click at [781, 149] on div "Cliente [STREET_ADDRESS][PERSON_NAME]| Documento: [PHONE_NUMBER] | Teléfono: Nu…" at bounding box center [503, 304] width 902 height 392
click at [773, 205] on input "0" at bounding box center [773, 196] width 32 height 24
click at [771, 205] on input "0" at bounding box center [773, 196] width 32 height 24
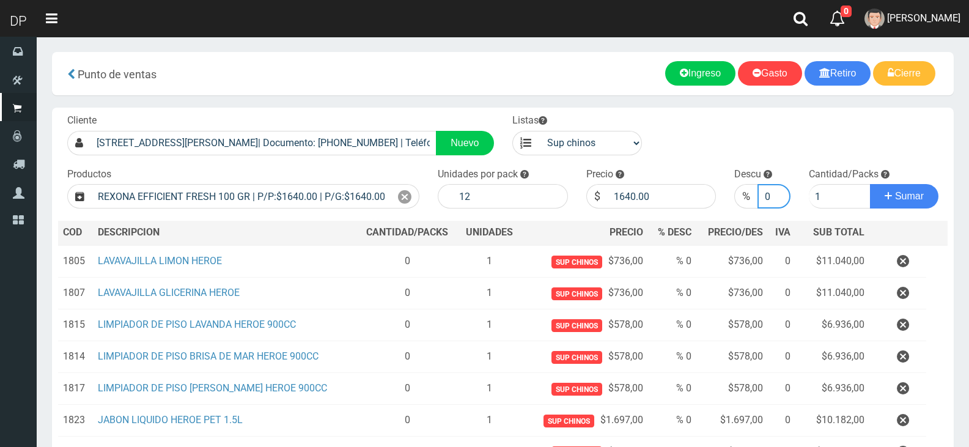
click at [771, 205] on input "0" at bounding box center [773, 196] width 32 height 24
type input "5"
click at [870, 184] on button "Sumar" at bounding box center [904, 196] width 68 height 24
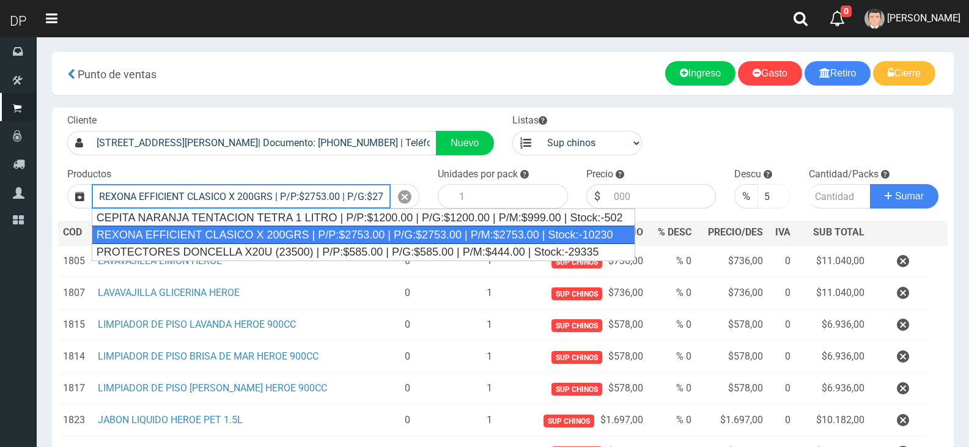
type input "REXONA EFFICIENT CLASICO X 200GRS | P/P:$2753.00 | P/G:$2753.00 | P/M:$2753.00 …"
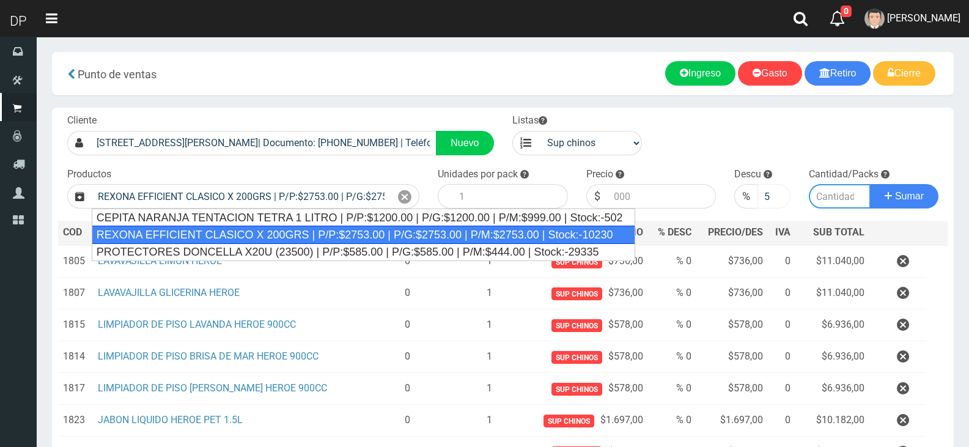
type input "12"
type input "2753.00"
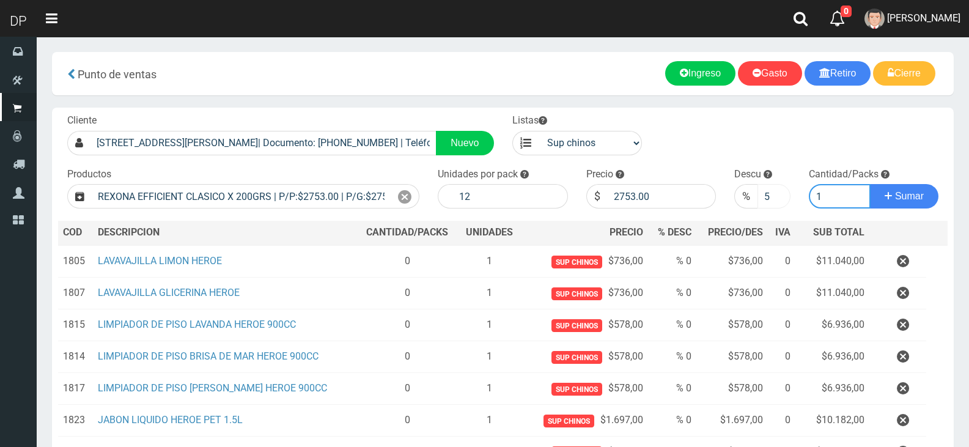
type input "1"
click at [870, 184] on button "Sumar" at bounding box center [904, 196] width 68 height 24
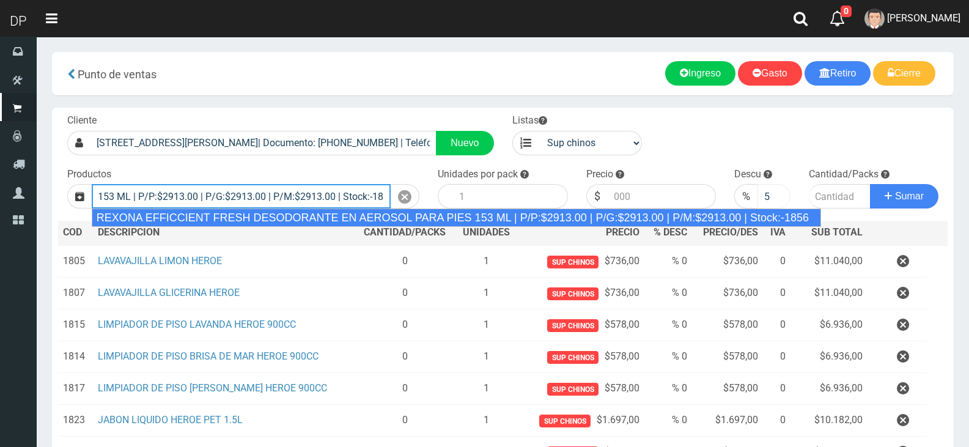
scroll to position [0, 307]
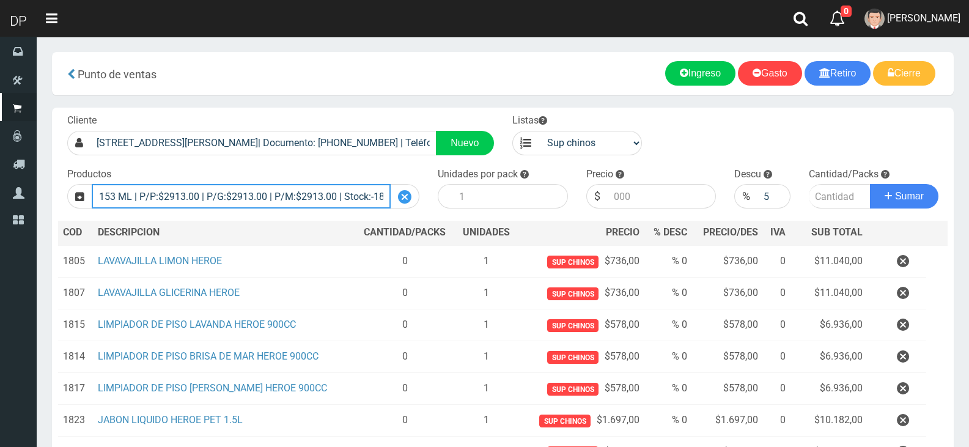
type input "REXONA EFFICCIENT FRESH DESODORANTE EN AEROSOL PARA PIES 153 ML | P/P:$2913.00 …"
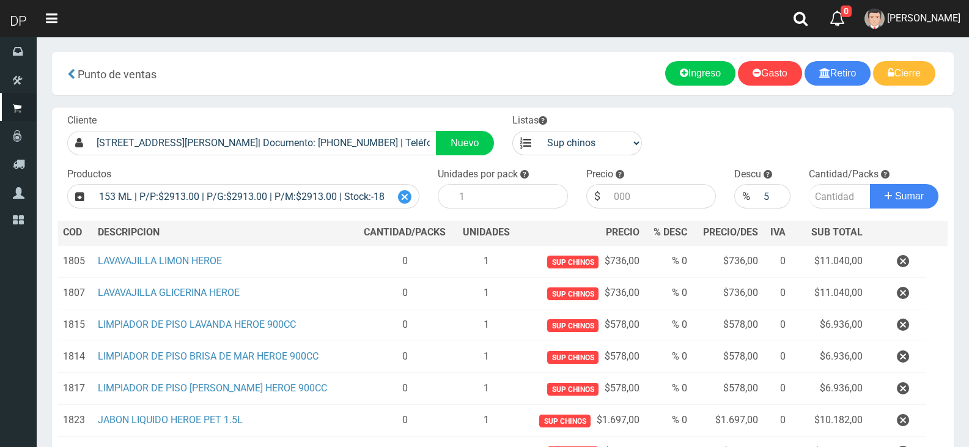
click at [413, 196] on div at bounding box center [405, 196] width 29 height 24
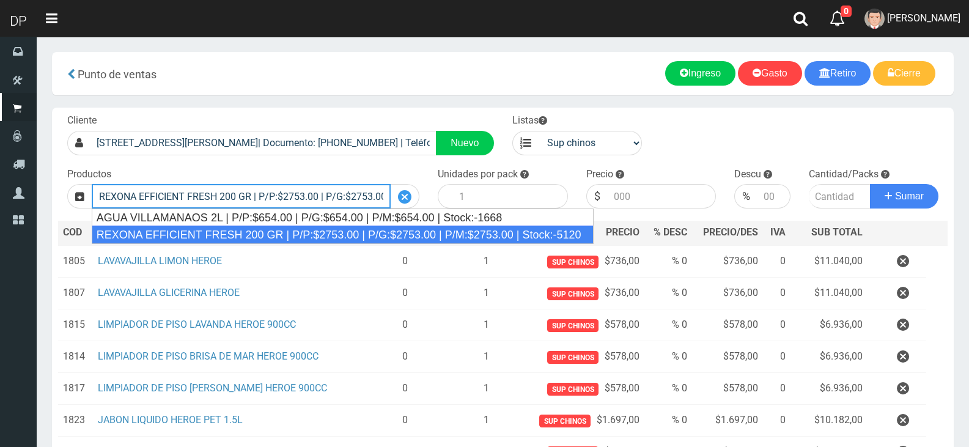
type input "REXONA EFFICIENT FRESH 200 GR | P/P:$2753.00 | P/G:$2753.00 | P/M:$2753.00 | St…"
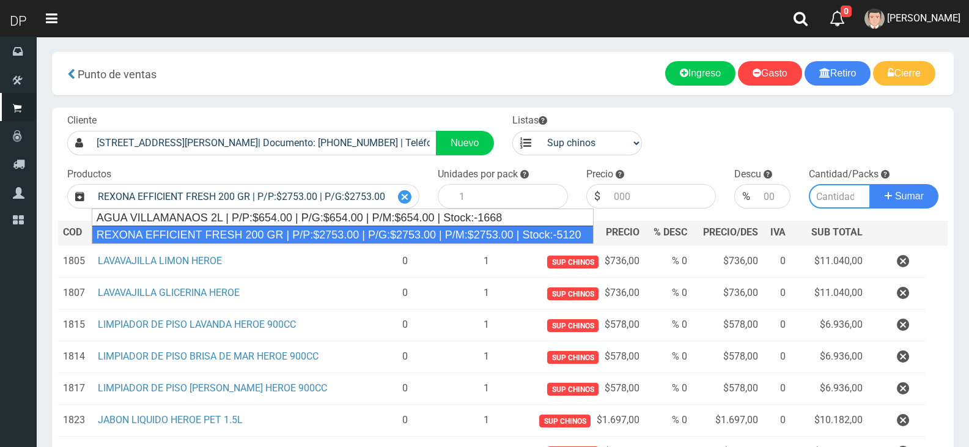
type input "12"
type input "2753.00"
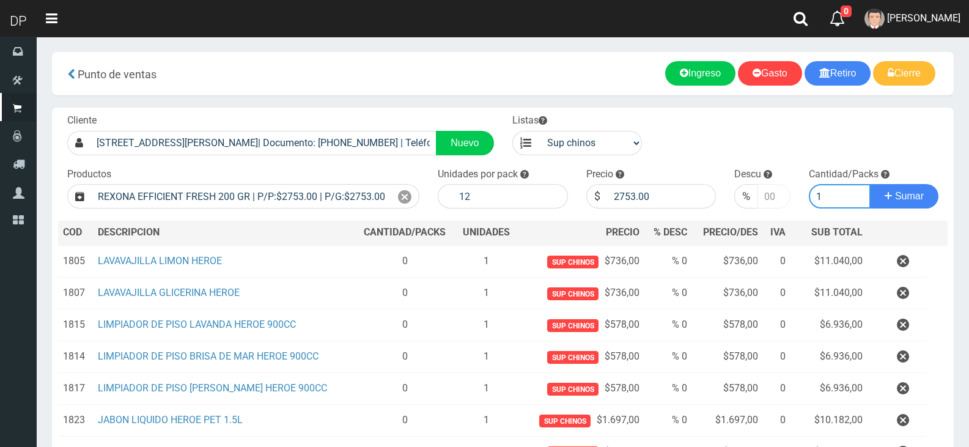
type input "1"
type input "5"
click at [777, 194] on input "5" at bounding box center [773, 196] width 32 height 24
click at [870, 184] on button "Sumar" at bounding box center [904, 196] width 68 height 24
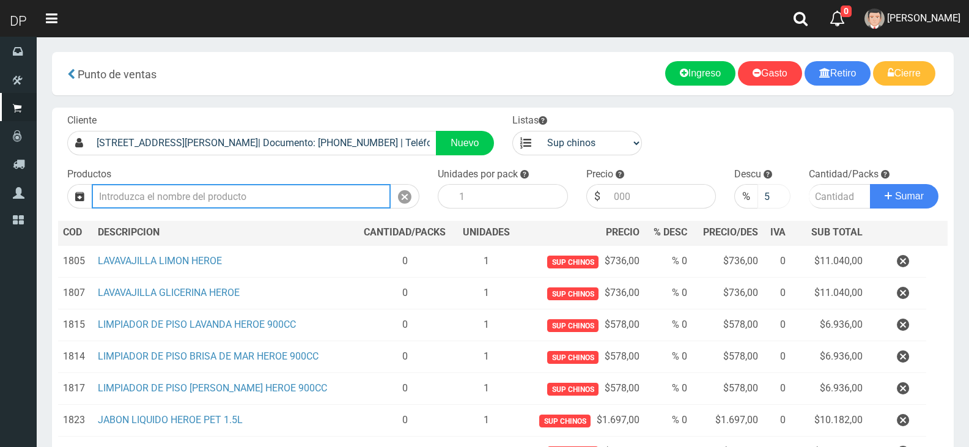
type input "9"
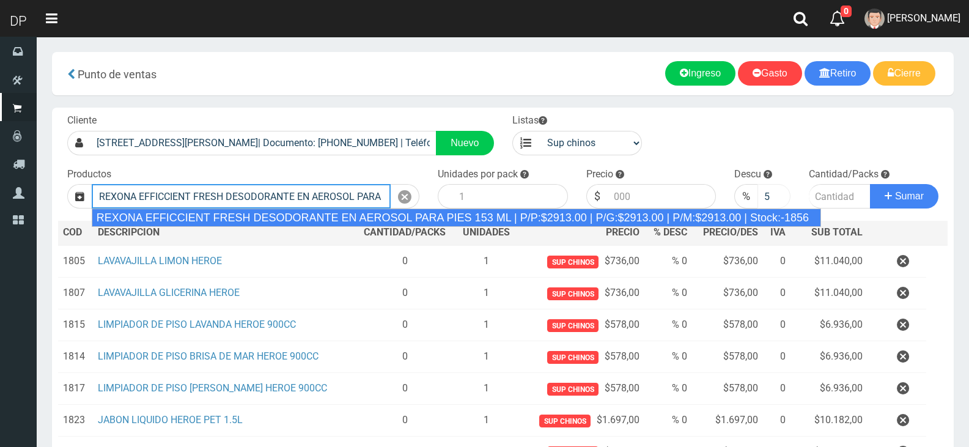
type input "REXONA EFFICCIENT FRESH DESODORANTE EN AEROSOL PARA PIES 153 ML | P/P:$2913.00 …"
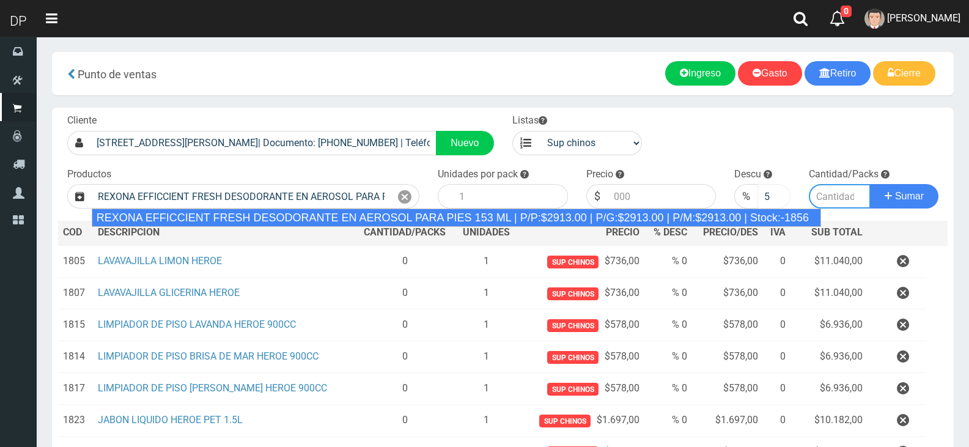
type input "12"
type input "2913.00"
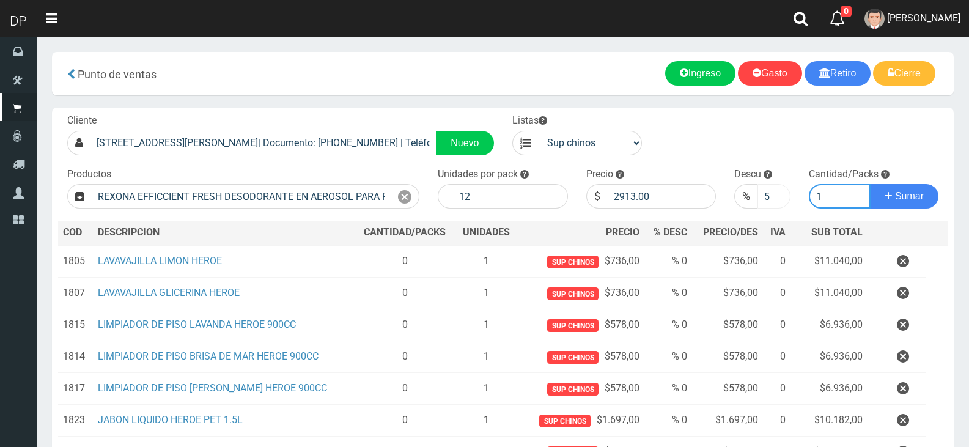
type input "1"
click at [779, 197] on input "1" at bounding box center [773, 196] width 32 height 24
type input "10"
click at [870, 184] on button "Sumar" at bounding box center [904, 196] width 68 height 24
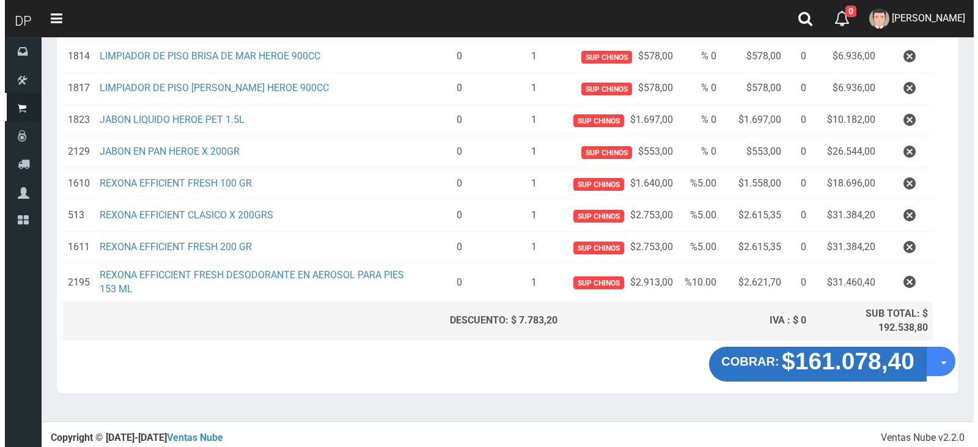
scroll to position [317, 0]
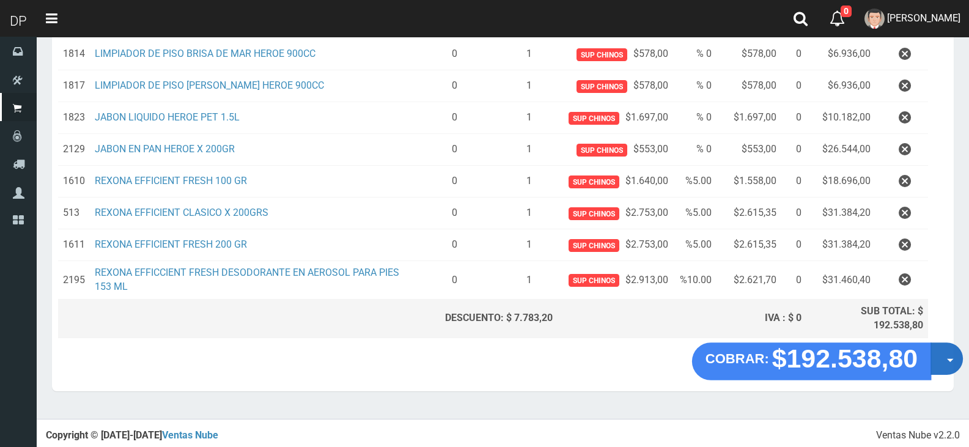
click at [934, 357] on button "Opciones" at bounding box center [946, 359] width 32 height 32
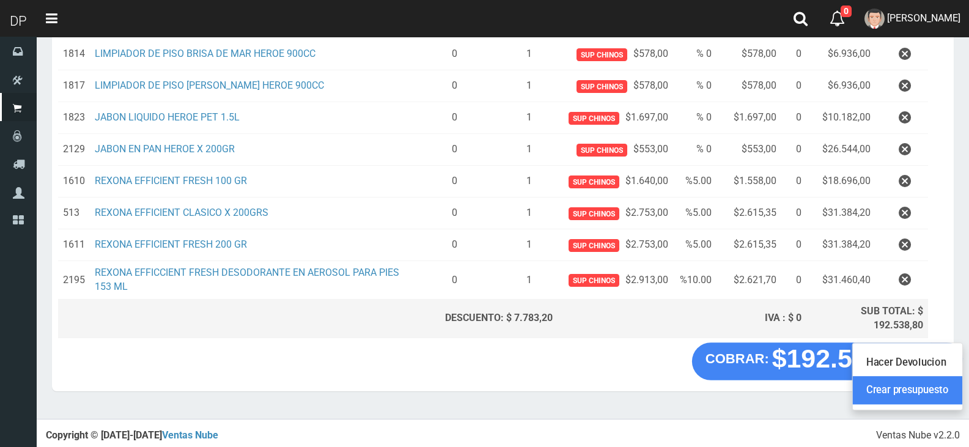
click at [938, 381] on link "Crear presupuesto" at bounding box center [907, 391] width 109 height 28
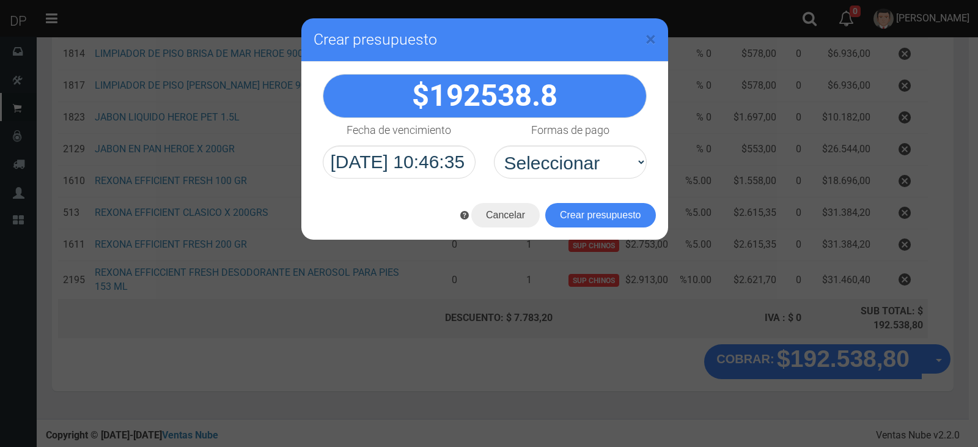
select select "Efectivo"
click at [494, 145] on select "Seleccionar Efectivo Tarjeta de Crédito Depósito Débito" at bounding box center [570, 161] width 153 height 33
click at [573, 212] on button "Crear presupuesto" at bounding box center [600, 215] width 111 height 24
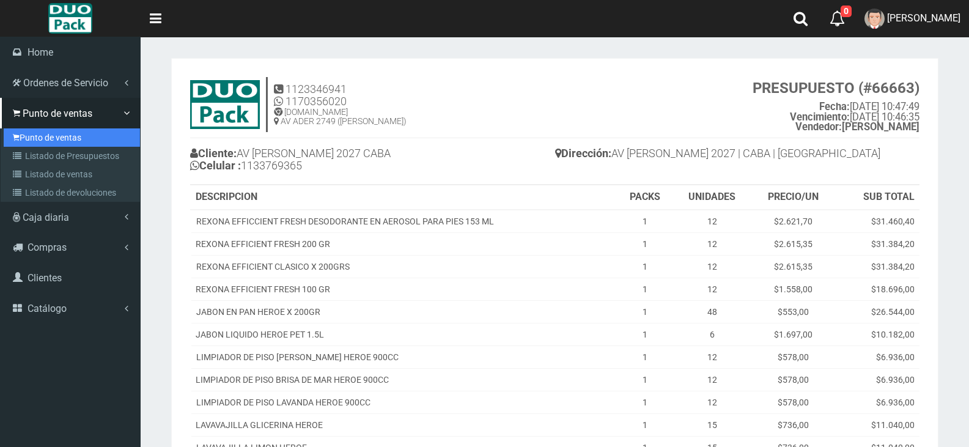
click at [40, 134] on link "Punto de ventas" at bounding box center [72, 137] width 136 height 18
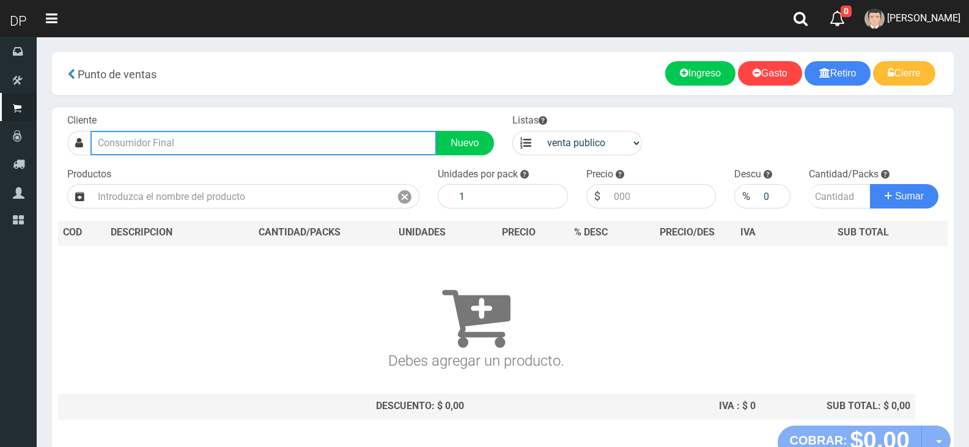
click at [271, 145] on input "text" at bounding box center [263, 143] width 346 height 24
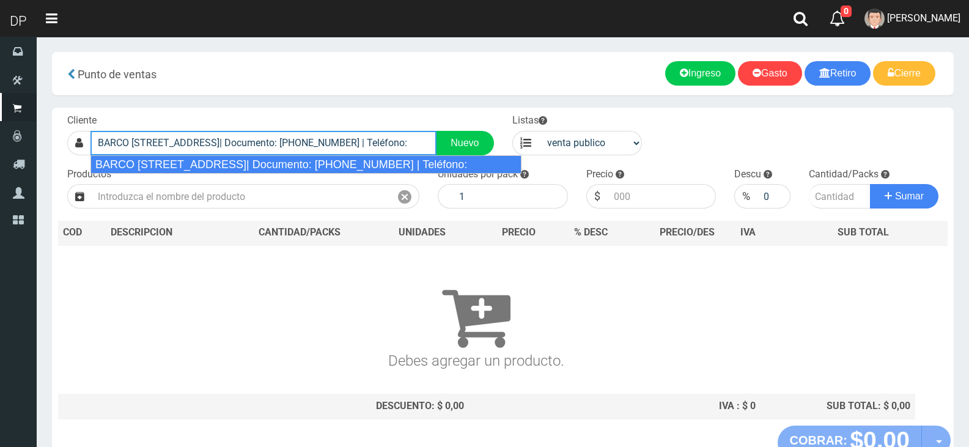
type input "BARCO CENTENERA 2425 CABA| Documento: 24255555555555555555 | Teléfono:"
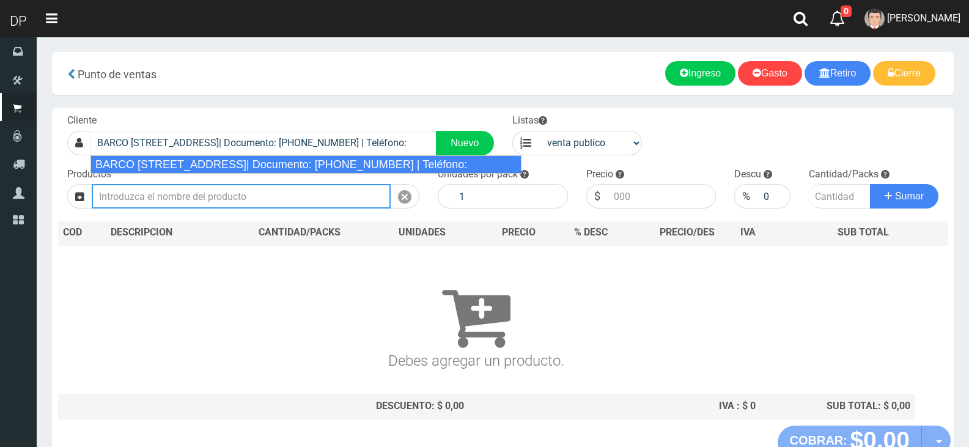
select select "2"
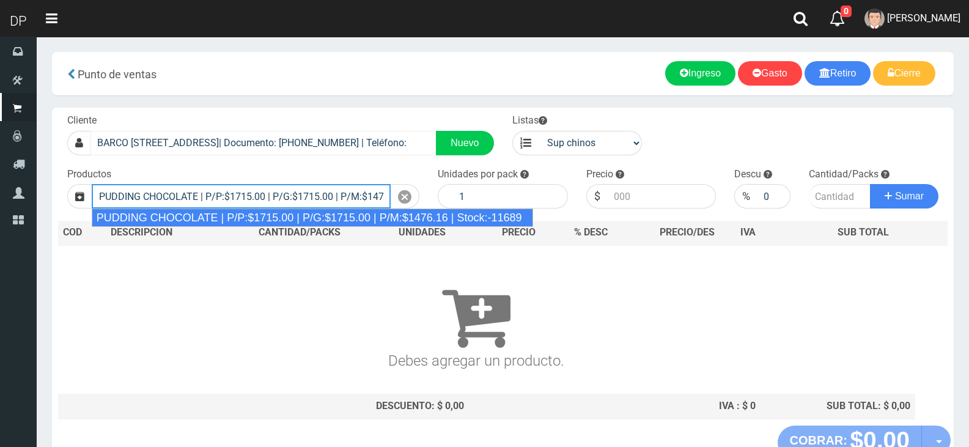
type input "PUDDING CHOCOLATE | P/P:$1715.00 | P/G:$1715.00 | P/M:$1476.16 | Stock:-11689"
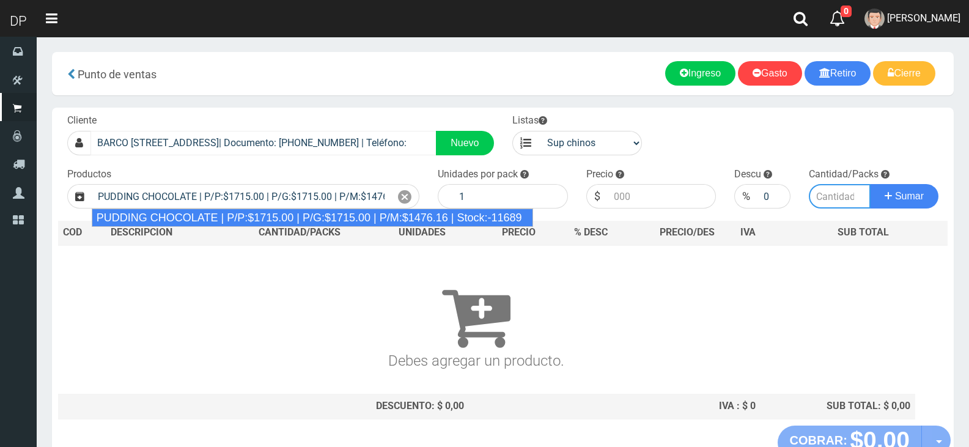
type input "8"
type input "1715.00"
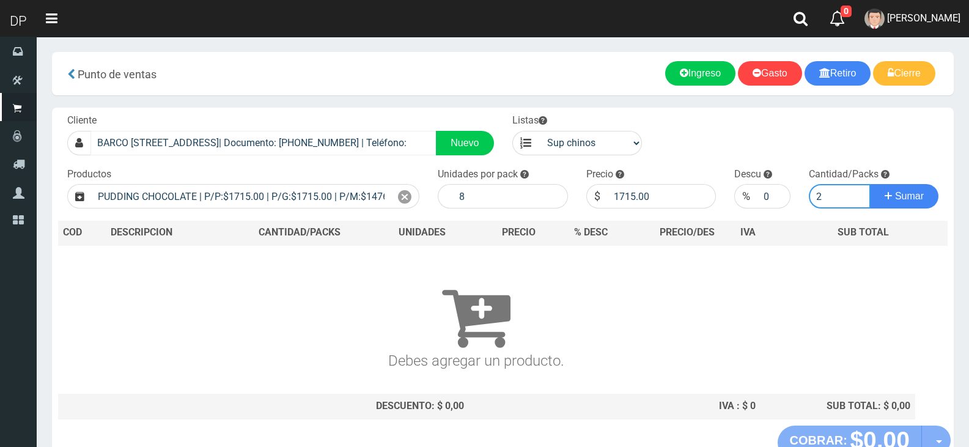
type input "2"
click at [870, 184] on button "Sumar" at bounding box center [904, 196] width 68 height 24
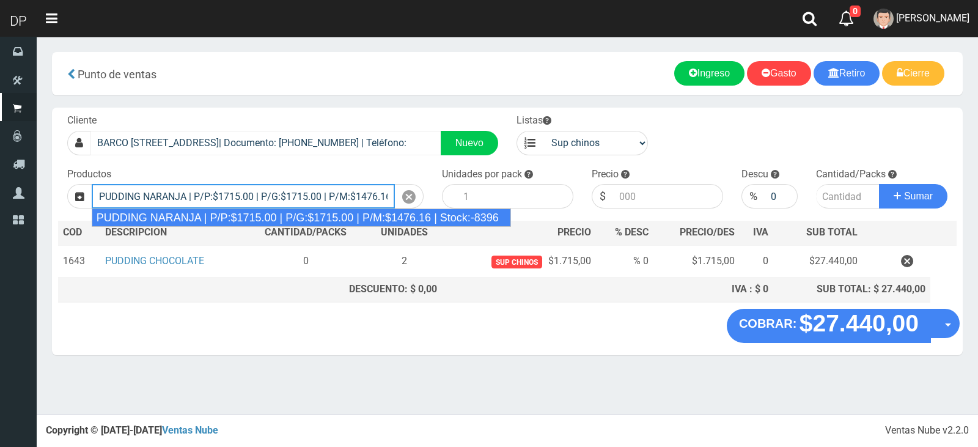
type input "PUDDING NARANJA | P/P:$1715.00 | P/G:$1715.00 | P/M:$1476.16 | Stock:-8396"
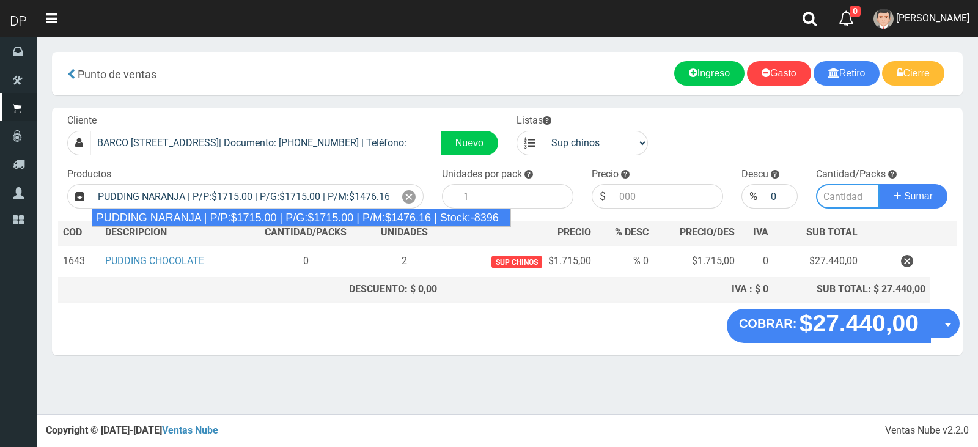
type input "8"
type input "1715.00"
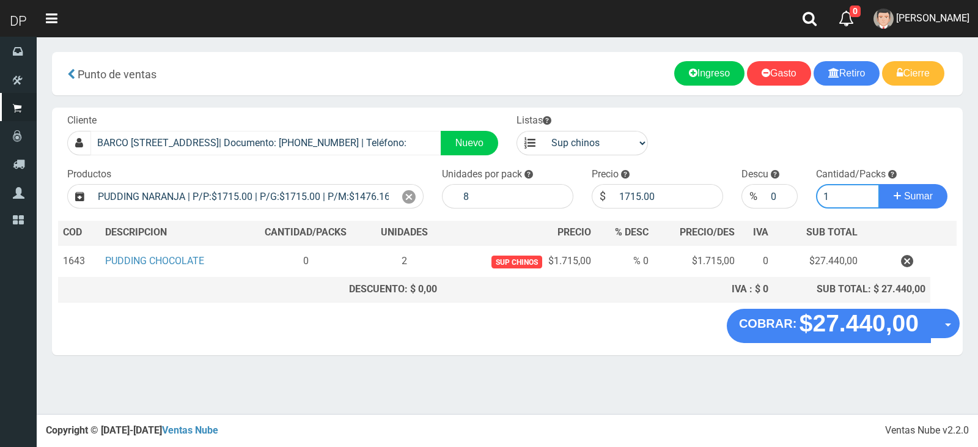
type input "1"
click at [879, 184] on button "Sumar" at bounding box center [913, 196] width 68 height 24
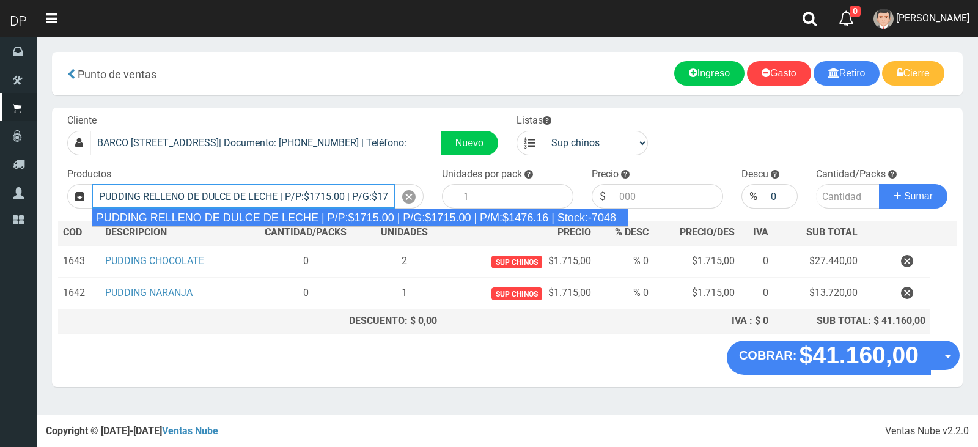
type input "PUDDING RELLENO DE DULCE DE LECHE | P/P:$1715.00 | P/G:$1715.00 | P/M:$1476.16 …"
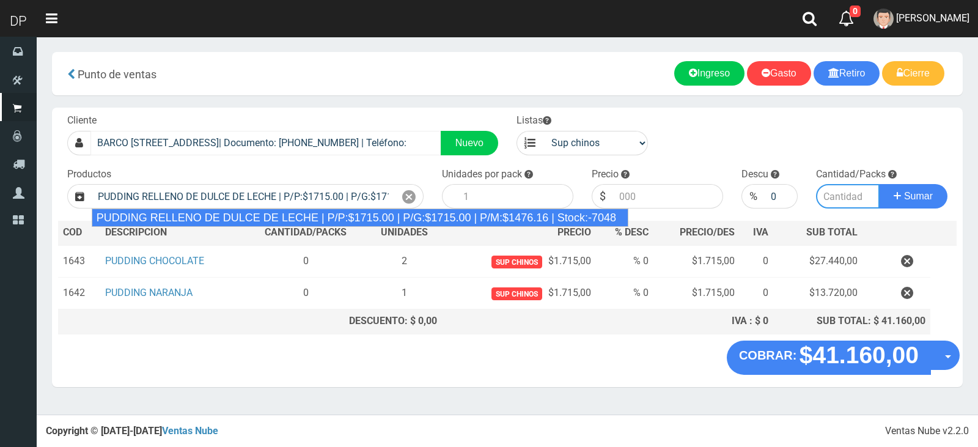
type input "8"
type input "1715.00"
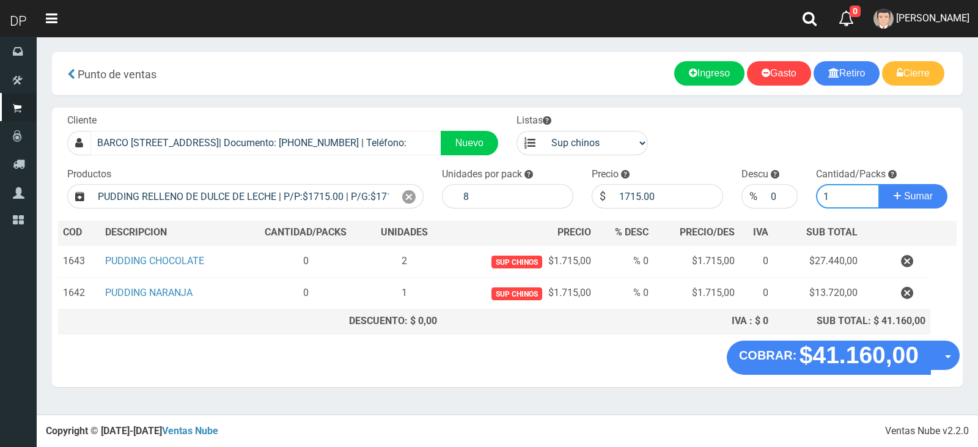
type input "1"
click at [879, 184] on button "Sumar" at bounding box center [913, 196] width 68 height 24
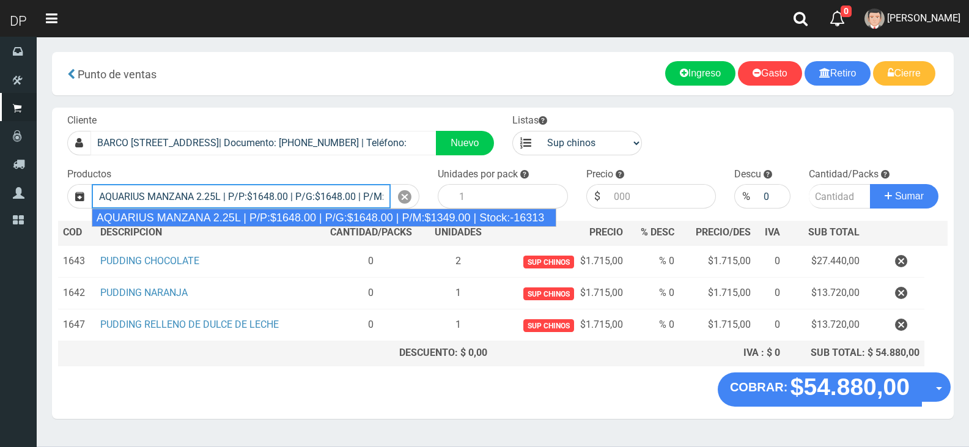
type input "AQUARIUS MANZANA 2.25L | P/P:$1648.00 | P/G:$1648.00 | P/M:$1349.00 | Stock:-16…"
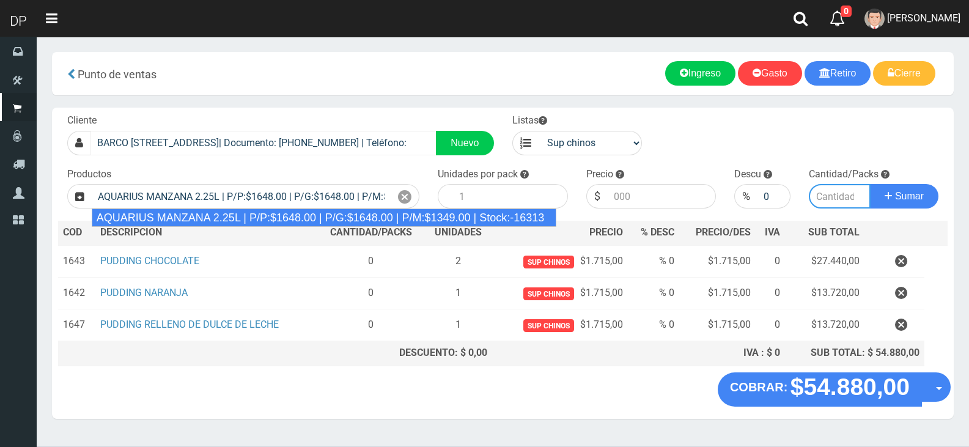
type input "6"
type input "1648.00"
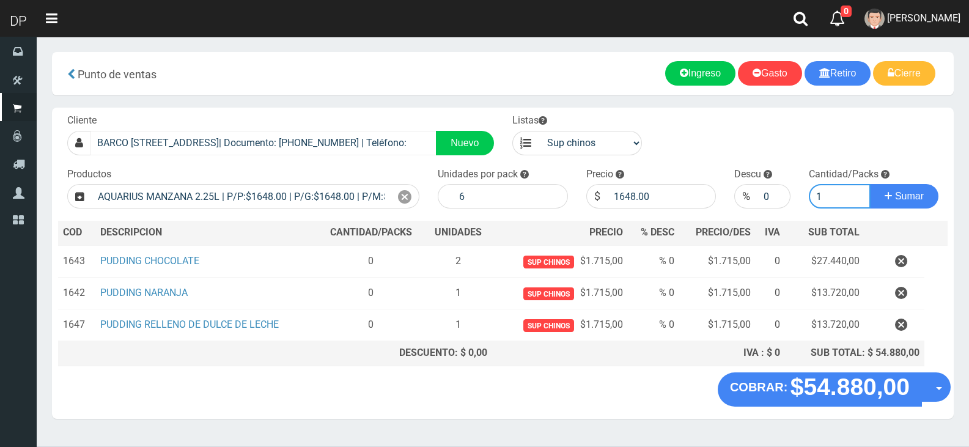
type input "1"
click at [870, 184] on button "Sumar" at bounding box center [904, 196] width 68 height 24
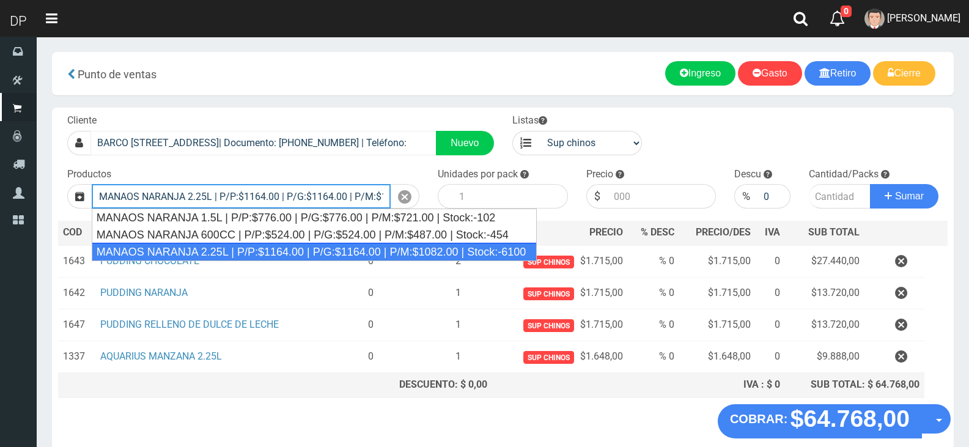
type input "MANAOS NARANJA 2.25L | P/P:$1164.00 | P/G:$1164.00 | P/M:$1082.00 | Stock:-6100"
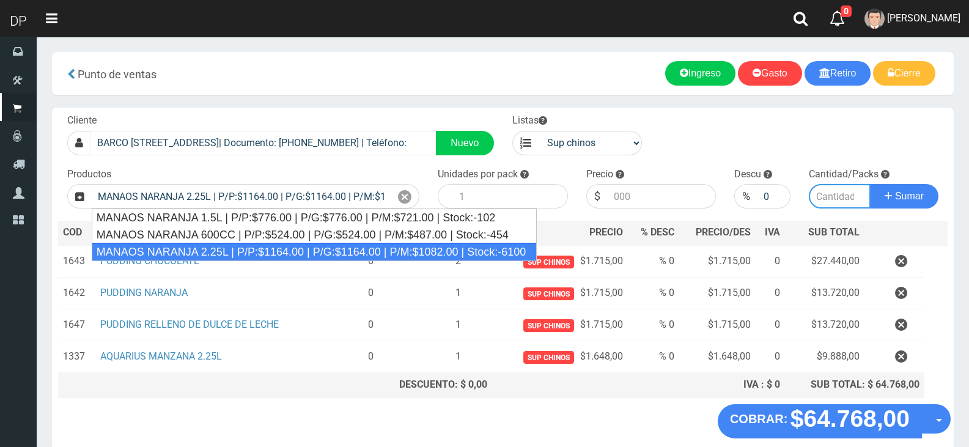
type input "6"
type input "1164.00"
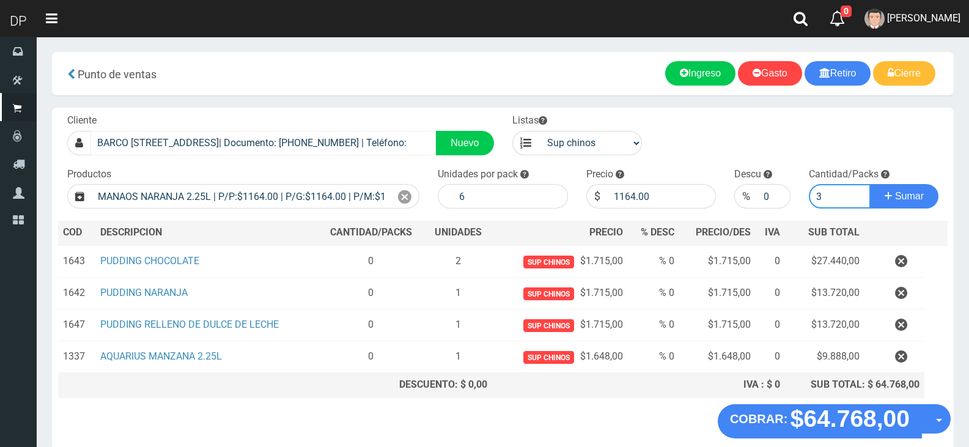
type input "3"
click at [870, 184] on button "Sumar" at bounding box center [904, 196] width 68 height 24
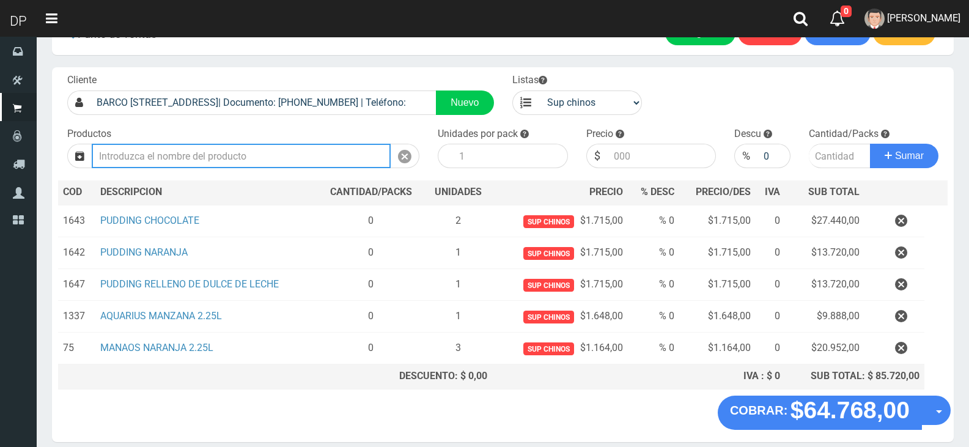
scroll to position [91, 0]
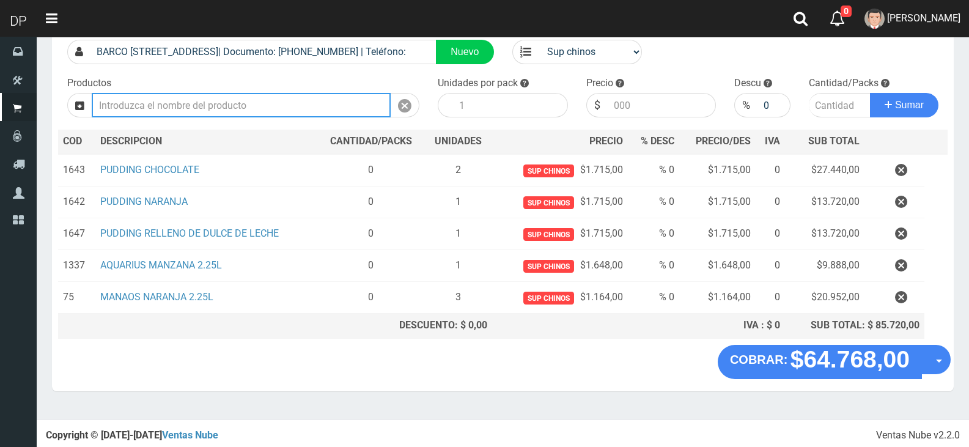
click at [301, 104] on input "text" at bounding box center [241, 105] width 299 height 24
type input "1"
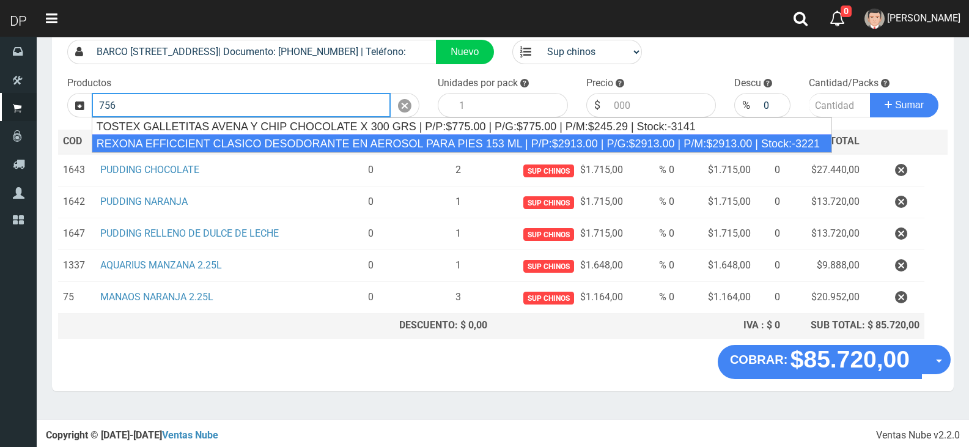
click at [419, 139] on div "REXONA EFFICCIENT CLASICO DESODORANTE EN AEROSOL PARA PIES 153 ML | P/P:$2913.0…" at bounding box center [462, 143] width 740 height 18
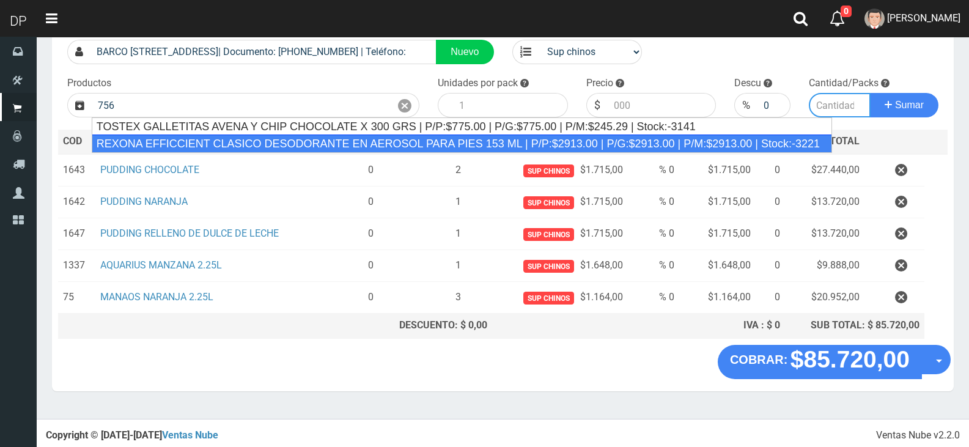
type input "REXONA EFFICCIENT CLASICO DESODORANTE EN AEROSOL PARA PIES 153 ML | P/P:$2913.0…"
type input "12"
type input "2913.00"
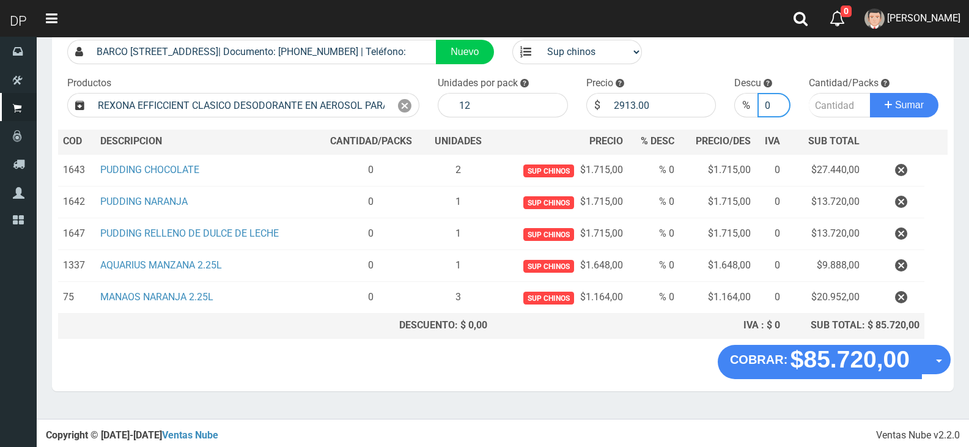
click at [765, 100] on input "0" at bounding box center [773, 105] width 32 height 24
type input "10"
click at [823, 104] on input "number" at bounding box center [840, 105] width 62 height 24
type input "1"
click at [870, 93] on button "Sumar" at bounding box center [904, 105] width 68 height 24
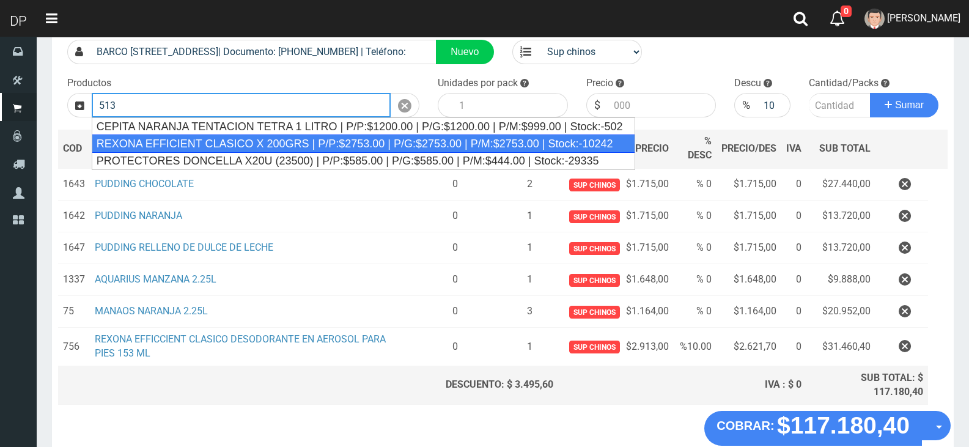
click at [539, 144] on div "REXONA EFFICIENT CLASICO X 200GRS | P/P:$2753.00 | P/G:$2753.00 | P/M:$2753.00 …" at bounding box center [363, 143] width 543 height 18
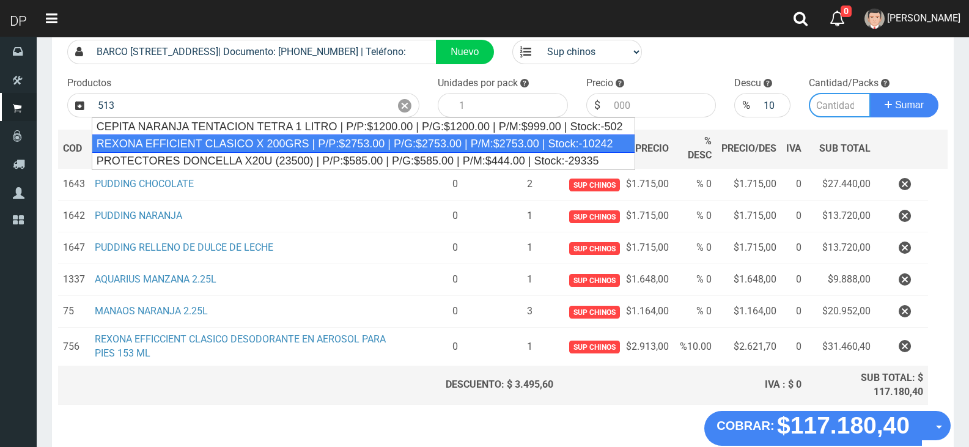
type input "REXONA EFFICIENT CLASICO X 200GRS | P/P:$2753.00 | P/G:$2753.00 | P/M:$2753.00 …"
type input "12"
type input "2753.00"
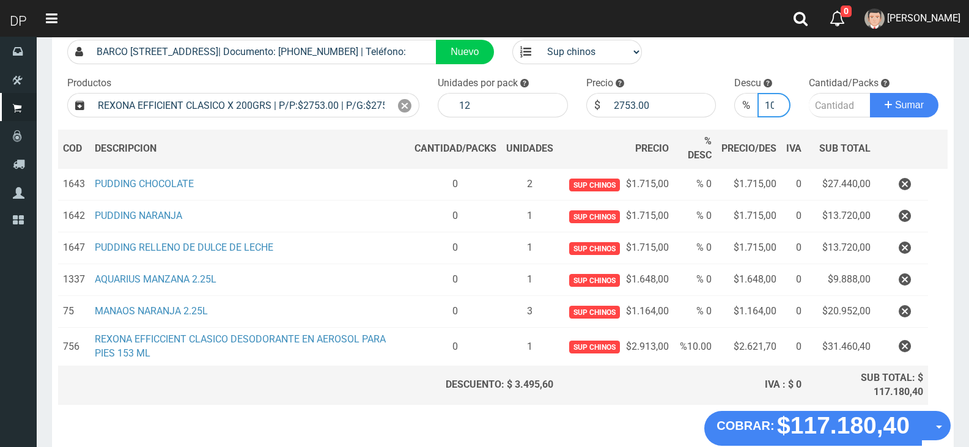
click at [773, 102] on input "10" at bounding box center [773, 105] width 32 height 24
type input "5"
click at [870, 93] on button "Sumar" at bounding box center [904, 105] width 68 height 24
type input "1"
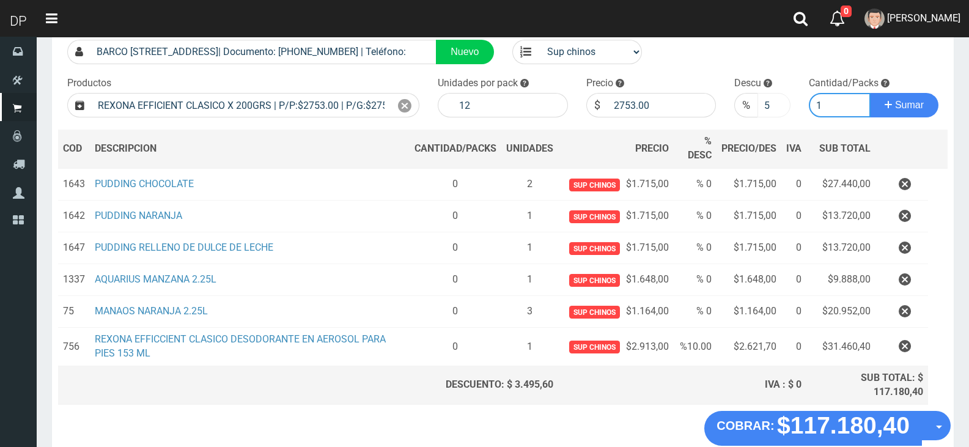
click at [870, 93] on button "Sumar" at bounding box center [904, 105] width 68 height 24
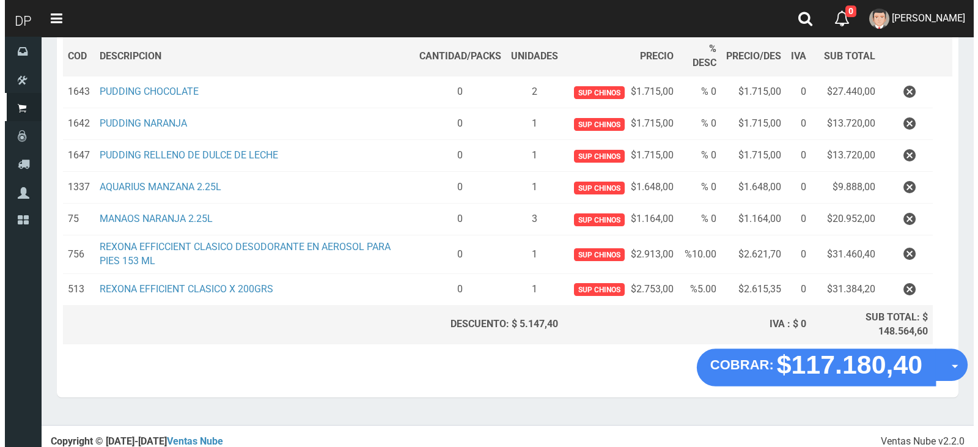
scroll to position [190, 0]
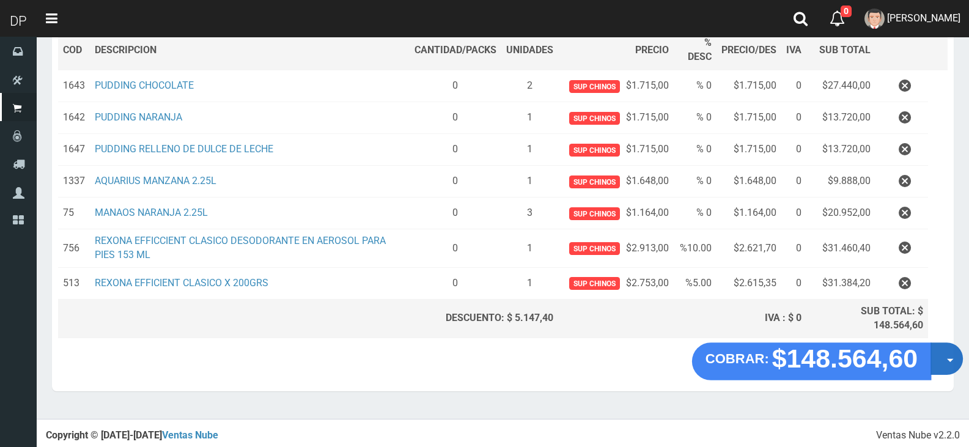
click at [956, 363] on button "Opciones" at bounding box center [946, 359] width 32 height 32
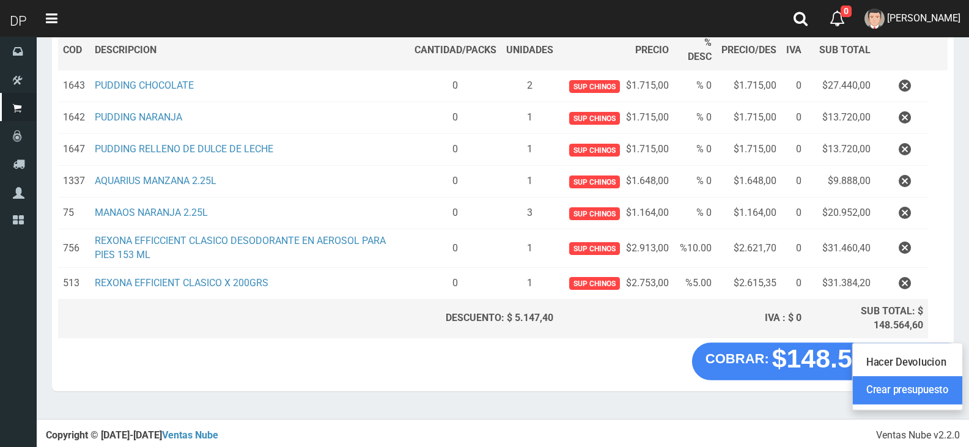
click at [939, 391] on link "Crear presupuesto" at bounding box center [907, 391] width 109 height 28
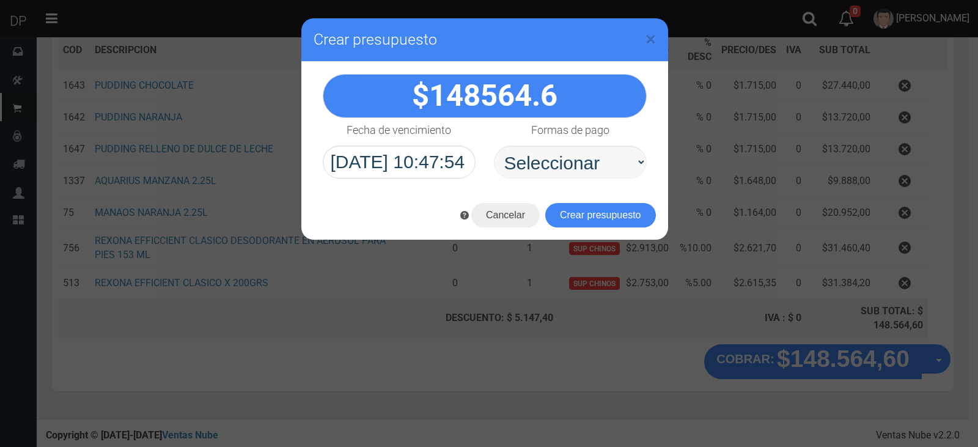
click at [627, 169] on select "Seleccionar Efectivo Tarjeta de Crédito Depósito Débito" at bounding box center [570, 161] width 153 height 33
select select "Efectivo"
click at [494, 145] on select "Seleccionar Efectivo Tarjeta de Crédito Depósito Débito" at bounding box center [570, 161] width 153 height 33
click at [610, 209] on button "Crear presupuesto" at bounding box center [600, 215] width 111 height 24
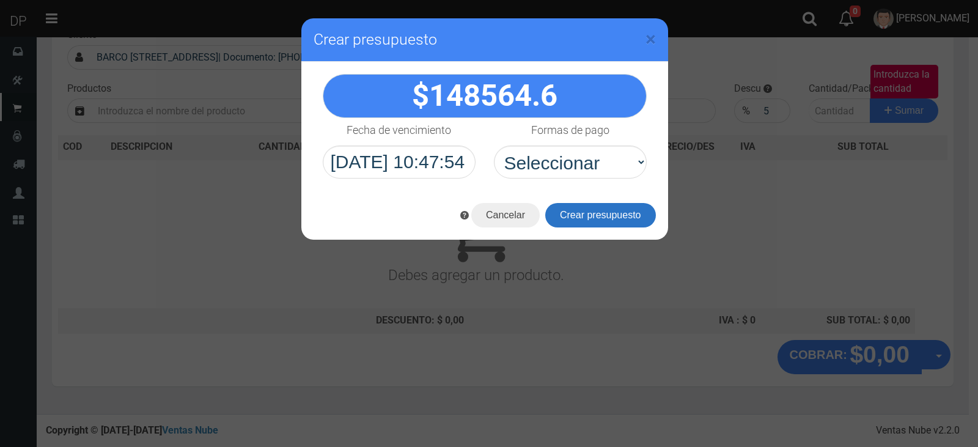
scroll to position [81, 0]
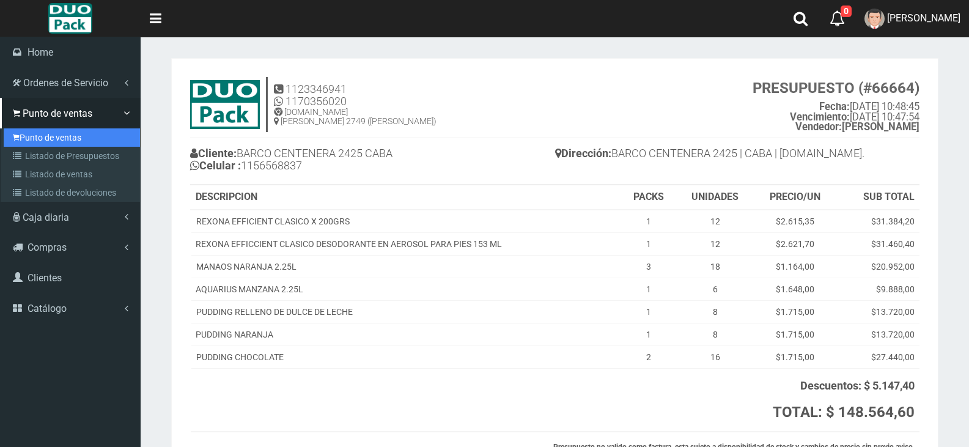
click at [17, 129] on link "Punto de ventas" at bounding box center [72, 137] width 136 height 18
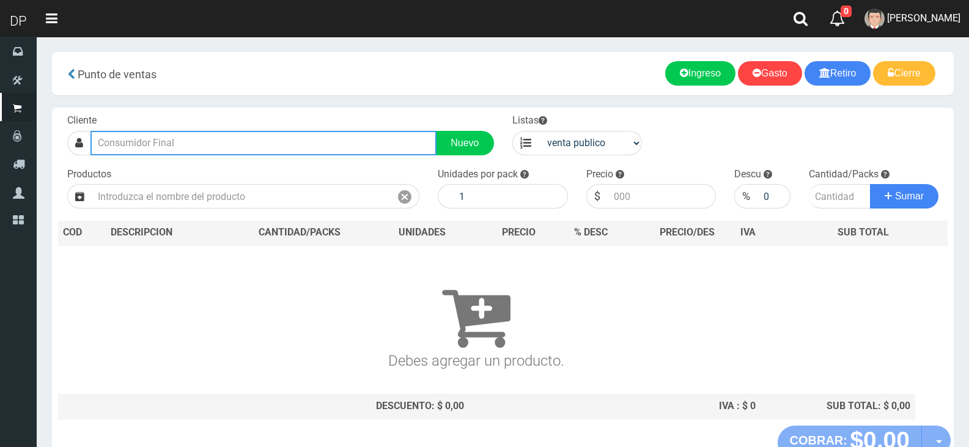
click at [219, 136] on input "text" at bounding box center [263, 143] width 346 height 24
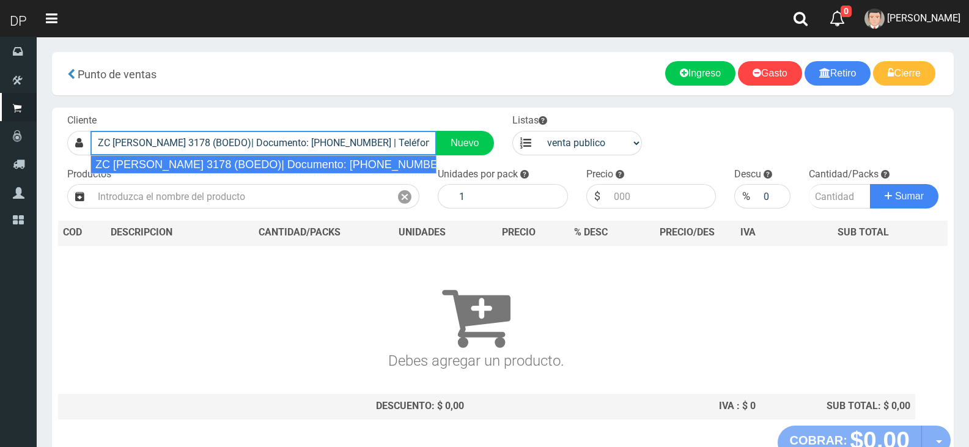
type input "ZC INCLAN 3178 (BOEDO)| Documento: 49898985 | Teléfono:"
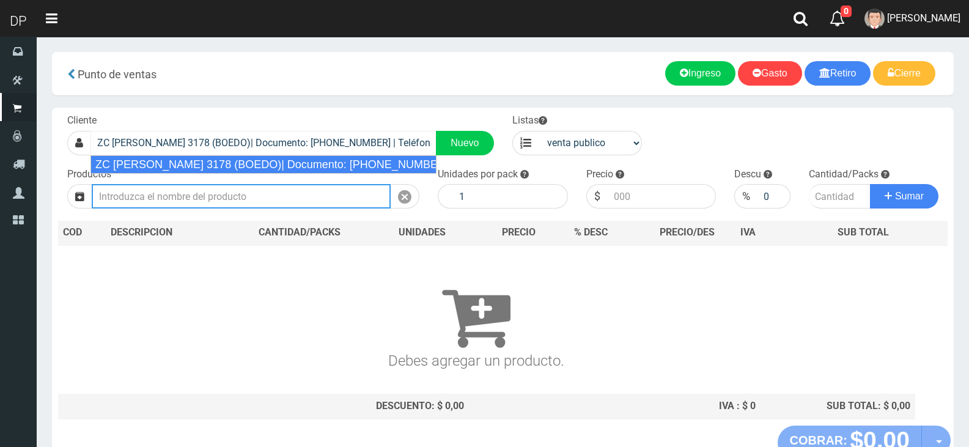
select select "2"
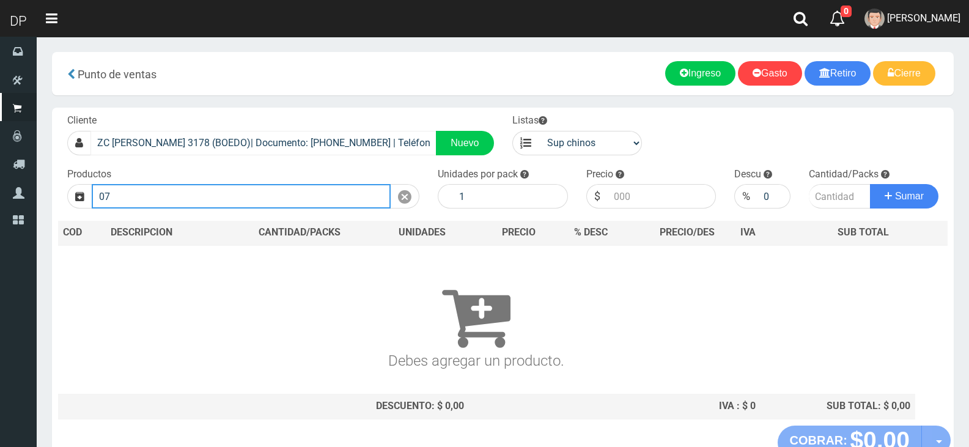
type input "0"
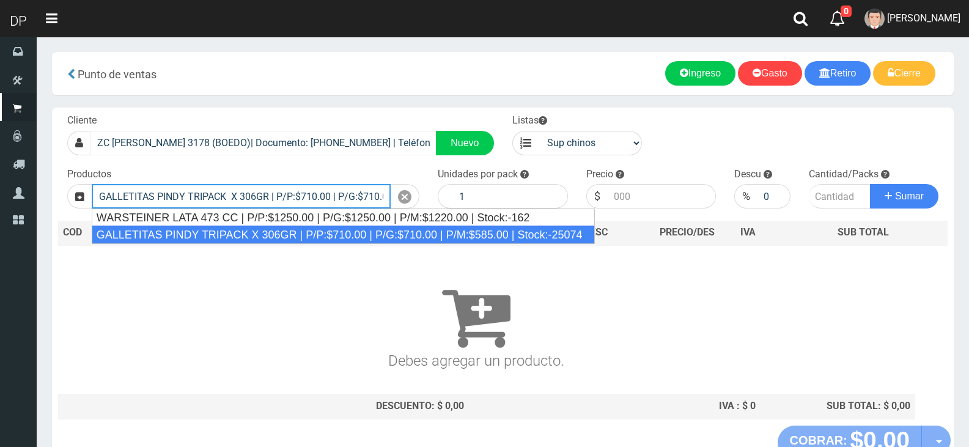
type input "GALLETITAS PINDY TRIPACK X 306GR | P/P:$710.00 | P/G:$710.00 | P/M:$585.00 | St…"
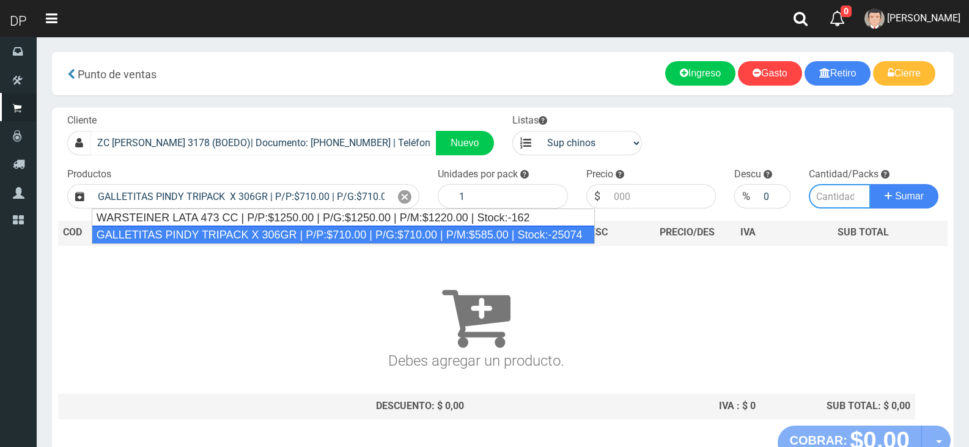
type input "12"
type input "710.00"
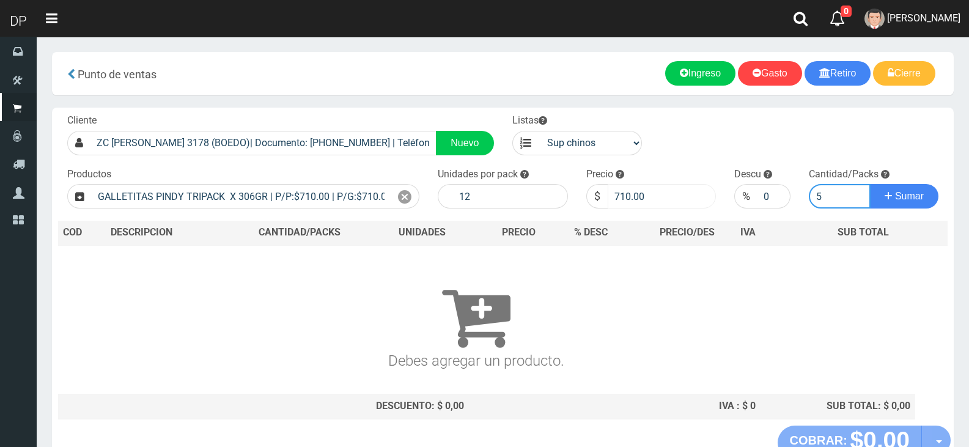
type input "5"
click at [624, 190] on input "710.00" at bounding box center [662, 196] width 109 height 24
type input "685"
click at [870, 184] on button "Sumar" at bounding box center [904, 196] width 68 height 24
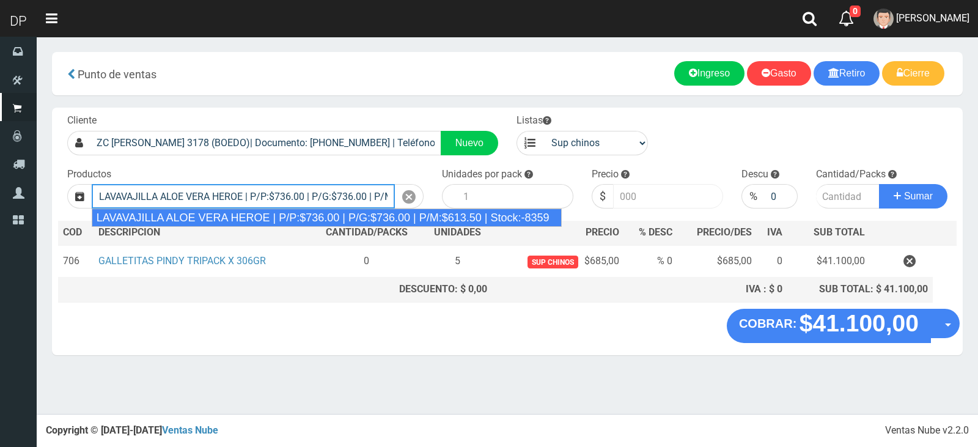
type input "LAVAVAJILLA ALOE VERA HEROE | P/P:$736.00 | P/G:$736.00 | P/M:$613.50 | Stock:-…"
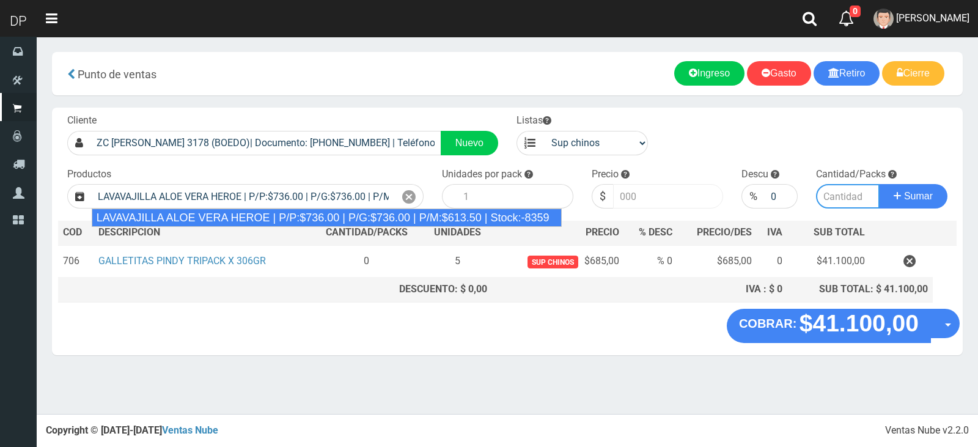
type input "15"
type input "736.00"
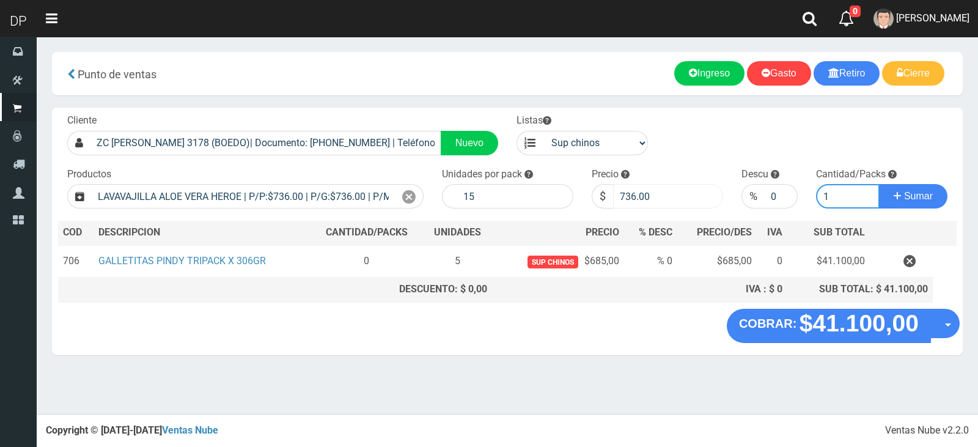
type input "1"
click at [879, 184] on button "Sumar" at bounding box center [913, 196] width 68 height 24
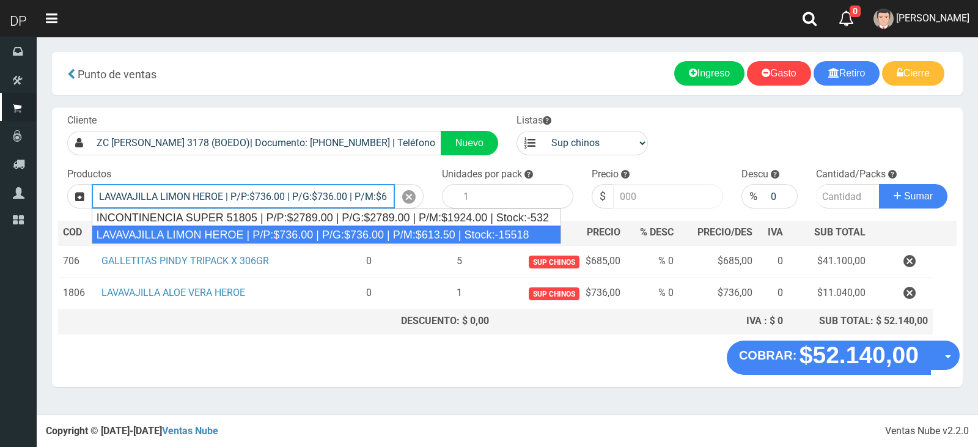
type input "LAVAVAJILLA LIMON HEROE | P/P:$736.00 | P/G:$736.00 | P/M:$613.50 | Stock:-15518"
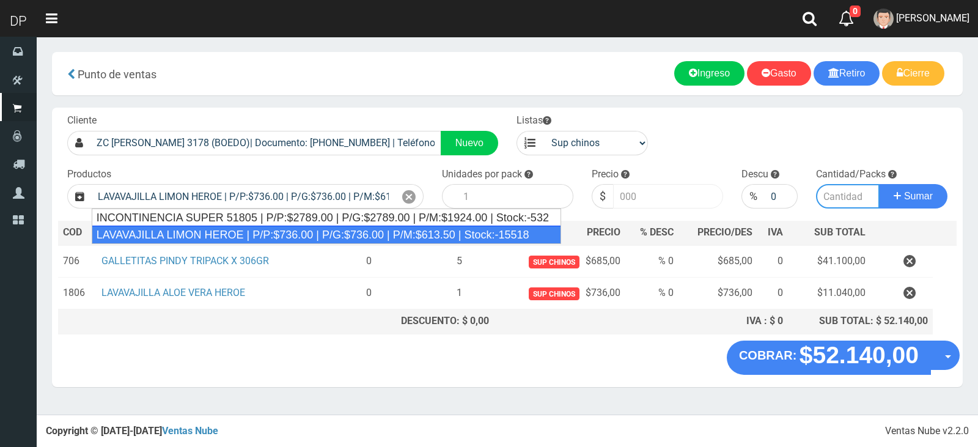
type input "15"
type input "736.00"
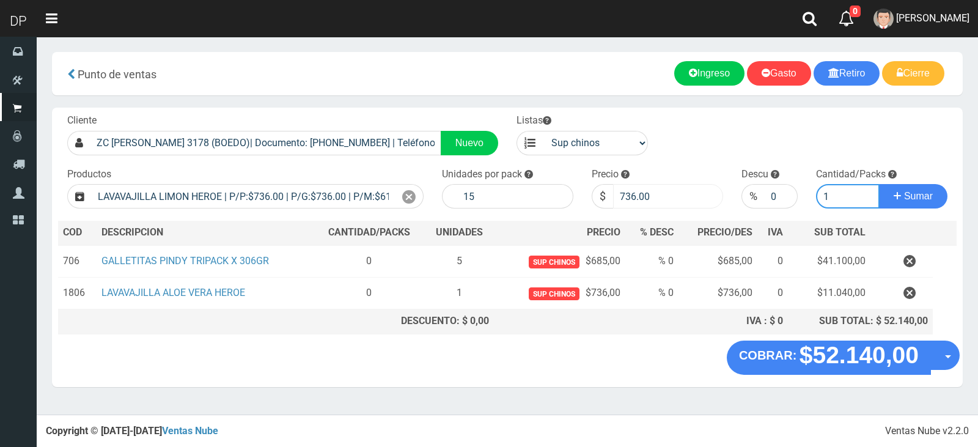
type input "1"
click at [879, 184] on button "Sumar" at bounding box center [913, 196] width 68 height 24
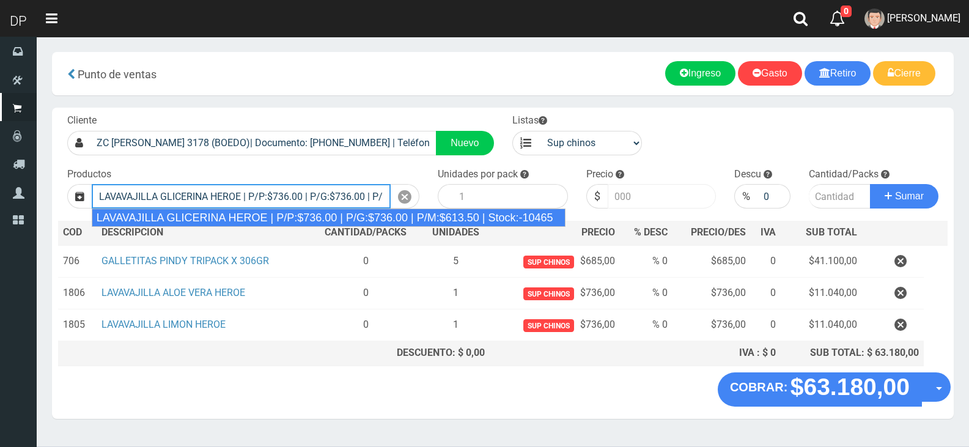
type input "LAVAVAJILLA GLICERINA HEROE | P/P:$736.00 | P/G:$736.00 | P/M:$613.50 | Stock:-…"
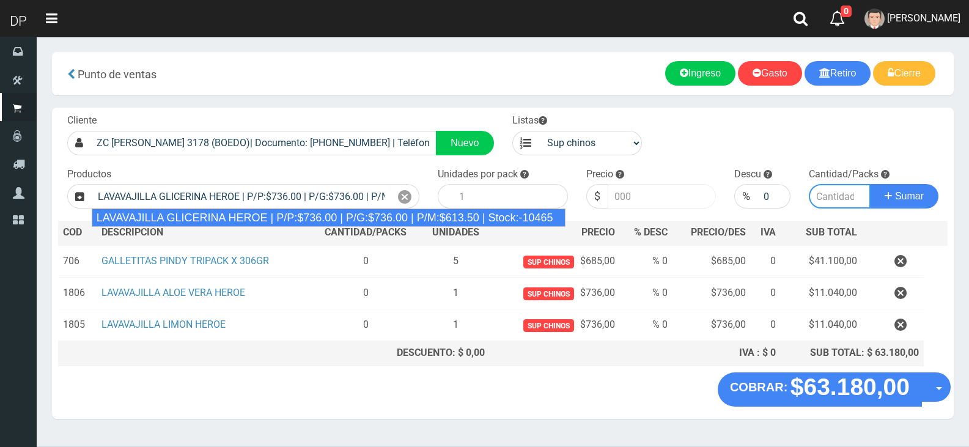
type input "15"
type input "736.00"
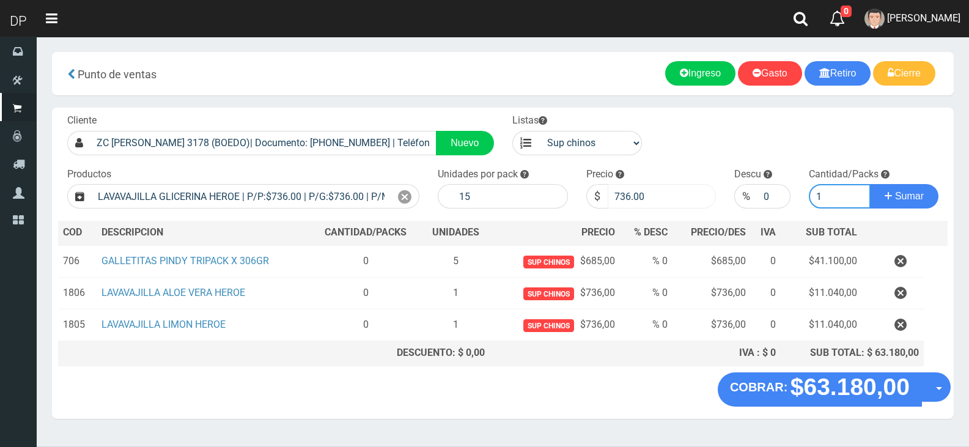
type input "1"
click at [870, 184] on button "Sumar" at bounding box center [904, 196] width 68 height 24
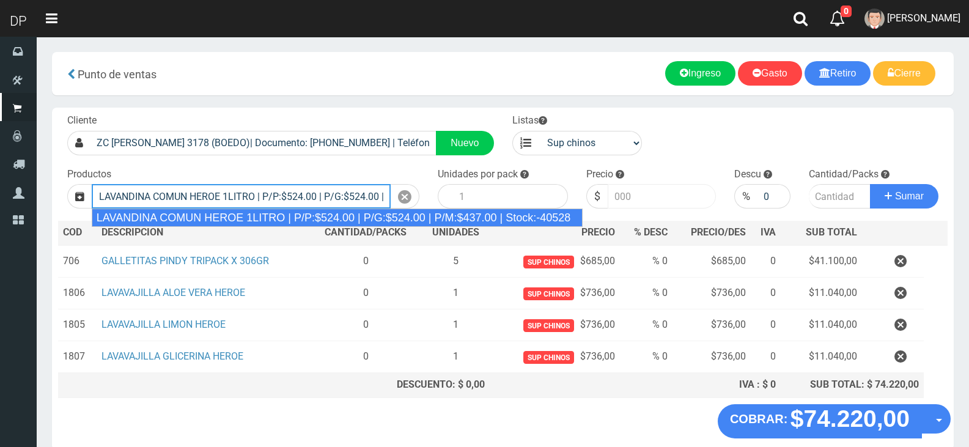
type input "LAVANDINA COMUN HEROE 1LITRO | P/P:$524.00 | P/G:$524.00 | P/M:$437.00 | Stock:…"
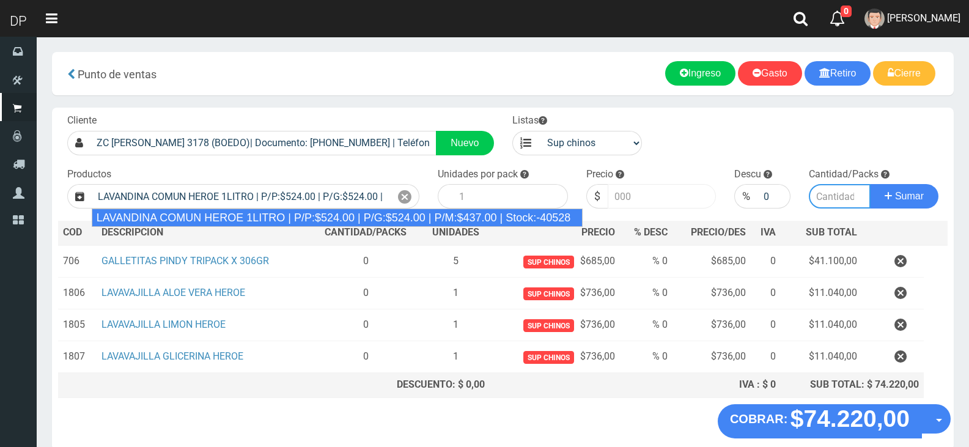
type input "15"
type input "524.00"
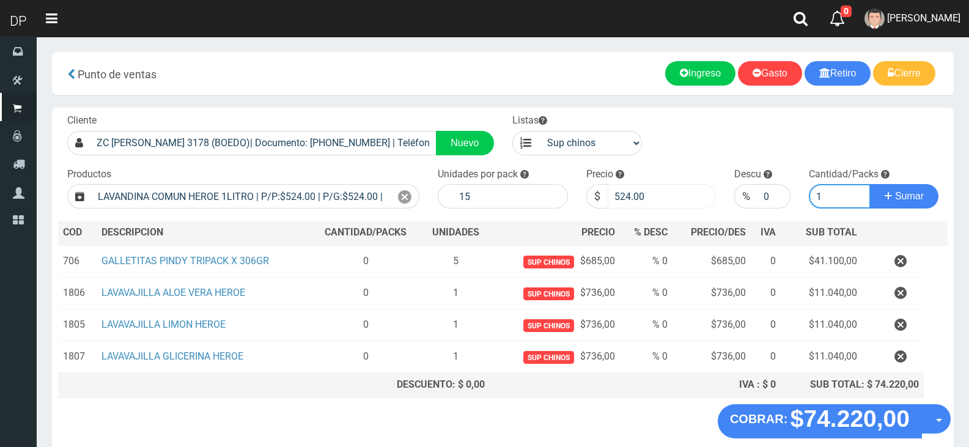
type input "1"
click at [870, 184] on button "Sumar" at bounding box center [904, 196] width 68 height 24
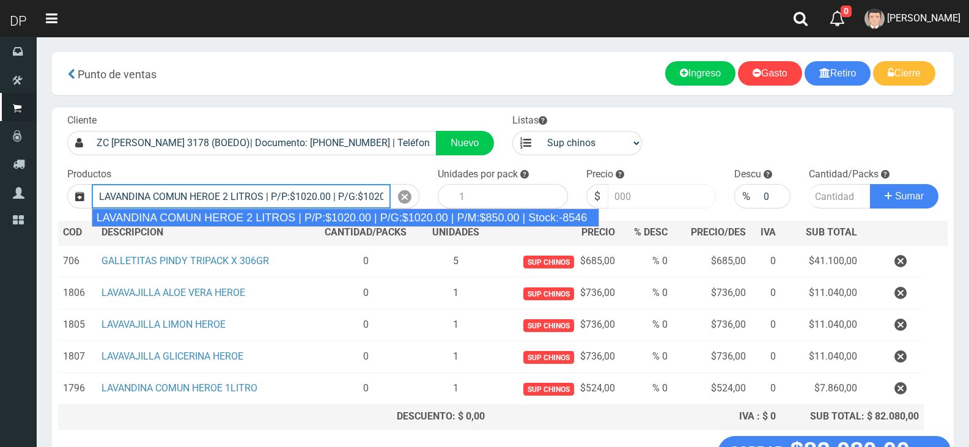
type input "LAVANDINA COMUN HEROE 2 LITROS | P/P:$1020.00 | P/G:$1020.00 | P/M:$850.00 | St…"
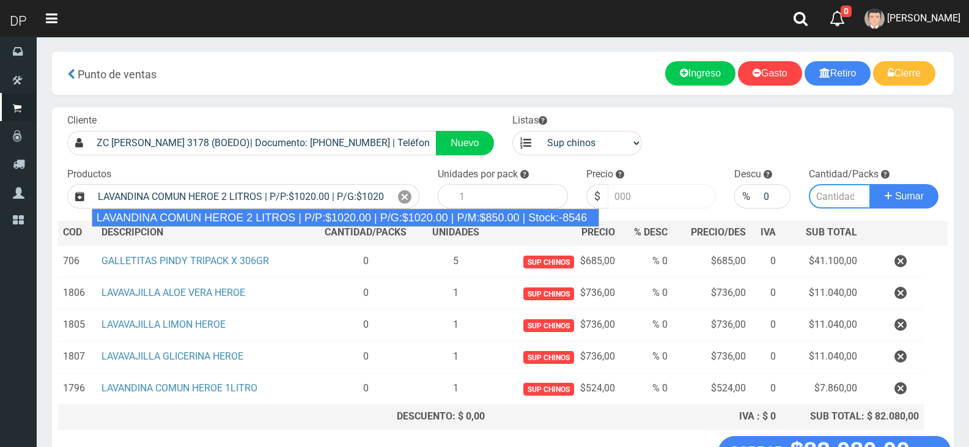
type input "8"
type input "1020.00"
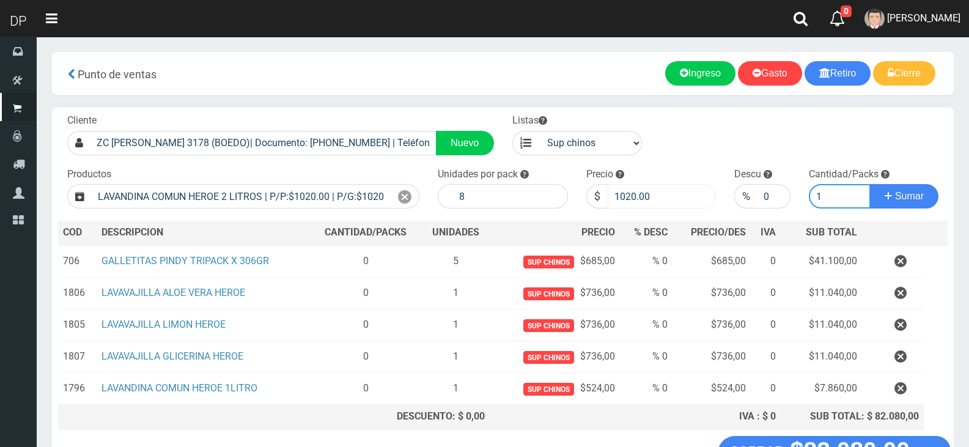
type input "1"
click at [870, 184] on button "Sumar" at bounding box center [904, 196] width 68 height 24
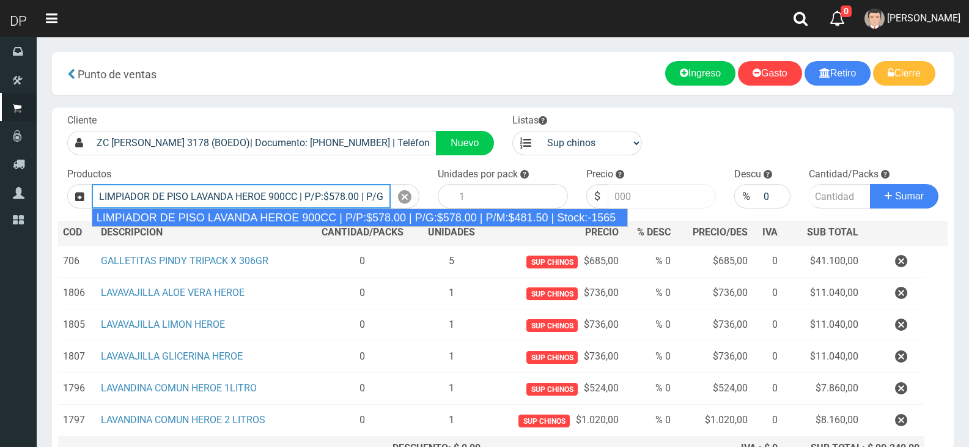
type input "LIMPIADOR DE PISO LAVANDA HEROE 900CC | P/P:$578.00 | P/G:$578.00 | P/M:$481.50…"
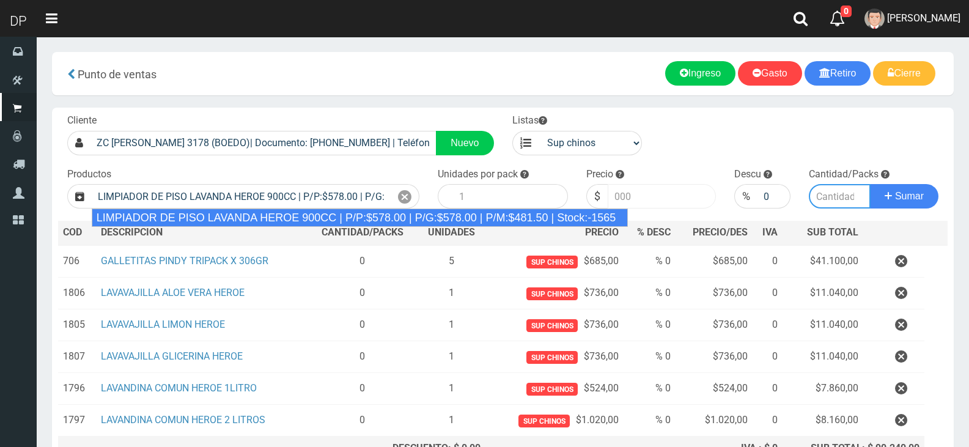
type input "12"
type input "578.00"
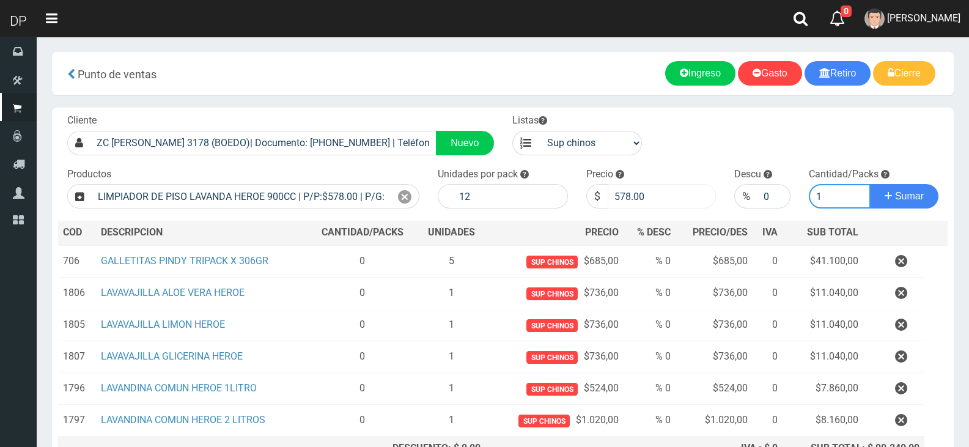
type input "1"
click at [870, 184] on button "Sumar" at bounding box center [904, 196] width 68 height 24
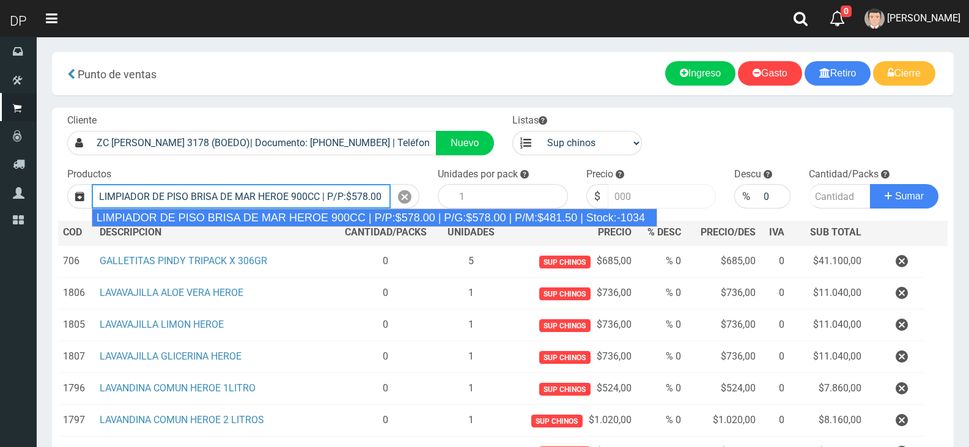
type input "LIMPIADOR DE PISO BRISA DE MAR HEROE 900CC | P/P:$578.00 | P/G:$578.00 | P/M:$4…"
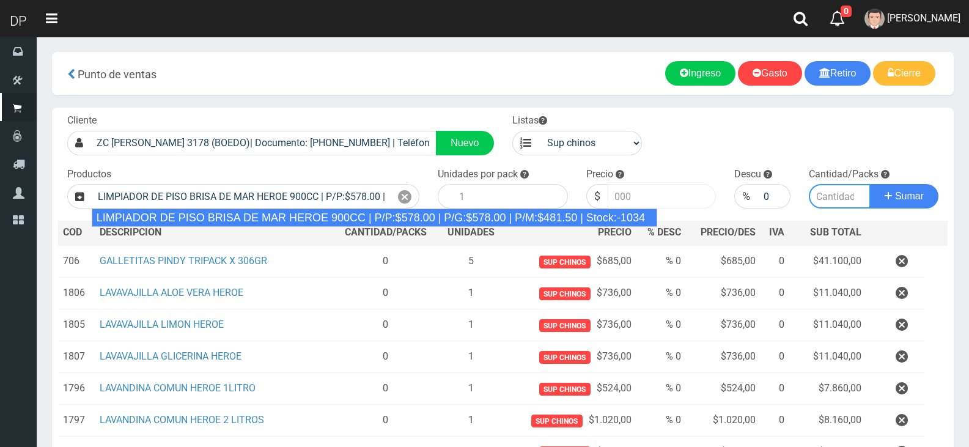
type input "12"
type input "578.00"
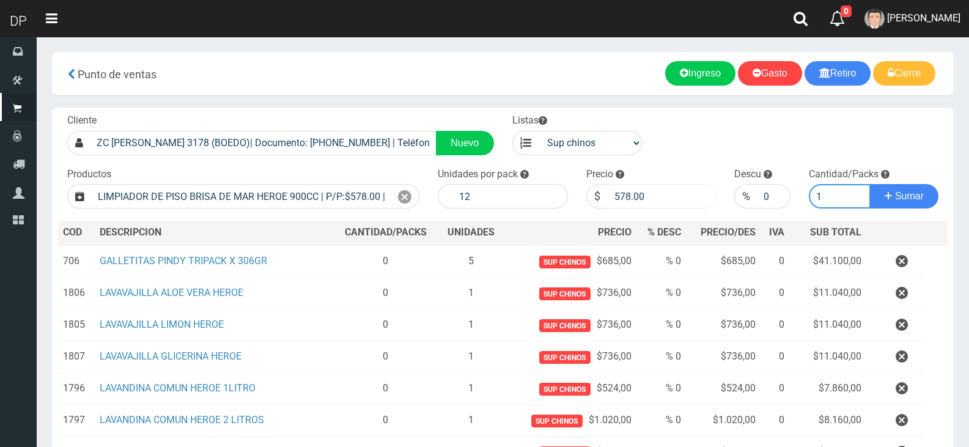
type input "1"
click at [870, 184] on button "Sumar" at bounding box center [904, 196] width 68 height 24
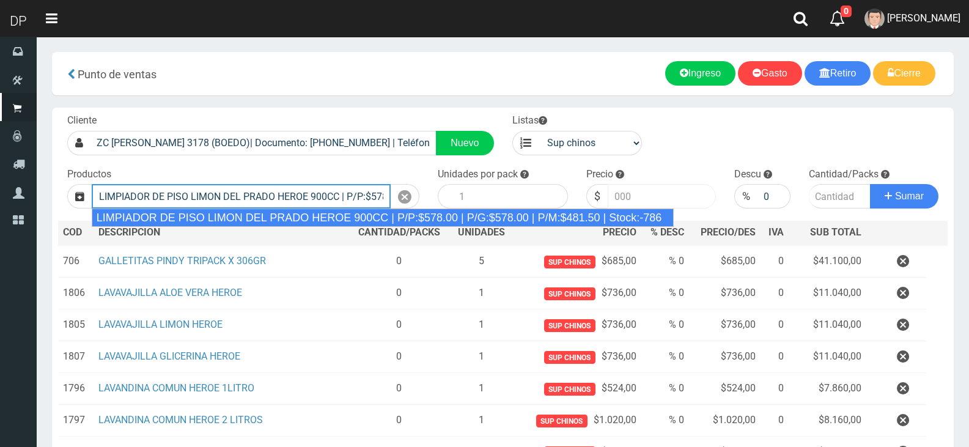
type input "LIMPIADOR DE PISO LIMON DEL PRADO HEROE 900CC | P/P:$578.00 | P/G:$578.00 | P/M…"
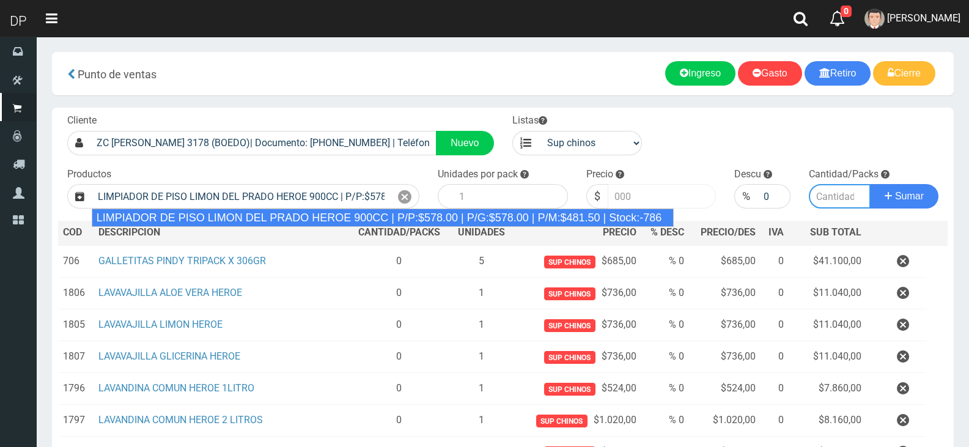
type input "12"
type input "578.00"
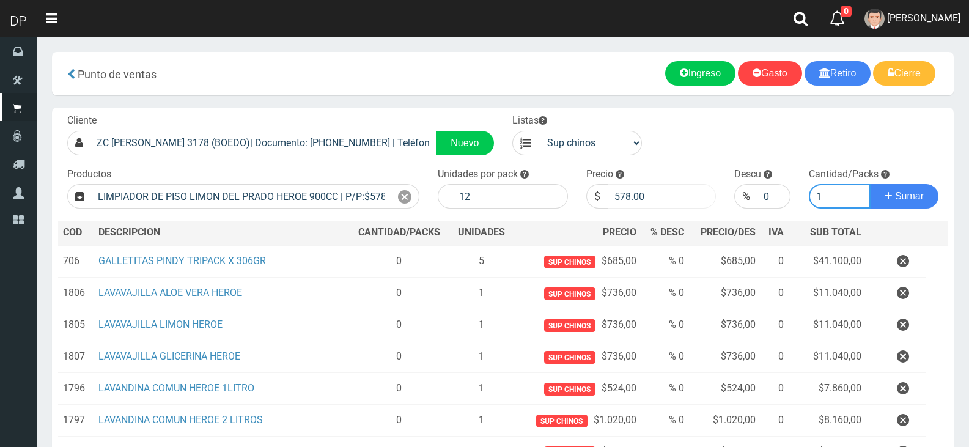
type input "1"
click at [870, 184] on button "Sumar" at bounding box center [904, 196] width 68 height 24
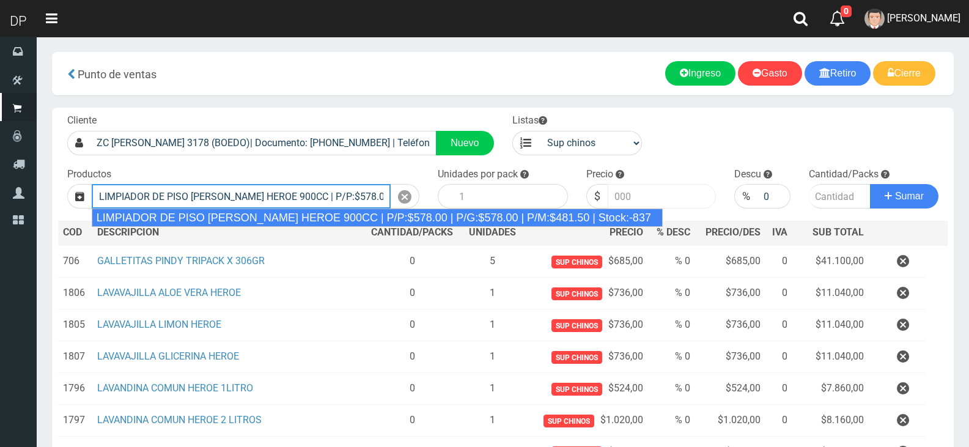
type input "LIMPIADOR DE PISO PINO SILVESTRE HEROE 900CC | P/P:$578.00 | P/G:$578.00 | P/M:…"
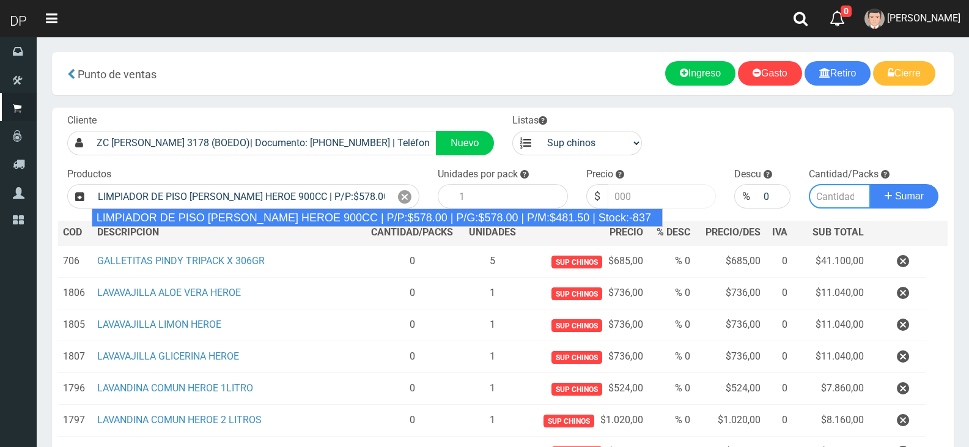
type input "12"
type input "578.00"
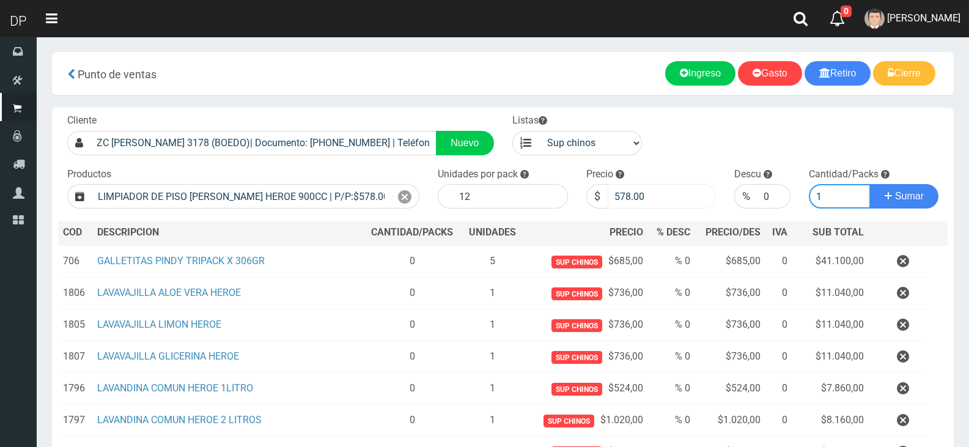
type input "1"
click at [870, 184] on button "Sumar" at bounding box center [904, 196] width 68 height 24
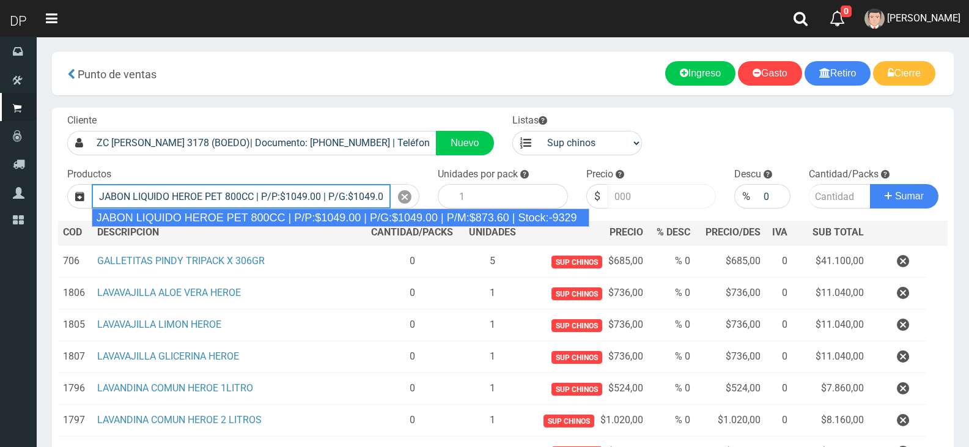
type input "JABON LIQUIDO HEROE PET 800CC | P/P:$1049.00 | P/G:$1049.00 | P/M:$873.60 | Sto…"
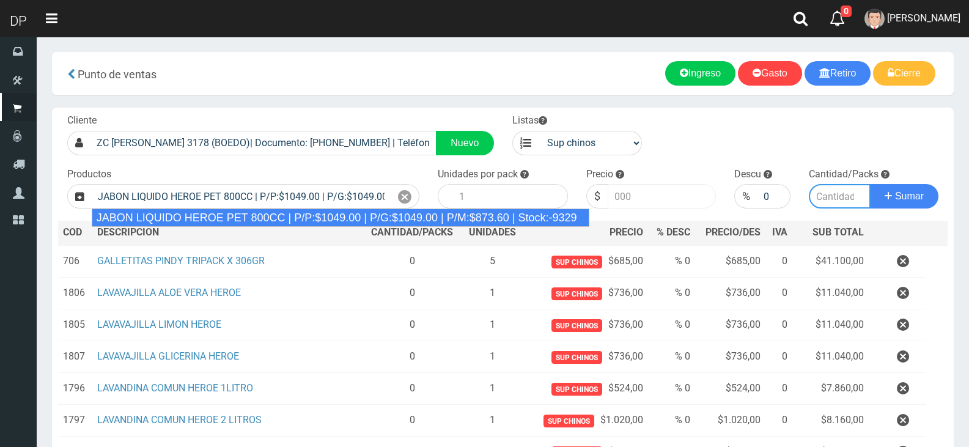
type input "15"
type input "1049.00"
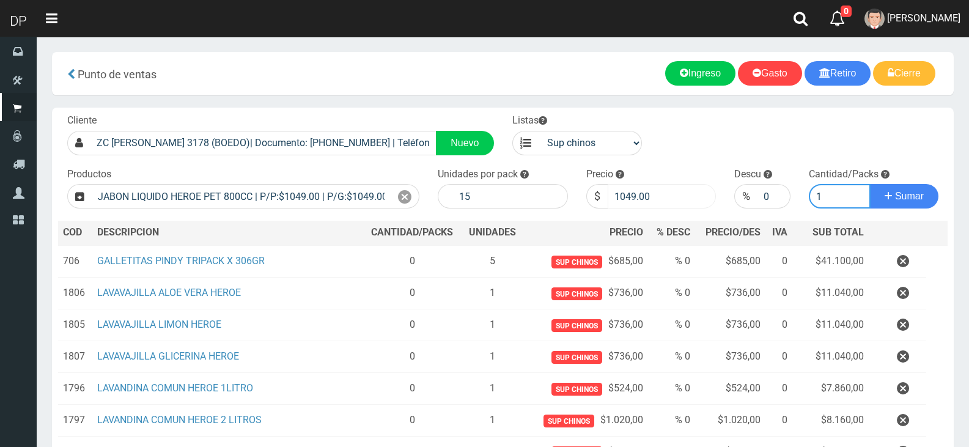
type input "1"
click at [870, 184] on button "Sumar" at bounding box center [904, 196] width 68 height 24
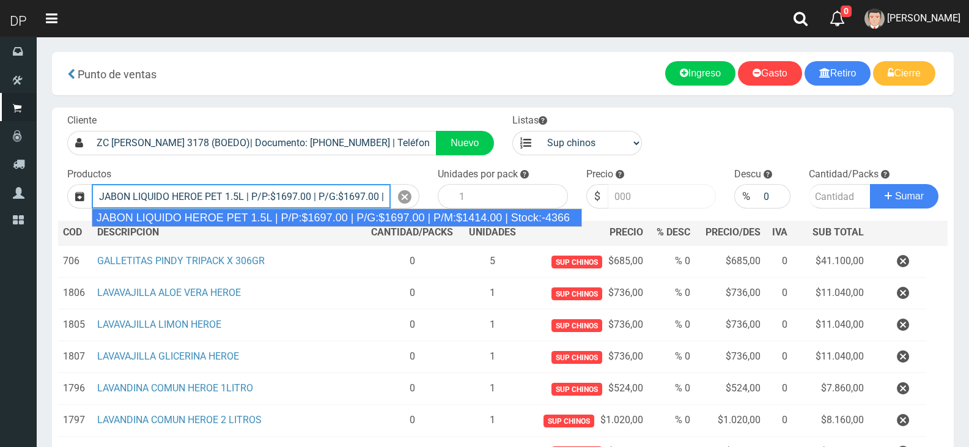
type input "JABON LIQUIDO HEROE PET 1.5L | P/P:$1697.00 | P/G:$1697.00 | P/M:$1414.00 | Sto…"
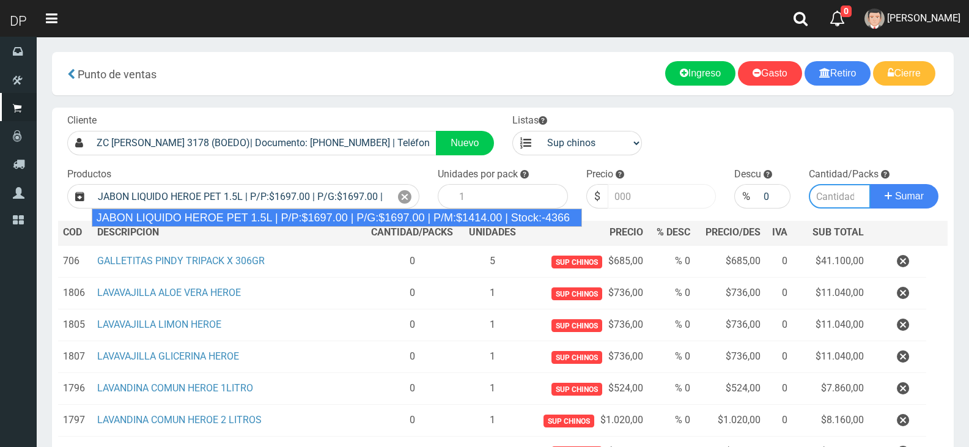
type input "6"
type input "1697.00"
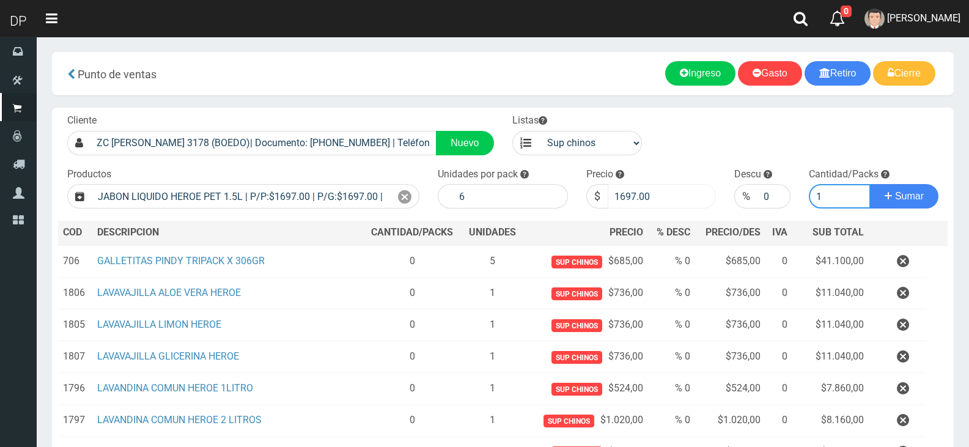
type input "1"
click at [870, 184] on button "Sumar" at bounding box center [904, 196] width 68 height 24
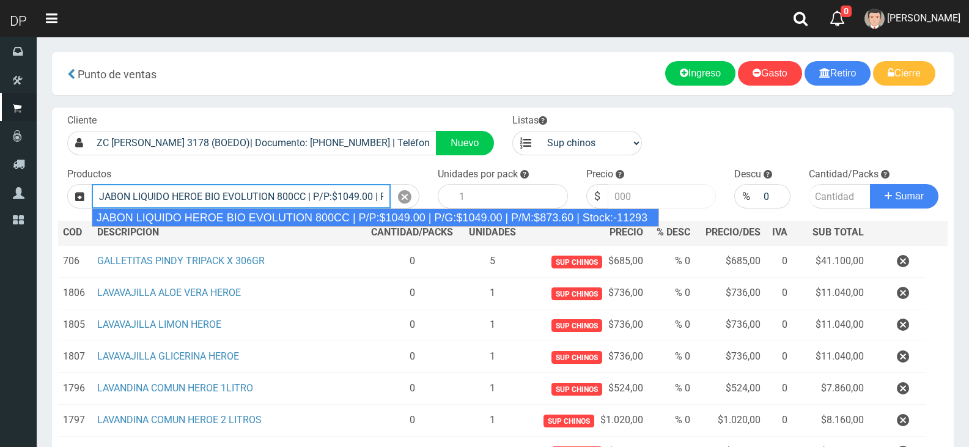
type input "JABON LIQUIDO HEROE BIO EVOLUTION 800CC | P/P:$1049.00 | P/G:$1049.00 | P/M:$87…"
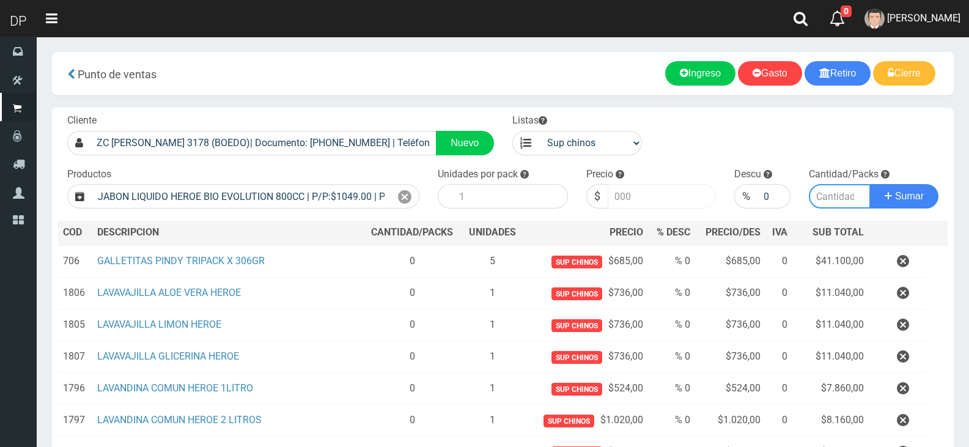
type input "15"
type input "1049.00"
click at [870, 184] on button "Sumar" at bounding box center [904, 196] width 68 height 24
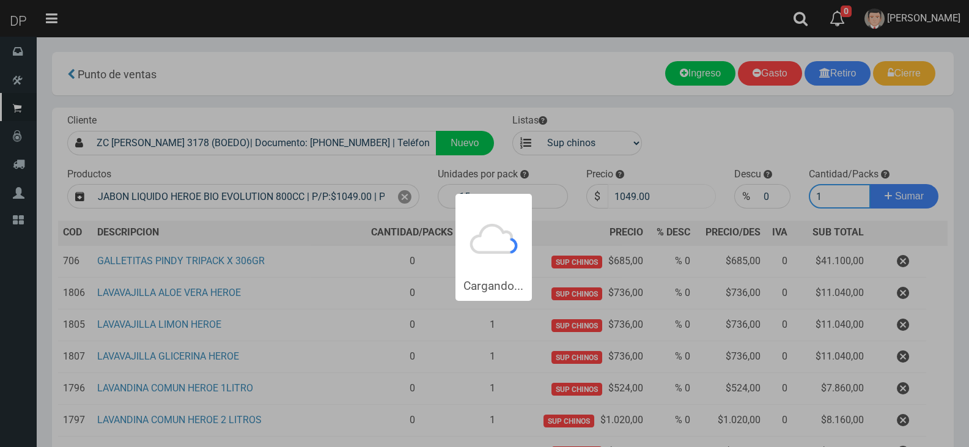
type input "11"
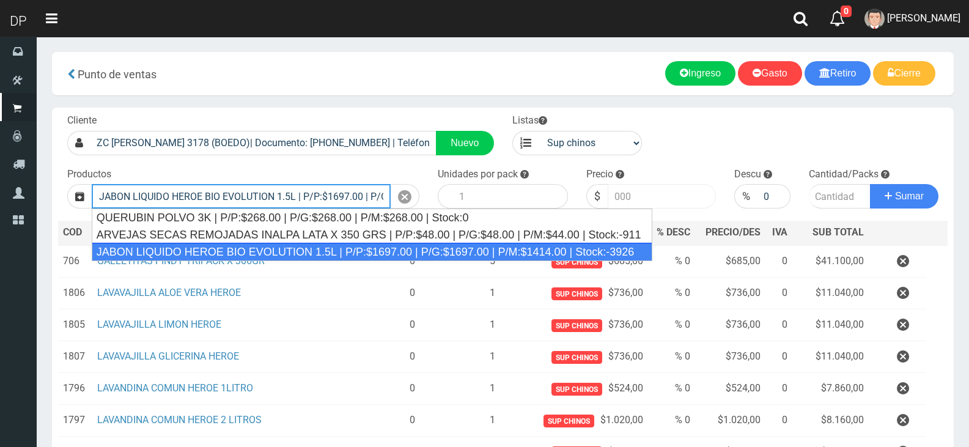
type input "JABON LIQUIDO HEROE BIO EVOLUTION 1.5L | P/P:$1697.00 | P/G:$1697.00 | P/M:$141…"
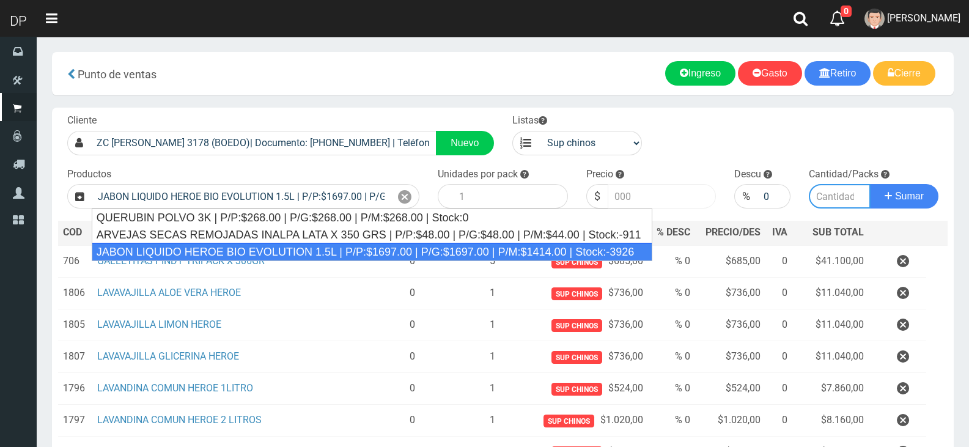
type input "6"
type input "1697.00"
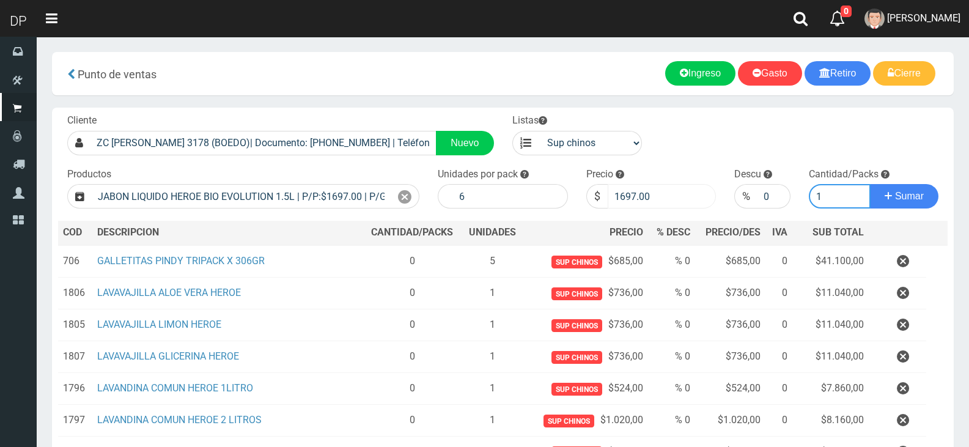
type input "1"
click at [870, 184] on button "Sumar" at bounding box center [904, 196] width 68 height 24
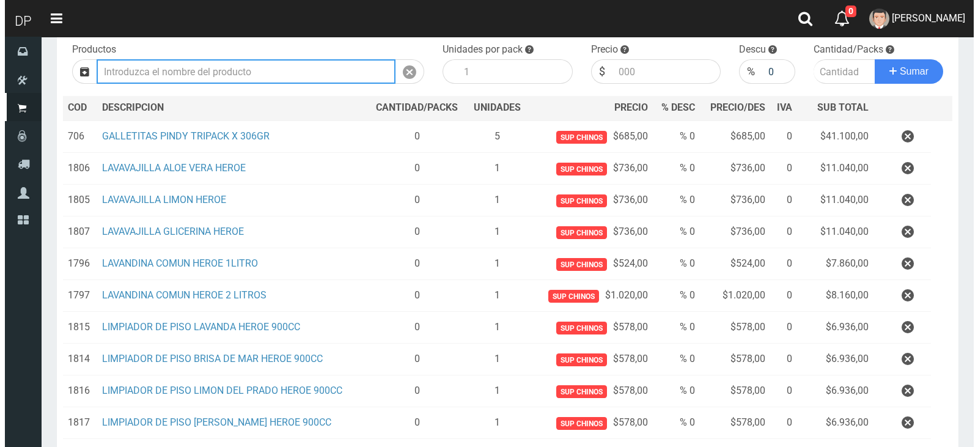
scroll to position [377, 0]
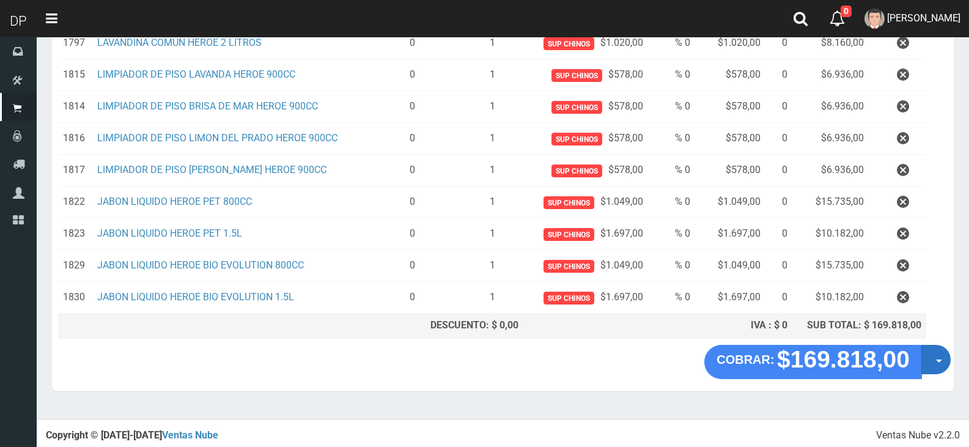
click at [945, 353] on button "Opciones" at bounding box center [935, 359] width 29 height 29
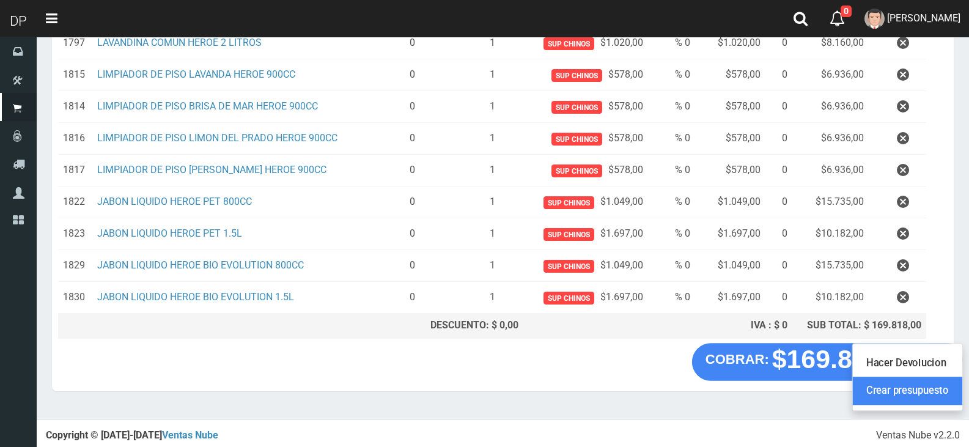
click at [937, 386] on link "Crear presupuesto" at bounding box center [907, 391] width 109 height 28
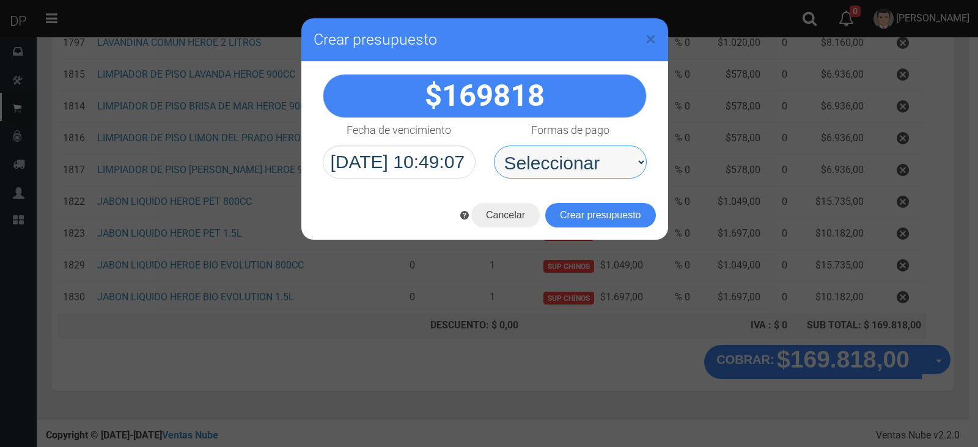
click at [599, 177] on select "Seleccionar Efectivo Tarjeta de Crédito Depósito Débito" at bounding box center [570, 161] width 153 height 33
select select "Efectivo"
click at [494, 145] on select "Seleccionar Efectivo Tarjeta de Crédito Depósito Débito" at bounding box center [570, 161] width 153 height 33
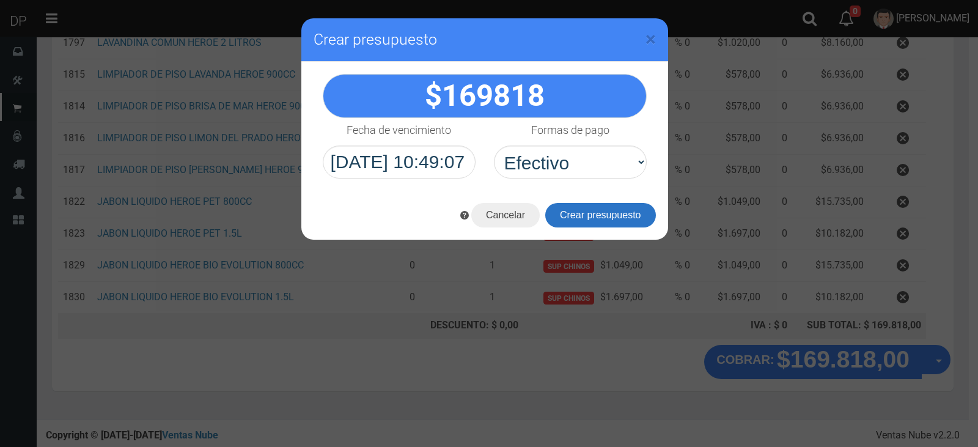
click at [592, 216] on button "Crear presupuesto" at bounding box center [600, 215] width 111 height 24
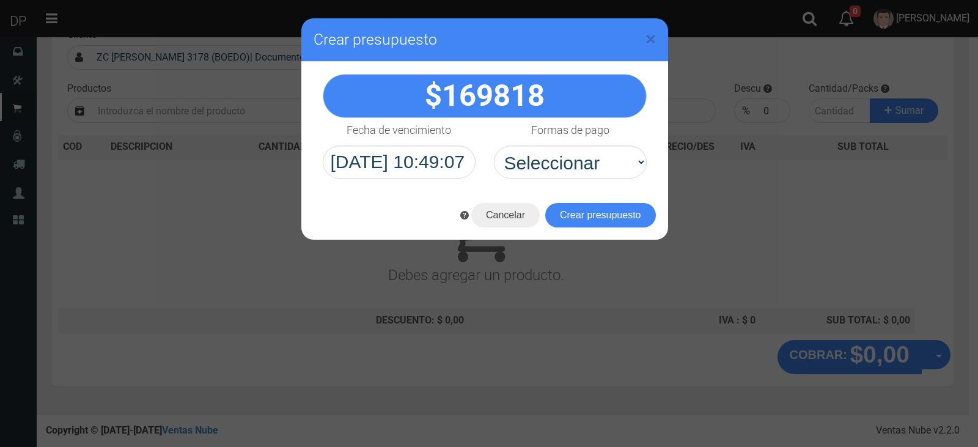
scroll to position [0, 0]
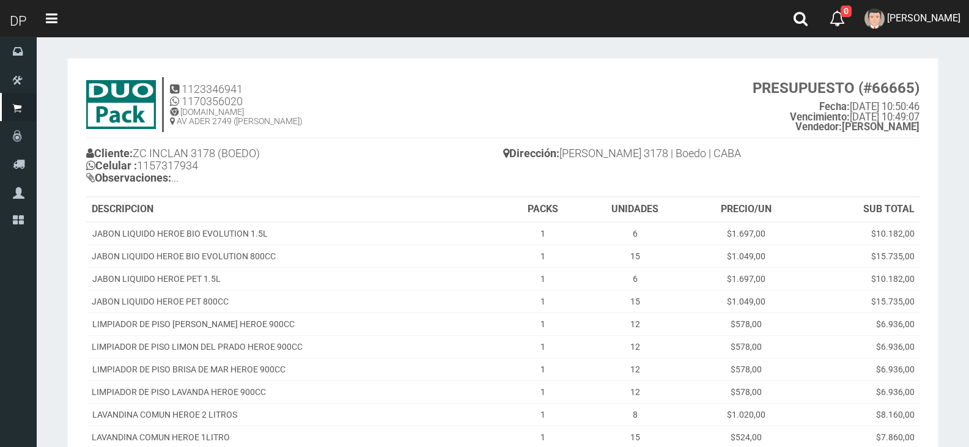
click at [884, 42] on section "× Titulo del Msj texto Mas Texto Cancelar Aceptar" at bounding box center [503, 359] width 932 height 644
click at [893, 32] on link "[PERSON_NAME]" at bounding box center [912, 18] width 113 height 37
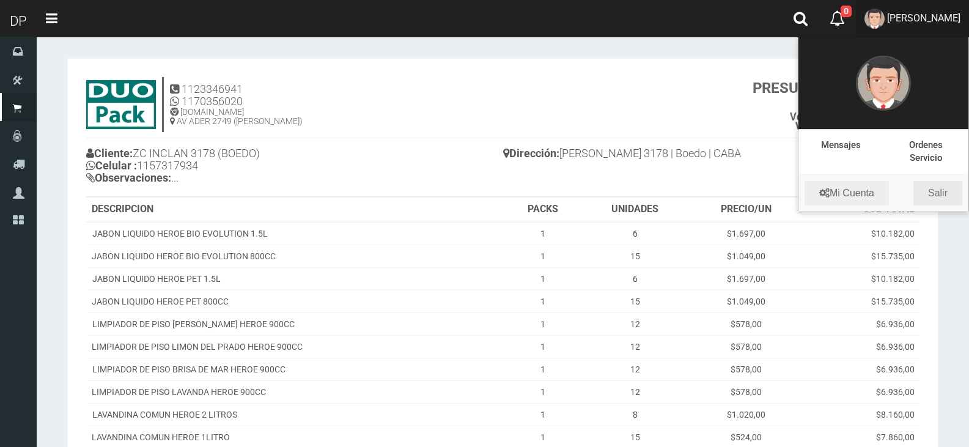
click at [932, 192] on link "Salir" at bounding box center [937, 193] width 49 height 24
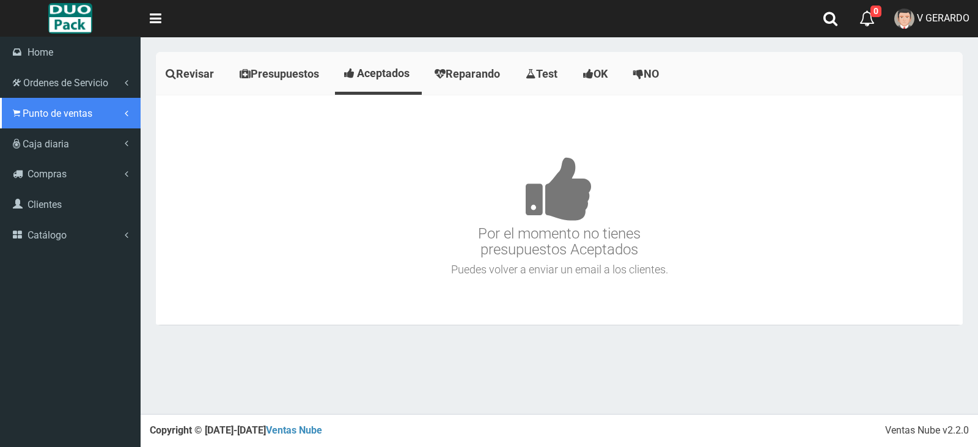
click at [54, 116] on span "Punto de ventas" at bounding box center [58, 114] width 70 height 12
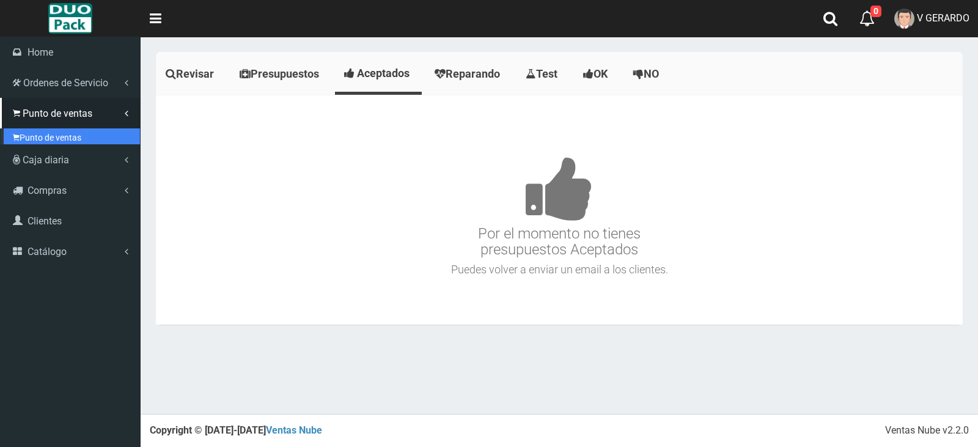
click at [74, 138] on link "Punto de ventas" at bounding box center [72, 137] width 136 height 18
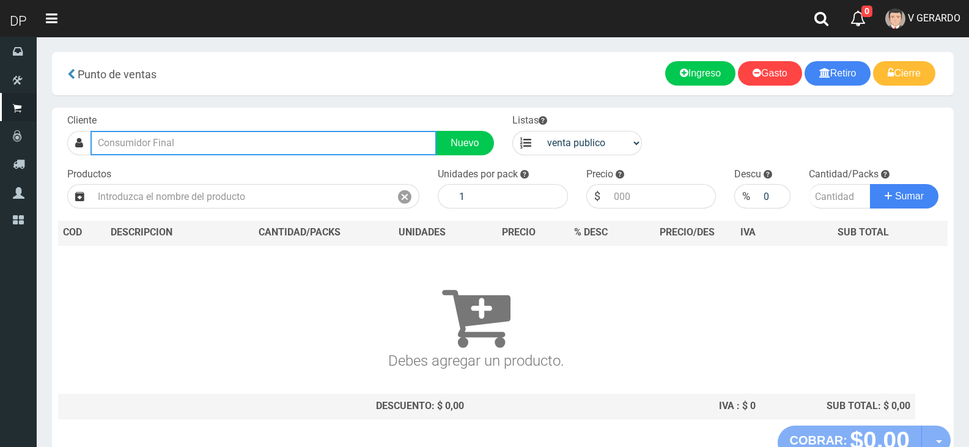
click at [156, 147] on input "text" at bounding box center [263, 143] width 346 height 24
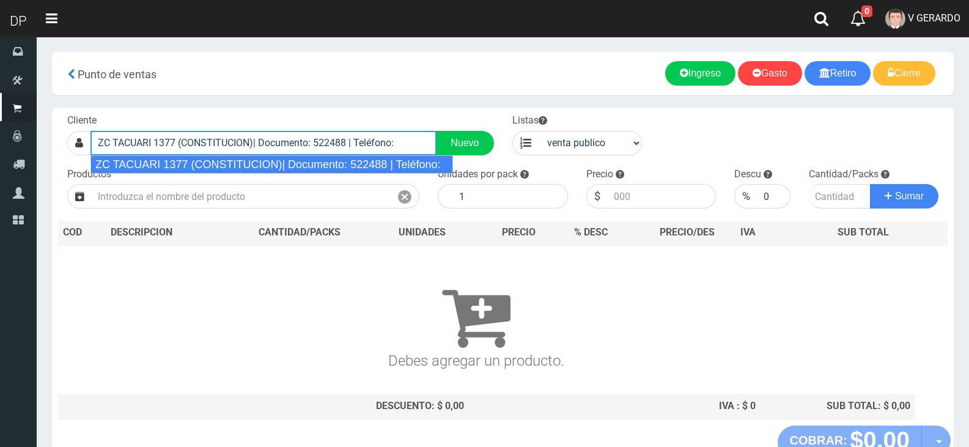
type input "ZC TACUARI 1377 (CONSTITUCION)| Documento: 522488 | Teléfono:"
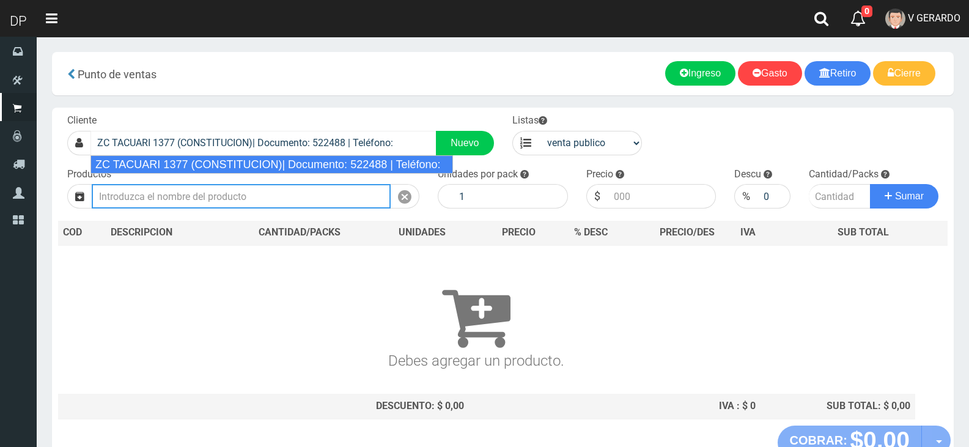
select select "2"
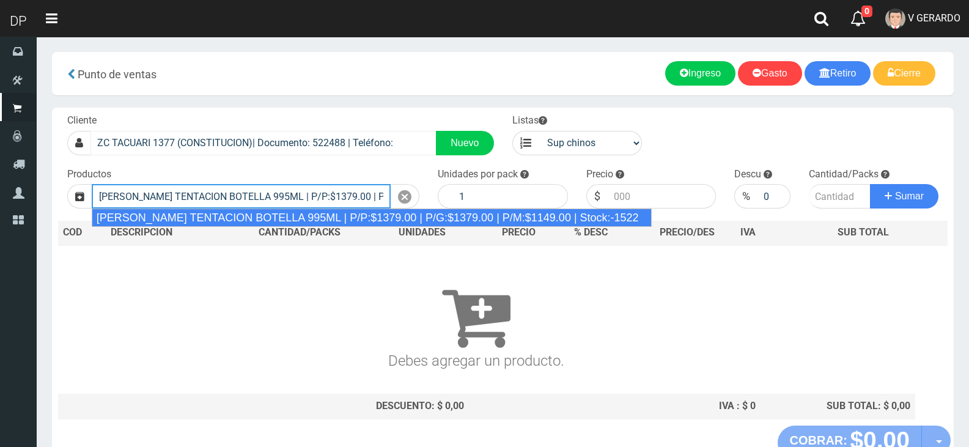
type input "CEPITA NARANJA TENTACION BOTELLA 995ML | P/P:$1379.00 | P/G:$1379.00 | P/M:$114…"
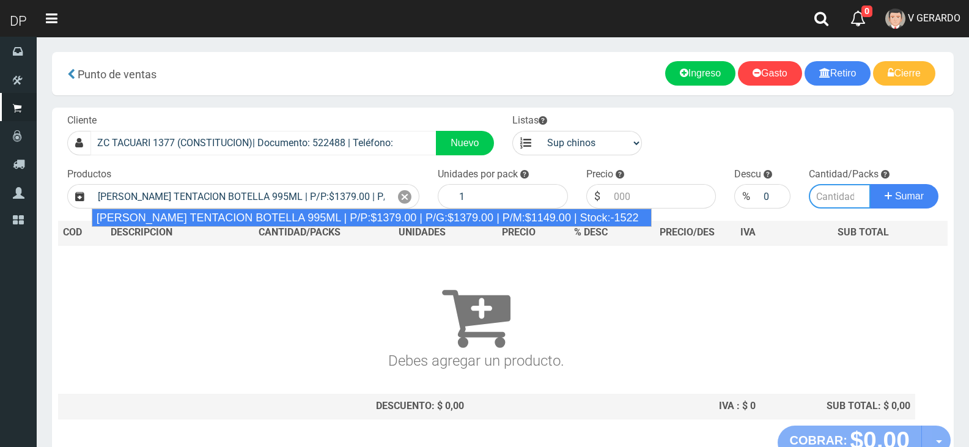
type input "6"
type input "1379.00"
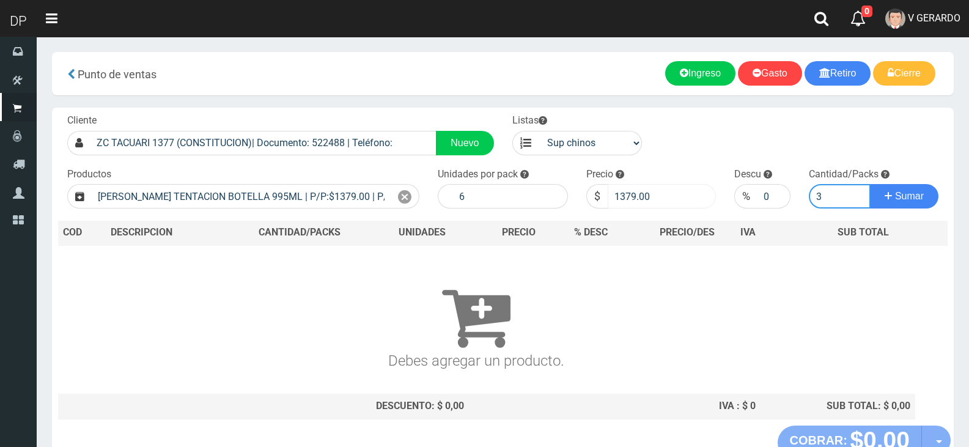
type input "3"
click at [622, 199] on input "1379.00" at bounding box center [662, 196] width 109 height 24
type input "1320"
click at [870, 184] on button "Sumar" at bounding box center [904, 196] width 68 height 24
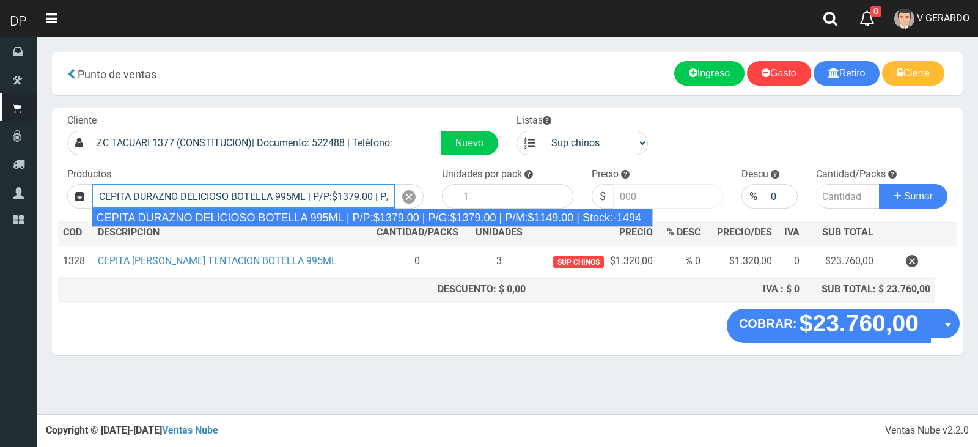
type input "CEPITA DURAZNO DELICIOSO BOTELLA 995ML | P/P:$1379.00 | P/G:$1379.00 | P/M:$114…"
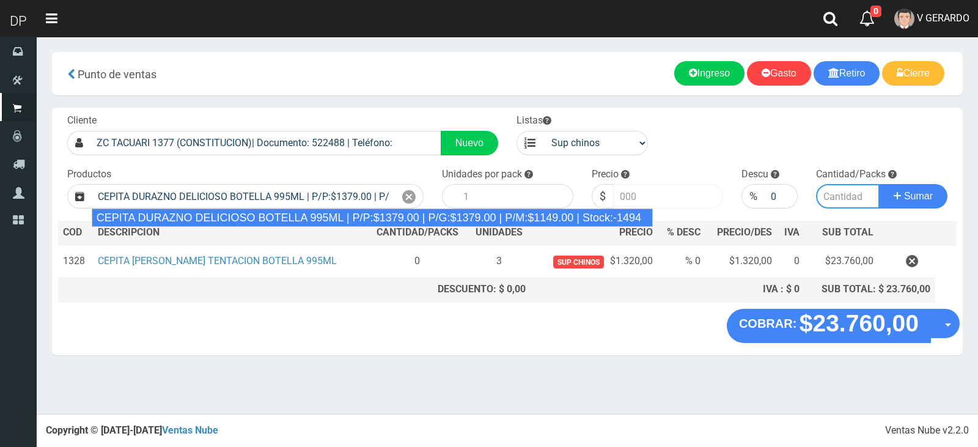
type input "6"
type input "1379.00"
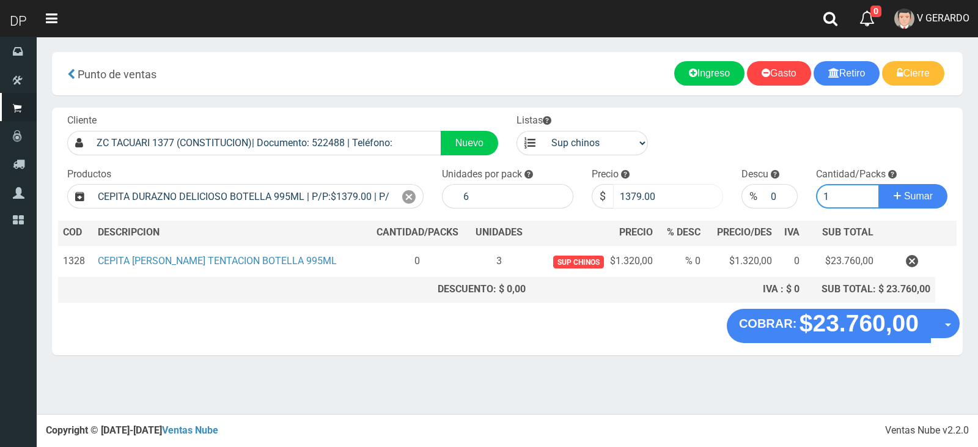
type input "1"
click at [622, 199] on input "1379.00" at bounding box center [668, 196] width 110 height 24
type input "1320"
click at [879, 184] on button "Sumar" at bounding box center [913, 196] width 68 height 24
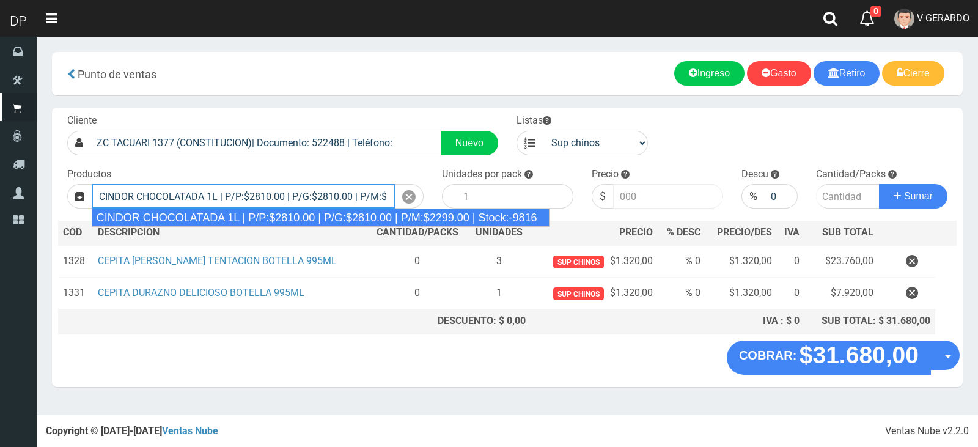
type input "CINDOR CHOCOLATADA 1L | P/P:$2810.00 | P/G:$2810.00 | P/M:$2299.00 | Stock:-9816"
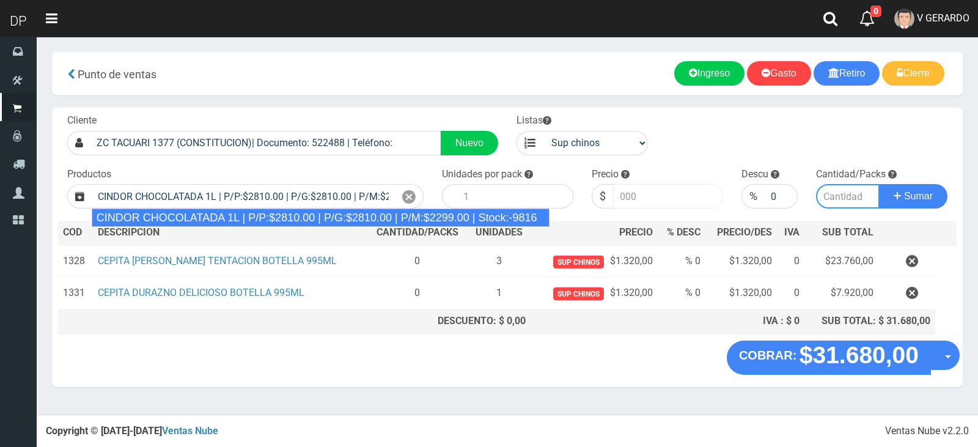
type input "12"
type input "2810.00"
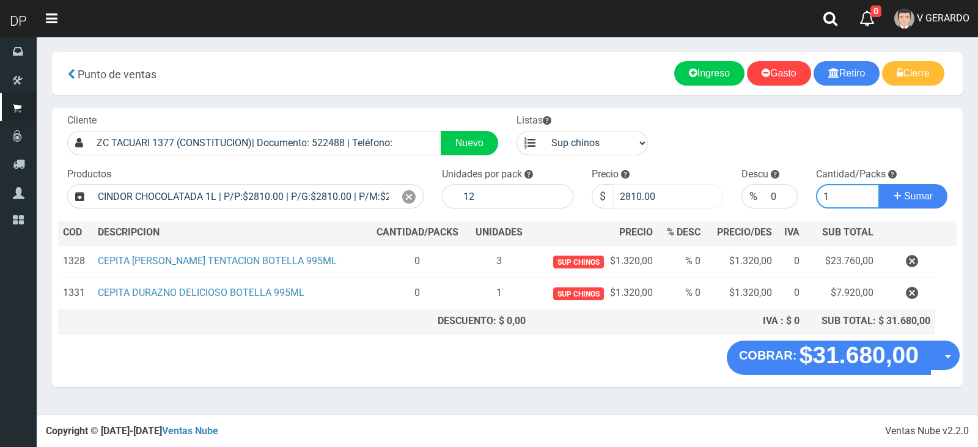
type input "1"
click at [879, 184] on button "Sumar" at bounding box center [913, 196] width 68 height 24
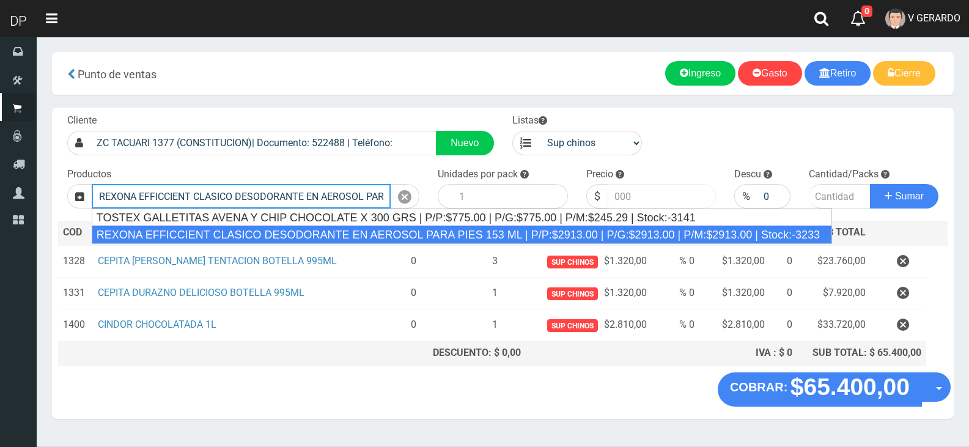
type input "REXONA EFFICCIENT CLASICO DESODORANTE EN AEROSOL PARA PIES 153 ML | P/P:$2913.0…"
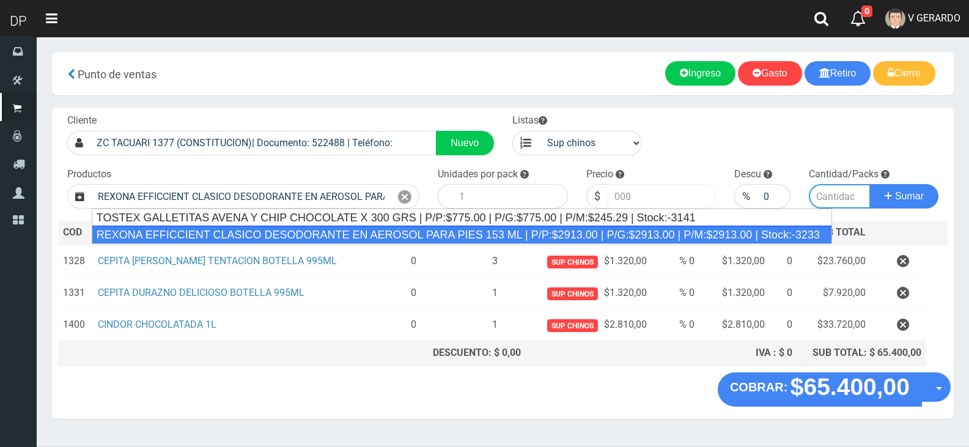
type input "12"
type input "2913.00"
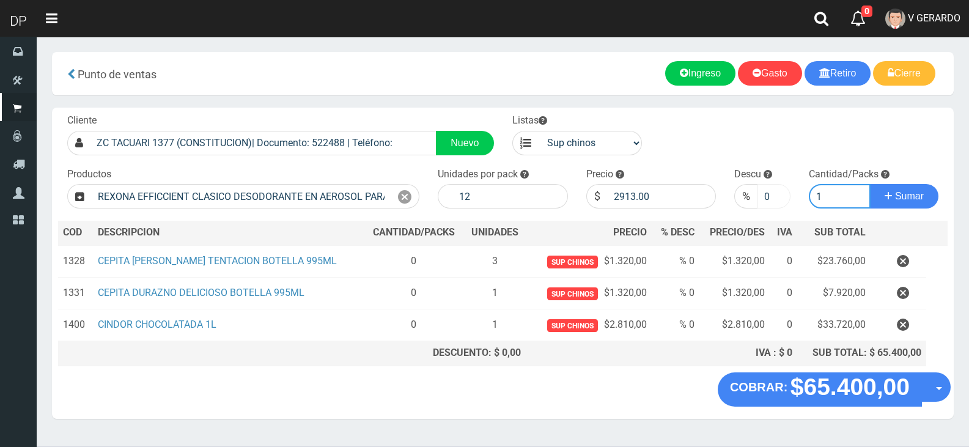
type input "1"
click at [764, 202] on input "0" at bounding box center [773, 196] width 32 height 24
type input "10"
click at [870, 184] on button "Sumar" at bounding box center [904, 196] width 68 height 24
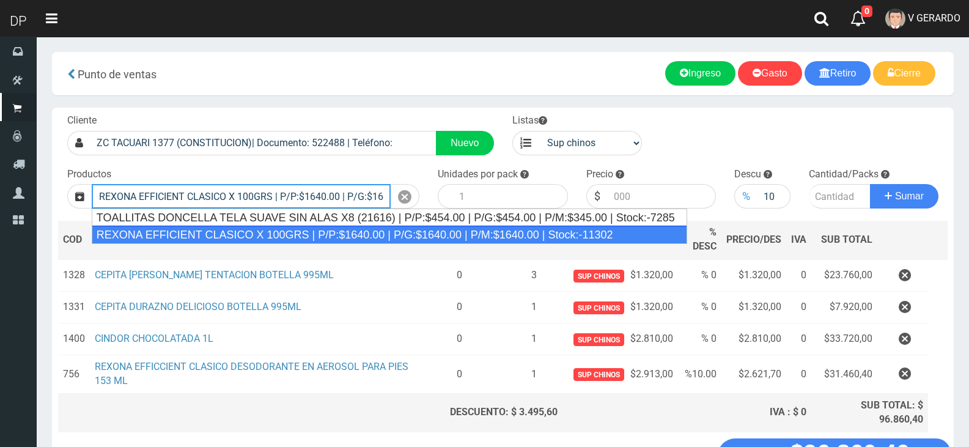
type input "REXONA EFFICIENT CLASICO X 100GRS | P/P:$1640.00 | P/G:$1640.00 | P/M:$1640.00 …"
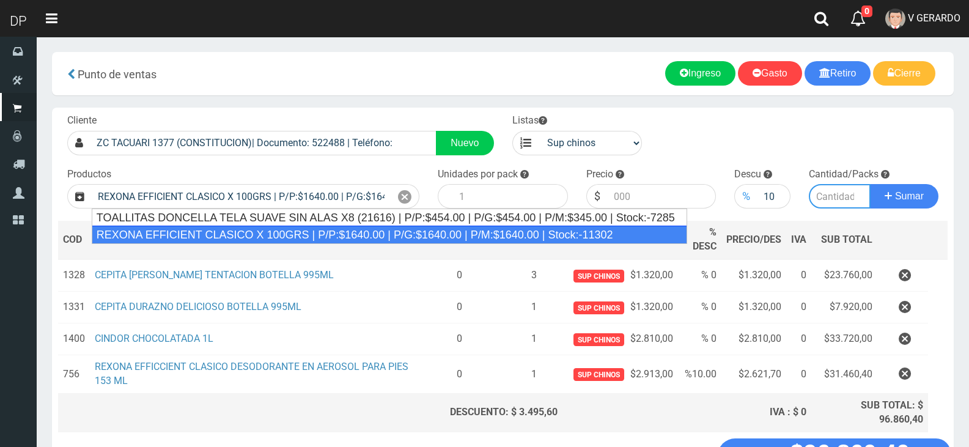
type input "12"
type input "1640.00"
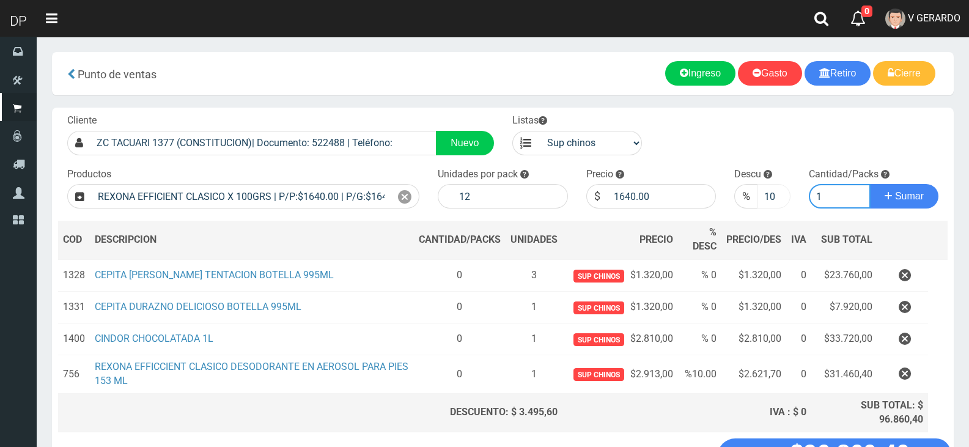
type input "1"
click at [770, 195] on input "10" at bounding box center [773, 196] width 32 height 24
type input "5"
click at [870, 184] on button "Sumar" at bounding box center [904, 196] width 68 height 24
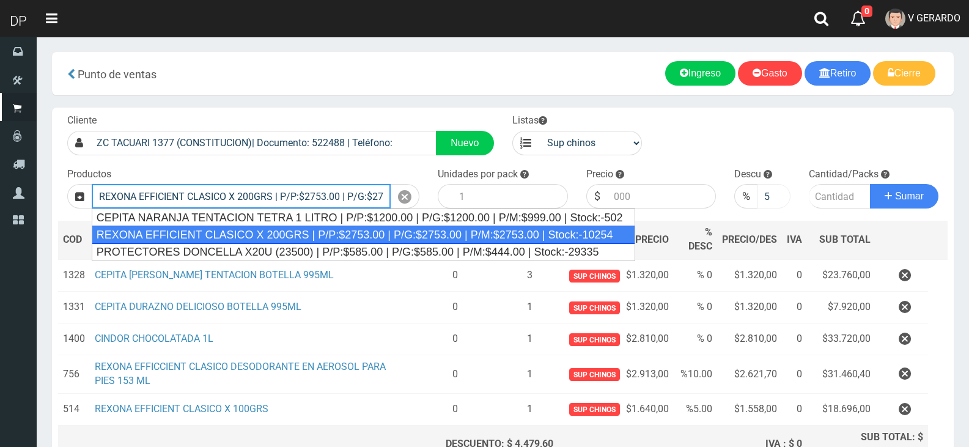
type input "REXONA EFFICIENT CLASICO X 200GRS | P/P:$2753.00 | P/G:$2753.00 | P/M:$2753.00 …"
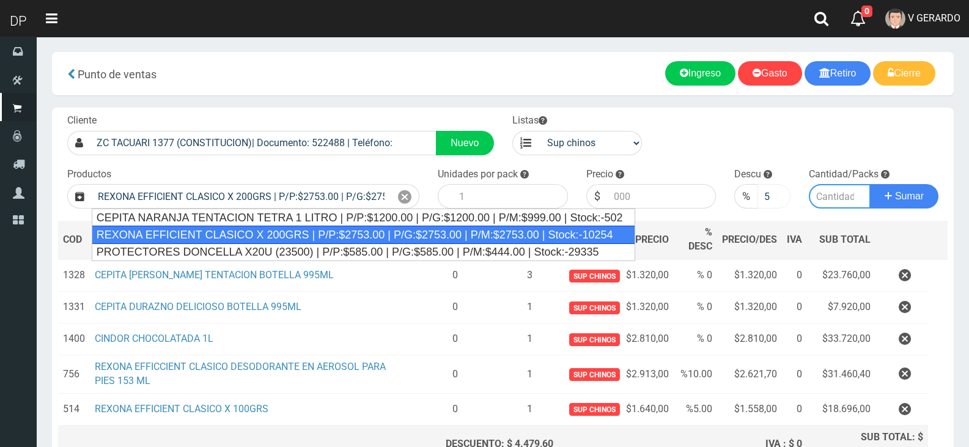
type input "12"
type input "2753.00"
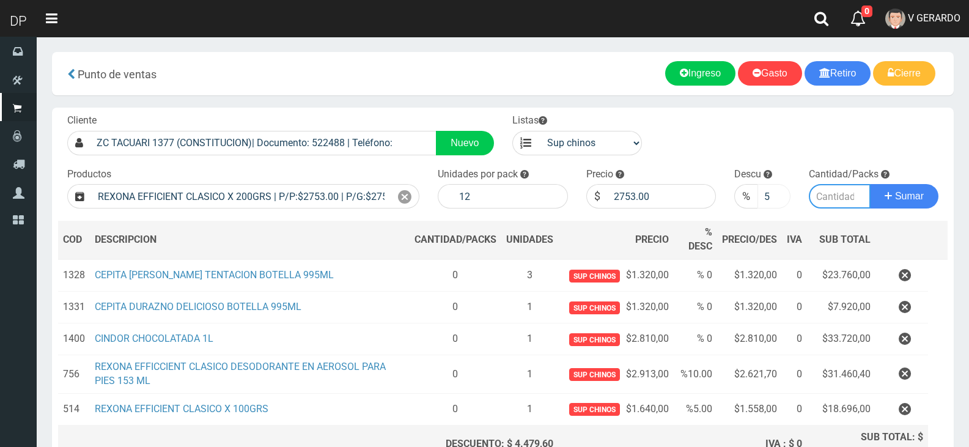
click at [870, 184] on button "Sumar" at bounding box center [904, 196] width 68 height 24
type input "1"
click at [870, 184] on button "Sumar" at bounding box center [904, 196] width 68 height 24
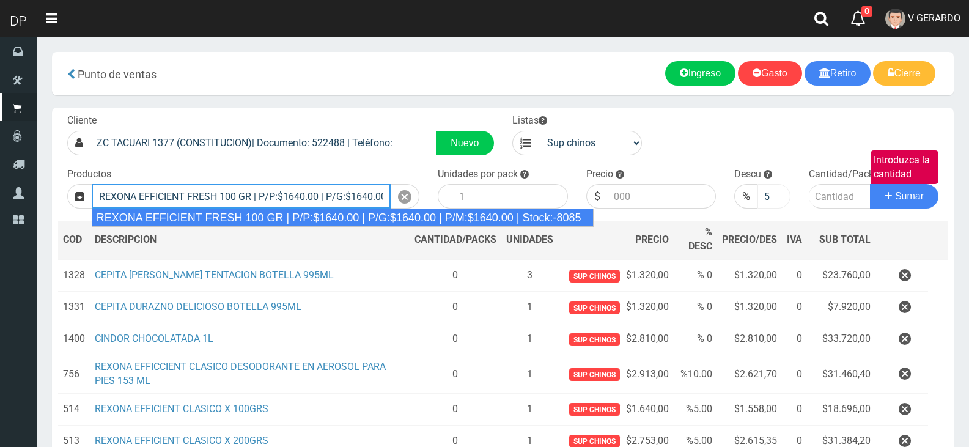
type input "REXONA EFFICIENT FRESH 100 GR | P/P:$1640.00 | P/G:$1640.00 | P/M:$1640.00 | St…"
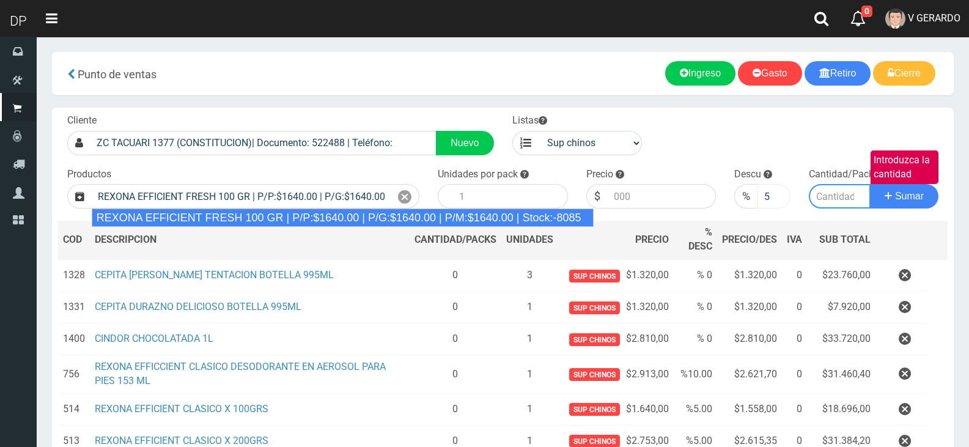
type input "12"
type input "1640.00"
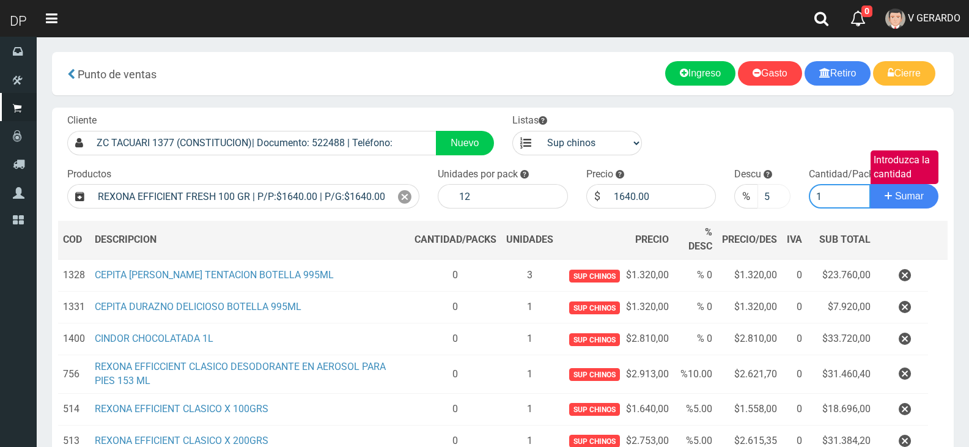
type input "1"
click at [870, 184] on button "Sumar" at bounding box center [904, 196] width 68 height 24
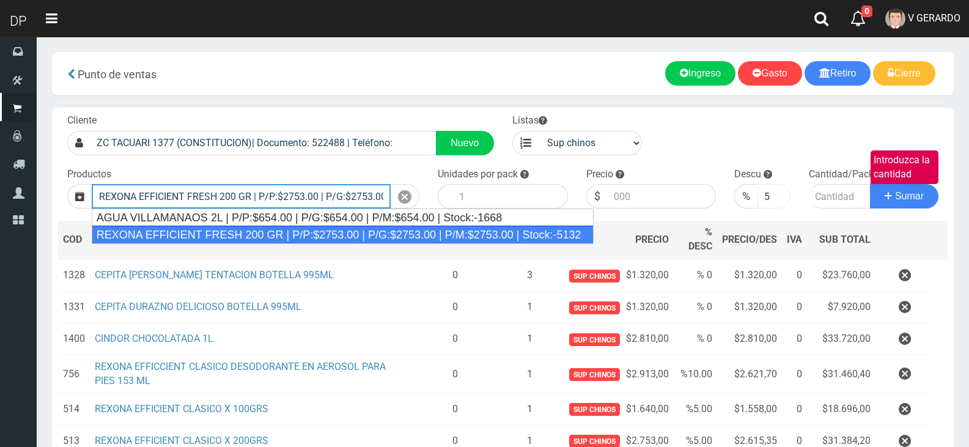
type input "REXONA EFFICIENT FRESH 200 GR | P/P:$2753.00 | P/G:$2753.00 | P/M:$2753.00 | St…"
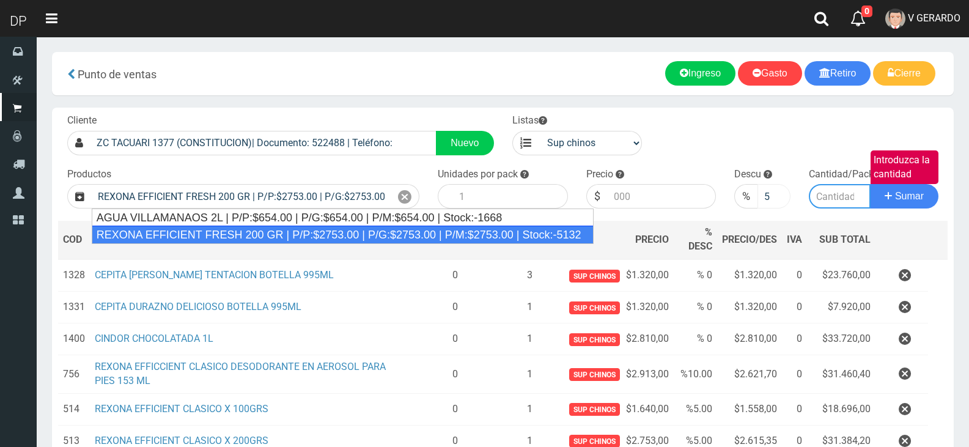
type input "12"
type input "2753.00"
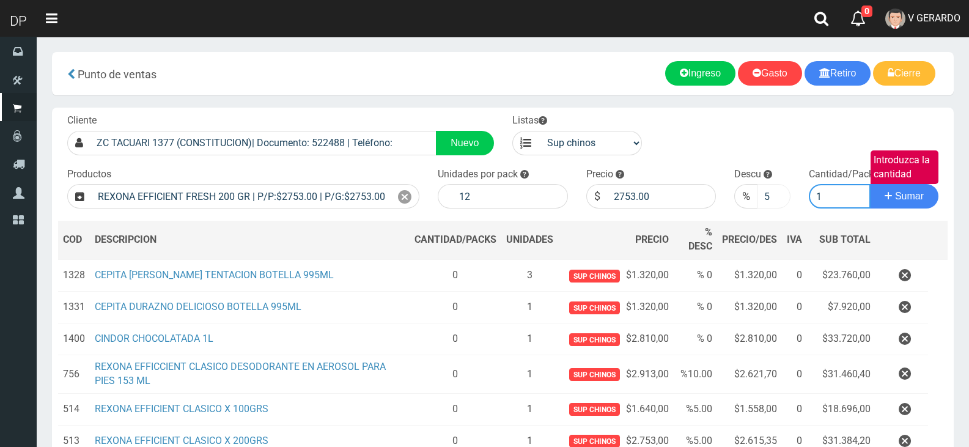
type input "1"
click at [870, 184] on button "Sumar" at bounding box center [904, 196] width 68 height 24
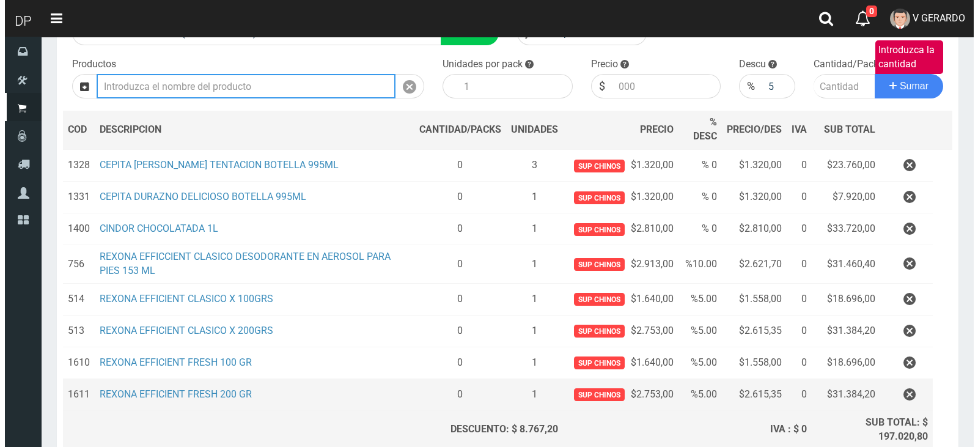
scroll to position [221, 0]
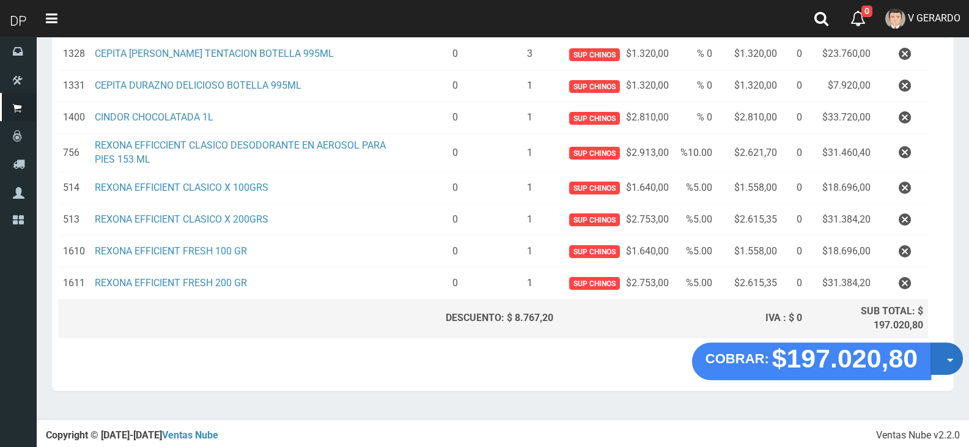
click at [948, 357] on button "Opciones" at bounding box center [946, 359] width 32 height 32
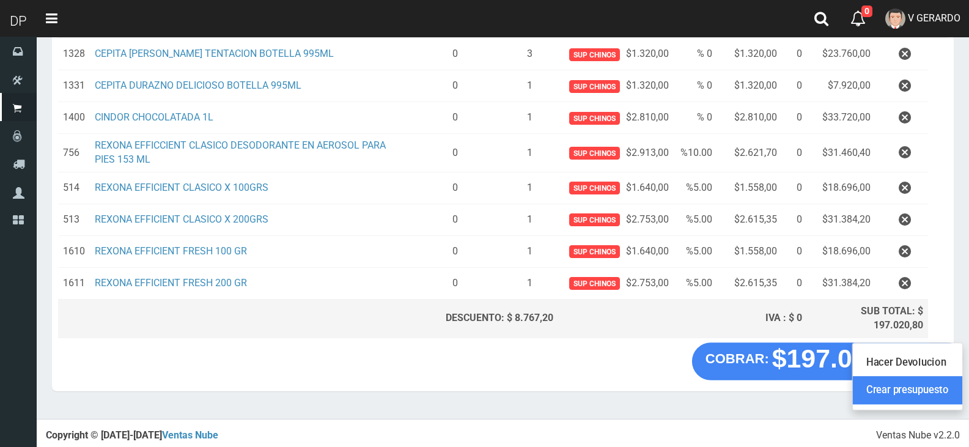
click at [935, 389] on link "Crear presupuesto" at bounding box center [907, 391] width 109 height 28
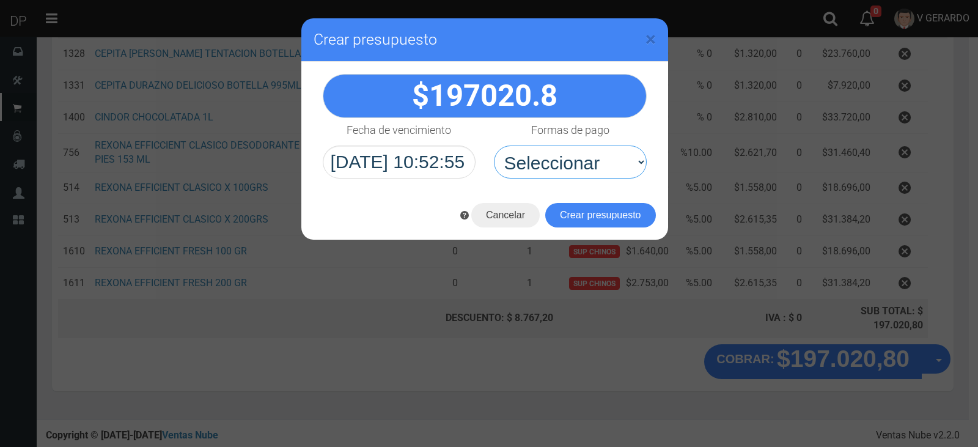
drag, startPoint x: 572, startPoint y: 163, endPoint x: 580, endPoint y: 198, distance: 35.6
click at [572, 163] on select "Seleccionar Efectivo Tarjeta de Crédito Depósito Débito" at bounding box center [570, 161] width 153 height 33
click at [585, 212] on button "Crear presupuesto" at bounding box center [600, 215] width 111 height 24
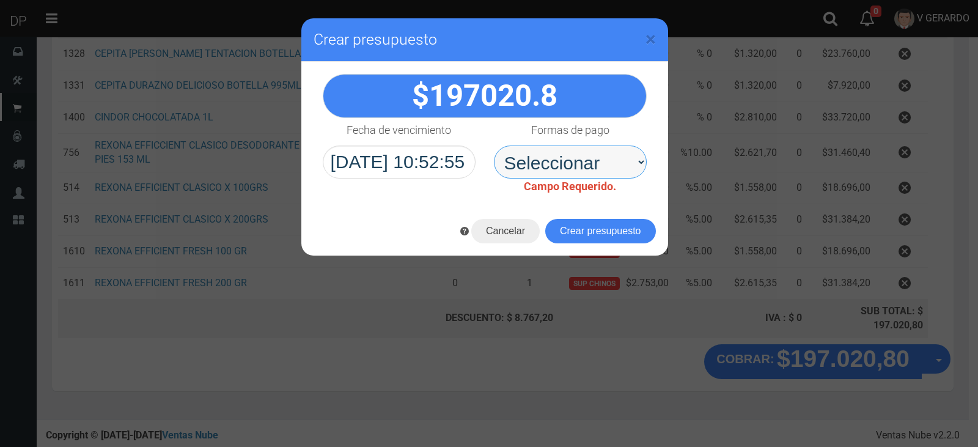
click at [594, 157] on select "Seleccionar Efectivo Tarjeta de Crédito Depósito Débito" at bounding box center [570, 161] width 153 height 33
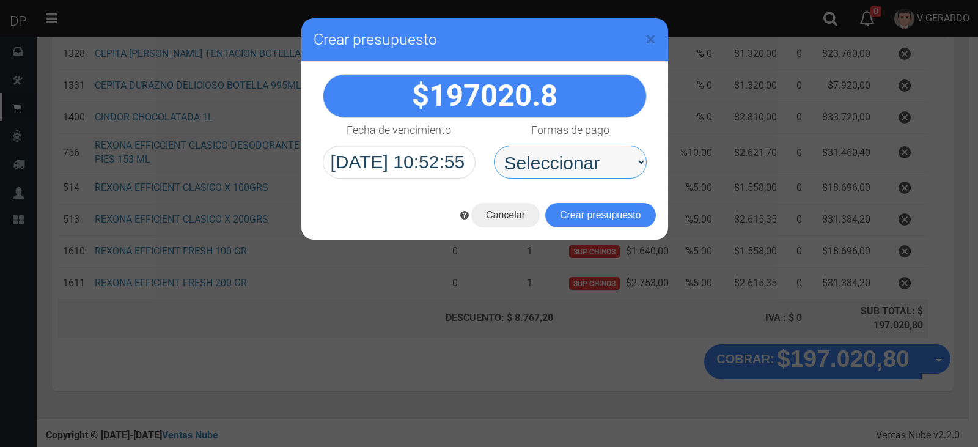
drag, startPoint x: 598, startPoint y: 166, endPoint x: 593, endPoint y: 177, distance: 12.0
click at [598, 166] on select "Seleccionar Efectivo Tarjeta de Crédito Depósito Débito" at bounding box center [570, 161] width 153 height 33
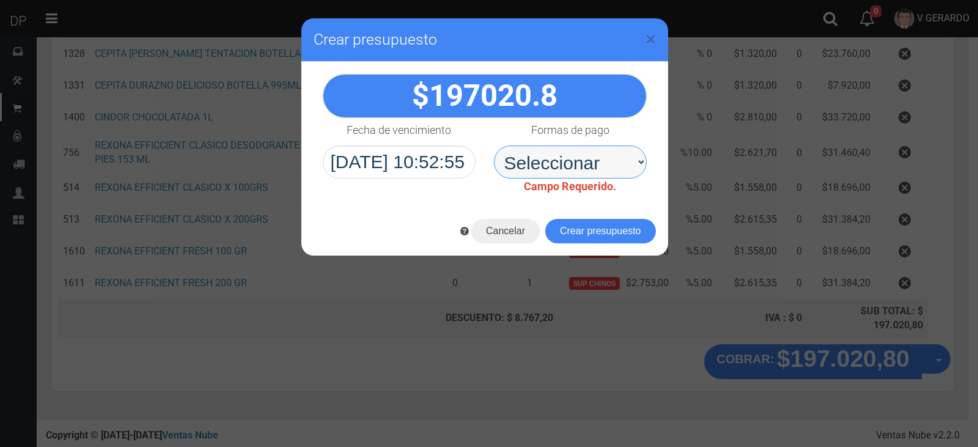
select select "Efectivo"
click at [494, 145] on select "Seleccionar Efectivo Tarjeta de Crédito Depósito Débito" at bounding box center [570, 161] width 153 height 33
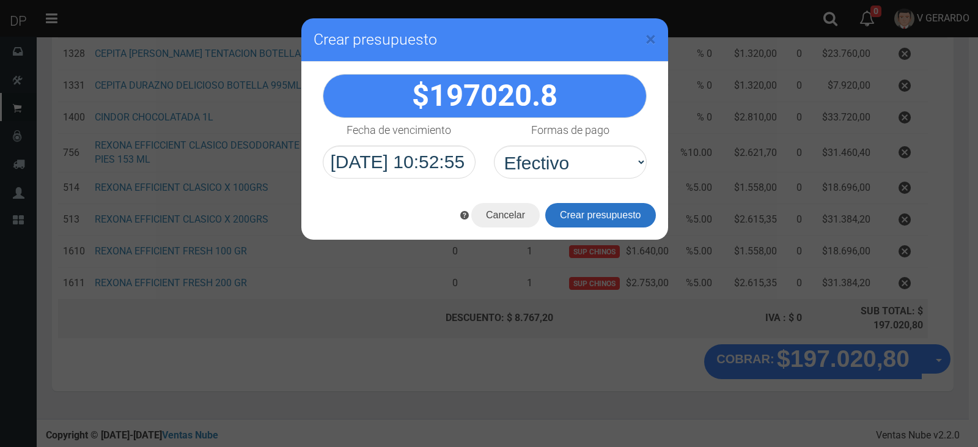
click at [597, 221] on button "Crear presupuesto" at bounding box center [600, 215] width 111 height 24
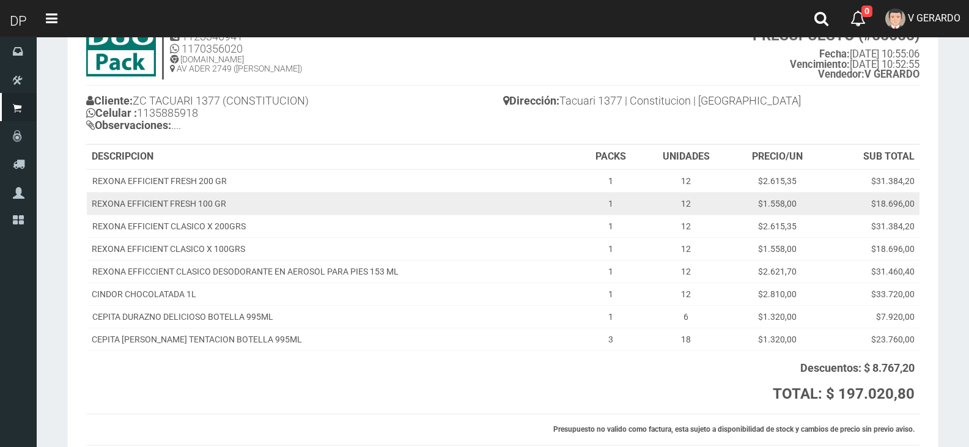
scroll to position [149, 0]
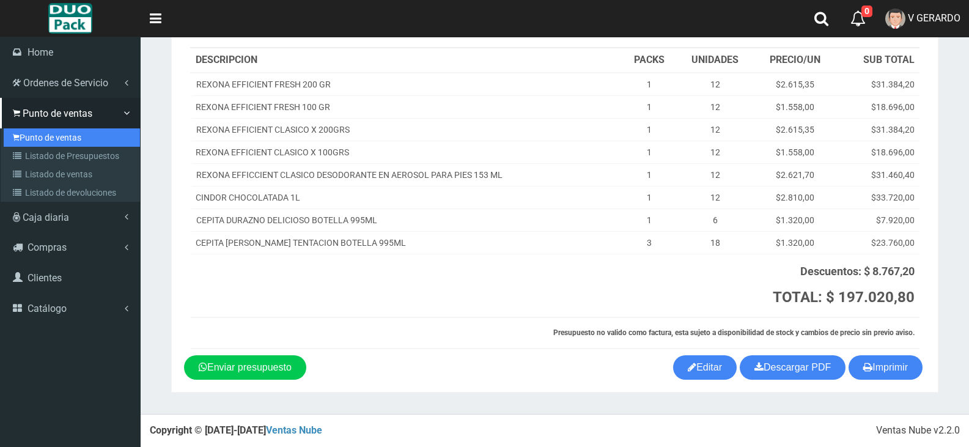
click at [62, 139] on link "Punto de ventas" at bounding box center [72, 137] width 136 height 18
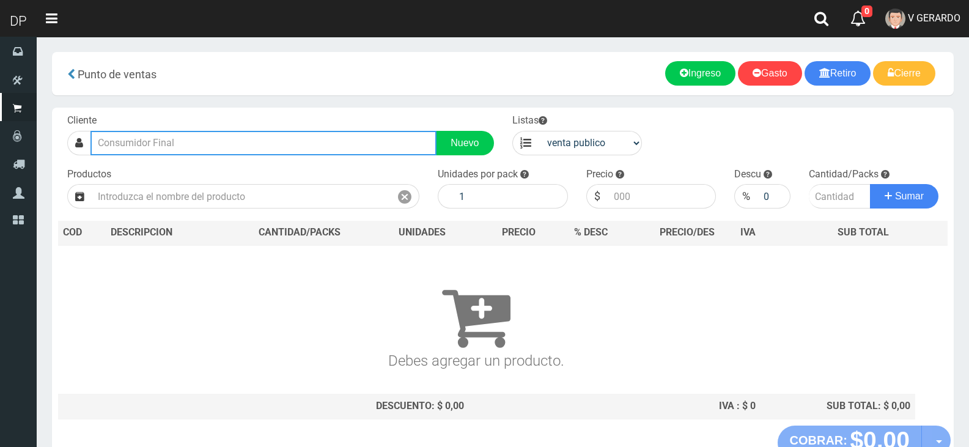
click at [248, 141] on input "text" at bounding box center [263, 143] width 346 height 24
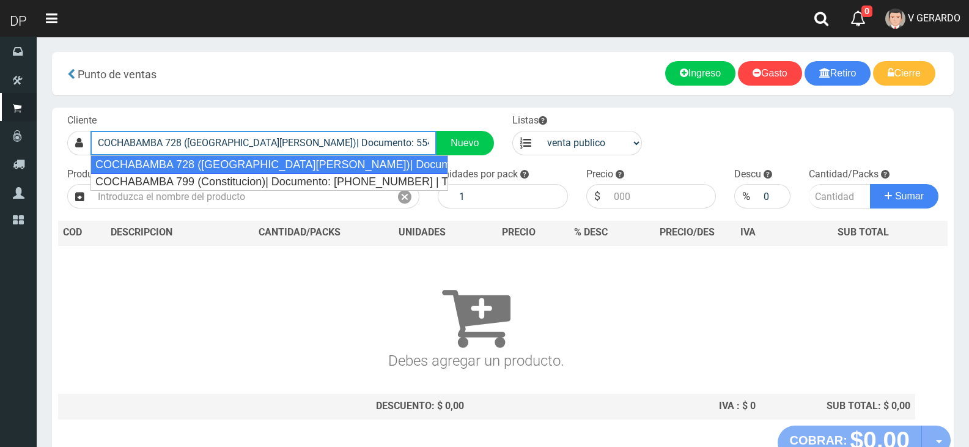
type input "COCHABAMBA 728 ([GEOGRAPHIC_DATA][PERSON_NAME])| Documento: 554215 | Teléfono:"
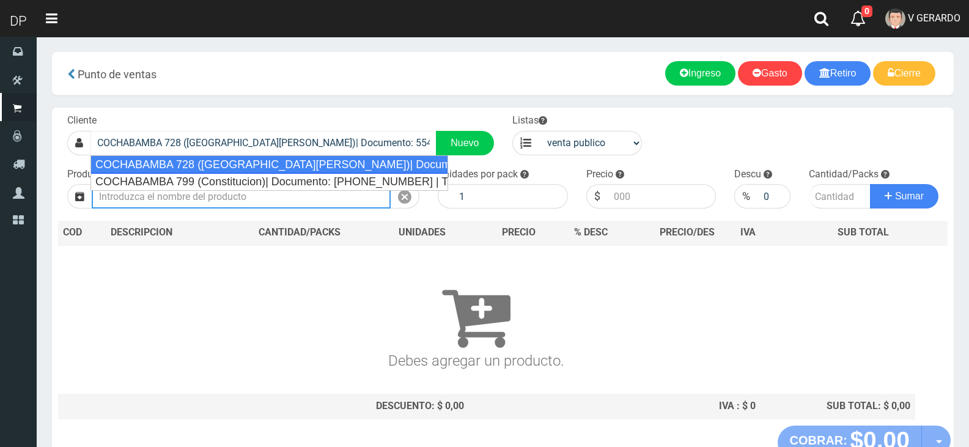
select select "2"
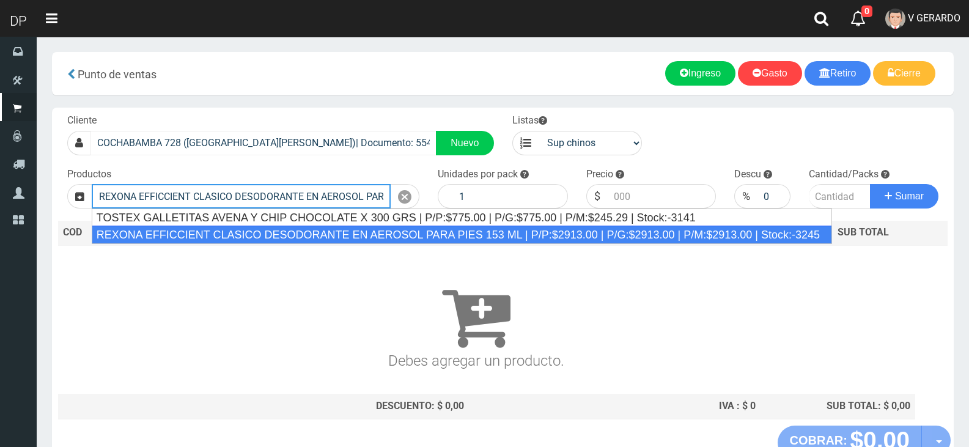
type input "REXONA EFFICCIENT CLASICO DESODORANTE EN AEROSOL PARA PIES 153 ML | P/P:$2913.0…"
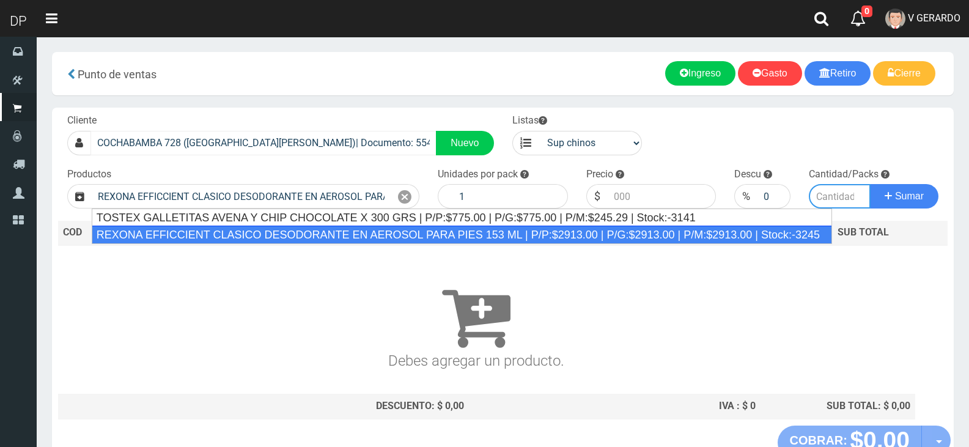
type input "12"
type input "2913.00"
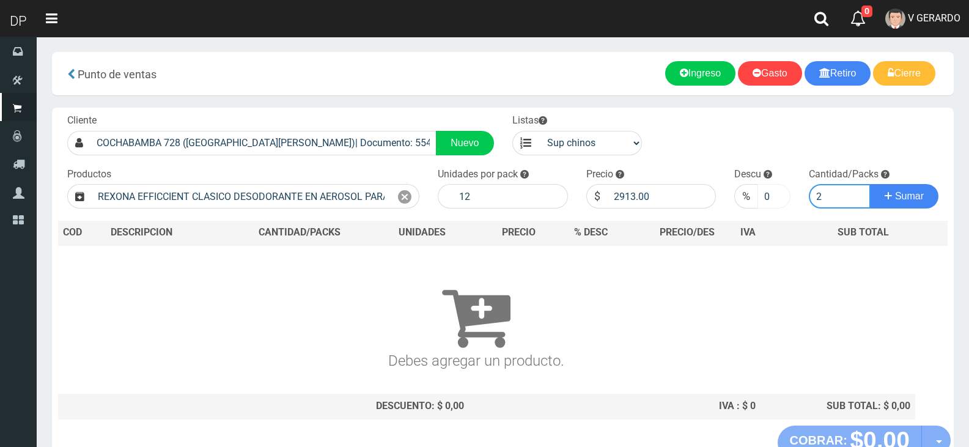
type input "2"
click at [766, 201] on input "0" at bounding box center [773, 196] width 32 height 24
type input "10"
click at [870, 184] on button "Sumar" at bounding box center [904, 196] width 68 height 24
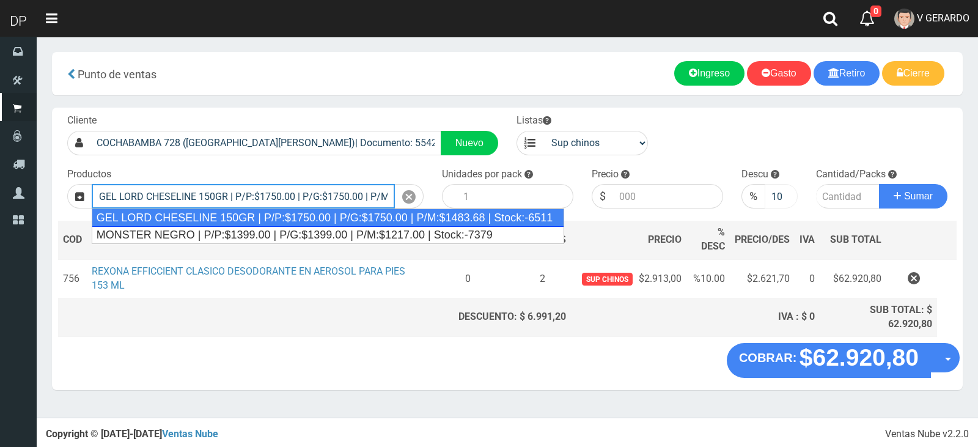
type input "GEL LORD CHESELINE 150GR | P/P:$1750.00 | P/G:$1750.00 | P/M:$1483.68 | Stock:-…"
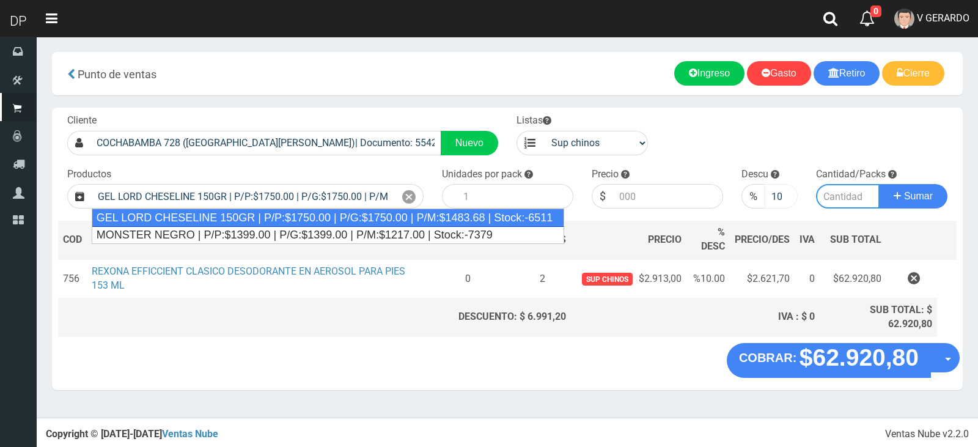
type input "12"
type input "1750.00"
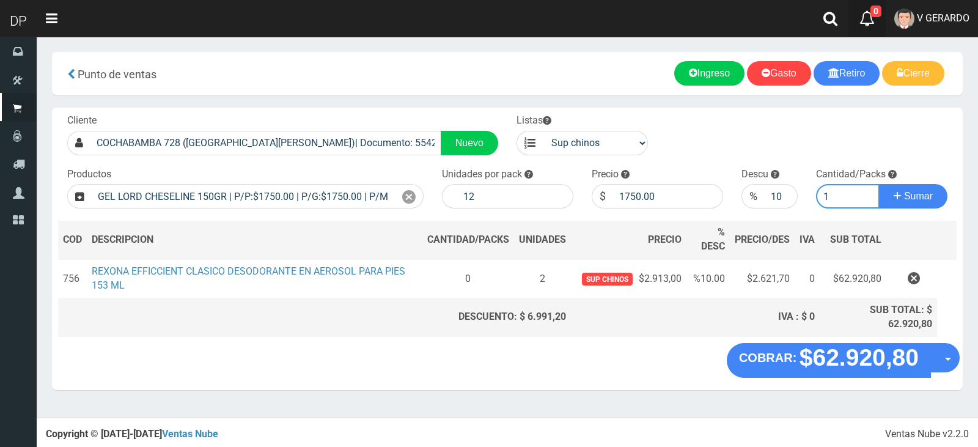
type input "1"
click at [879, 184] on button "Sumar" at bounding box center [913, 196] width 68 height 24
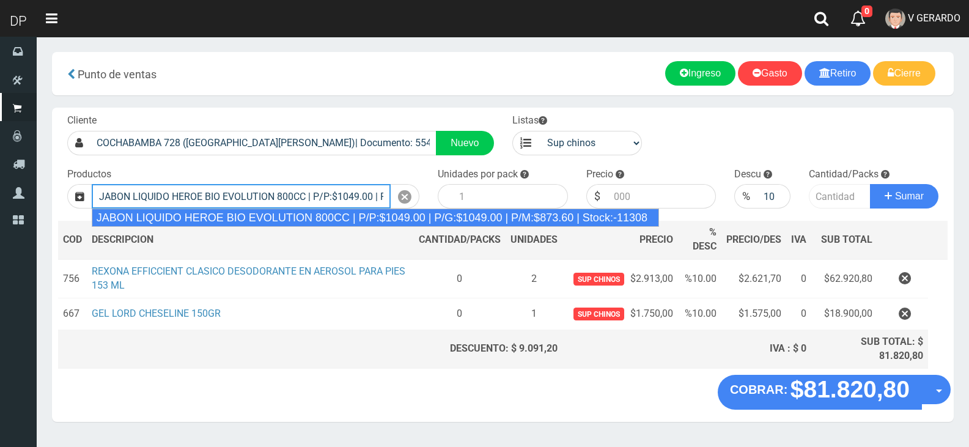
type input "JABON LIQUIDO HEROE BIO EVOLUTION 800CC | P/P:$1049.00 | P/G:$1049.00 | P/M:$87…"
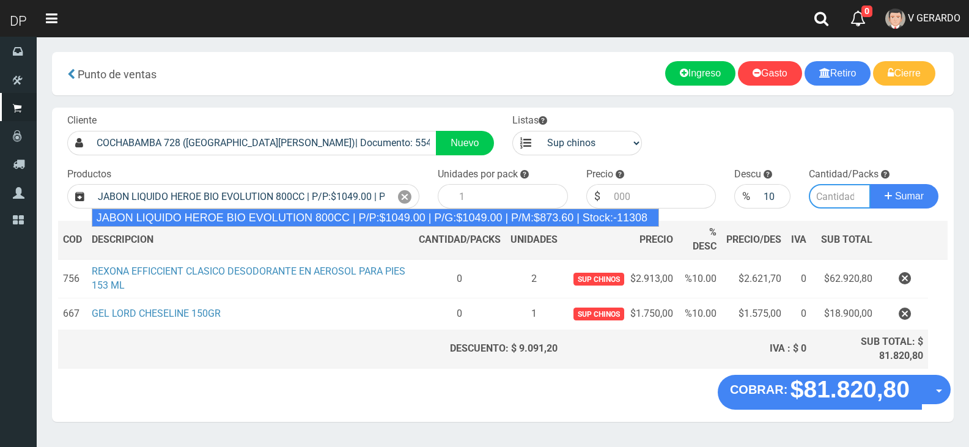
type input "15"
type input "1049.00"
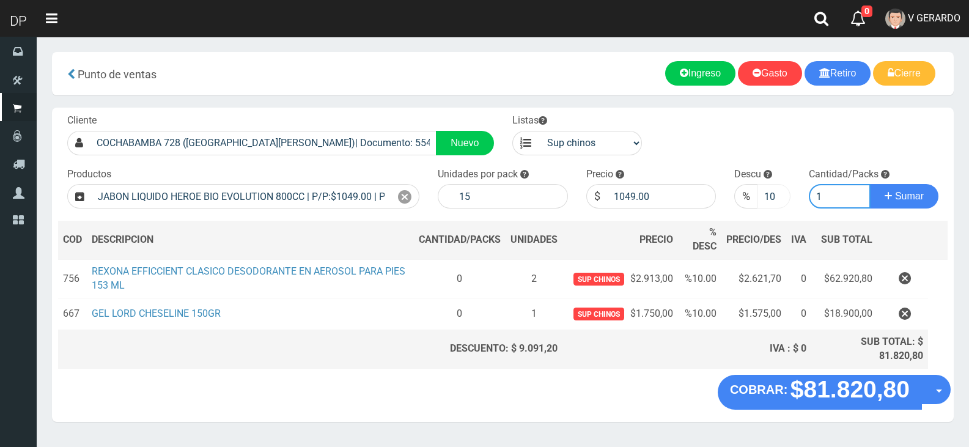
type input "1"
click at [767, 188] on input "10" at bounding box center [773, 196] width 32 height 24
type input "0"
click at [870, 184] on button "Sumar" at bounding box center [904, 196] width 68 height 24
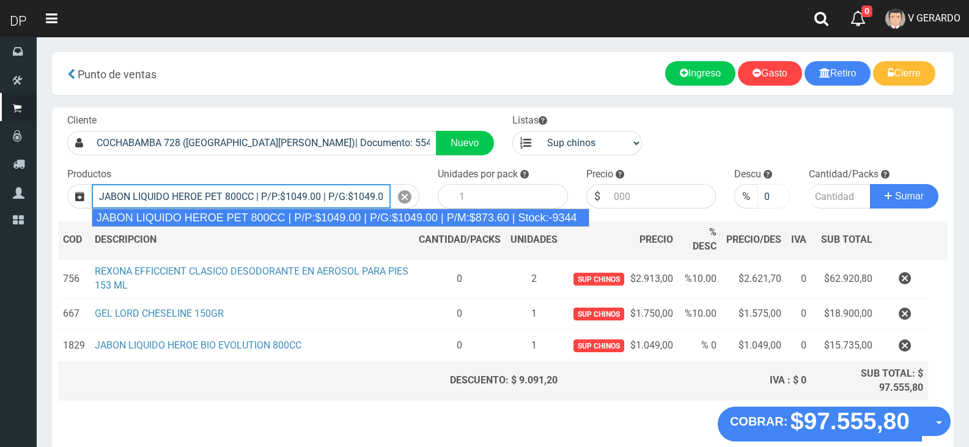
type input "JABON LIQUIDO HEROE PET 800CC | P/P:$1049.00 | P/G:$1049.00 | P/M:$873.60 | Sto…"
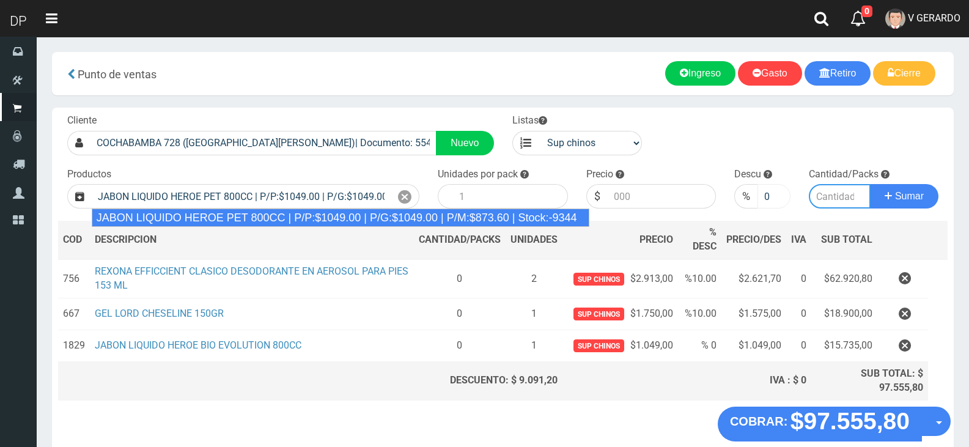
type input "15"
type input "1049.00"
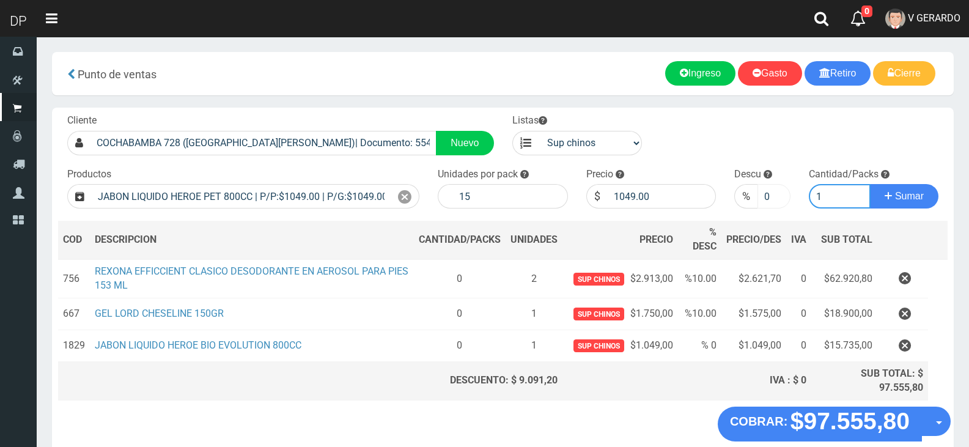
type input "1"
click at [870, 184] on button "Sumar" at bounding box center [904, 196] width 68 height 24
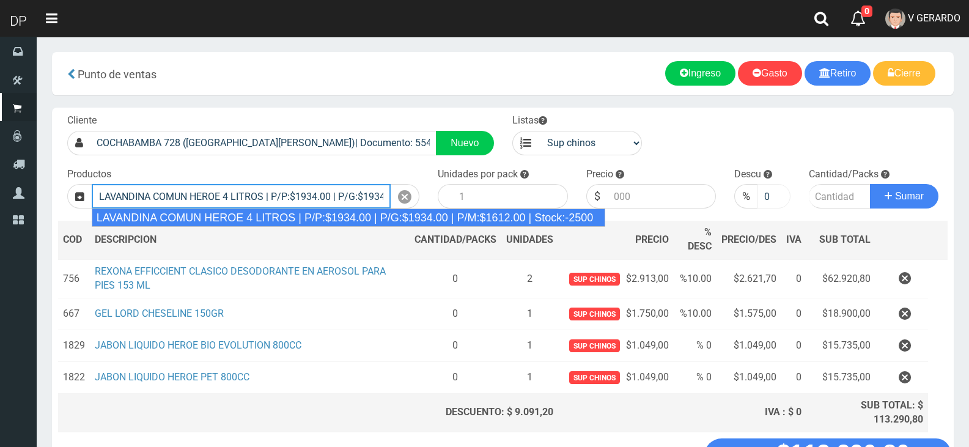
type input "LAVANDINA COMUN HEROE 4 LITROS | P/P:$1934.00 | P/G:$1934.00 | P/M:$1612.00 | S…"
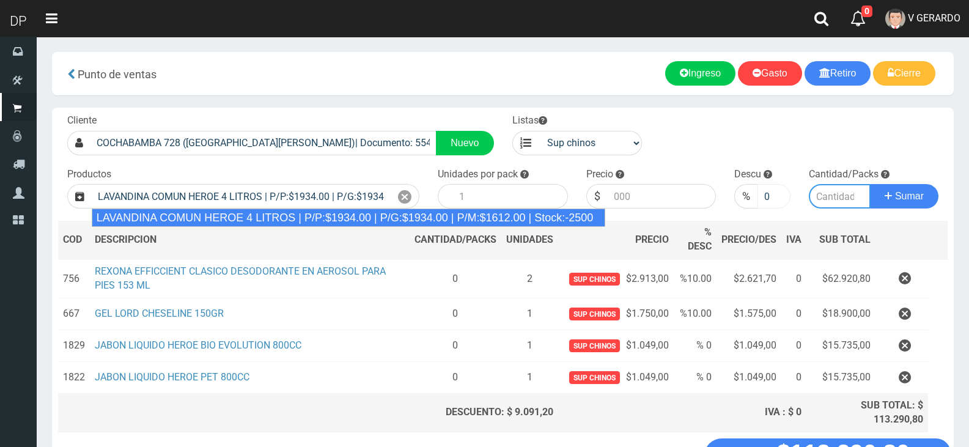
type input "3"
type input "1934.00"
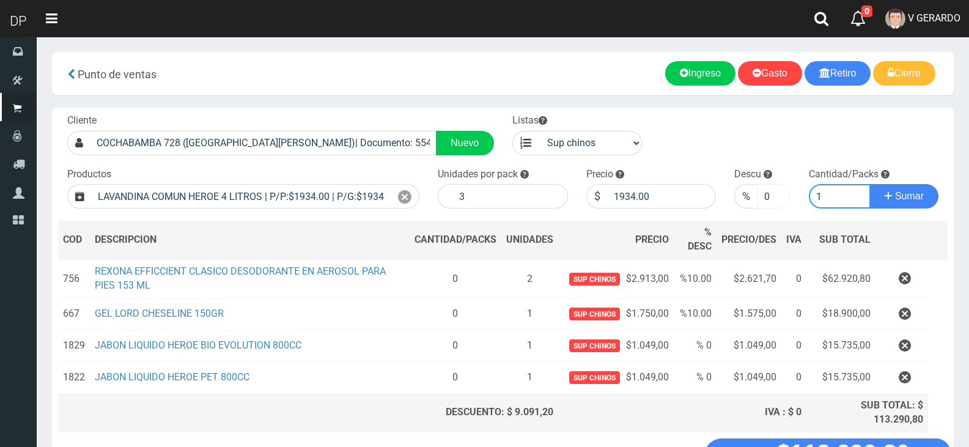
type input "1"
click at [870, 184] on button "Sumar" at bounding box center [904, 196] width 68 height 24
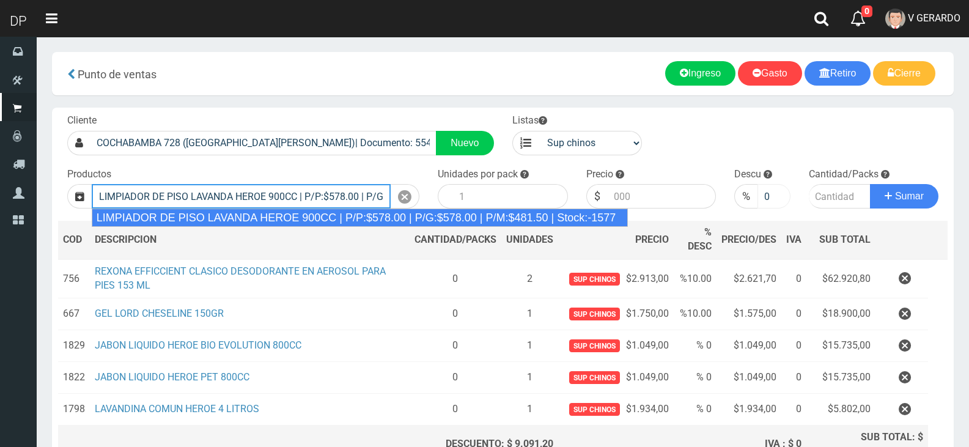
type input "LIMPIADOR DE PISO LAVANDA HEROE 900CC | P/P:$578.00 | P/G:$578.00 | P/M:$481.50…"
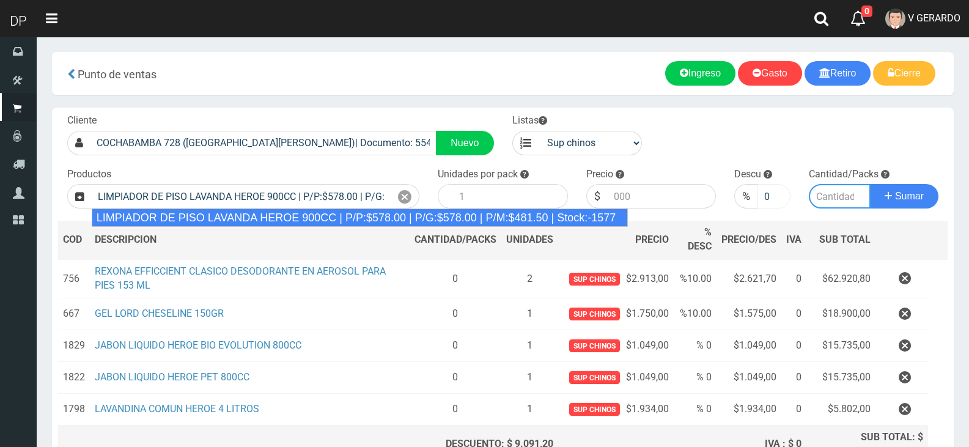
type input "12"
type input "578.00"
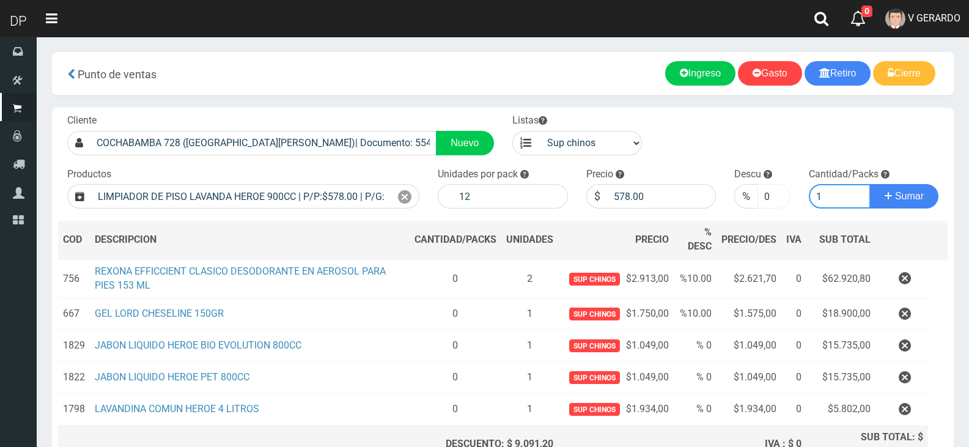
type input "1"
click at [870, 184] on button "Sumar" at bounding box center [904, 196] width 68 height 24
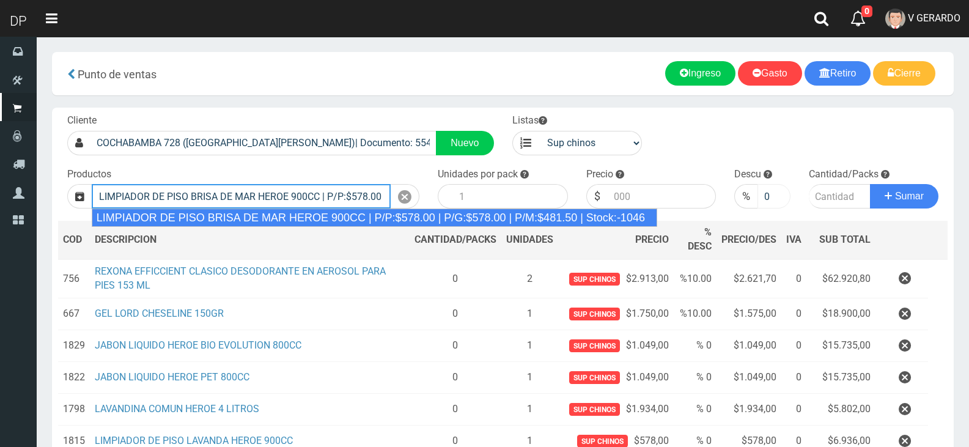
type input "LIMPIADOR DE PISO BRISA DE MAR HEROE 900CC | P/P:$578.00 | P/G:$578.00 | P/M:$4…"
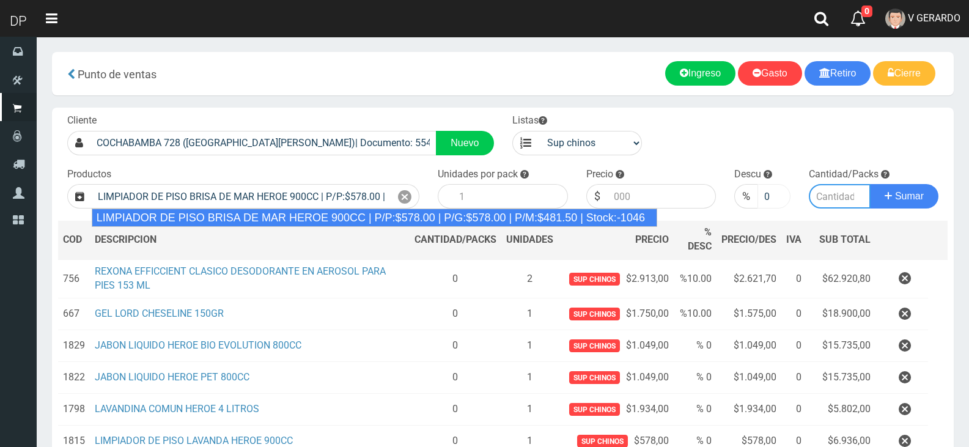
type input "12"
type input "578.00"
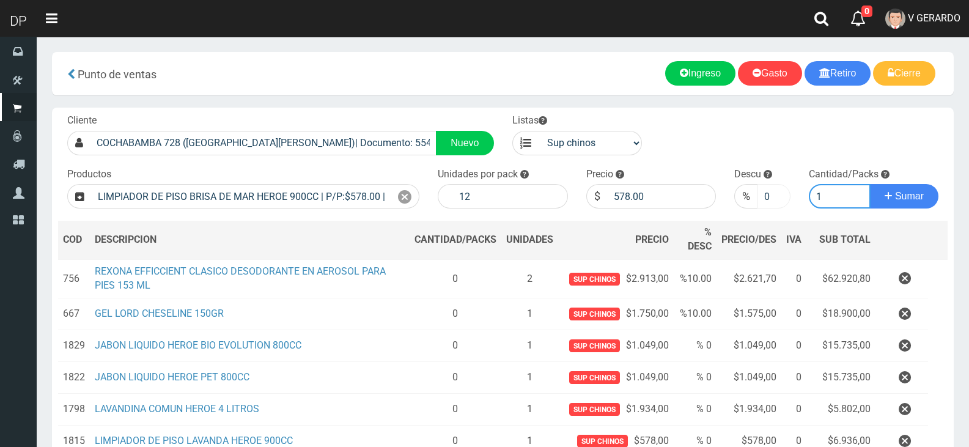
type input "1"
click at [870, 184] on button "Sumar" at bounding box center [904, 196] width 68 height 24
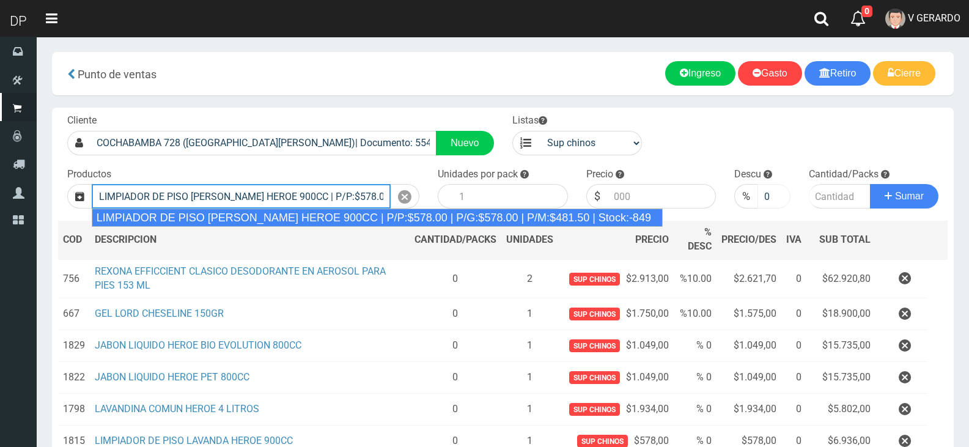
type input "LIMPIADOR DE PISO PINO SILVESTRE HEROE 900CC | P/P:$578.00 | P/G:$578.00 | P/M:…"
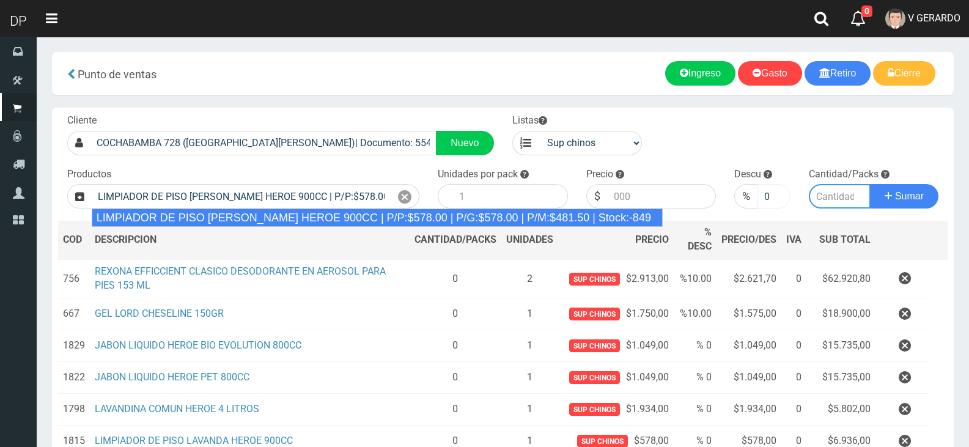
type input "12"
type input "578.00"
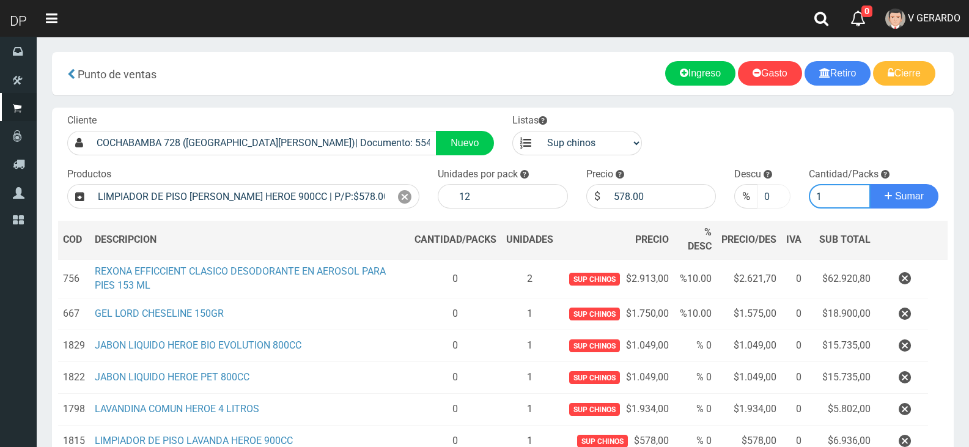
type input "1"
click at [870, 184] on button "Sumar" at bounding box center [904, 196] width 68 height 24
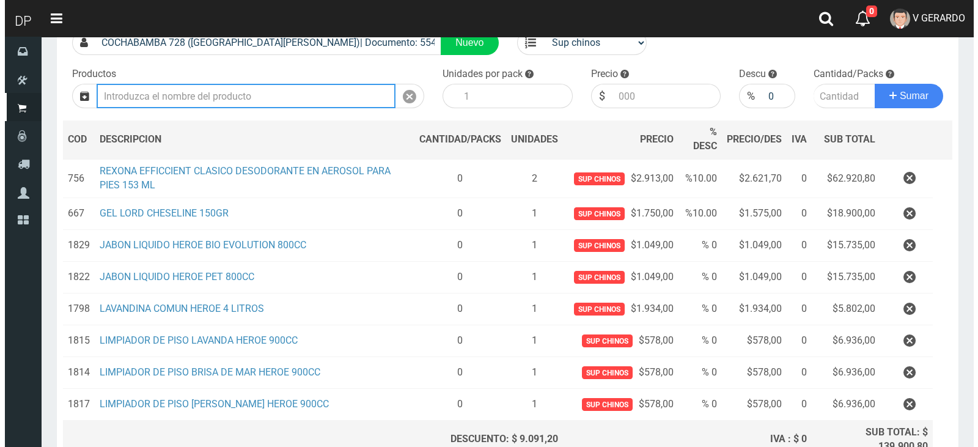
scroll to position [221, 0]
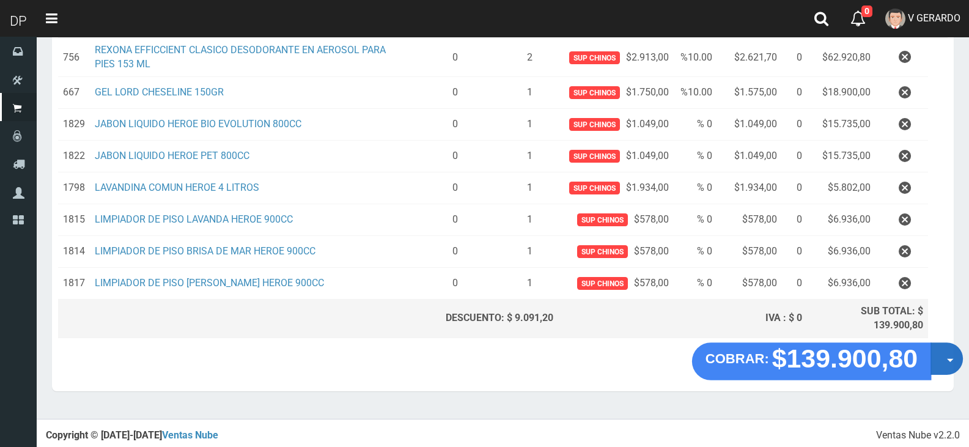
click at [948, 361] on span "button" at bounding box center [950, 361] width 7 height 4
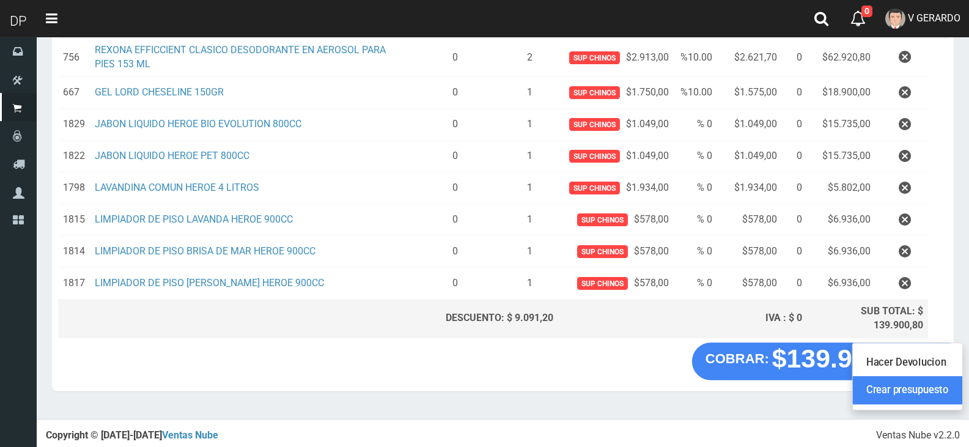
click at [941, 385] on link "Crear presupuesto" at bounding box center [907, 391] width 109 height 28
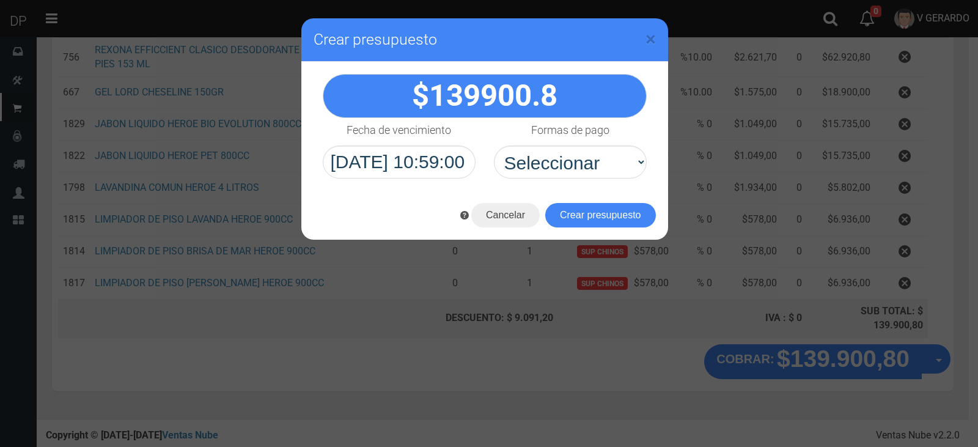
select select "Efectivo"
click at [494, 145] on select "Seleccionar Efectivo Tarjeta de Crédito Depósito Débito" at bounding box center [570, 161] width 153 height 33
click at [576, 213] on button "Crear presupuesto" at bounding box center [600, 215] width 111 height 24
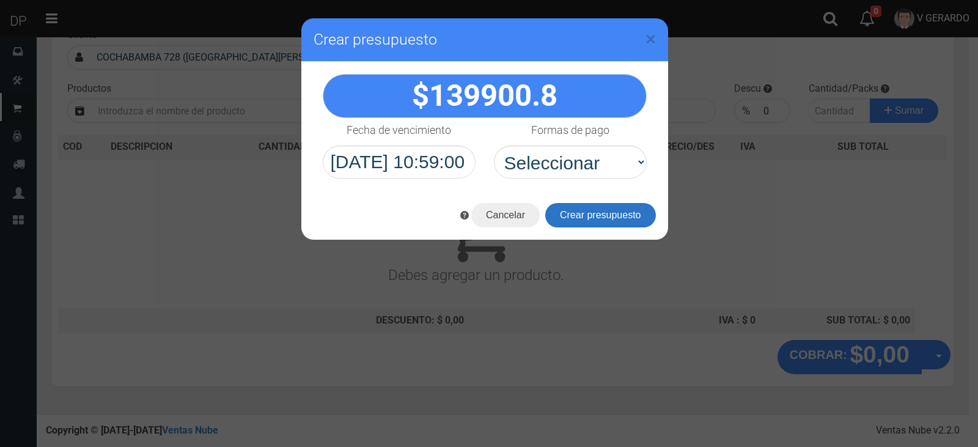
scroll to position [0, 0]
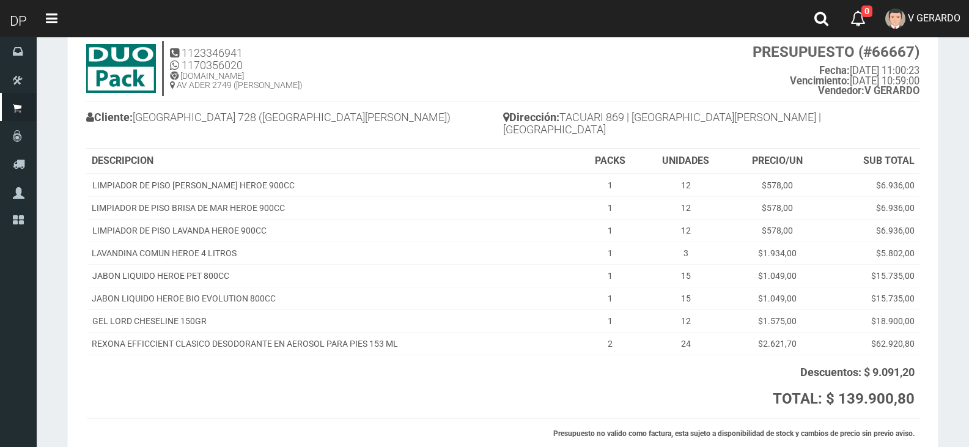
scroll to position [125, 0]
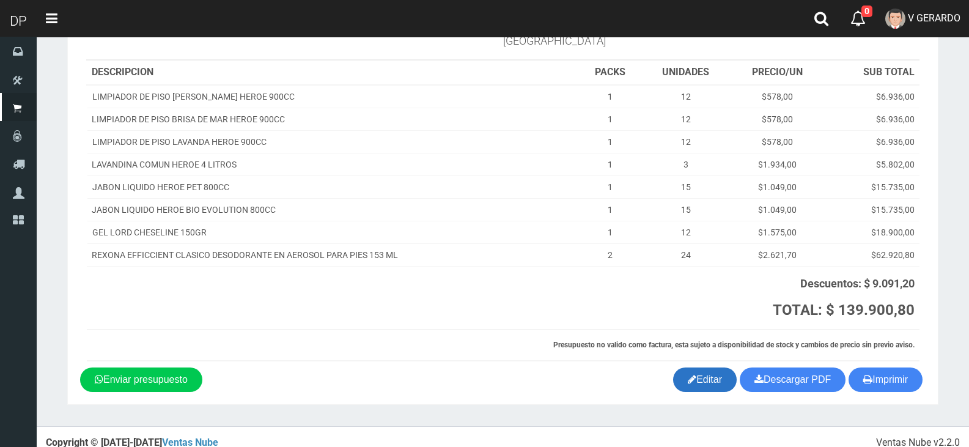
click at [700, 372] on link "Editar" at bounding box center [705, 379] width 64 height 24
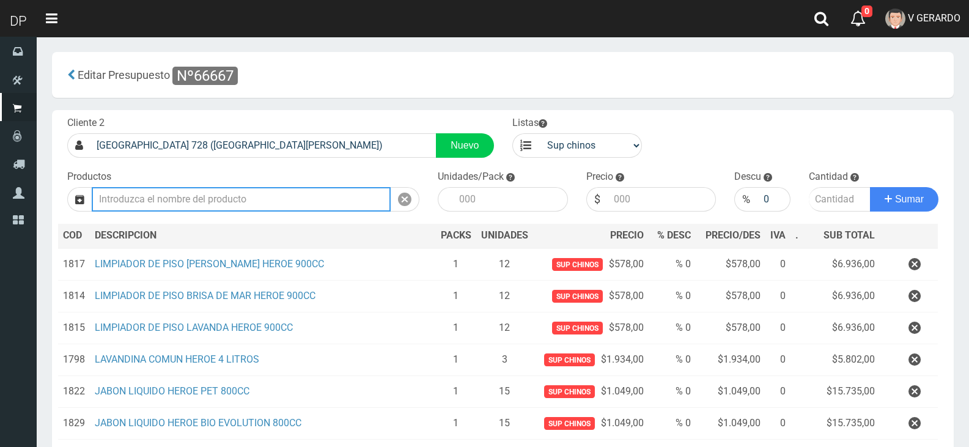
click at [278, 192] on input "text" at bounding box center [241, 199] width 299 height 24
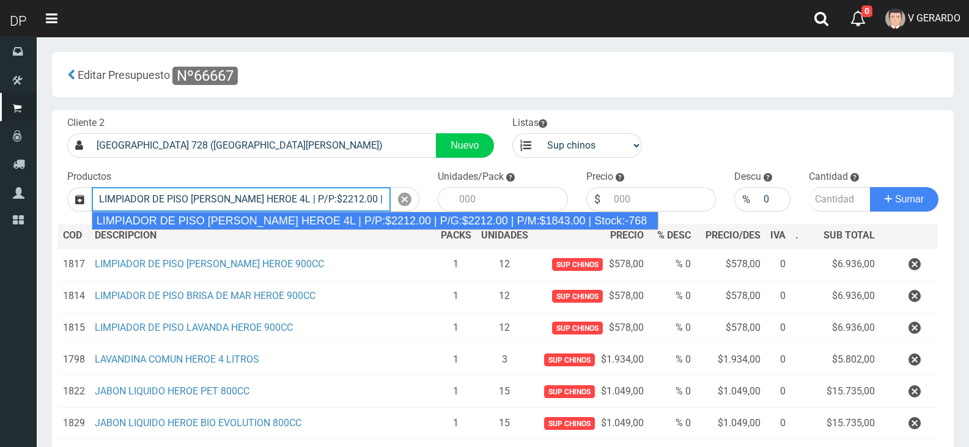
type input "LIMPIADOR DE PISO [PERSON_NAME] HEROE 4L | P/P:$2212.00 | P/G:$2212.00 | P/M:$1…"
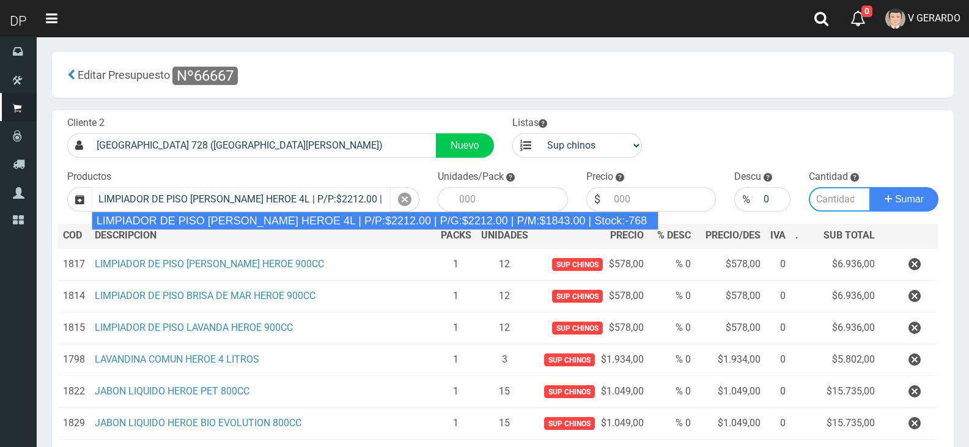
type input "3"
type input "2212.00"
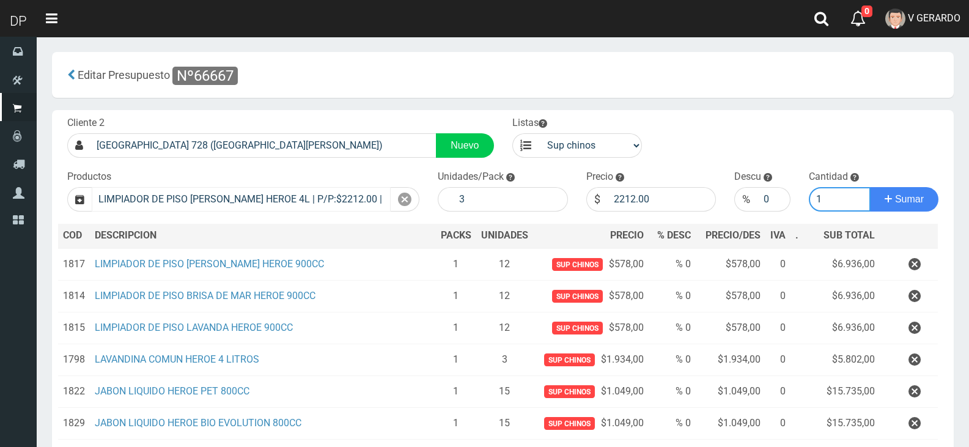
type input "1"
click at [870, 187] on button "Sumar" at bounding box center [904, 199] width 68 height 24
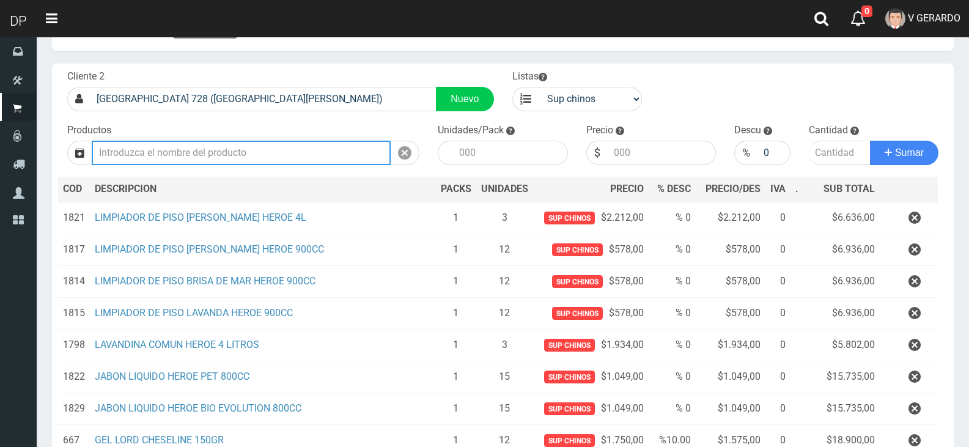
scroll to position [243, 0]
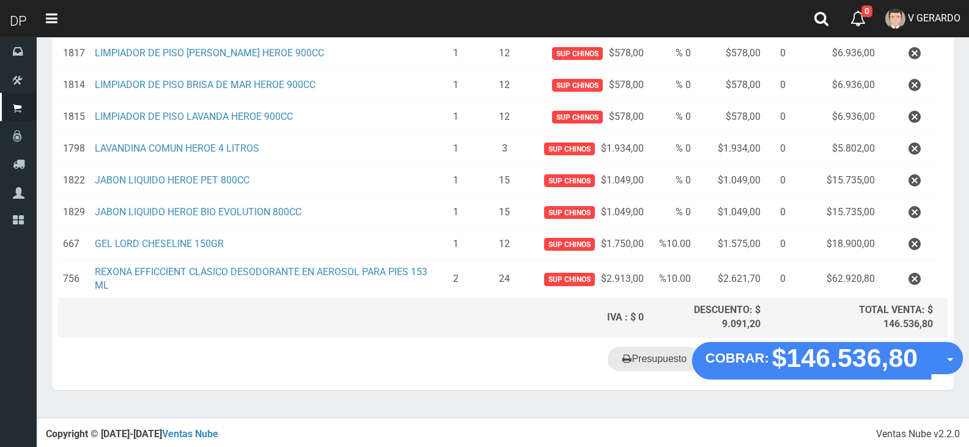
click at [663, 353] on link "Presupuesto" at bounding box center [655, 359] width 94 height 24
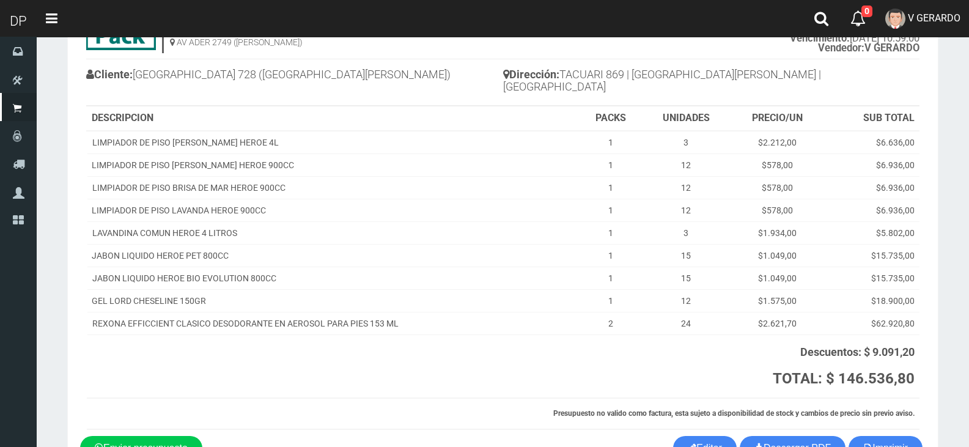
scroll to position [147, 0]
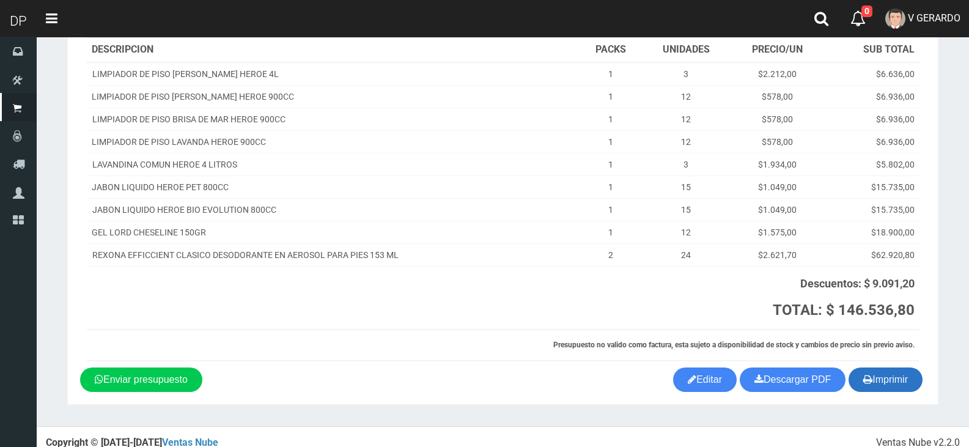
click at [858, 367] on button "Imprimir" at bounding box center [886, 379] width 74 height 24
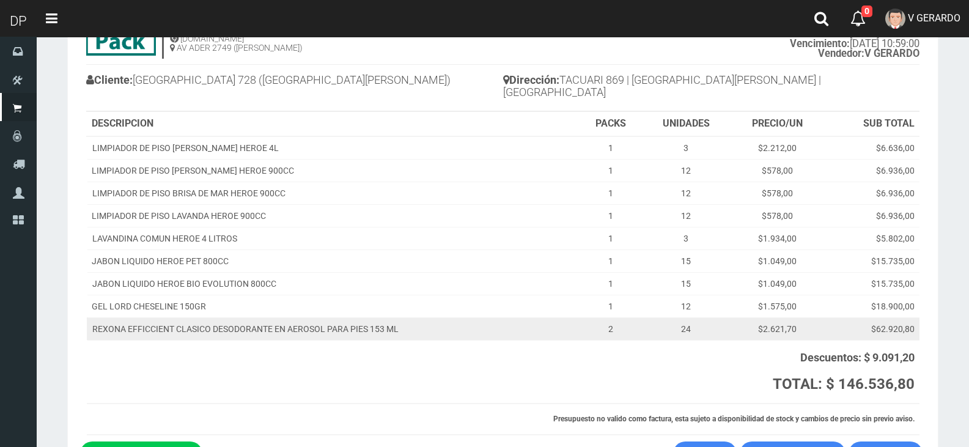
scroll to position [0, 0]
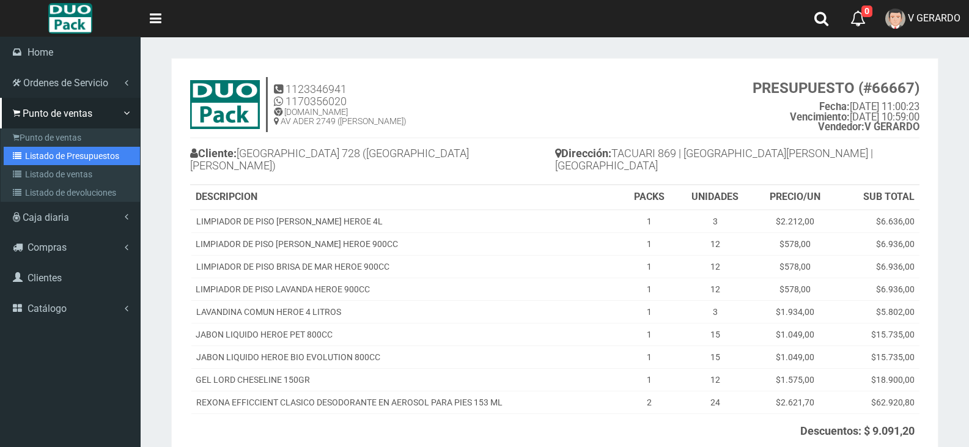
click at [34, 160] on link "Listado de Presupuestos" at bounding box center [72, 156] width 136 height 18
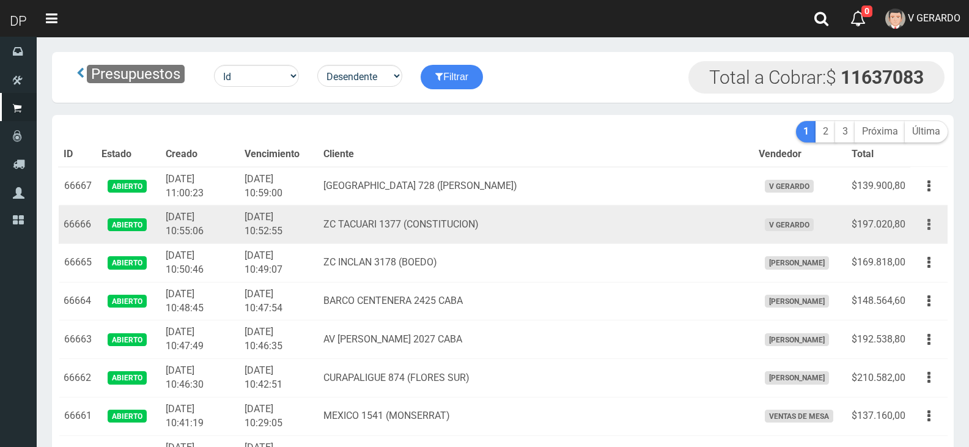
click at [927, 233] on icon "button" at bounding box center [928, 224] width 3 height 21
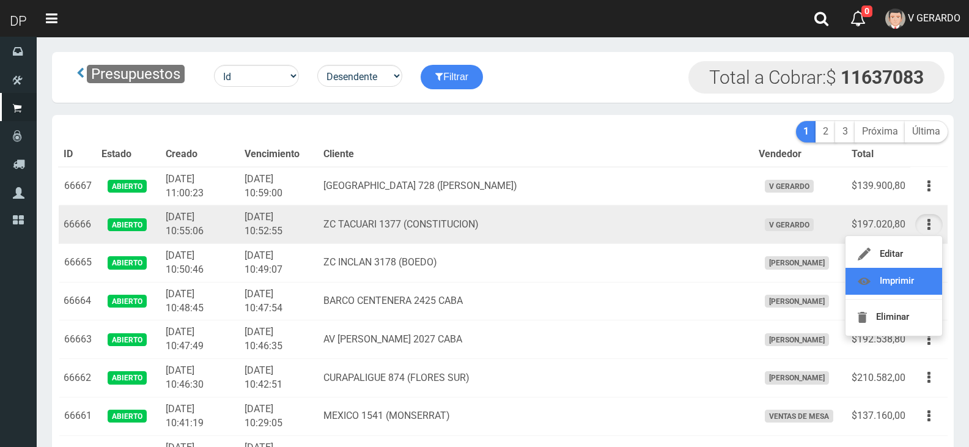
drag, startPoint x: 916, startPoint y: 285, endPoint x: 895, endPoint y: 284, distance: 20.8
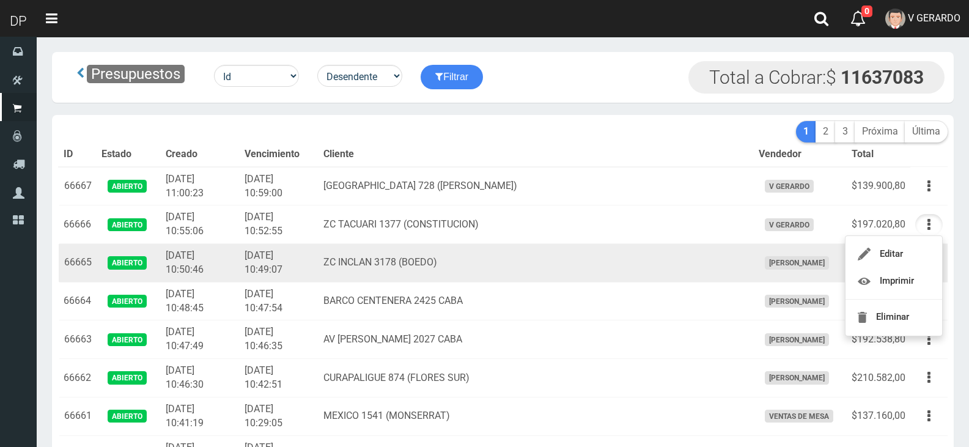
click at [772, 256] on td "[PERSON_NAME]" at bounding box center [800, 263] width 93 height 39
click at [936, 258] on button "button" at bounding box center [929, 262] width 28 height 21
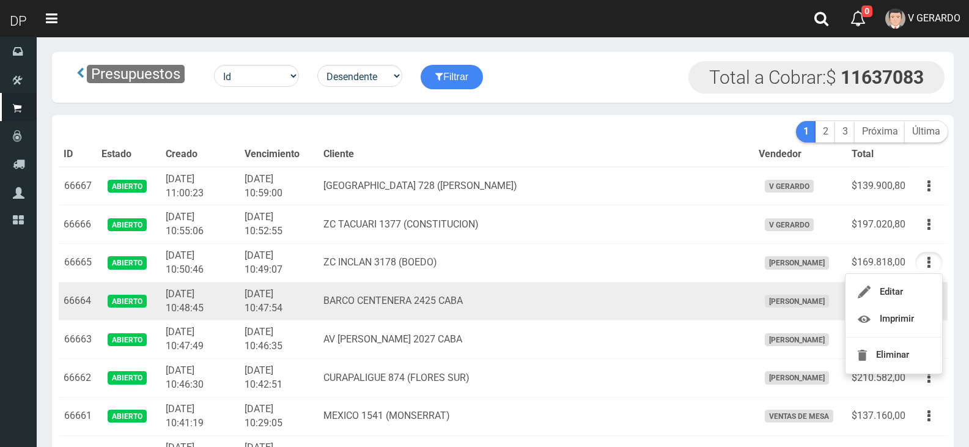
click at [650, 289] on td "BARCO CENTENERA 2425 CABA" at bounding box center [536, 301] width 435 height 39
click at [928, 308] on icon "button" at bounding box center [928, 300] width 3 height 21
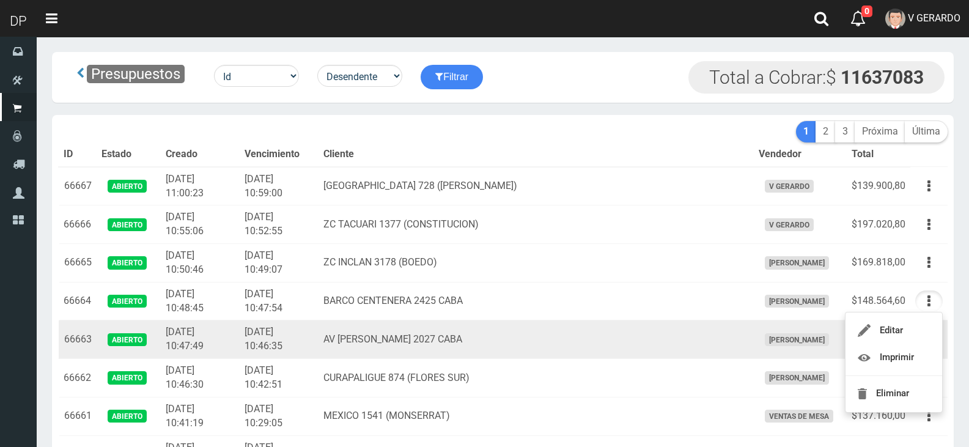
click at [679, 332] on td "AV EVA PERON 2027 CABA" at bounding box center [536, 339] width 435 height 39
click at [935, 342] on button "button" at bounding box center [929, 339] width 28 height 21
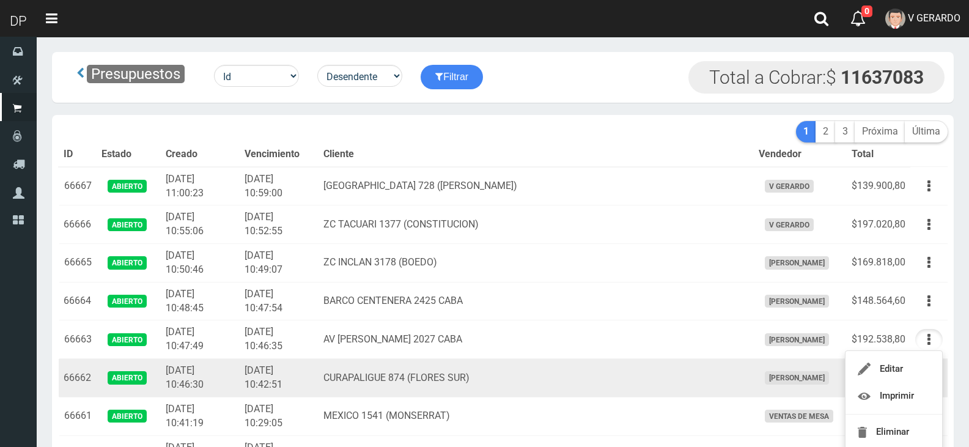
click at [765, 374] on span "MARCELO AVALOS" at bounding box center [797, 377] width 64 height 13
click at [923, 381] on button "button" at bounding box center [929, 377] width 28 height 21
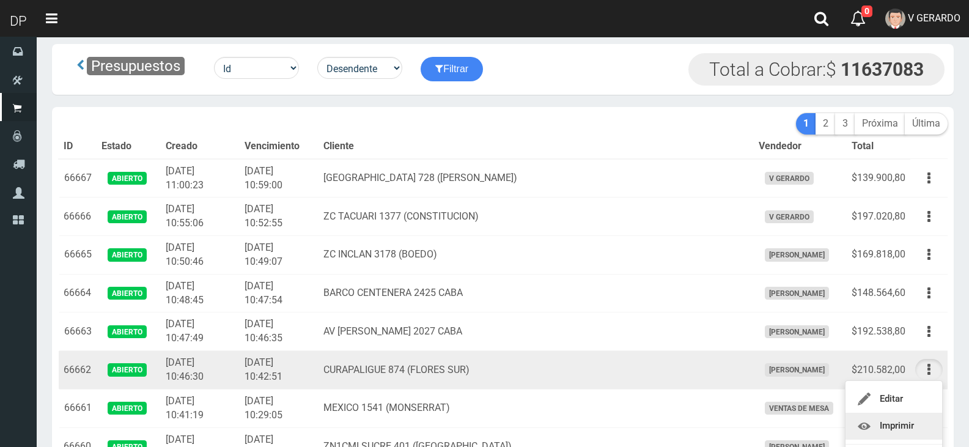
scroll to position [61, 0]
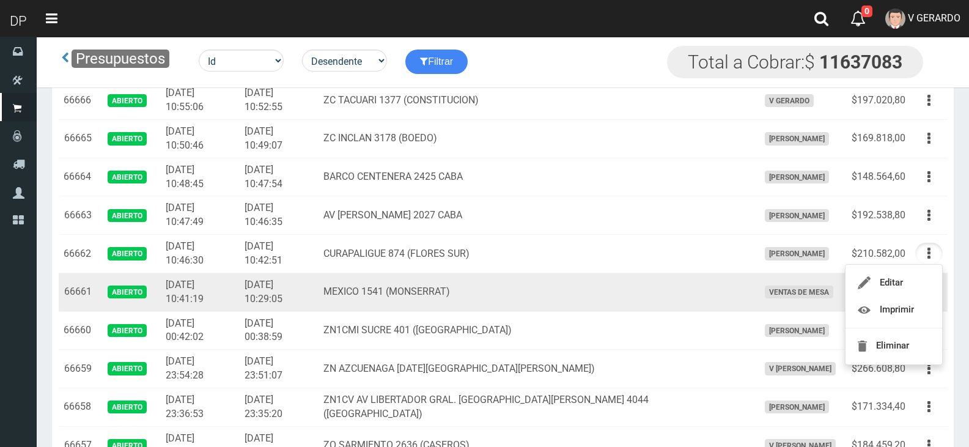
click at [712, 301] on td "MEXICO 1541 (MONSERRAT)" at bounding box center [536, 292] width 435 height 39
click at [928, 293] on icon "button" at bounding box center [928, 291] width 3 height 21
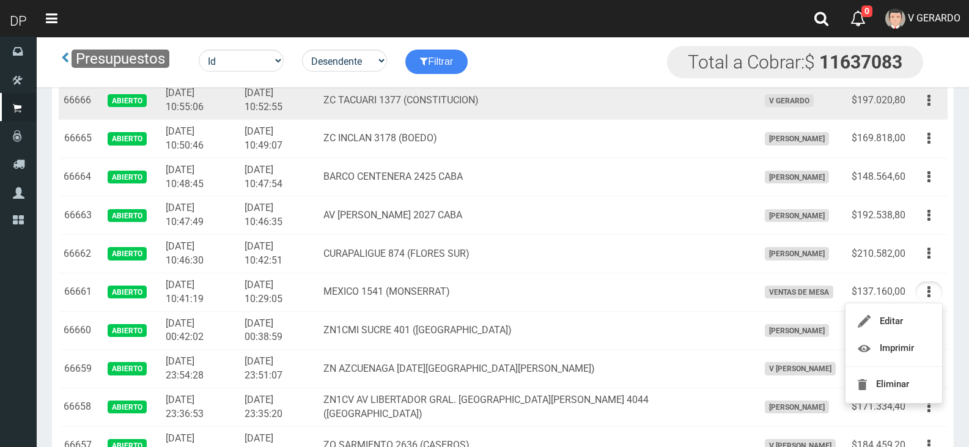
click at [669, 104] on td "ZC TACUARI 1377 (CONSTITUCION)" at bounding box center [536, 100] width 435 height 39
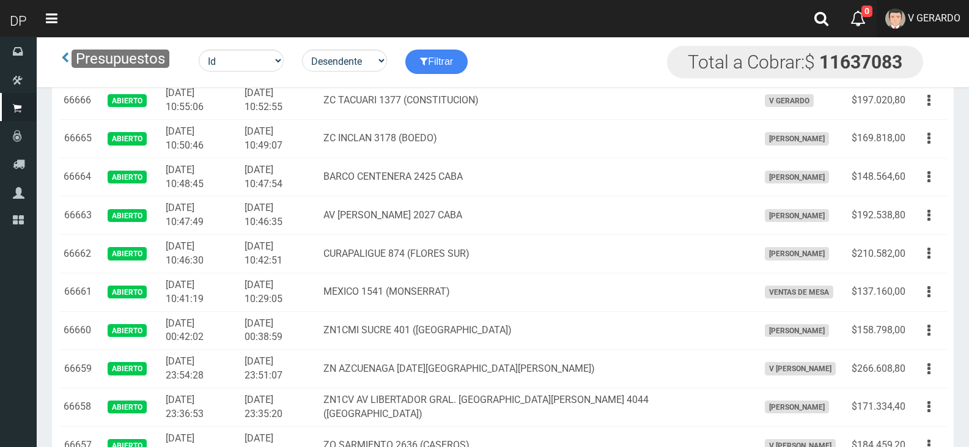
drag, startPoint x: 908, startPoint y: 6, endPoint x: 931, endPoint y: 86, distance: 83.4
click at [908, 6] on link "V GERARDO" at bounding box center [923, 18] width 92 height 37
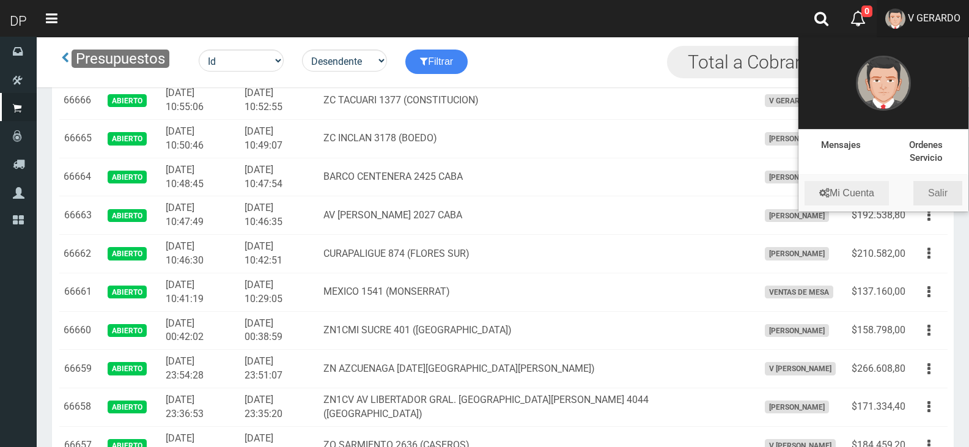
click at [950, 197] on link "Salir" at bounding box center [937, 193] width 49 height 24
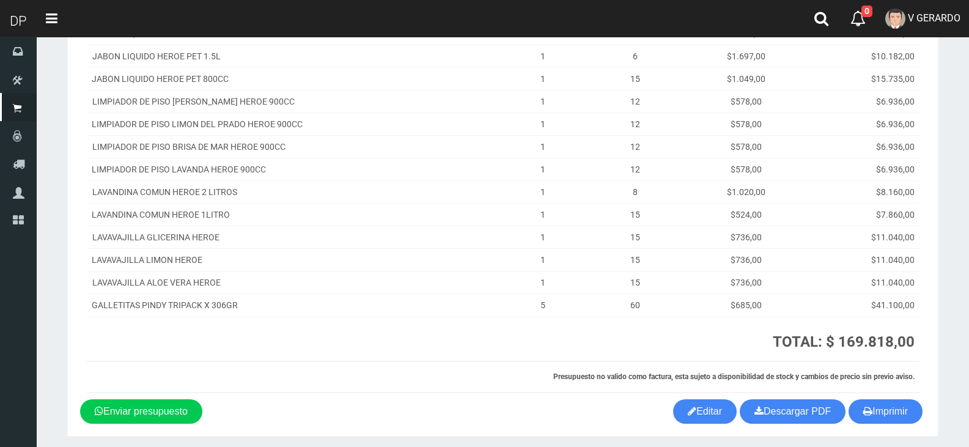
scroll to position [267, 0]
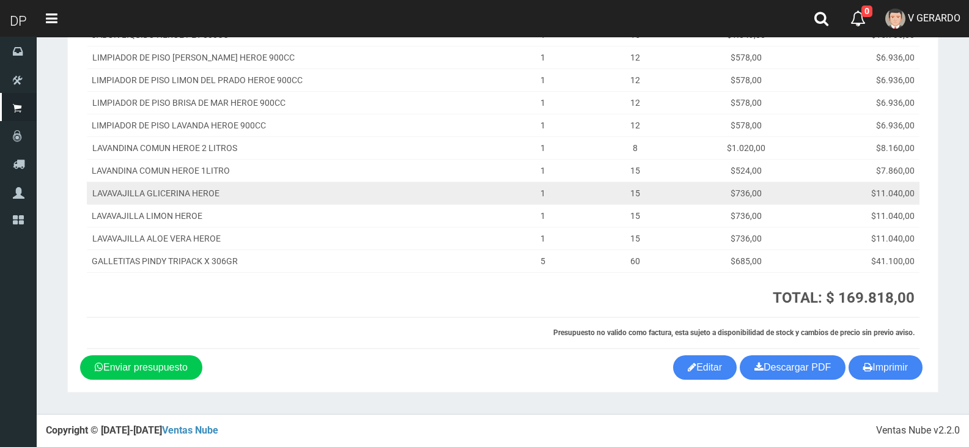
click at [822, 201] on td "$11.040,00" at bounding box center [862, 193] width 116 height 23
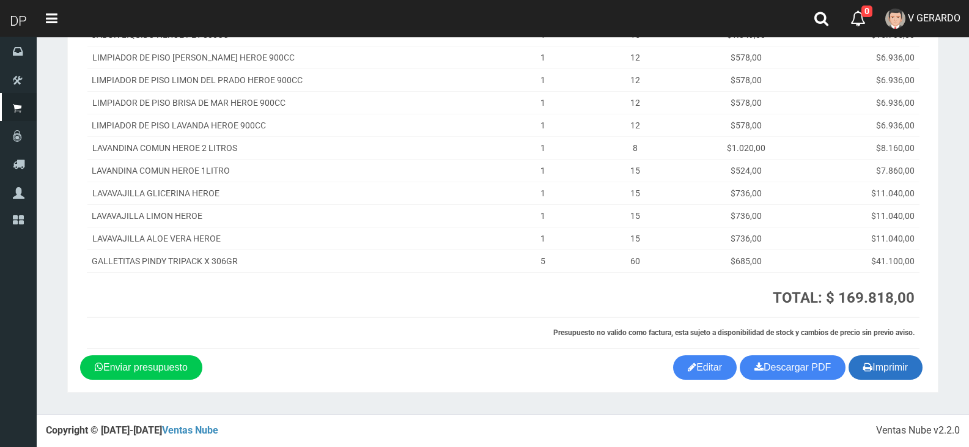
click at [882, 369] on button "Imprimir" at bounding box center [886, 367] width 74 height 24
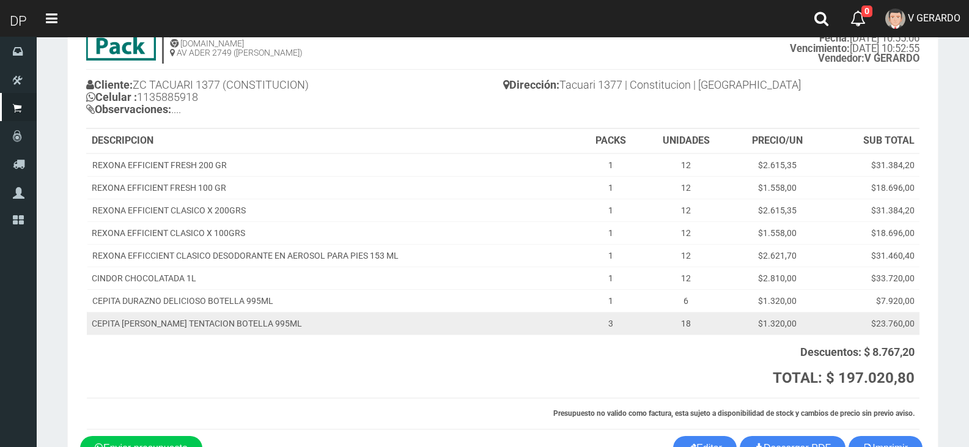
scroll to position [149, 0]
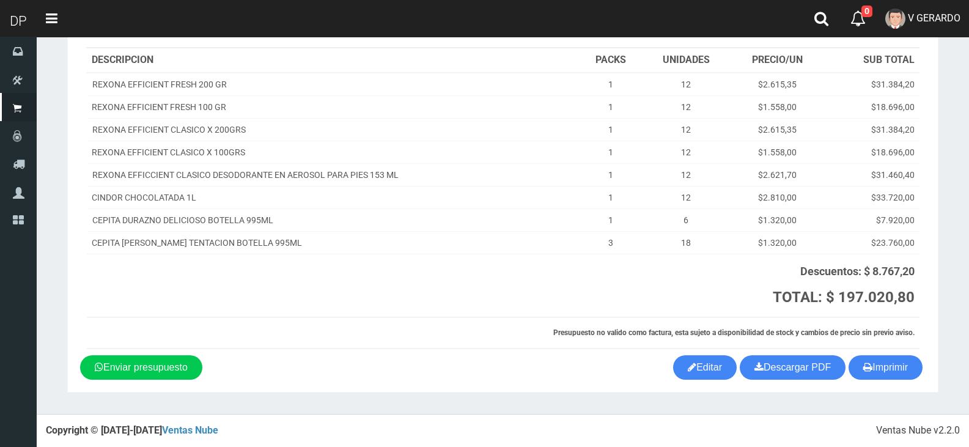
click at [922, 381] on section "1123346941 1170356020 [DOMAIN_NAME] AV ADER 2749 ([PERSON_NAME]) PRESUPUESTO (#…" at bounding box center [502, 151] width 871 height 484
click at [912, 374] on button "Imprimir" at bounding box center [886, 367] width 74 height 24
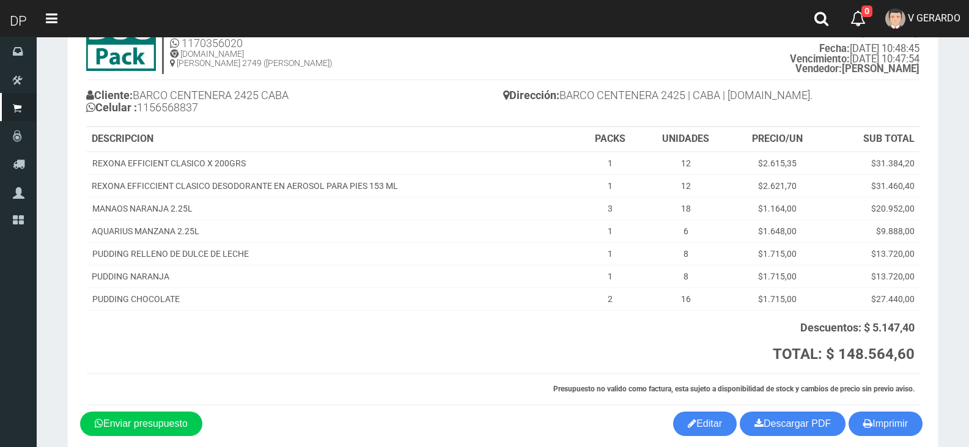
scroll to position [114, 0]
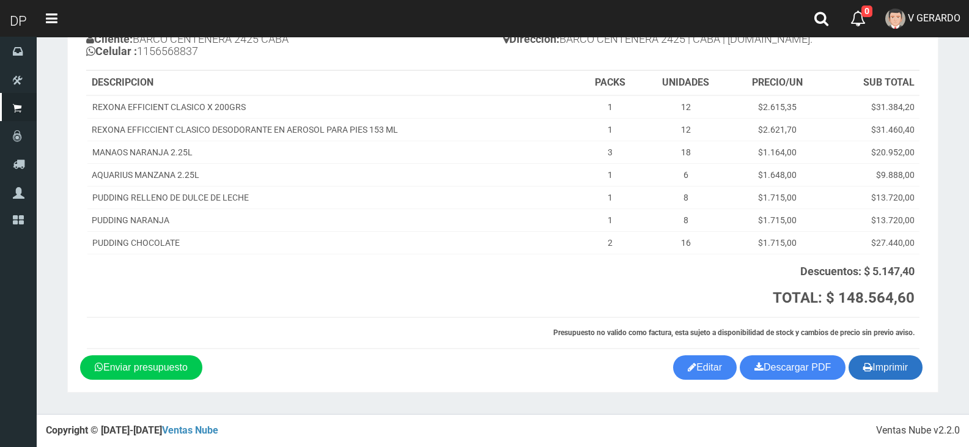
click at [908, 368] on button "Imprimir" at bounding box center [886, 367] width 74 height 24
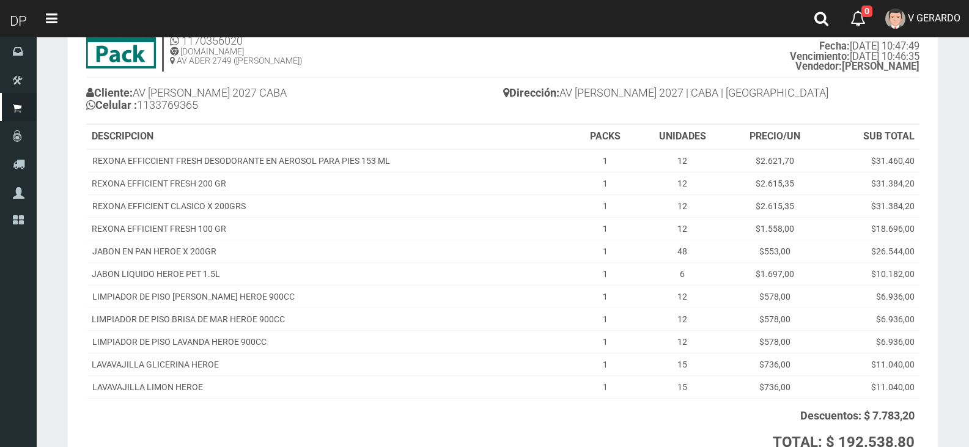
scroll to position [205, 0]
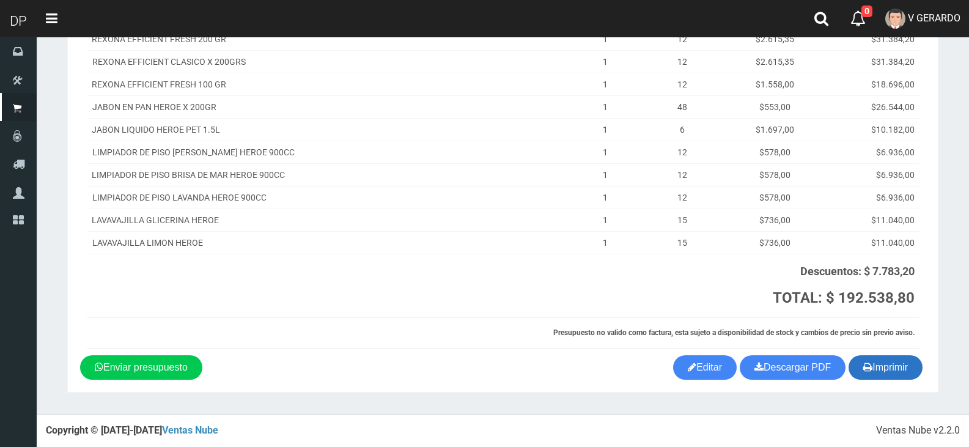
click at [892, 373] on button "Imprimir" at bounding box center [886, 367] width 74 height 24
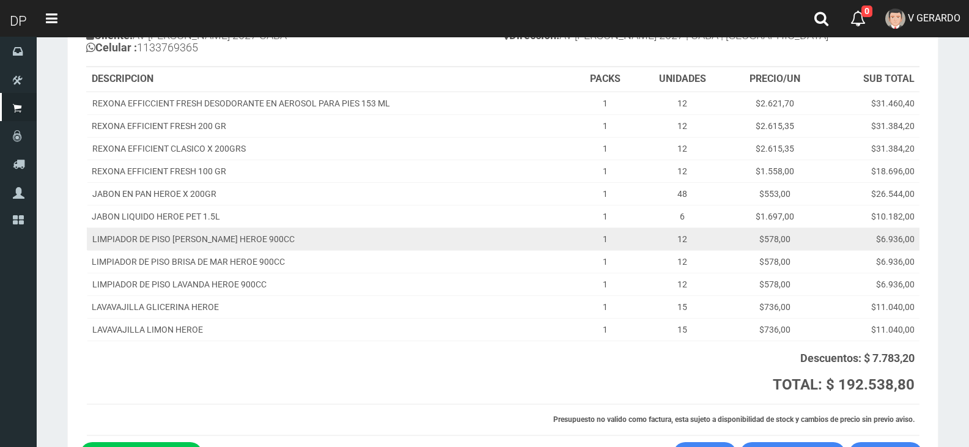
scroll to position [0, 0]
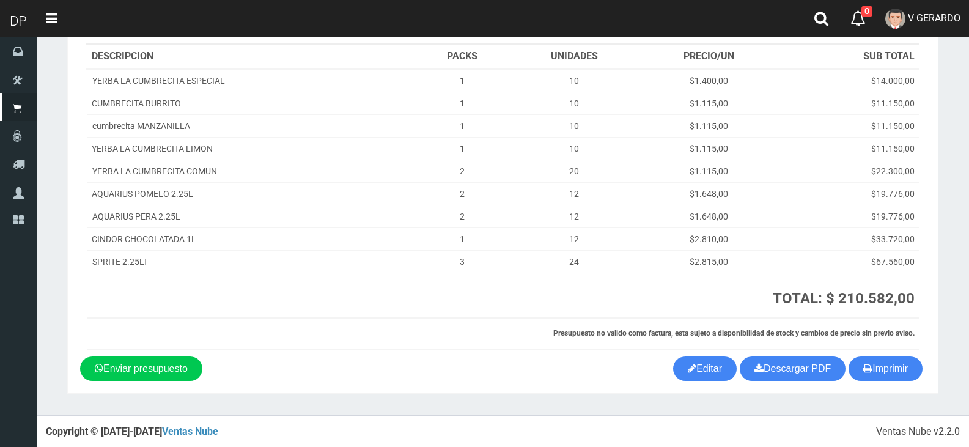
scroll to position [129, 0]
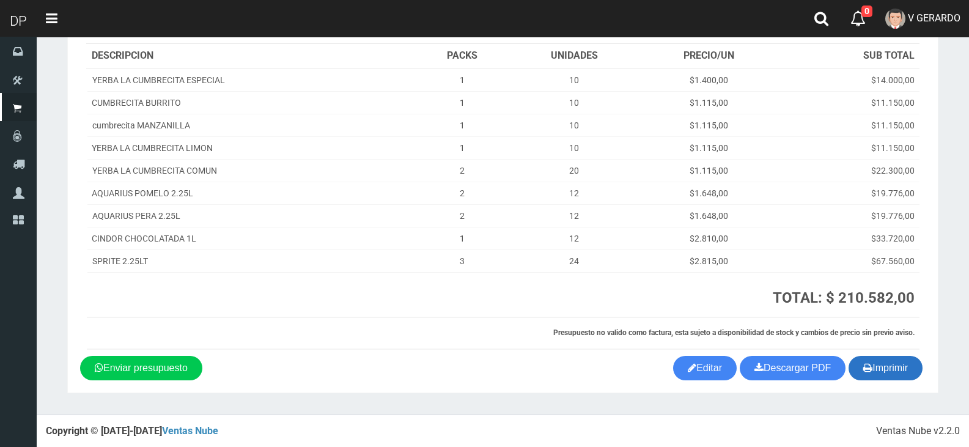
click at [899, 370] on button "Imprimir" at bounding box center [886, 368] width 74 height 24
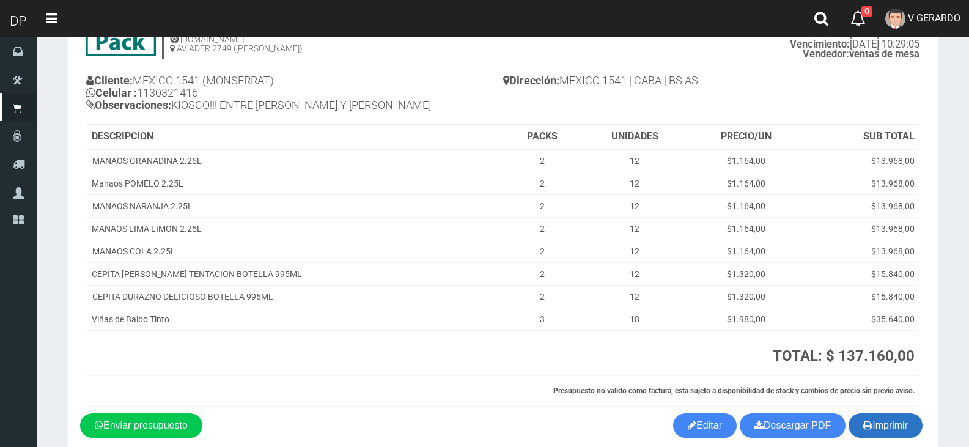
scroll to position [131, 0]
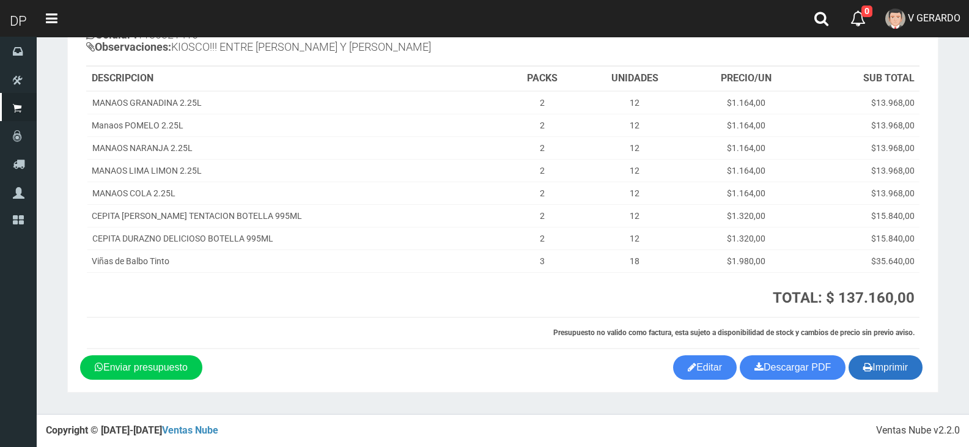
click at [896, 362] on button "Imprimir" at bounding box center [886, 367] width 74 height 24
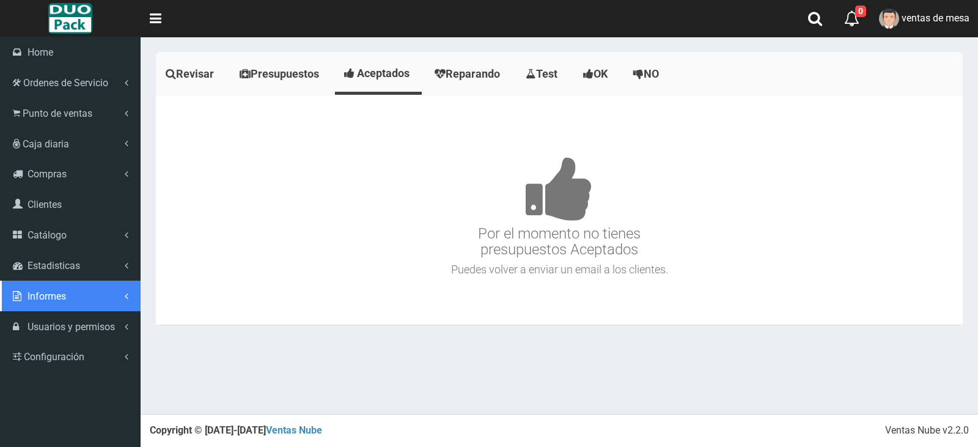
click at [86, 302] on link "Informes" at bounding box center [70, 296] width 141 height 31
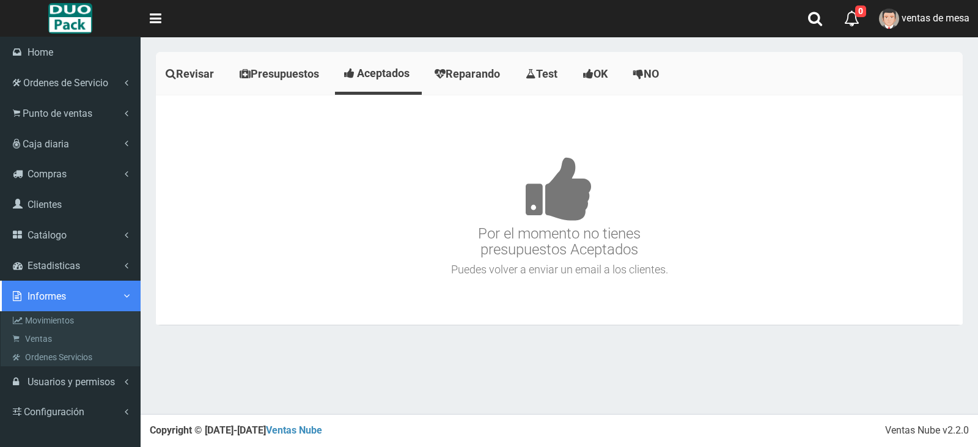
click at [92, 281] on link "Informes" at bounding box center [70, 296] width 141 height 31
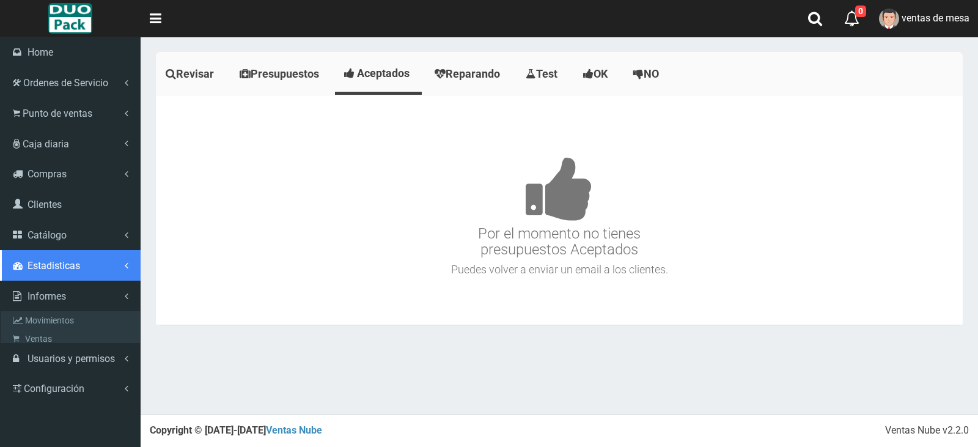
click at [93, 268] on link "Estadisticas" at bounding box center [70, 265] width 141 height 31
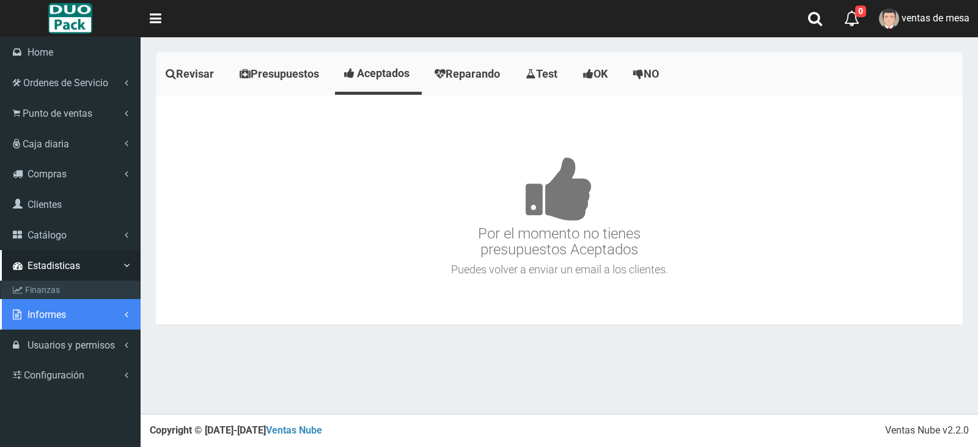
click at [87, 299] on link "Informes" at bounding box center [70, 314] width 141 height 31
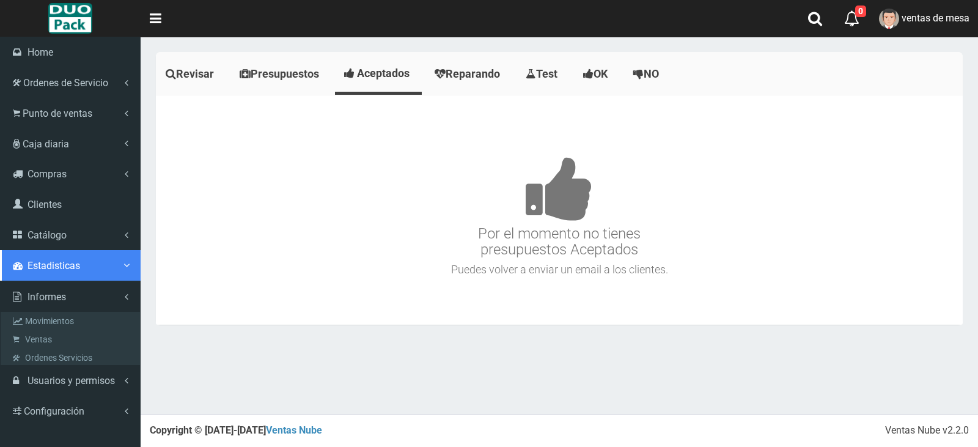
click at [92, 267] on link "Estadisticas" at bounding box center [70, 265] width 141 height 31
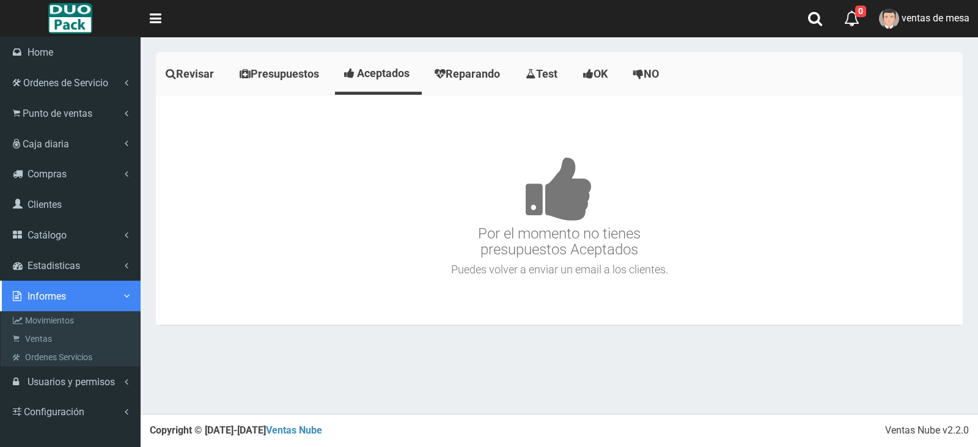
click at [92, 287] on link "Informes" at bounding box center [70, 296] width 141 height 31
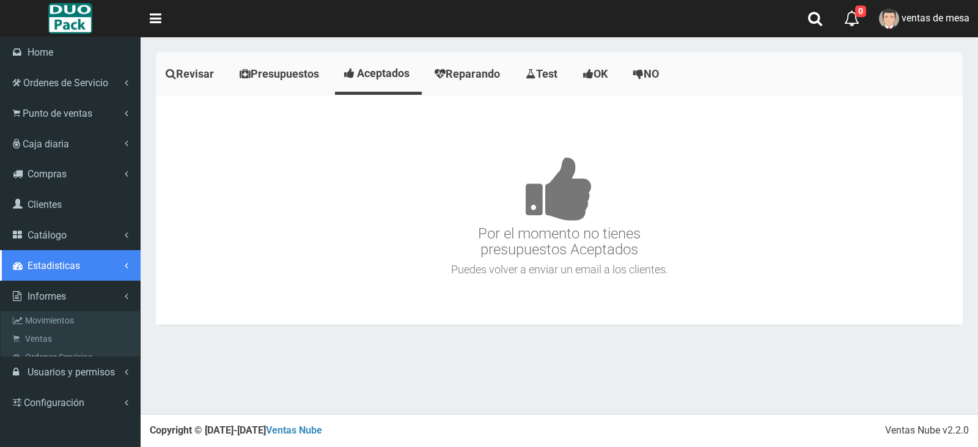
click at [92, 262] on link "Estadisticas" at bounding box center [70, 265] width 141 height 31
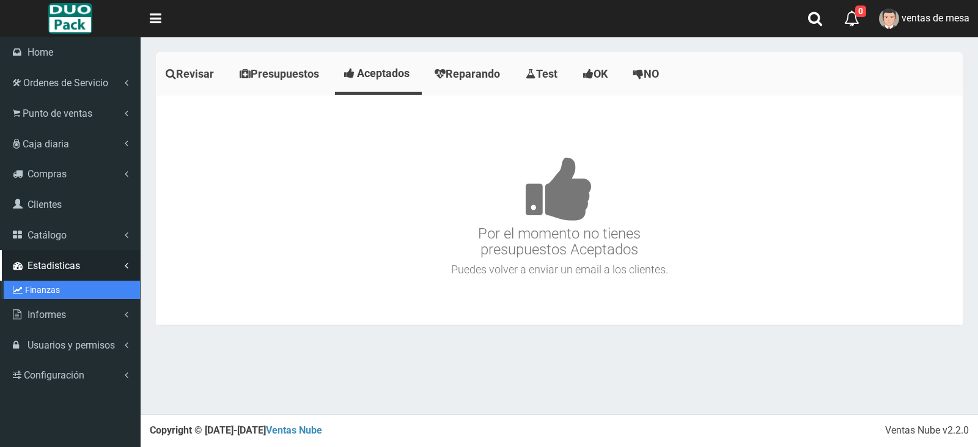
click at [75, 289] on link "Finanzas" at bounding box center [72, 290] width 136 height 18
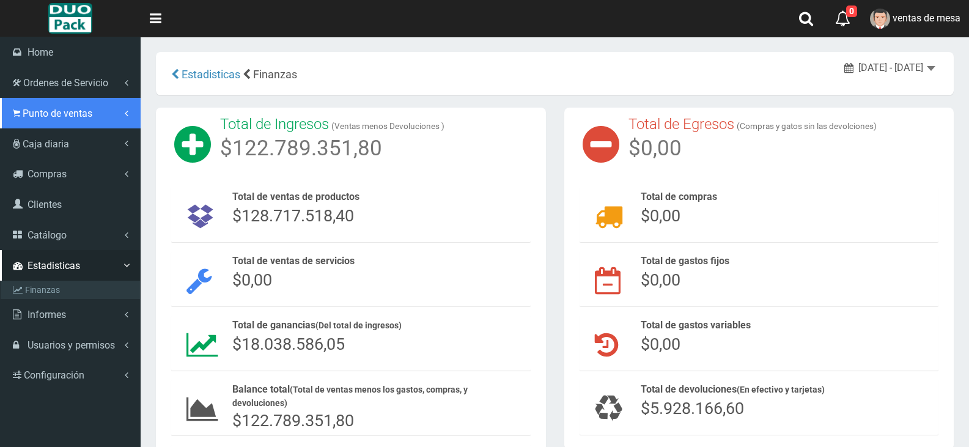
click at [76, 112] on span "Punto de ventas" at bounding box center [58, 114] width 70 height 12
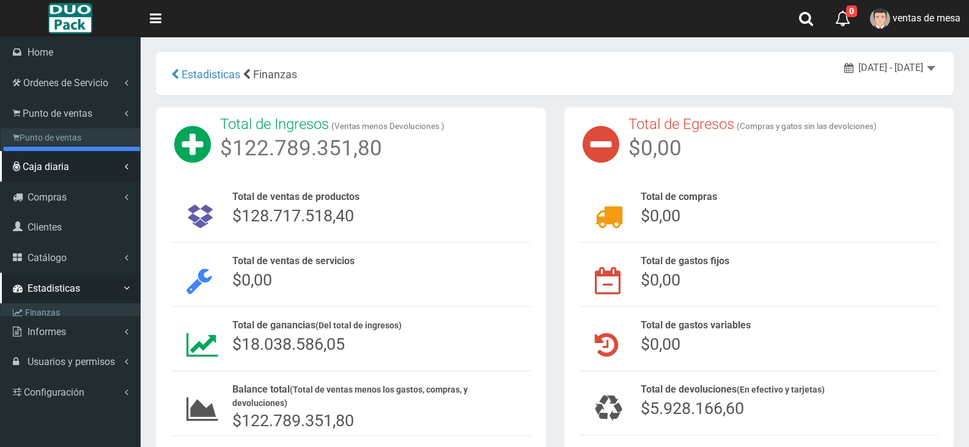
click at [89, 157] on link "Listado de Presupuestos" at bounding box center [72, 156] width 136 height 18
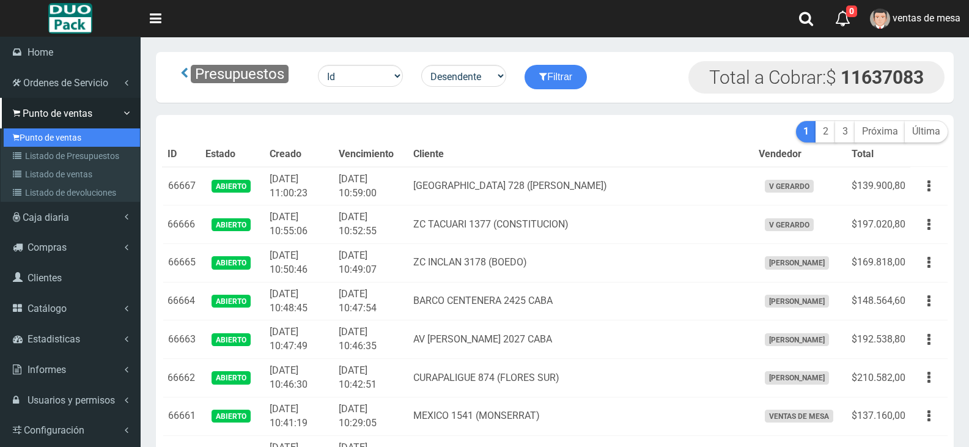
click at [33, 142] on link "Punto de ventas" at bounding box center [72, 137] width 136 height 18
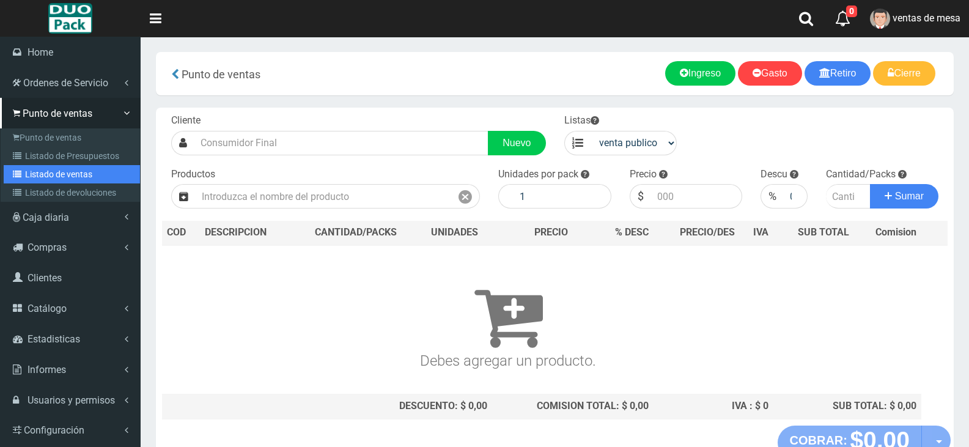
click at [65, 180] on link "Listado de ventas" at bounding box center [72, 174] width 136 height 18
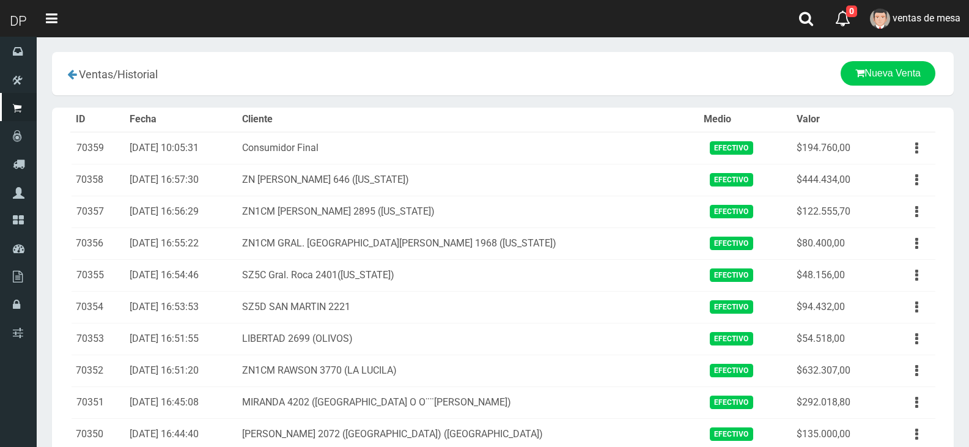
click at [280, 230] on td "ZN1CM GRAL. [GEOGRAPHIC_DATA][PERSON_NAME] 1968 ([US_STATE])" at bounding box center [468, 243] width 462 height 32
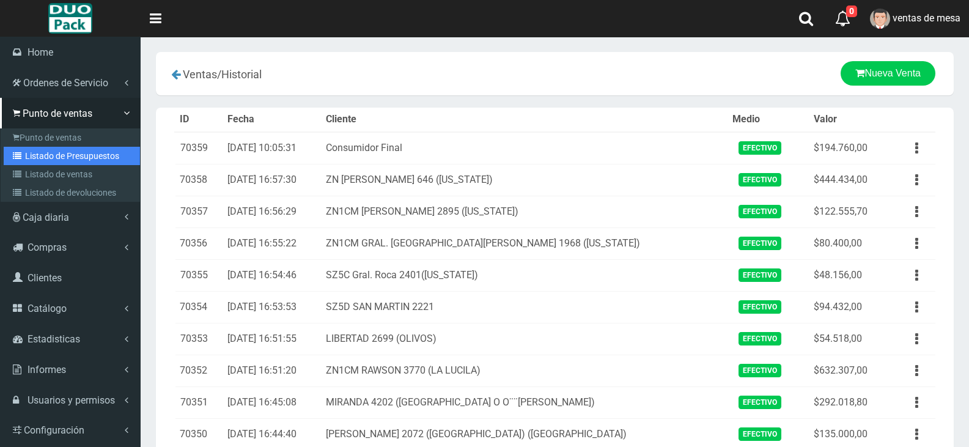
click at [39, 156] on link "Listado de Presupuestos" at bounding box center [72, 156] width 136 height 18
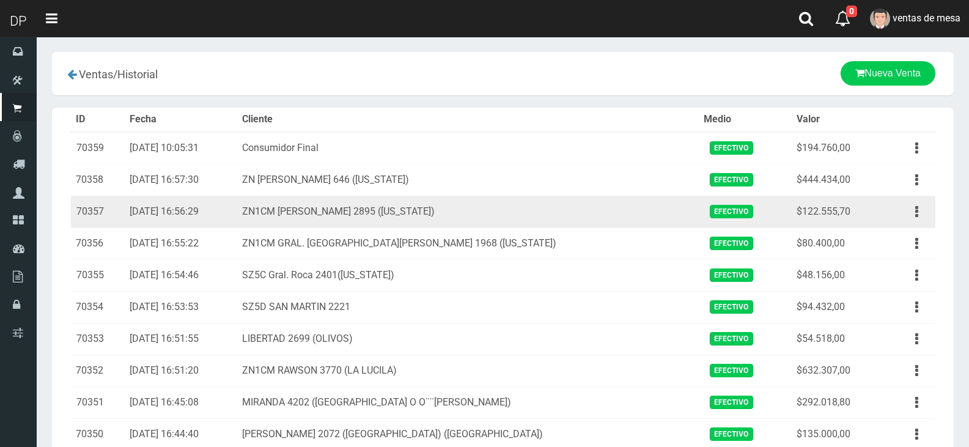
click at [199, 224] on td "17-09-25 16:56:29" at bounding box center [181, 212] width 112 height 32
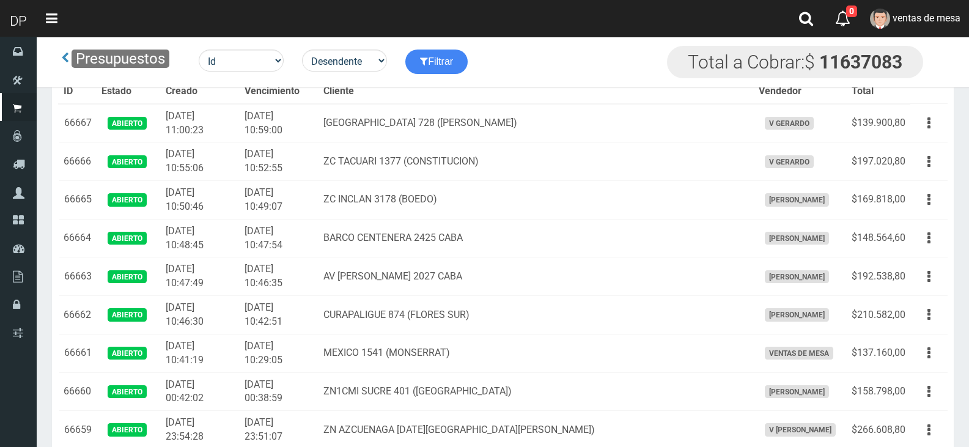
scroll to position [2262, 0]
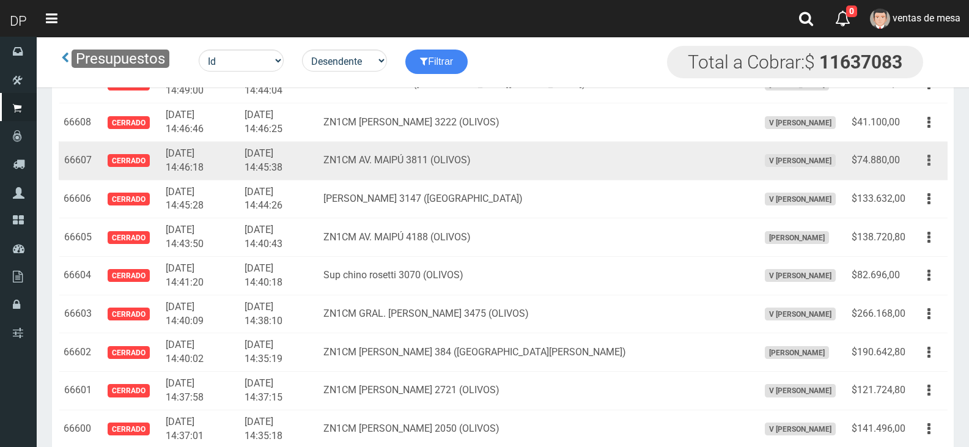
click at [937, 161] on button "button" at bounding box center [929, 160] width 28 height 21
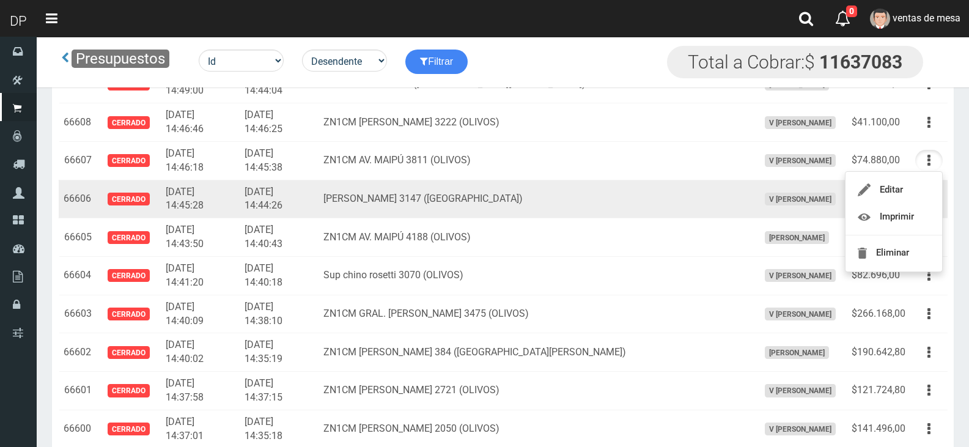
click at [754, 180] on td "V [PERSON_NAME]" at bounding box center [800, 199] width 93 height 39
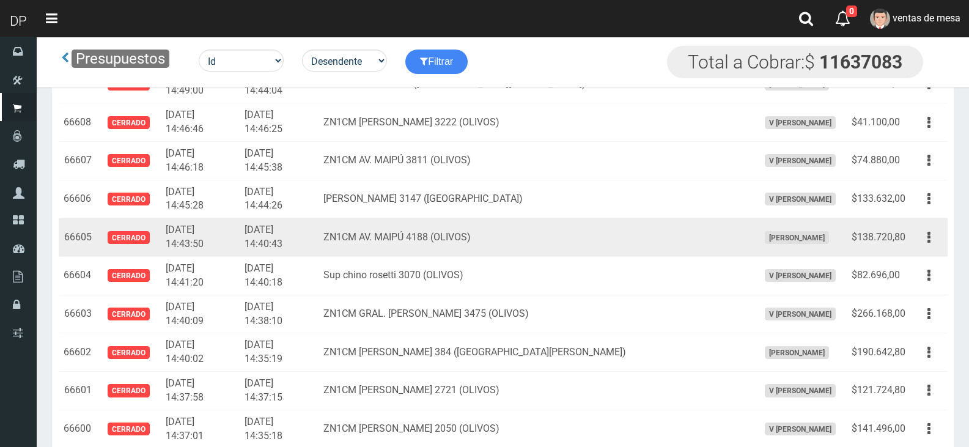
click at [824, 230] on td "[PERSON_NAME]" at bounding box center [800, 237] width 93 height 39
click at [938, 241] on button "button" at bounding box center [929, 237] width 28 height 21
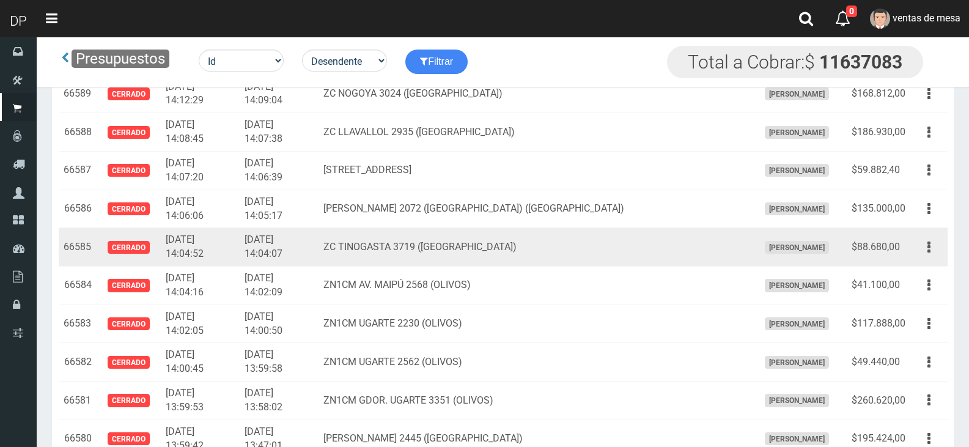
scroll to position [2996, 0]
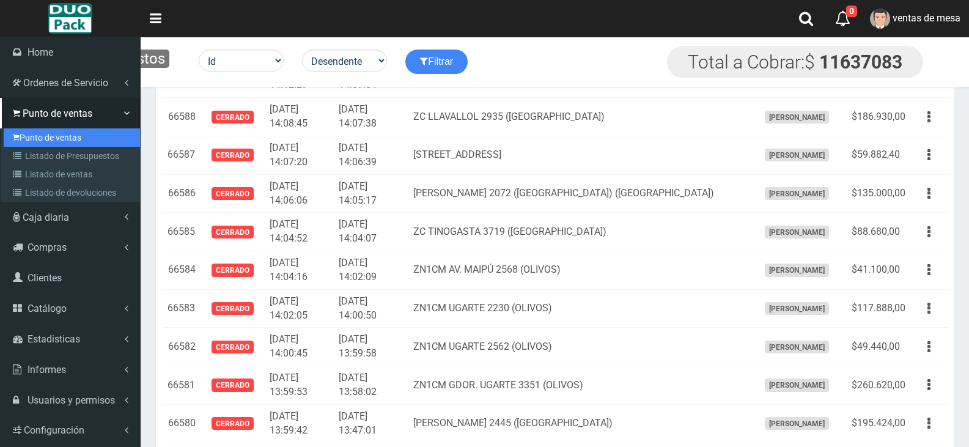
click at [29, 133] on link "Punto de ventas" at bounding box center [72, 137] width 136 height 18
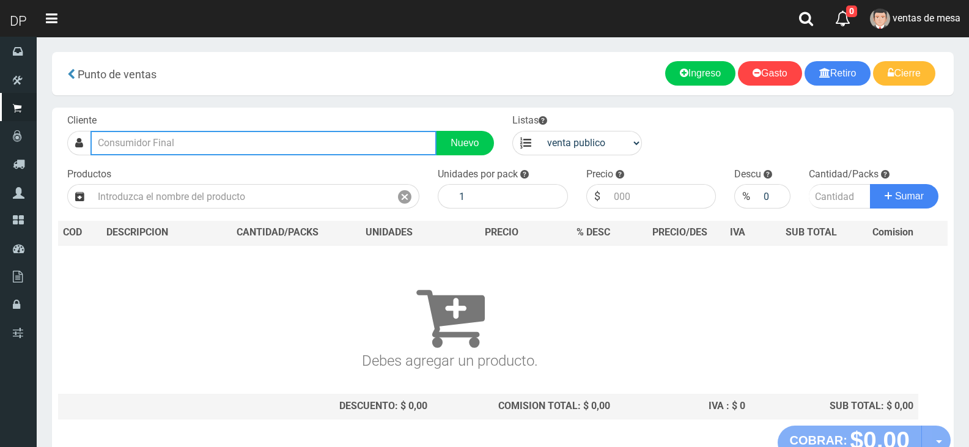
click at [302, 132] on input "text" at bounding box center [263, 143] width 346 height 24
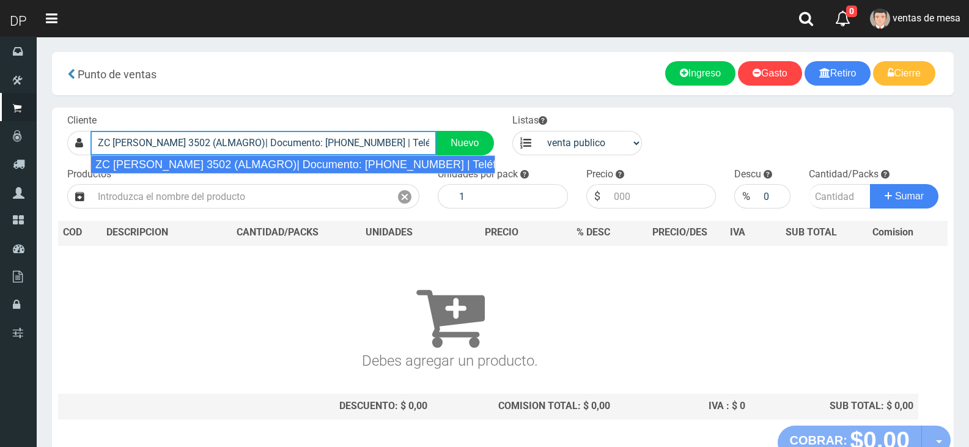
type input "ZC [PERSON_NAME] 3502 (ALMAGRO)| Documento: [PHONE_NUMBER] | Teléfono:"
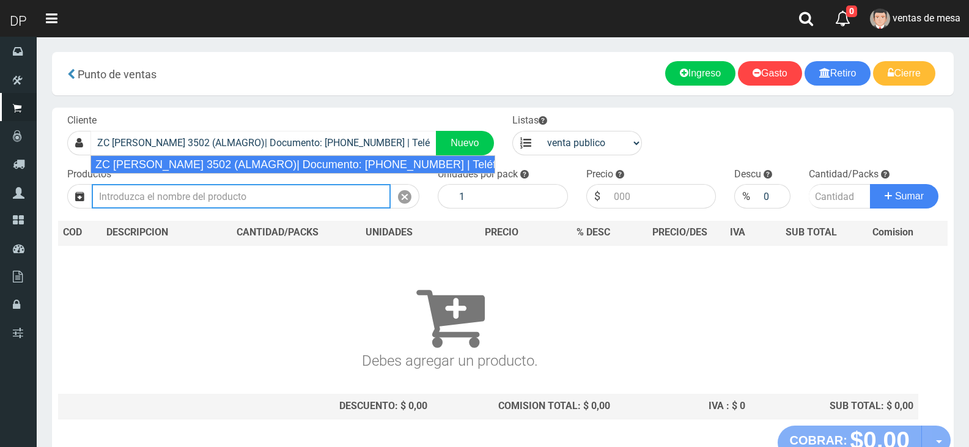
select select "2"
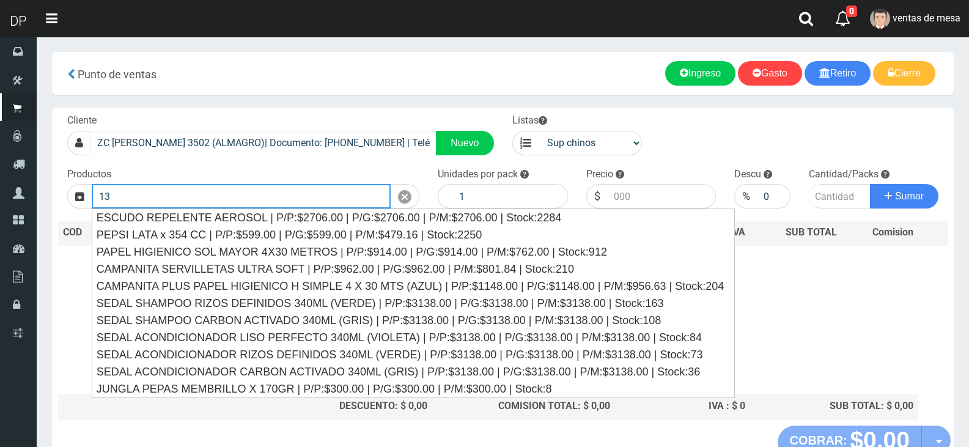
type input "1"
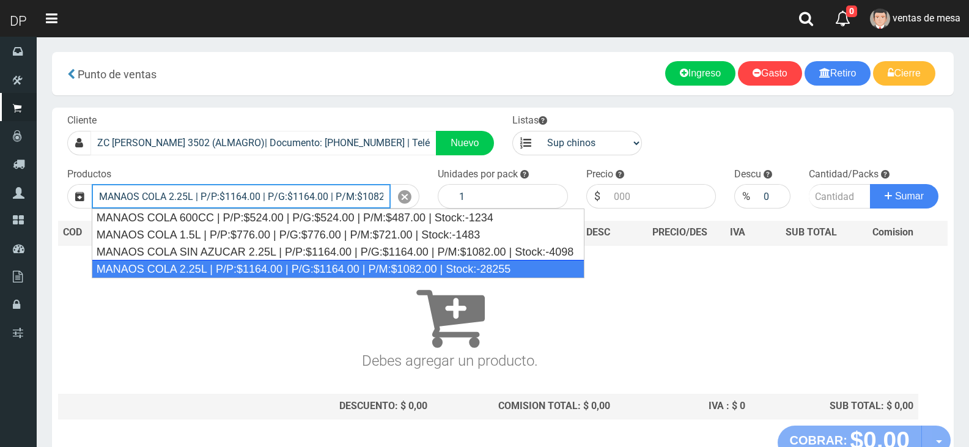
type input "MANAOS COLA 2.25L | P/P:$1164.00 | P/G:$1164.00 | P/M:$1082.00 | Stock:-28255"
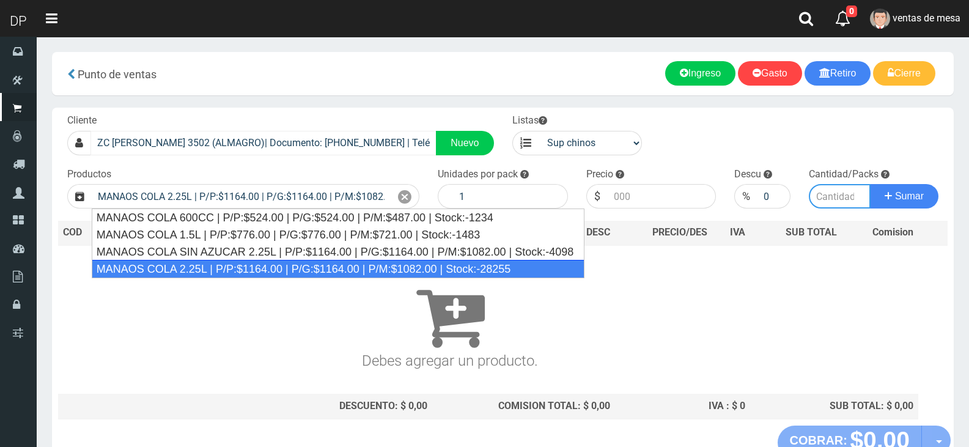
type input "6"
type input "1164.00"
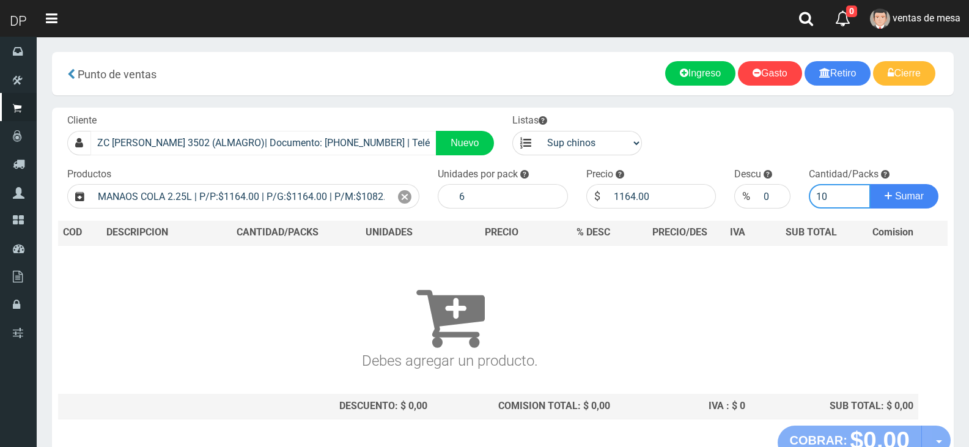
type input "10"
click at [870, 184] on button "Sumar" at bounding box center [904, 196] width 68 height 24
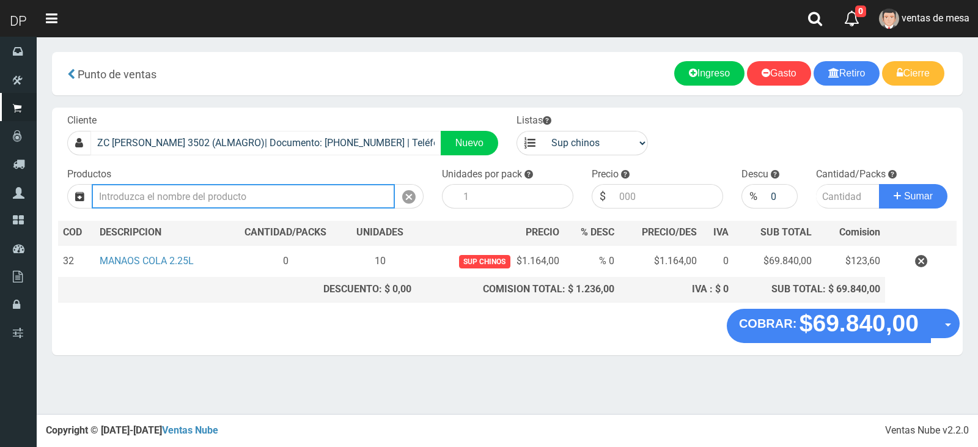
click at [879, 184] on button "Sumar" at bounding box center [913, 196] width 68 height 24
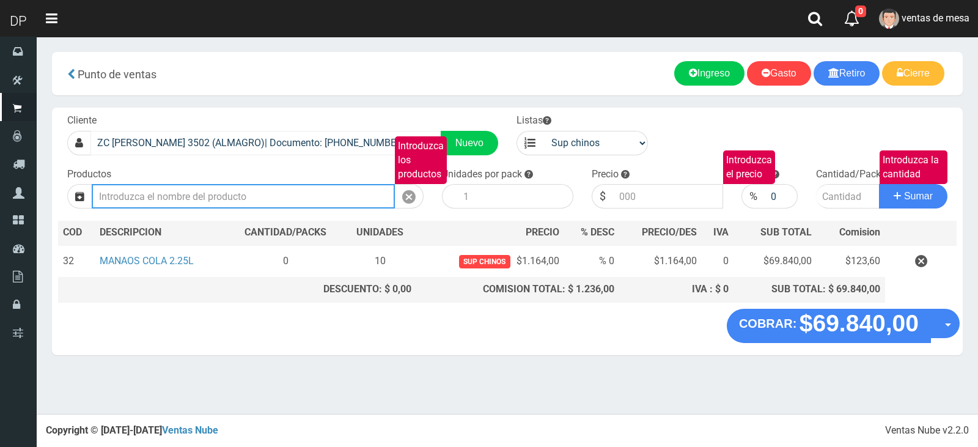
type input "SEDAL ACONDICIONADOR LISO PERFECTO 340ML (VIOLETA) | P/P:$3138.00 | P/G:$3138.0…"
type input "3138.00"
type input "SEDAL ACONDICIONADOR LISO PERFECTO 340ML (VIOLETA) | P/P:$3138.00 | P/G:$3138.0…"
type input "3138.00"
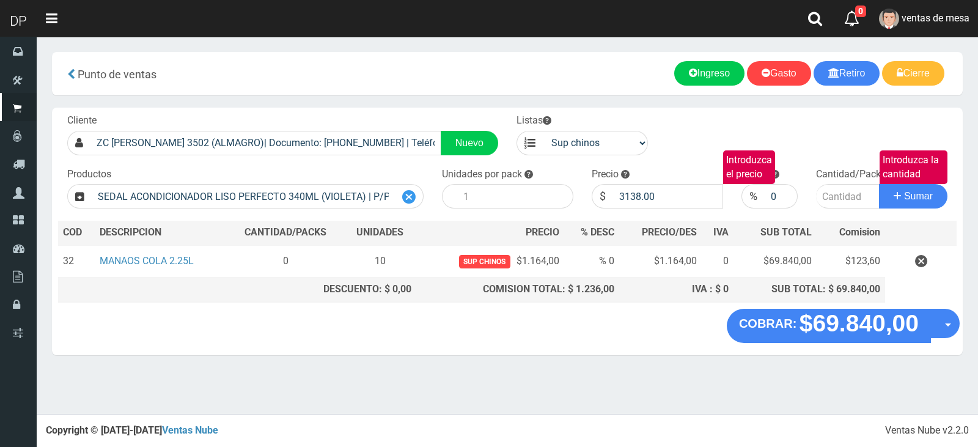
click at [422, 201] on div "SEDAL ACONDICIONADOR LISO PERFECTO 340ML (VIOLETA) | P/P:$3138.00 | P/G:$3138.0…" at bounding box center [245, 196] width 356 height 24
click at [421, 205] on div "SEDAL ACONDICIONADOR LISO PERFECTO 340ML (VIOLETA) | P/P:$3138.00 | P/G:$3138.0…" at bounding box center [245, 196] width 356 height 24
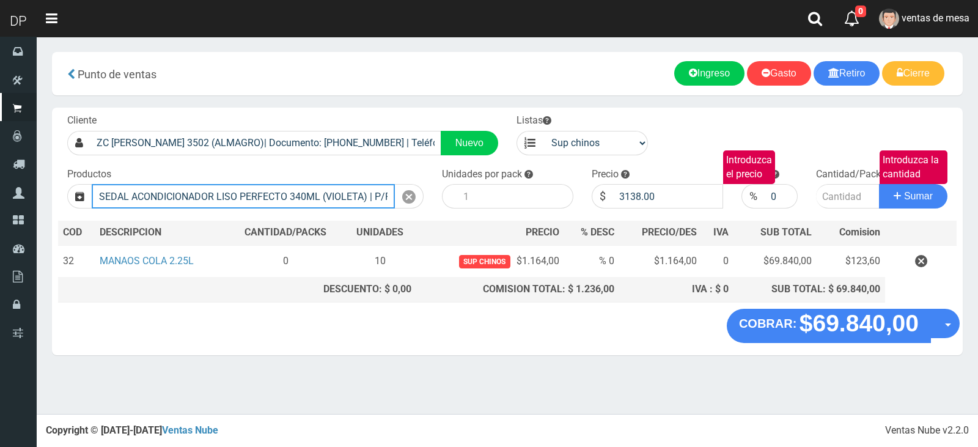
click at [389, 199] on input "SEDAL ACONDICIONADOR LISO PERFECTO 340ML (VIOLETA) | P/P:$3138.00 | P/G:$3138.0…" at bounding box center [243, 196] width 303 height 24
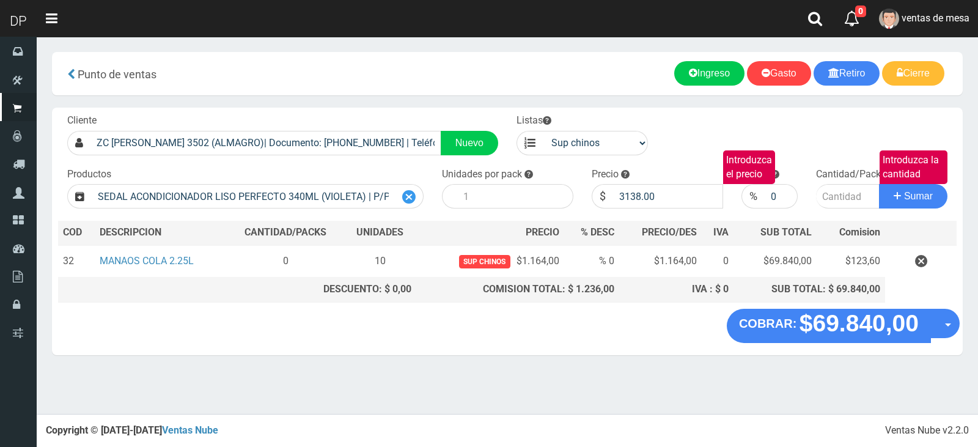
click at [407, 199] on icon at bounding box center [408, 197] width 13 height 18
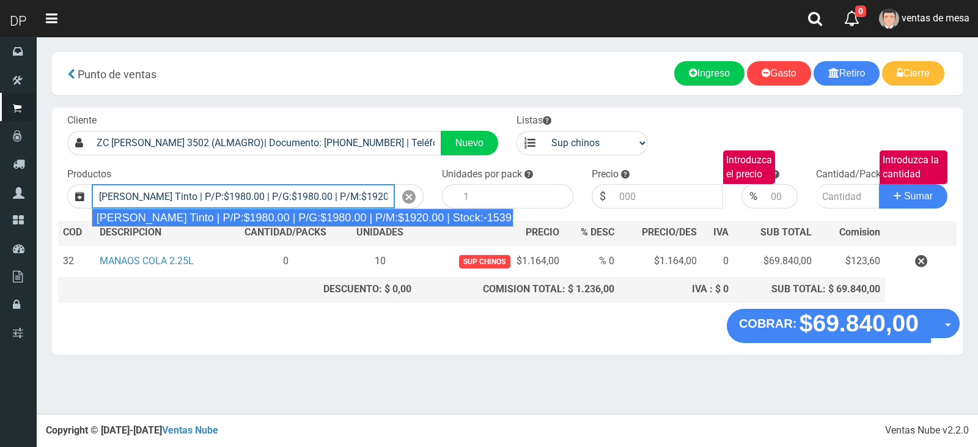
type input "[PERSON_NAME] Tinto | P/P:$1980.00 | P/G:$1980.00 | P/M:$1920.00 | Stock:-15391"
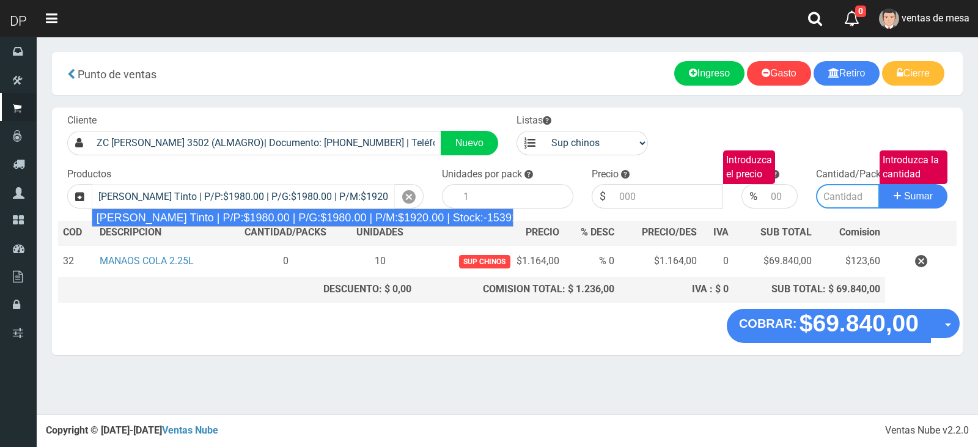
type input "6"
type input "1980.00"
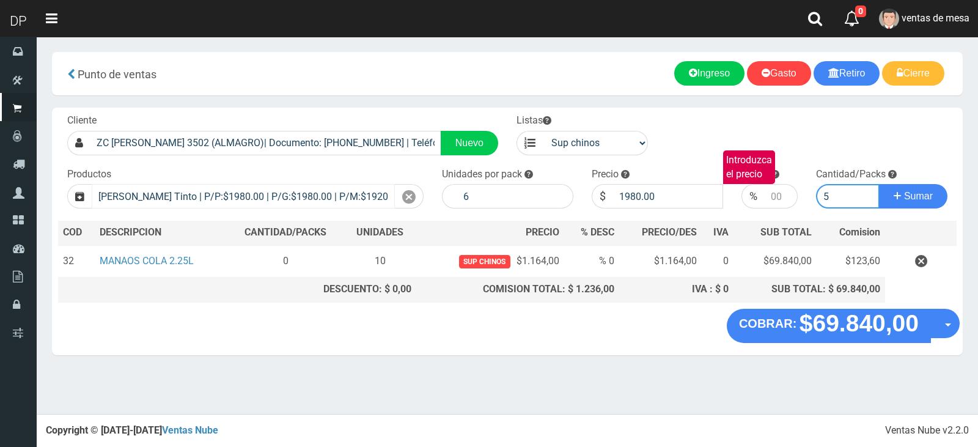
type input "5"
click at [879, 184] on button "Sumar" at bounding box center [913, 196] width 68 height 24
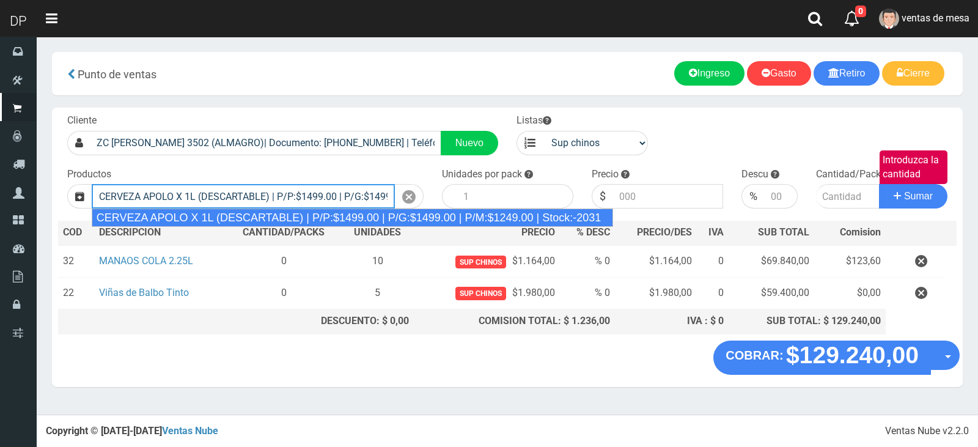
type input "CERVEZA APOLO X 1L (DESCARTABLE) | P/P:$1499.00 | P/G:$1499.00 | P/M:$1249.00 |…"
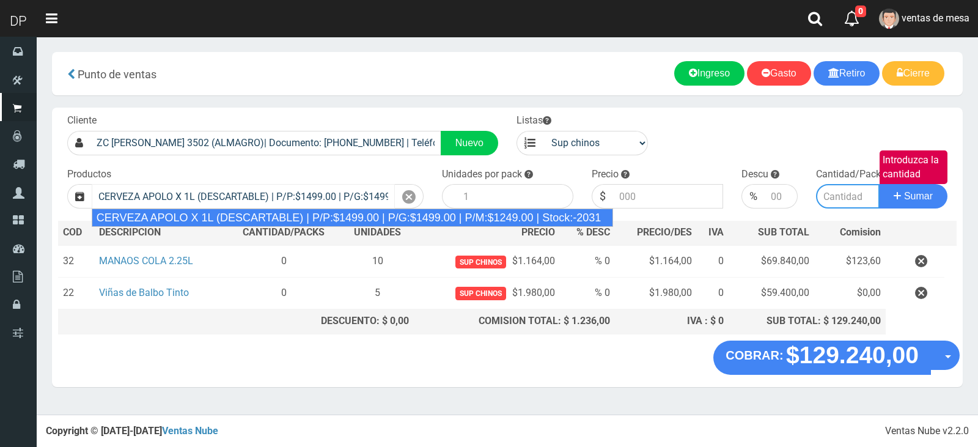
type input "6"
type input "1499.00"
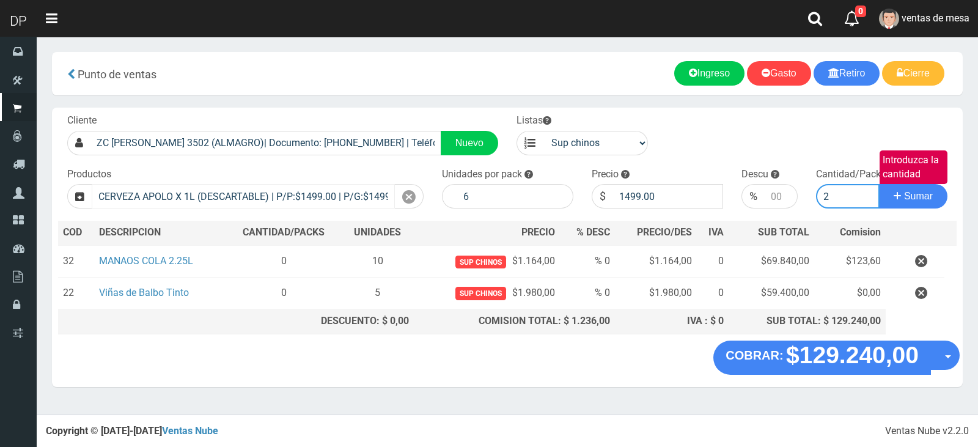
type input "2"
click at [879, 184] on button "Sumar" at bounding box center [913, 196] width 68 height 24
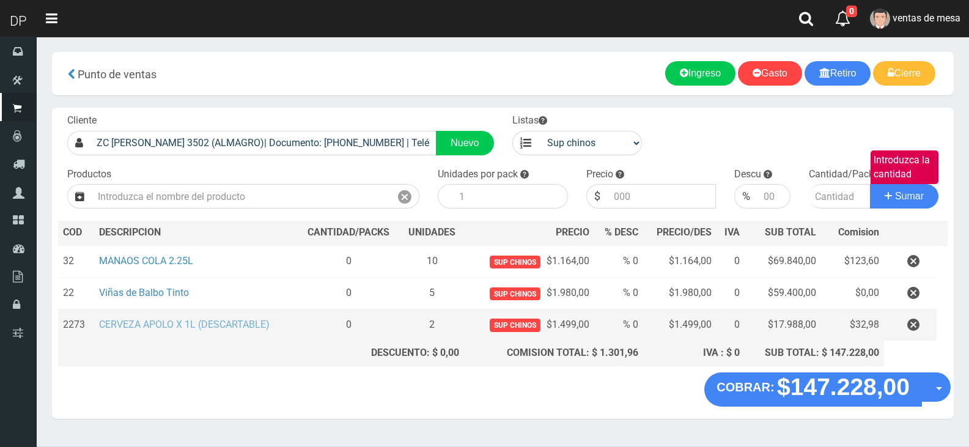
click at [253, 329] on link "CERVEZA APOLO X 1L (DESCARTABLE)" at bounding box center [184, 325] width 171 height 12
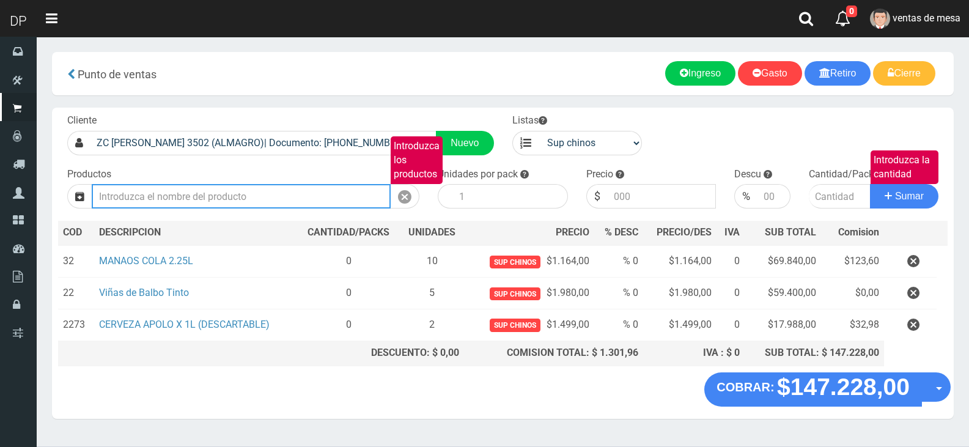
click at [316, 195] on input "Introduzca los productos" at bounding box center [241, 196] width 299 height 24
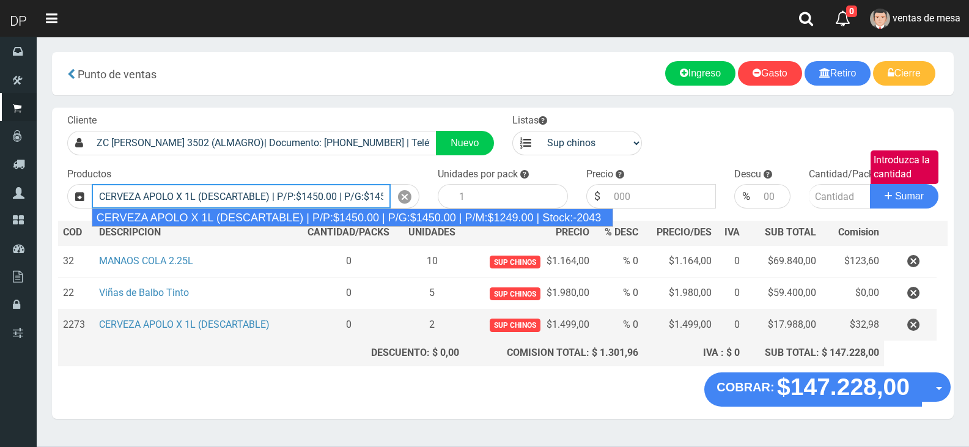
type input "CERVEZA APOLO X 1L (DESCARTABLE) | P/P:$1450.00 | P/G:$1450.00 | P/M:$1249.00 |…"
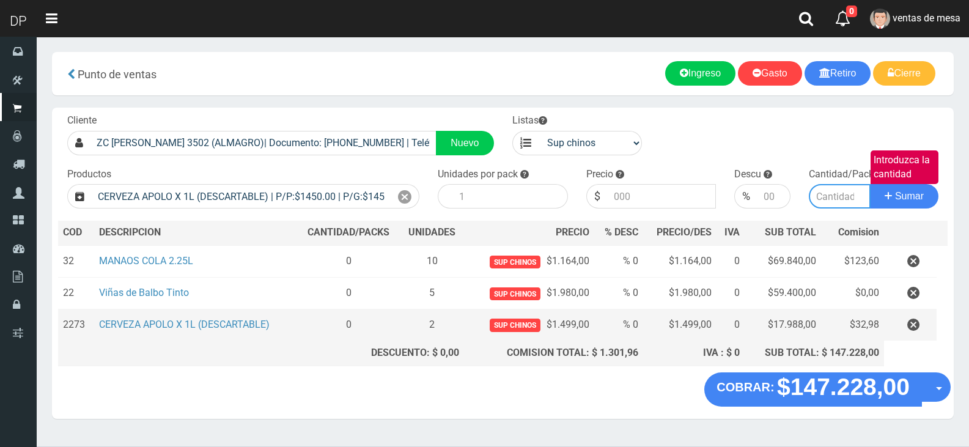
type input "6"
type input "1450.00"
type input "2"
click at [870, 184] on button "Sumar" at bounding box center [904, 196] width 68 height 24
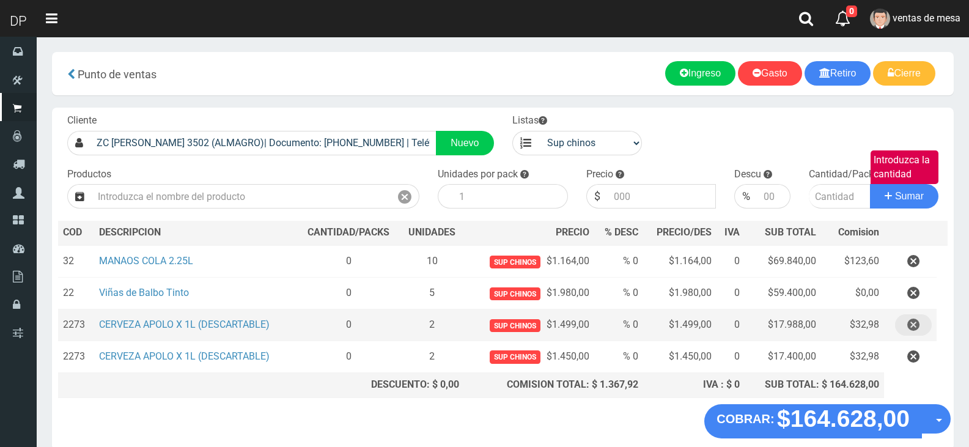
click at [921, 326] on button "button" at bounding box center [913, 324] width 37 height 21
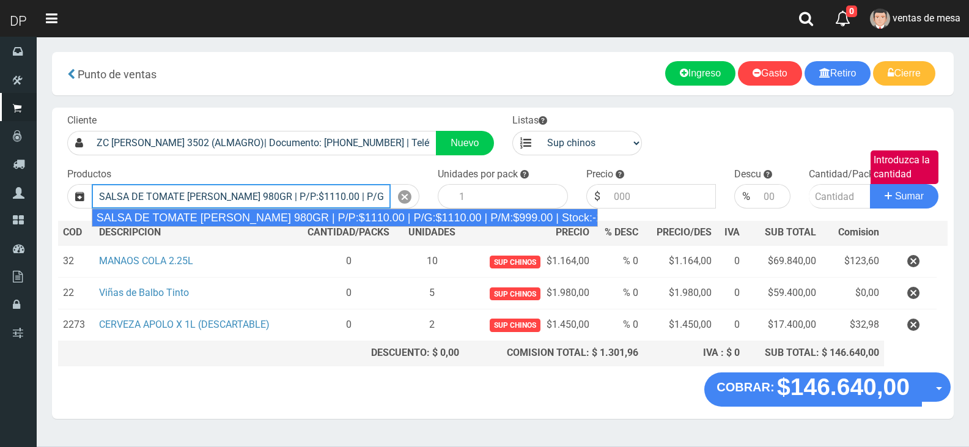
type input "SALSA DE TOMATE [PERSON_NAME] 980GR | P/P:$1110.00 | P/G:$1110.00 | P/M:$999.00…"
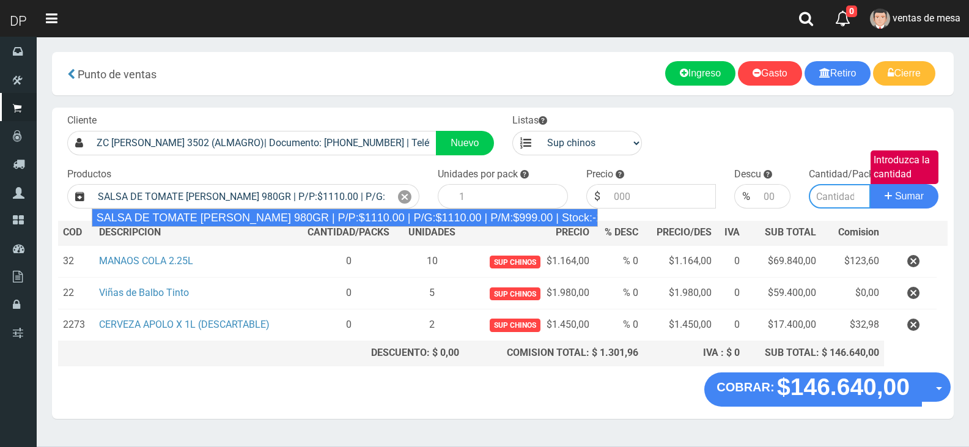
type input "8"
type input "1110.00"
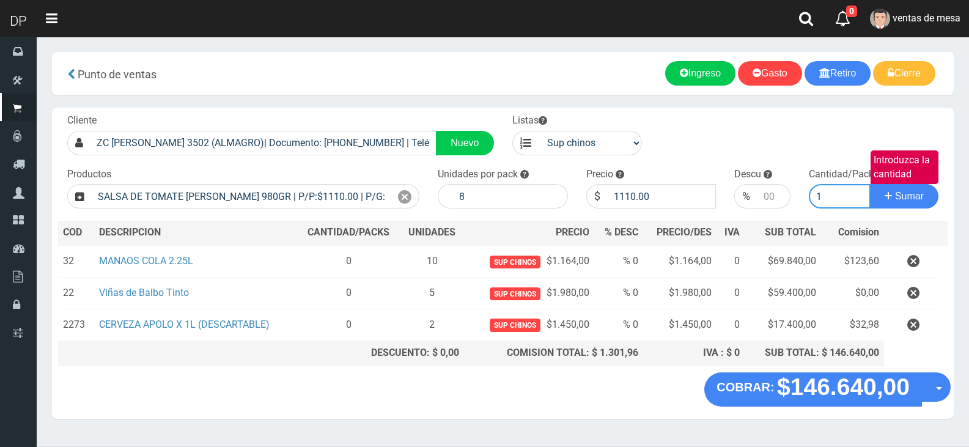
type input "1"
click at [870, 184] on button "Sumar" at bounding box center [904, 196] width 68 height 24
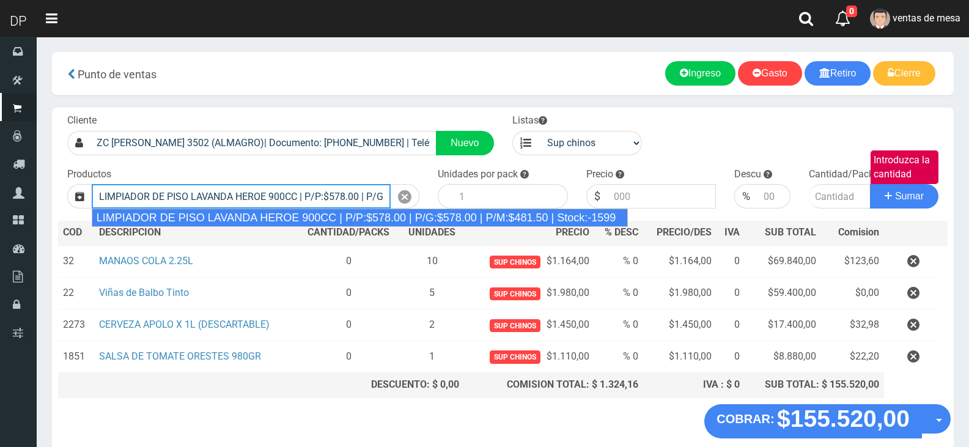
type input "LIMPIADOR DE PISO LAVANDA HEROE 900CC | P/P:$578.00 | P/G:$578.00 | P/M:$481.50…"
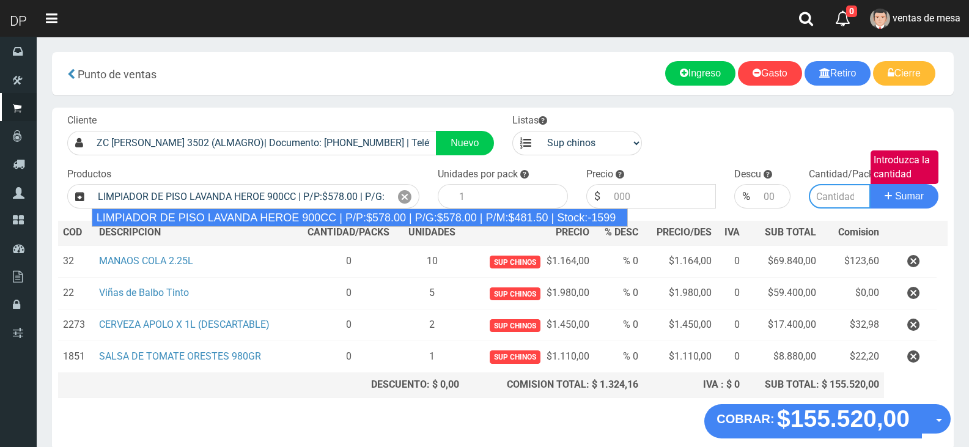
type input "12"
type input "578.00"
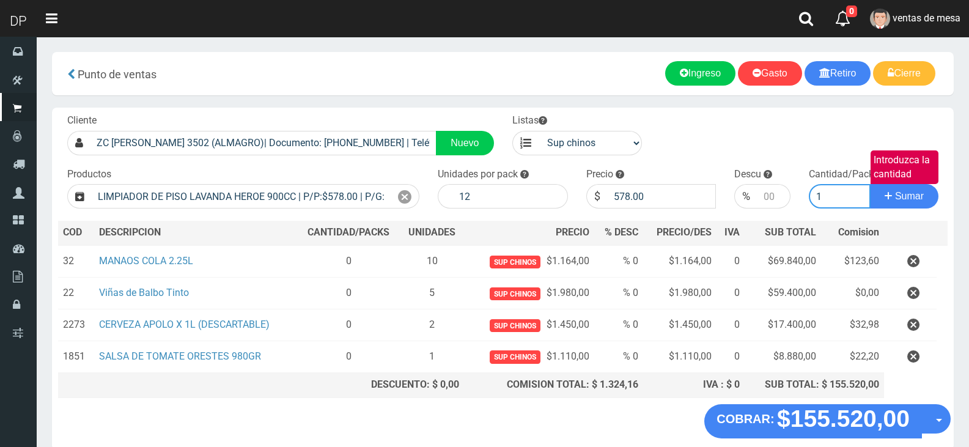
type input "1"
click at [870, 184] on button "Sumar" at bounding box center [904, 196] width 68 height 24
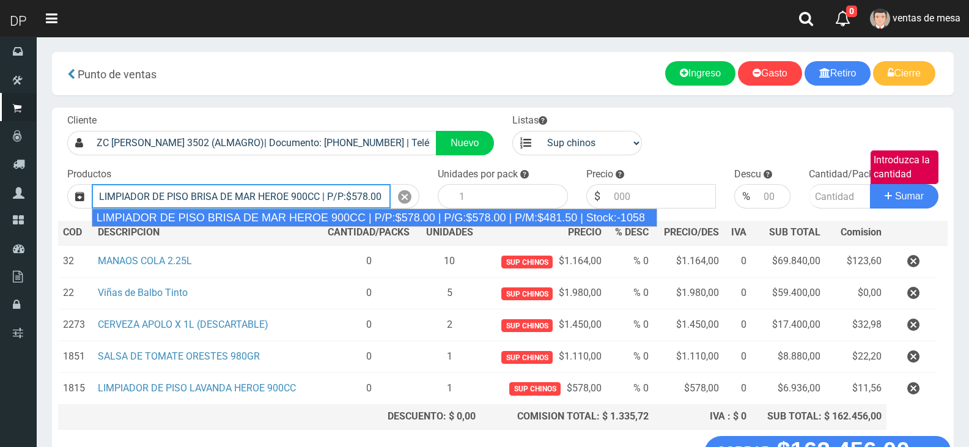
type input "LIMPIADOR DE PISO BRISA DE MAR HEROE 900CC | P/P:$578.00 | P/G:$578.00 | P/M:$4…"
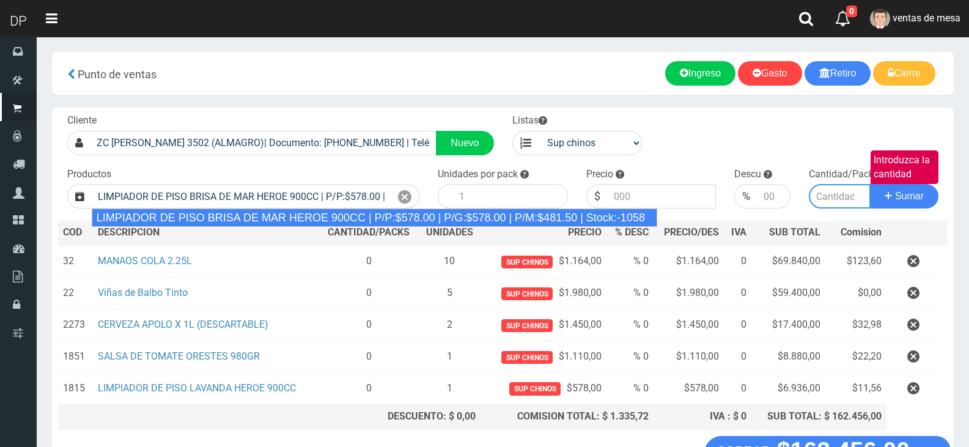
type input "12"
type input "578.00"
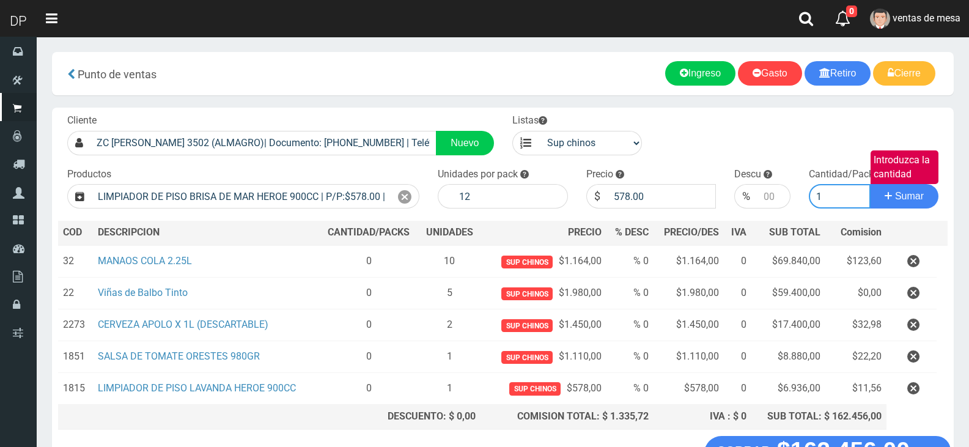
type input "1"
click at [870, 184] on button "Sumar" at bounding box center [904, 196] width 68 height 24
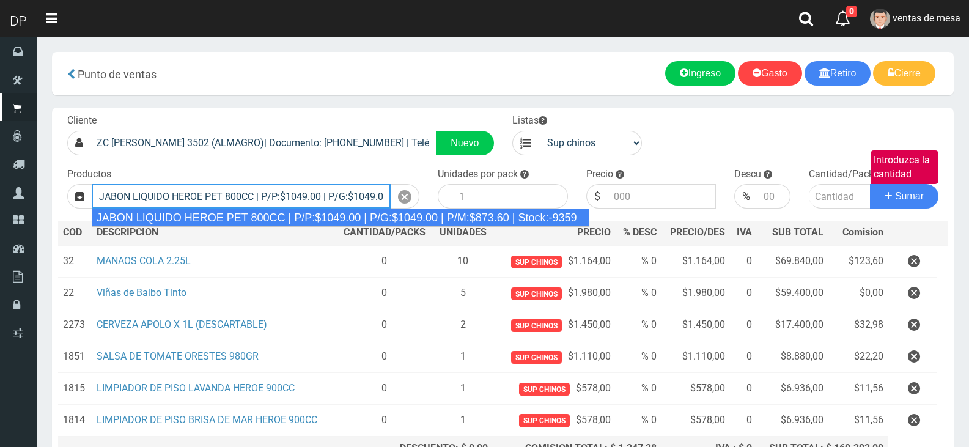
type input "JABON LIQUIDO HEROE PET 800CC | P/P:$1049.00 | P/G:$1049.00 | P/M:$873.60 | Sto…"
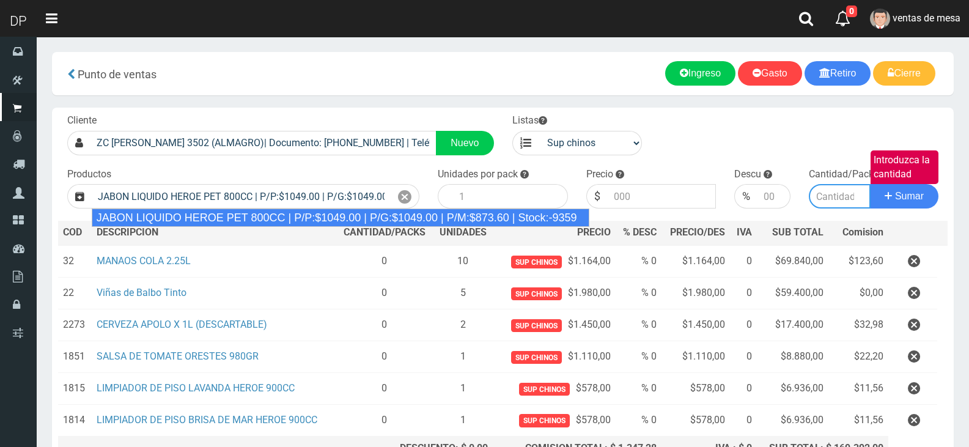
type input "15"
type input "1049.00"
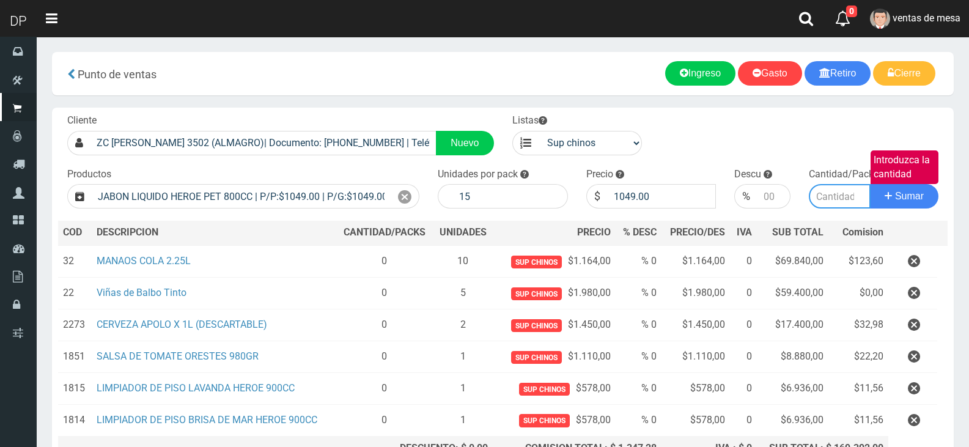
click at [870, 184] on button "Sumar" at bounding box center [904, 196] width 68 height 24
type input "1"
click at [870, 184] on button "Sumar" at bounding box center [904, 196] width 68 height 24
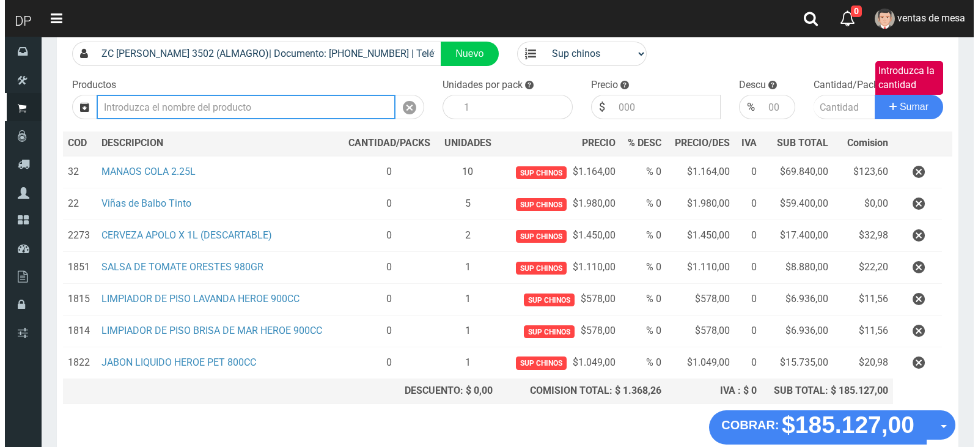
scroll to position [155, 0]
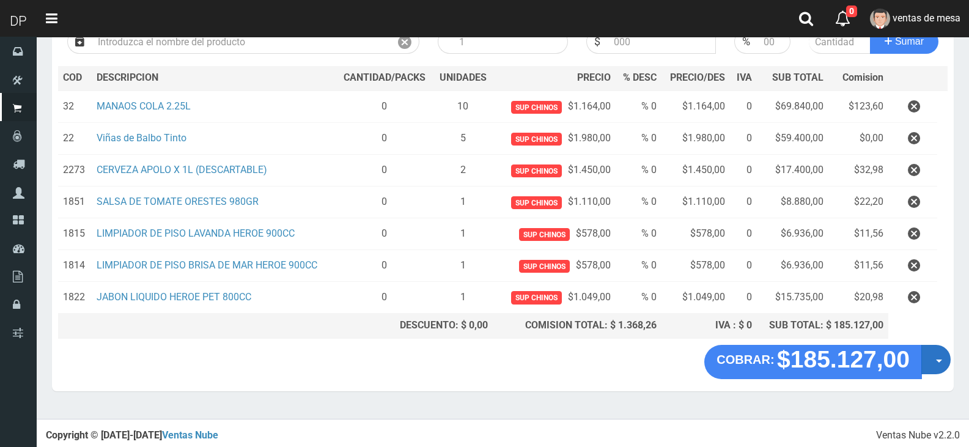
click at [941, 366] on button "Opciones" at bounding box center [935, 359] width 29 height 29
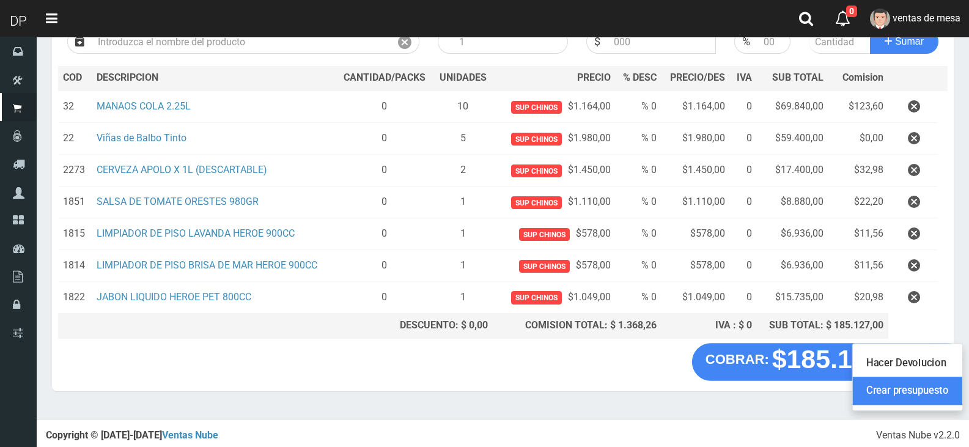
click at [942, 388] on link "Crear presupuesto" at bounding box center [907, 391] width 109 height 28
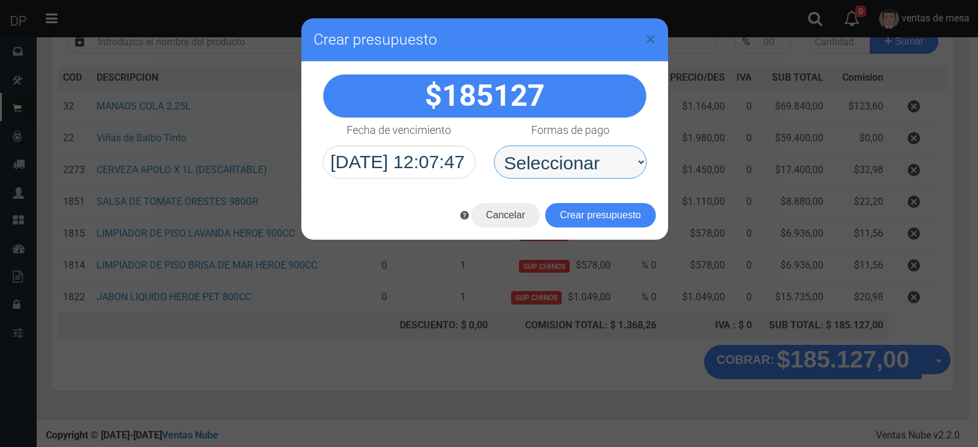
click at [601, 164] on select "Seleccionar Efectivo Tarjeta de Crédito Depósito Débito" at bounding box center [570, 161] width 153 height 33
select select "Efectivo"
click at [494, 145] on select "Seleccionar Efectivo Tarjeta de Crédito Depósito Débito" at bounding box center [570, 161] width 153 height 33
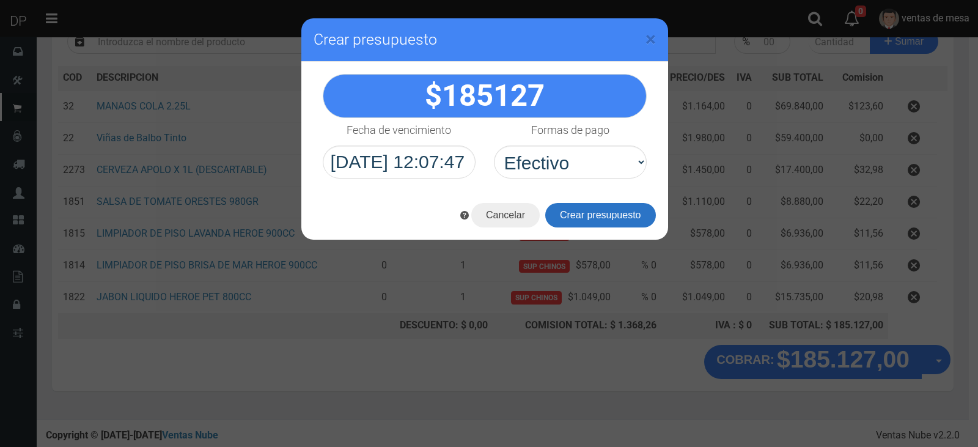
click at [599, 207] on button "Crear presupuesto" at bounding box center [600, 215] width 111 height 24
